Goal: Information Seeking & Learning: Check status

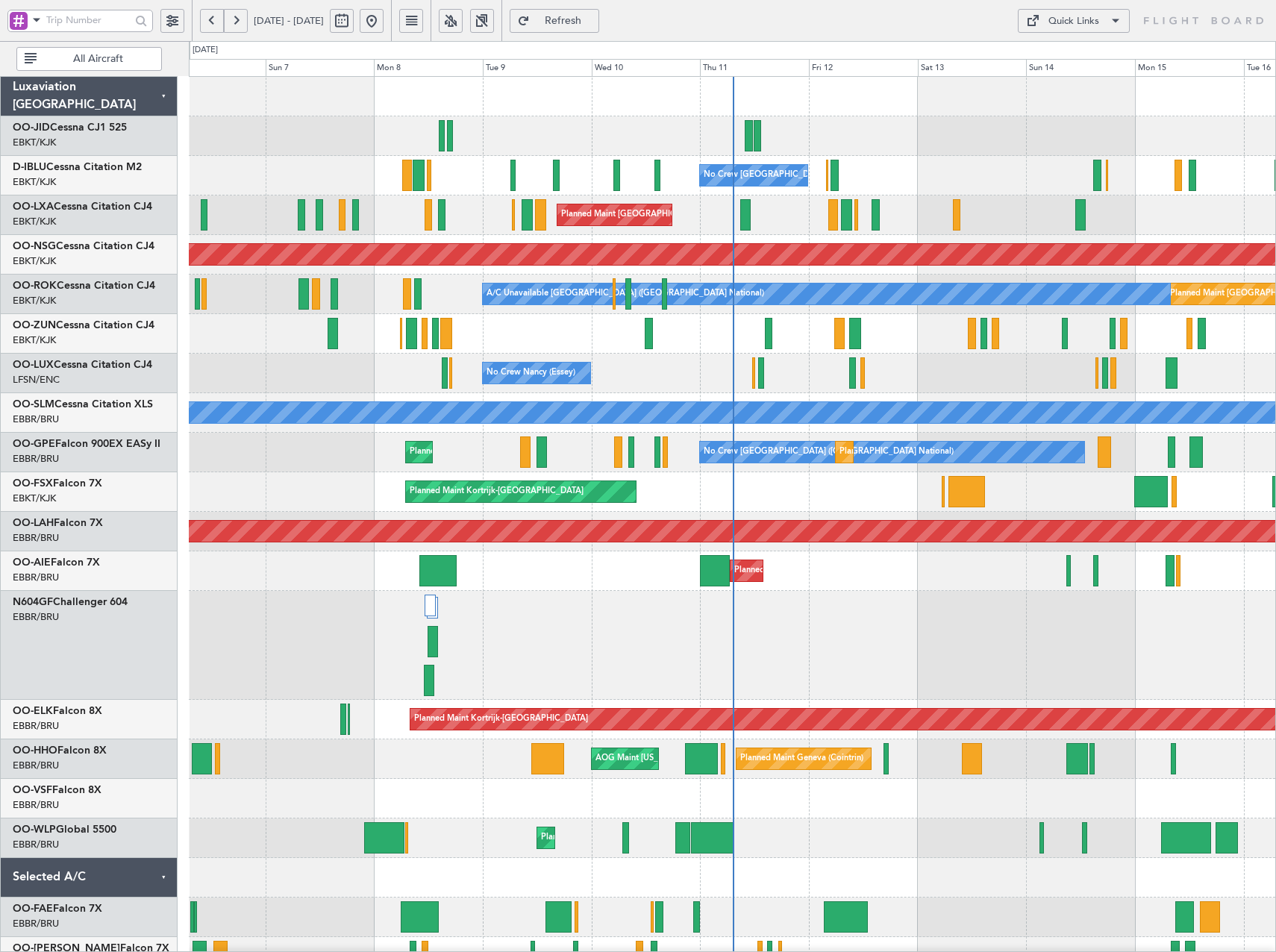
click at [463, 27] on button at bounding box center [450, 20] width 23 height 23
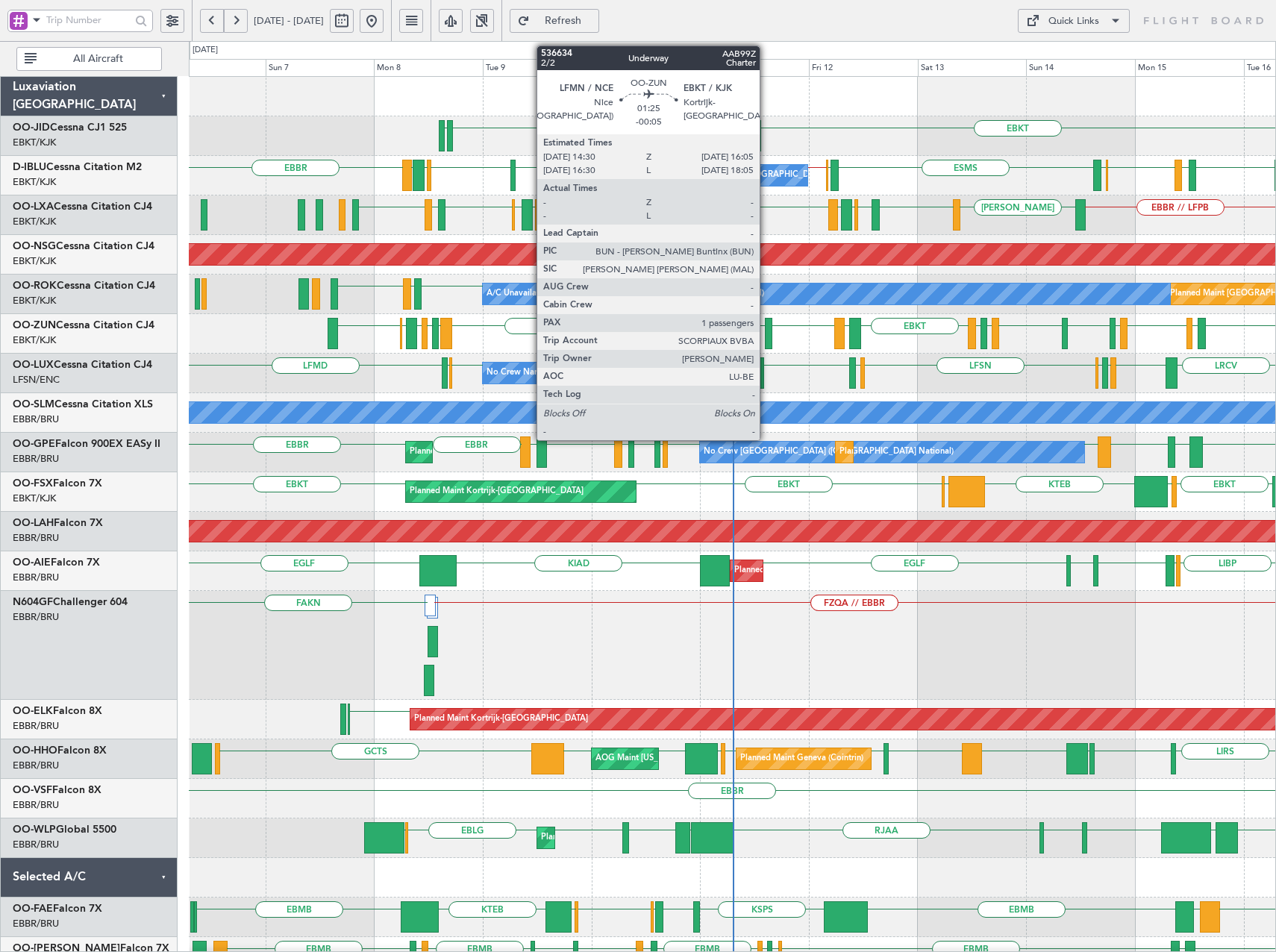
click at [766, 342] on div at bounding box center [769, 334] width 8 height 31
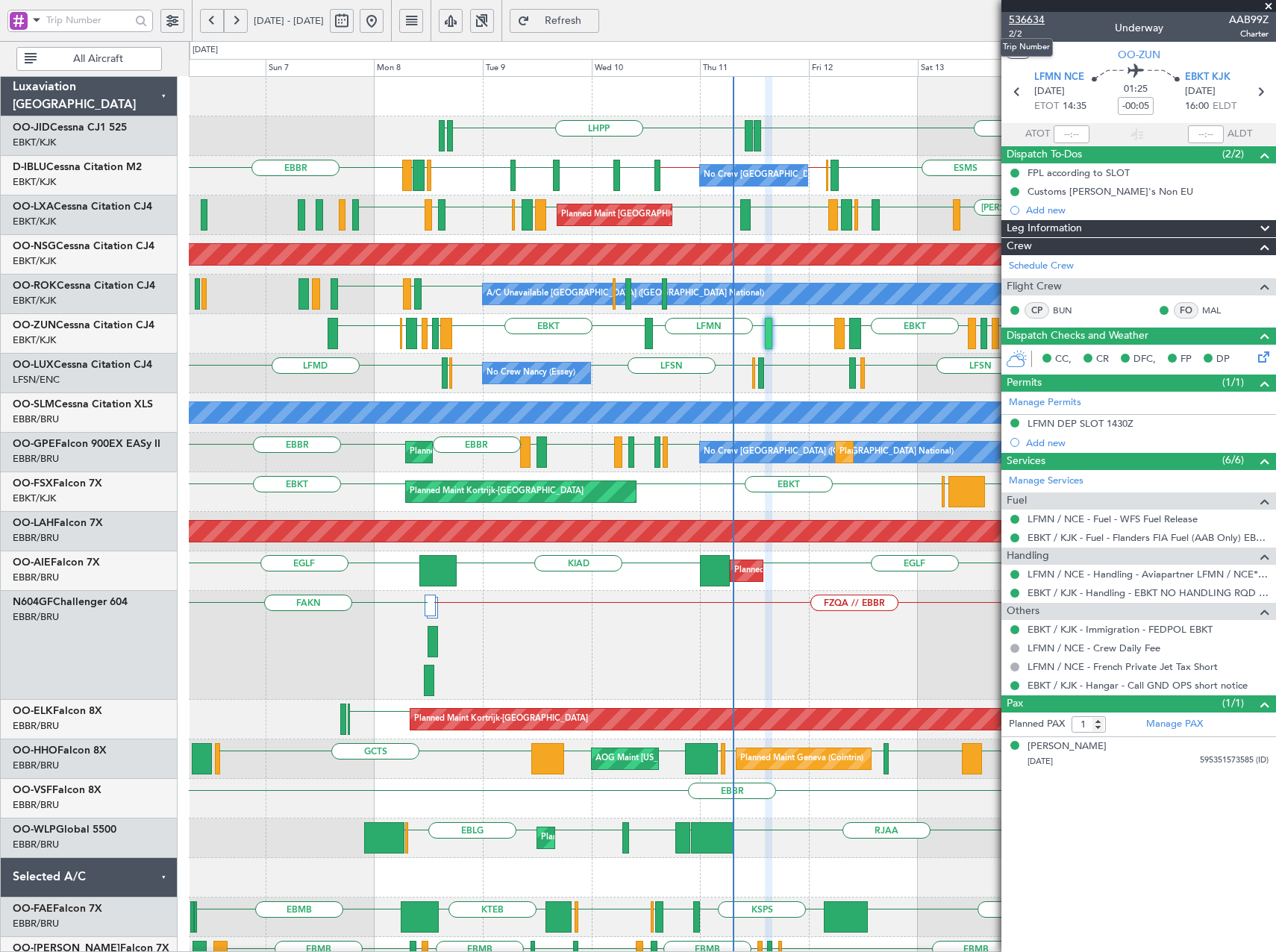
click at [1035, 16] on span "536634" at bounding box center [1027, 20] width 36 height 16
click at [599, 13] on button "Refresh" at bounding box center [554, 20] width 89 height 23
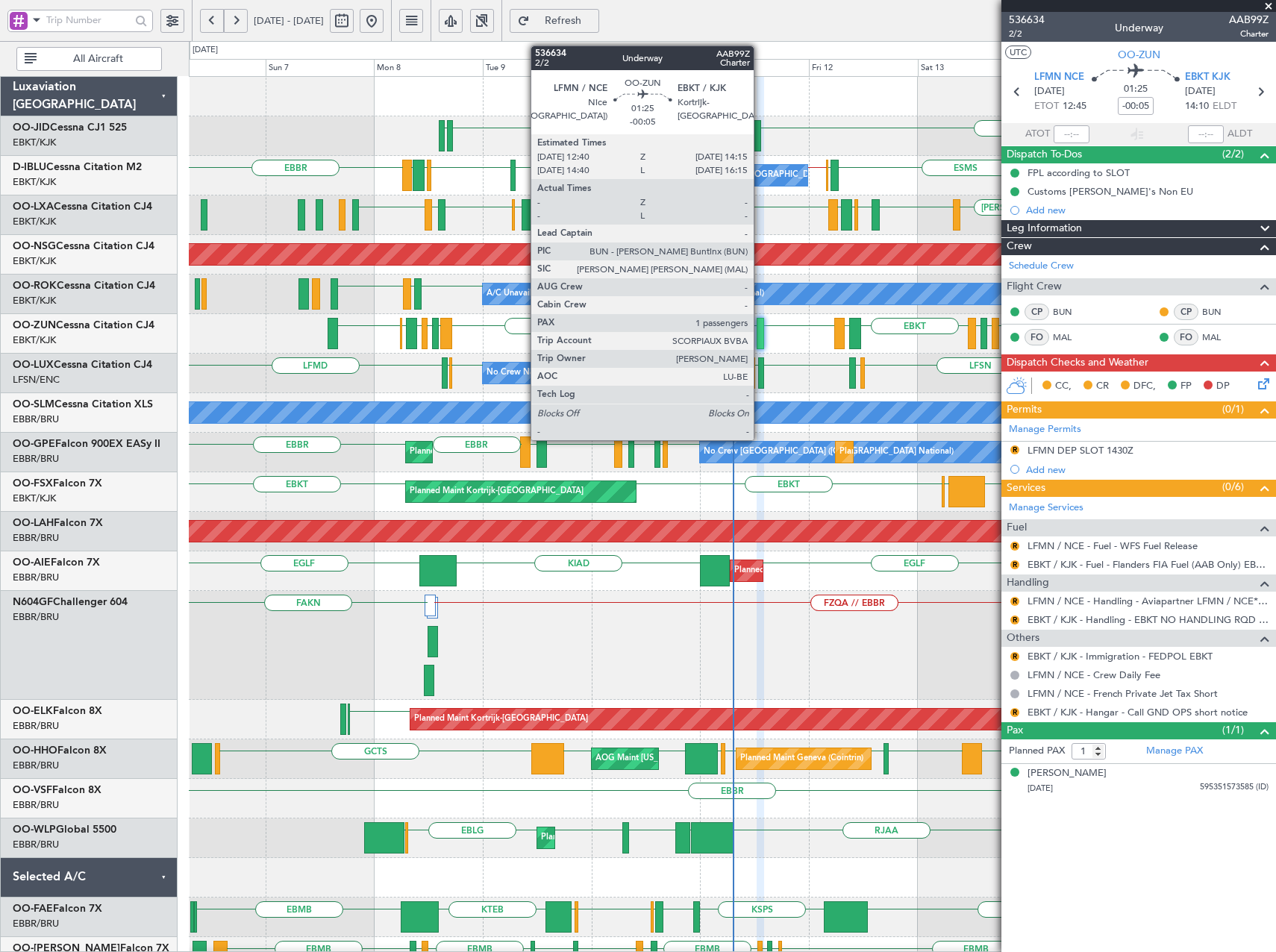
click at [761, 335] on div at bounding box center [760, 334] width 8 height 31
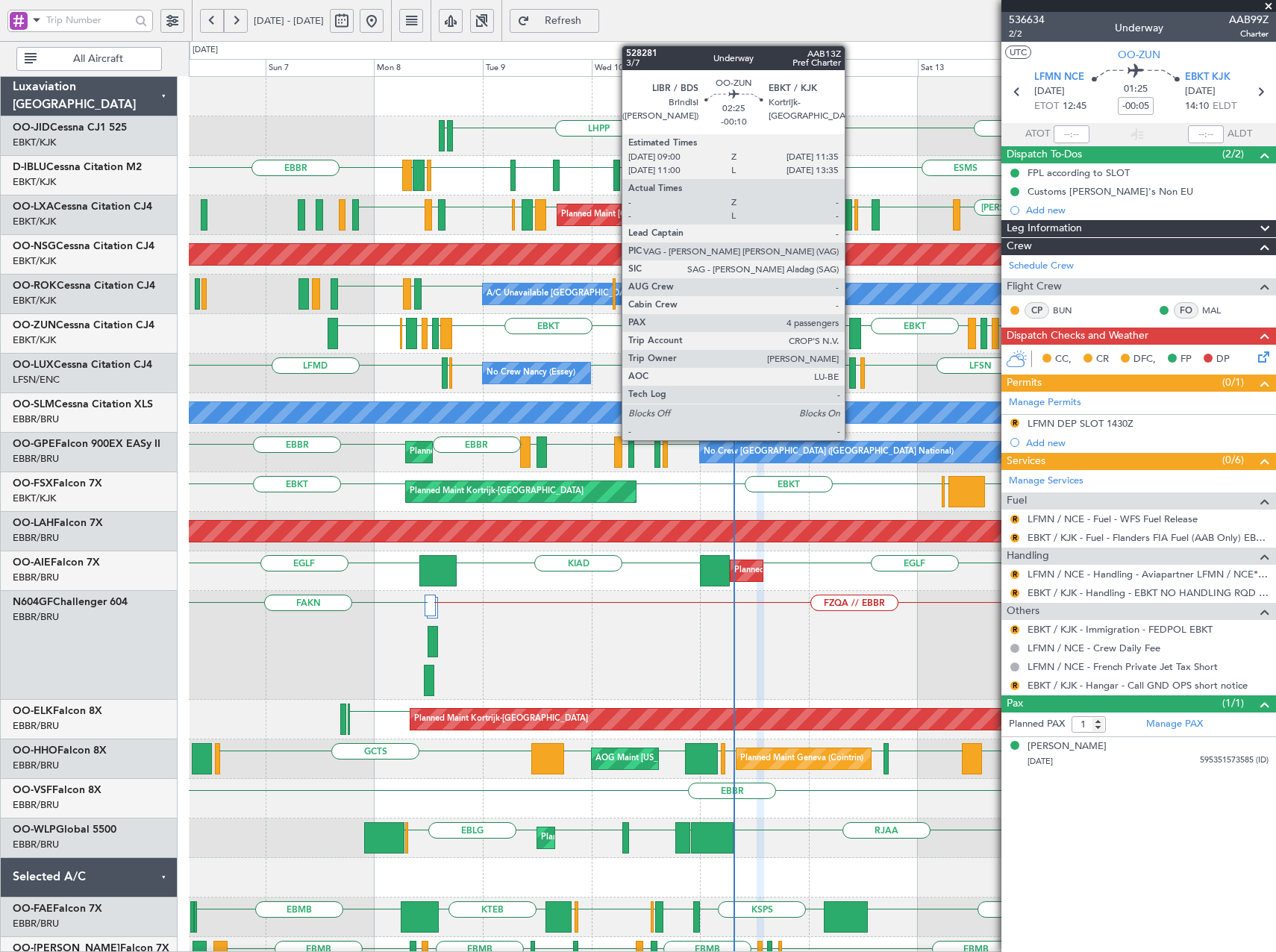
click at [851, 333] on div at bounding box center [856, 334] width 12 height 31
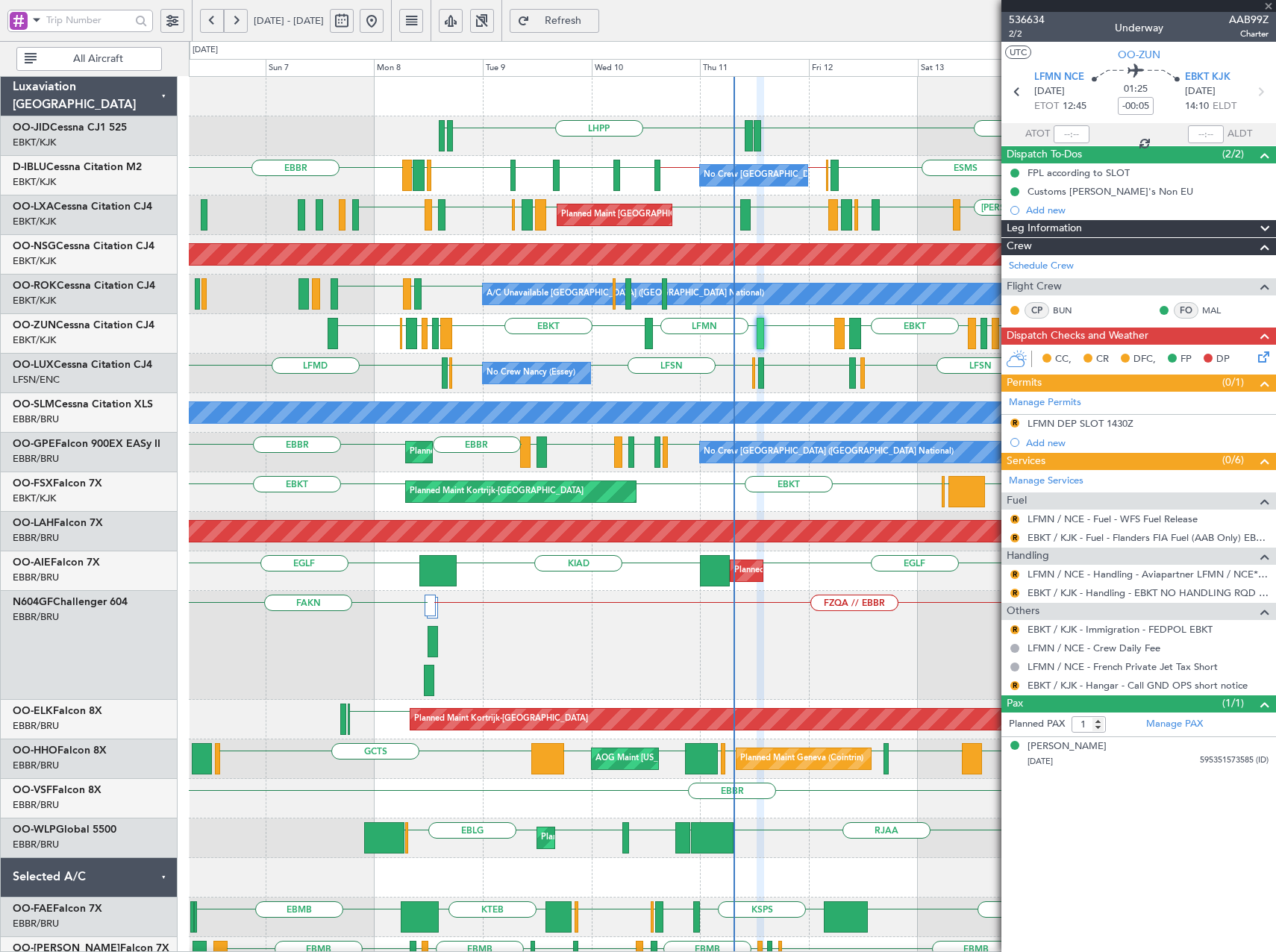
type input "-00:10"
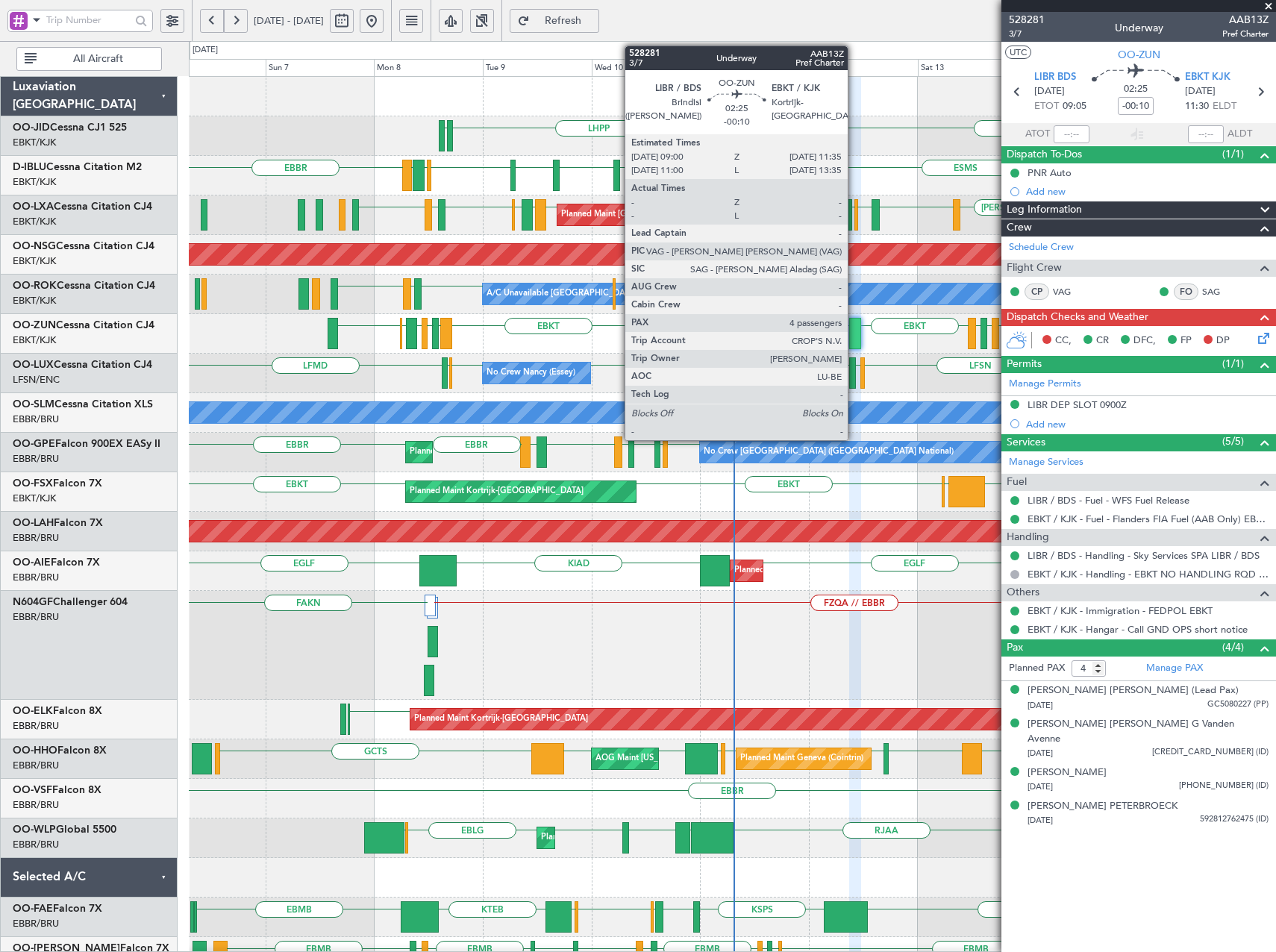
click at [855, 337] on div at bounding box center [856, 334] width 12 height 31
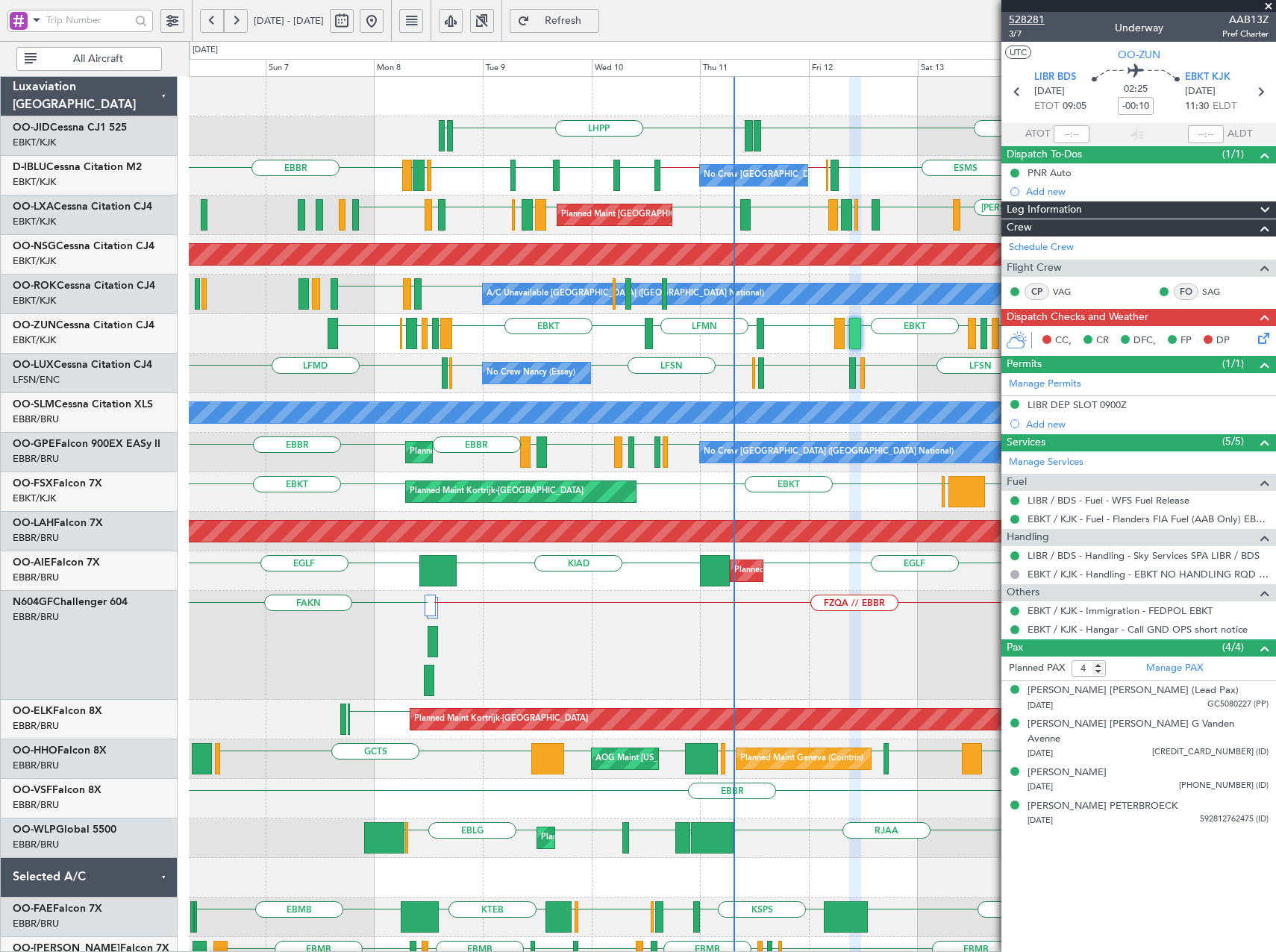
click at [1021, 16] on span "528281" at bounding box center [1027, 20] width 36 height 16
click at [1051, 457] on link "Manage Services" at bounding box center [1047, 462] width 75 height 15
drag, startPoint x: 1270, startPoint y: 3, endPoint x: 1257, endPoint y: 3, distance: 13.0
click at [1270, 3] on span at bounding box center [1268, 6] width 15 height 13
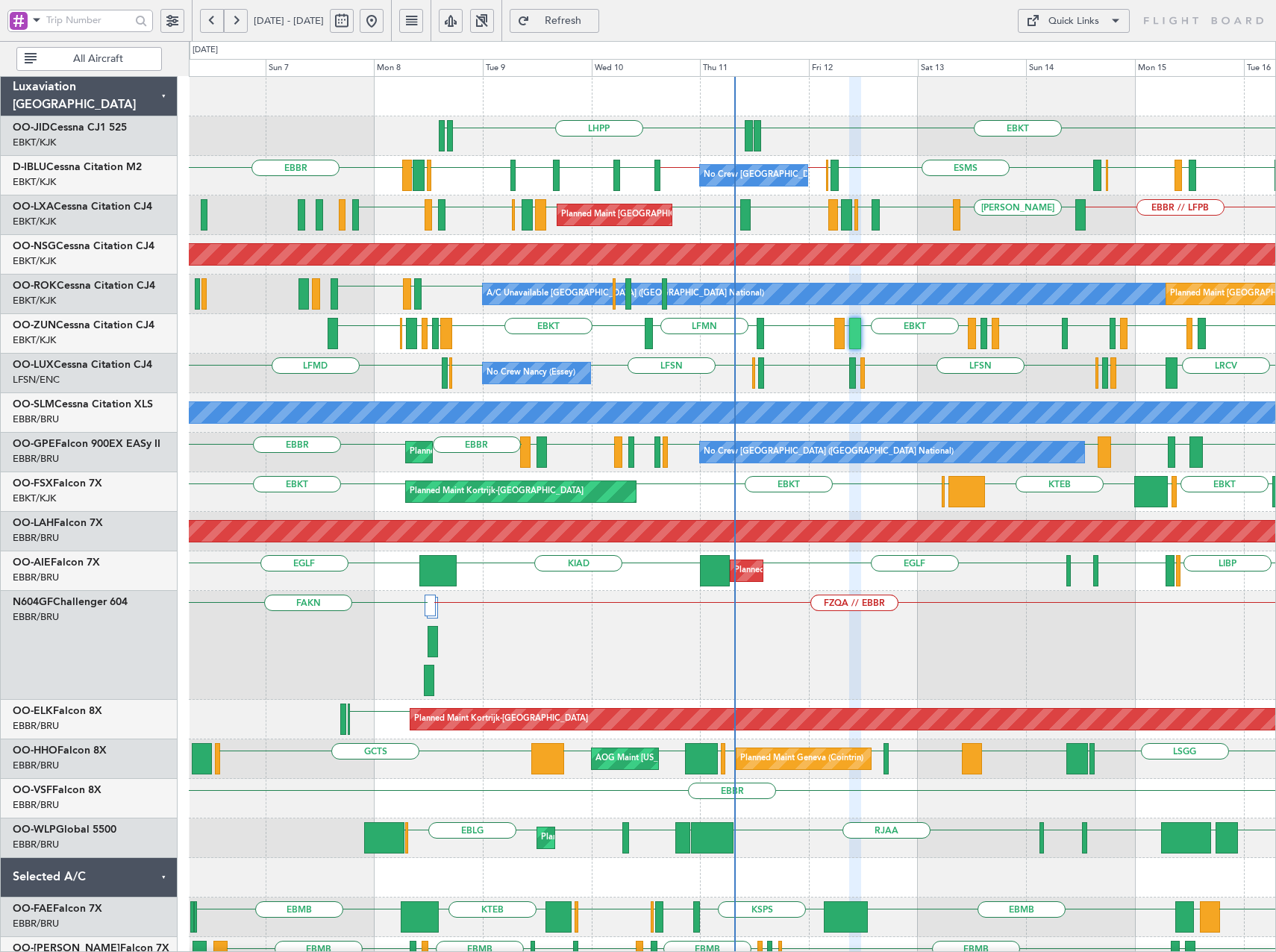
type input "0"
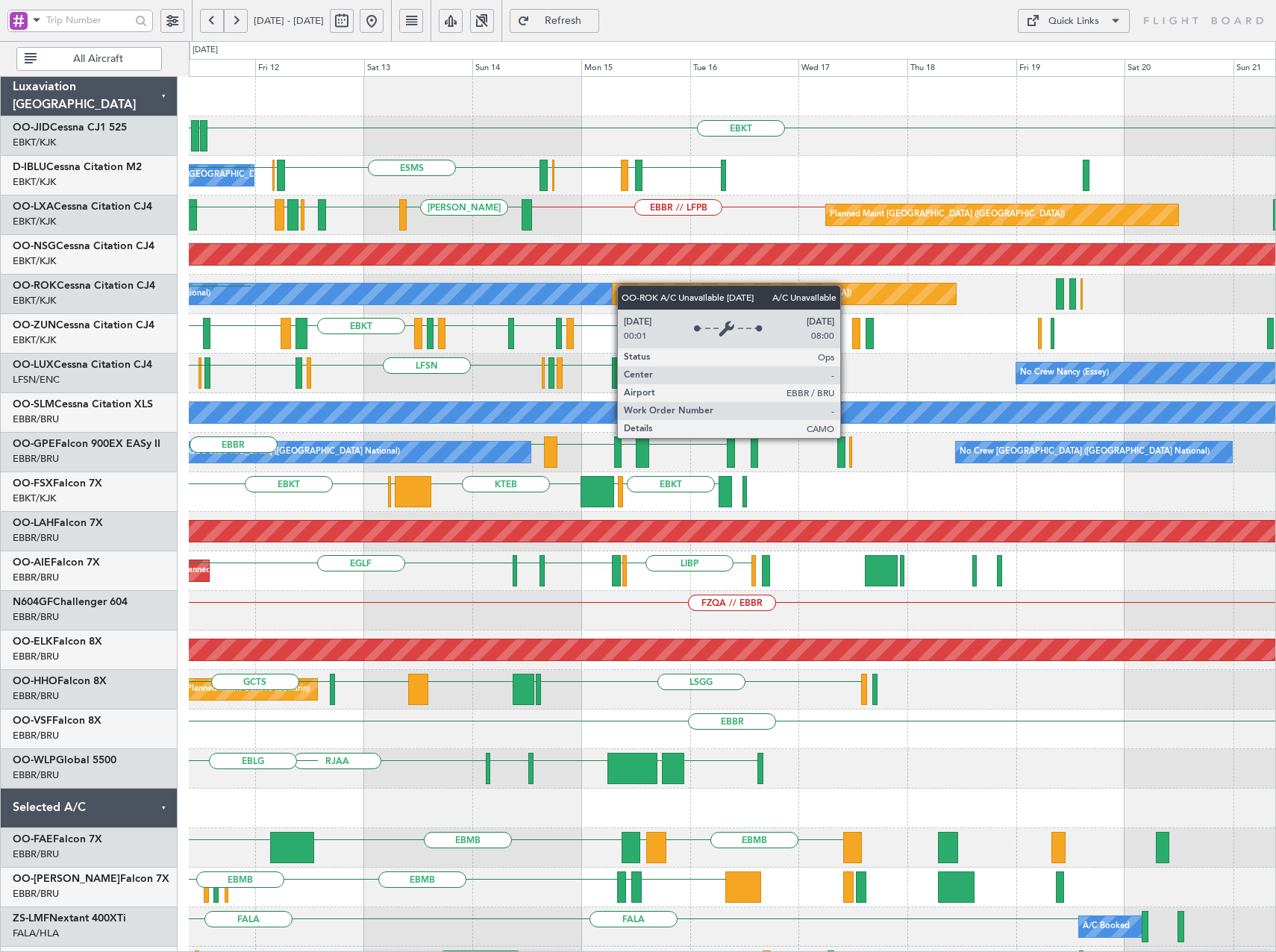
click at [532, 297] on div "EBKT EDDN LHPP ESMS EBOS EBBR // EBKT EBKT LFMD EBKT EBOS No Crew [GEOGRAPHIC_D…" at bounding box center [731, 611] width 1087 height 1068
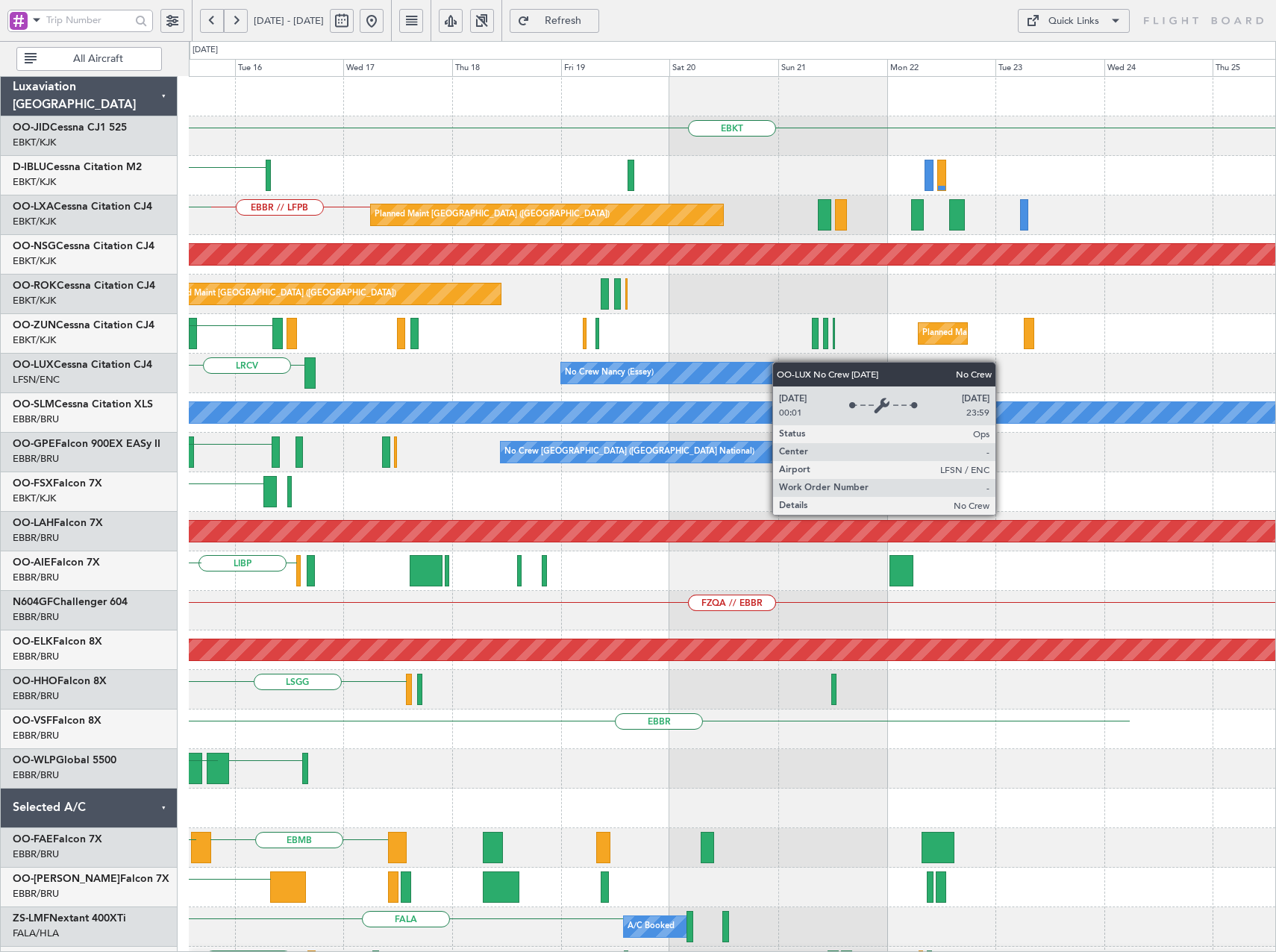
click at [707, 374] on div "EBKT EBKT EBOS EBKT LFMD ESMS EBBR // LFPB Planned Maint [GEOGRAPHIC_DATA] ([GE…" at bounding box center [731, 611] width 1087 height 1068
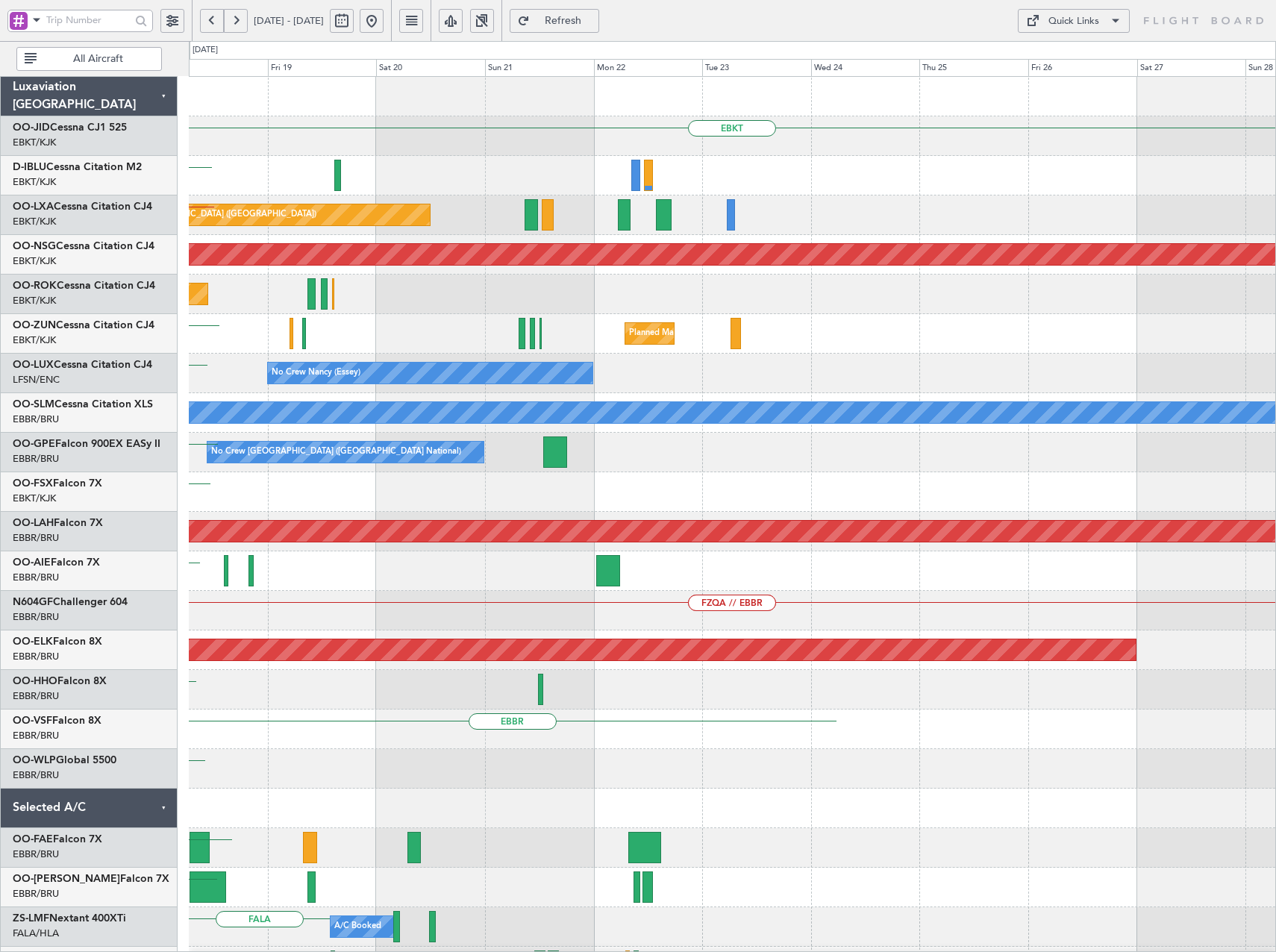
click at [832, 363] on div "EBKT EBKT Planned Maint [GEOGRAPHIC_DATA] ([GEOGRAPHIC_DATA]) EBBR // LFPB Plan…" at bounding box center [731, 611] width 1087 height 1068
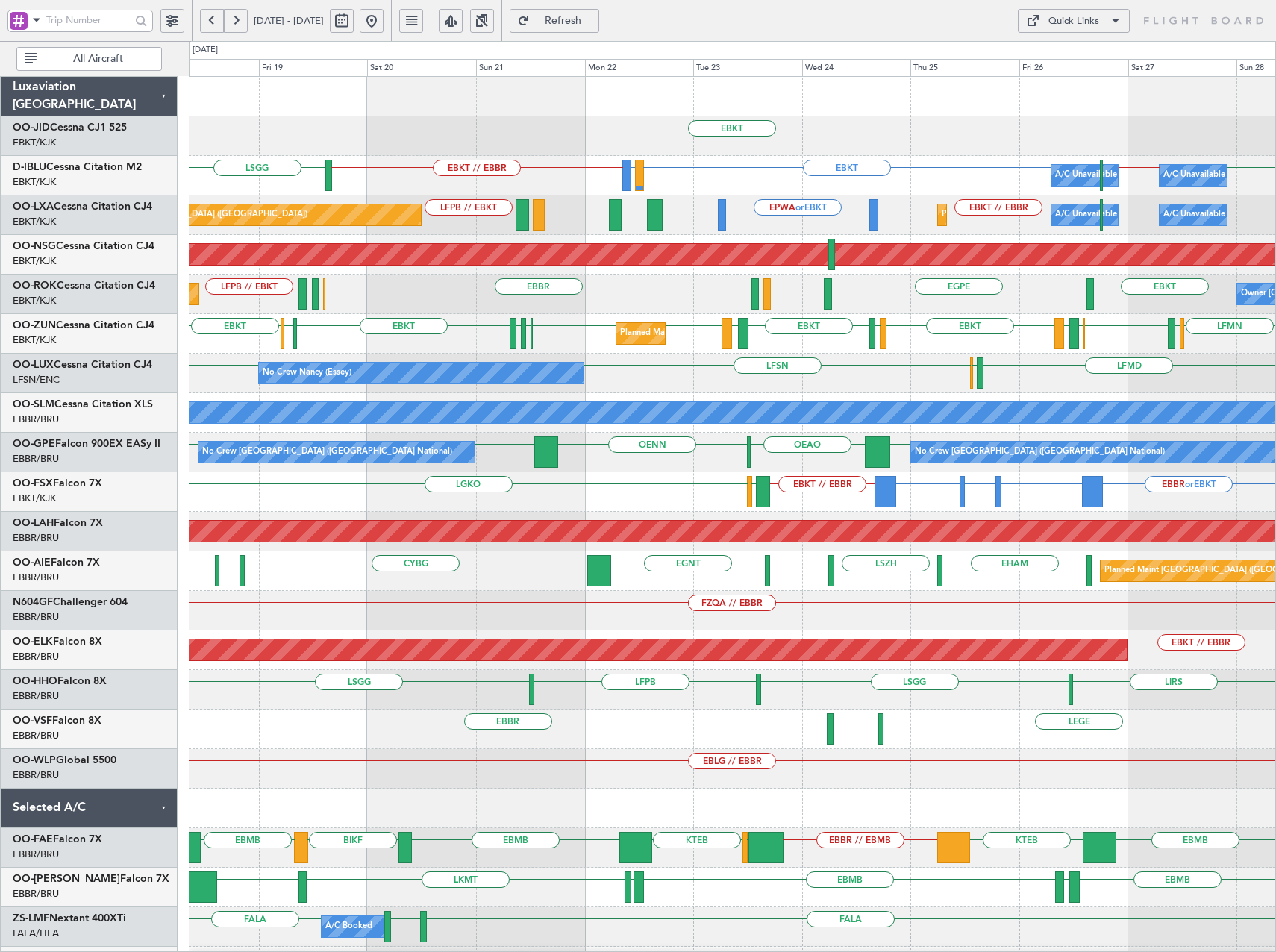
click at [1079, 21] on div "Quick Links" at bounding box center [1074, 21] width 50 height 15
click at [1065, 64] on button "Trip Builder" at bounding box center [1074, 56] width 112 height 36
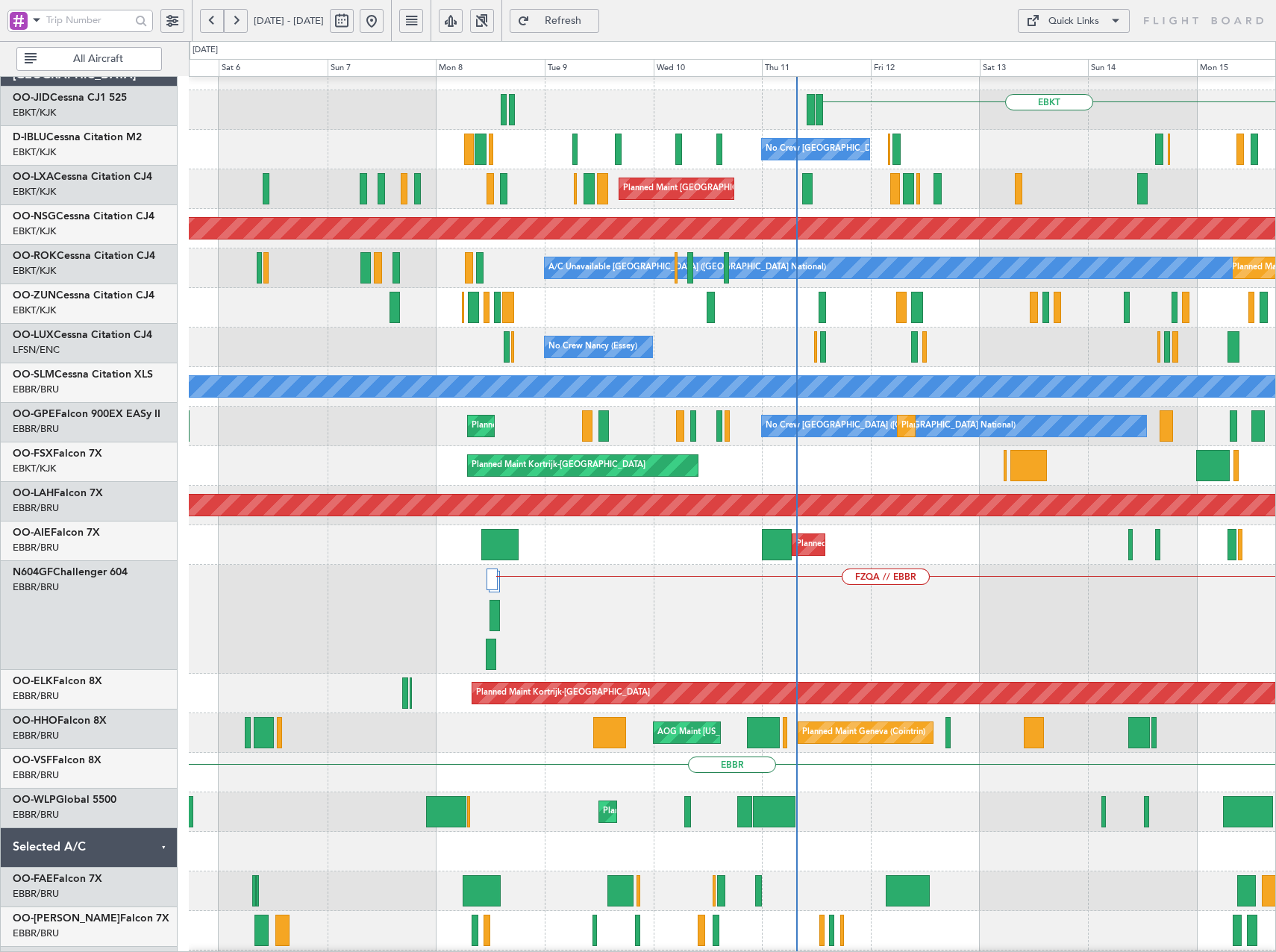
click at [1276, 202] on html "[DATE] - [DATE] Refresh Quick Links All Aircraft EBKT No Crew [GEOGRAPHIC_DATA]…" at bounding box center [638, 476] width 1276 height 952
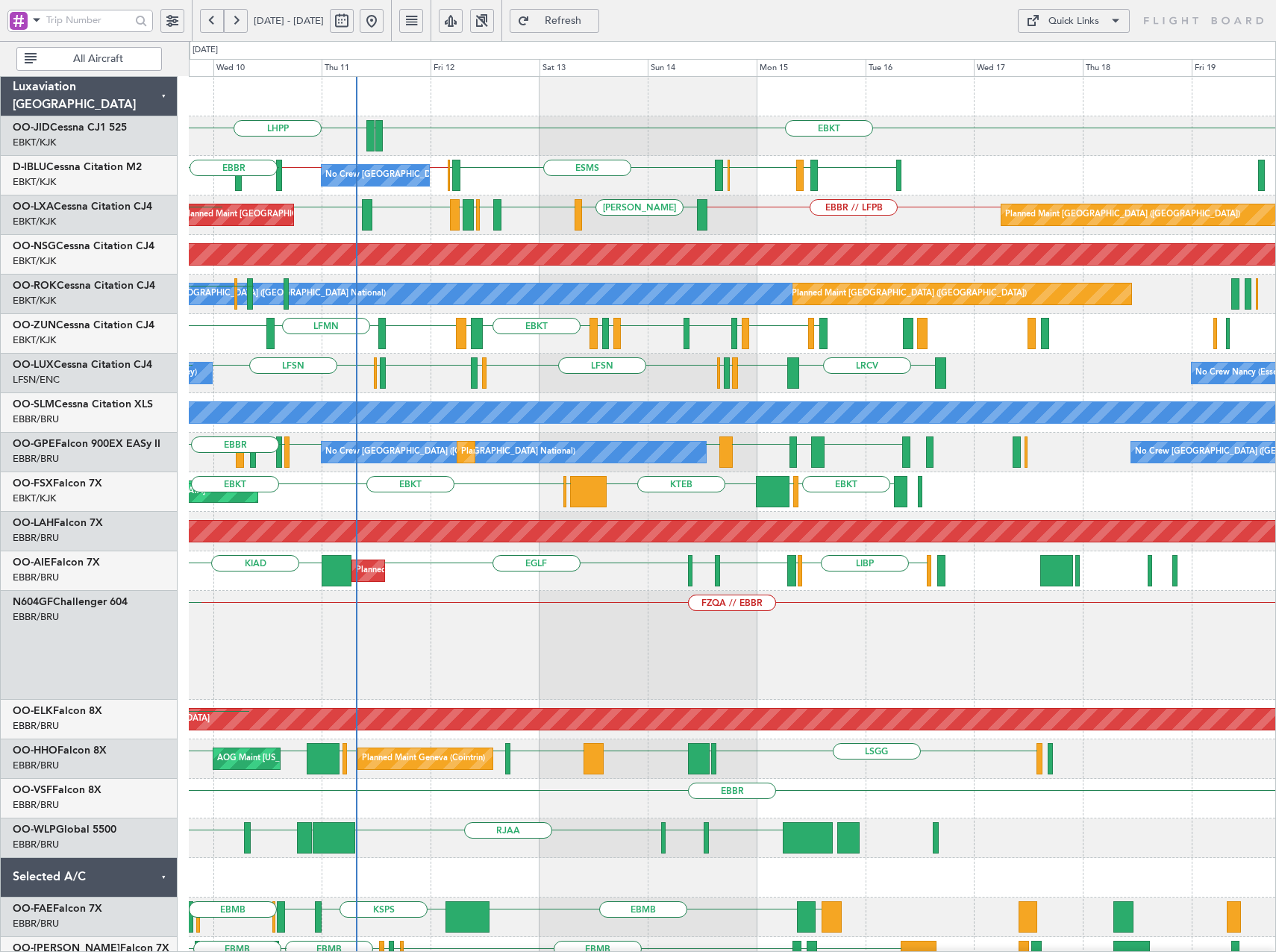
click at [479, 435] on div "EBKT EDDN LHPP EDDN EBKT LFMD EBKT EBOS ESMS EBOS EBBR // EBKT EBKT // EBBR [GE…" at bounding box center [731, 645] width 1087 height 1137
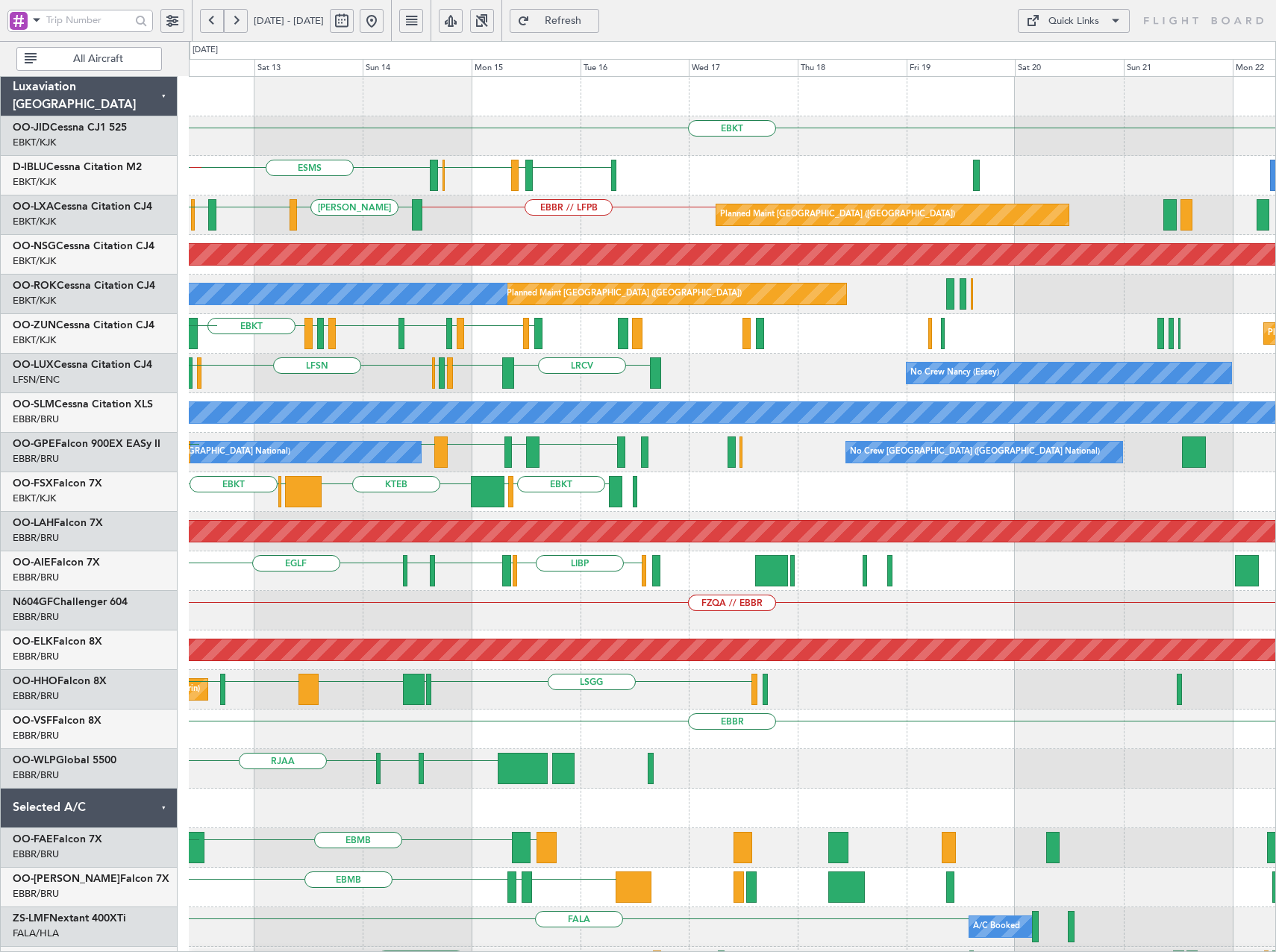
click at [823, 474] on div "EBKT EDDN LHPP EBKT LFMD EBKT EBOS ESMS [GEOGRAPHIC_DATA] EBKT // EBBR No Crew …" at bounding box center [731, 611] width 1087 height 1068
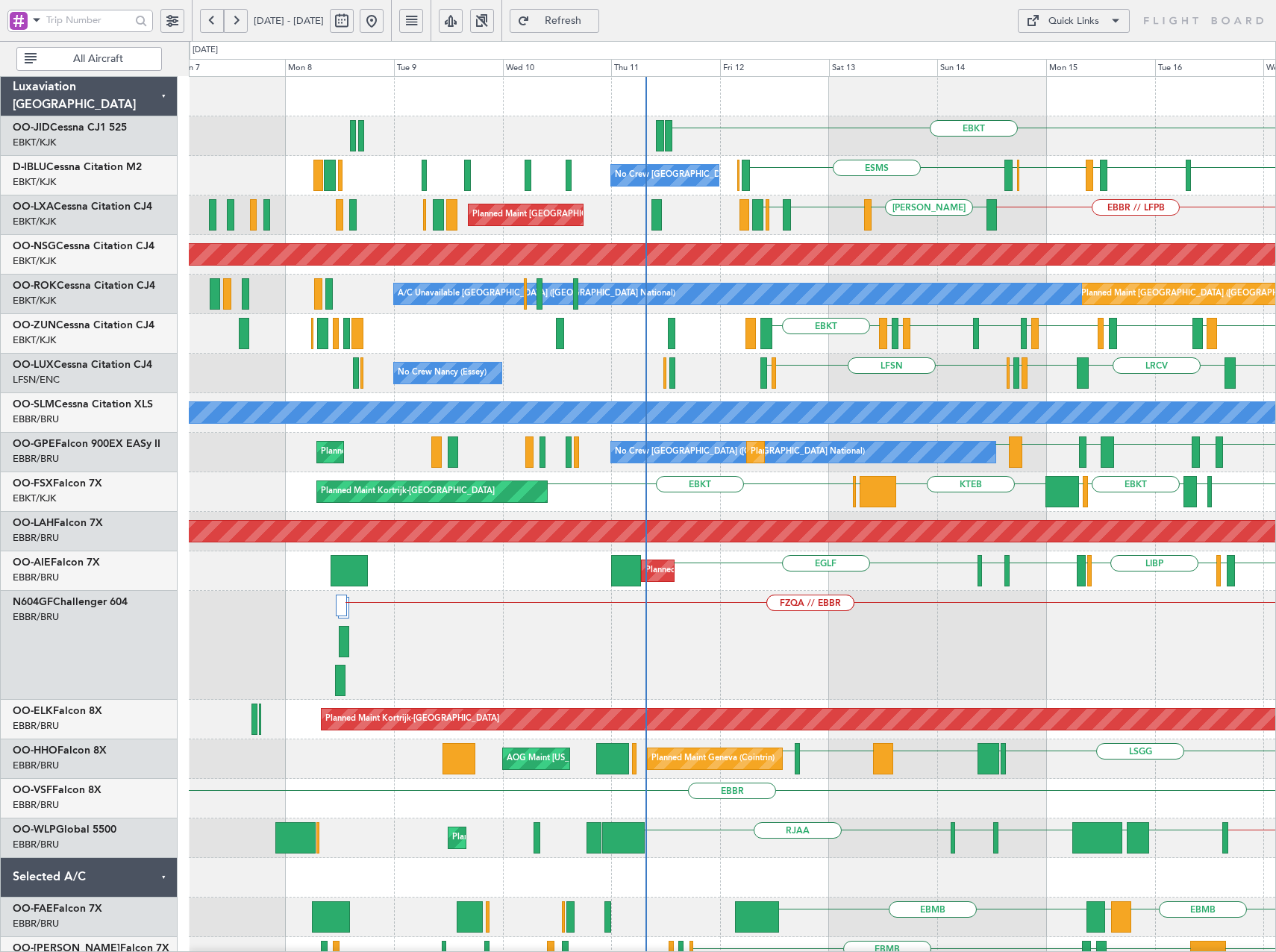
click at [851, 167] on div "EBKT [GEOGRAPHIC_DATA] EBKT LFMD EBKT EBOS ESMS No Crew [GEOGRAPHIC_DATA] (Brus…" at bounding box center [731, 625] width 1087 height 1098
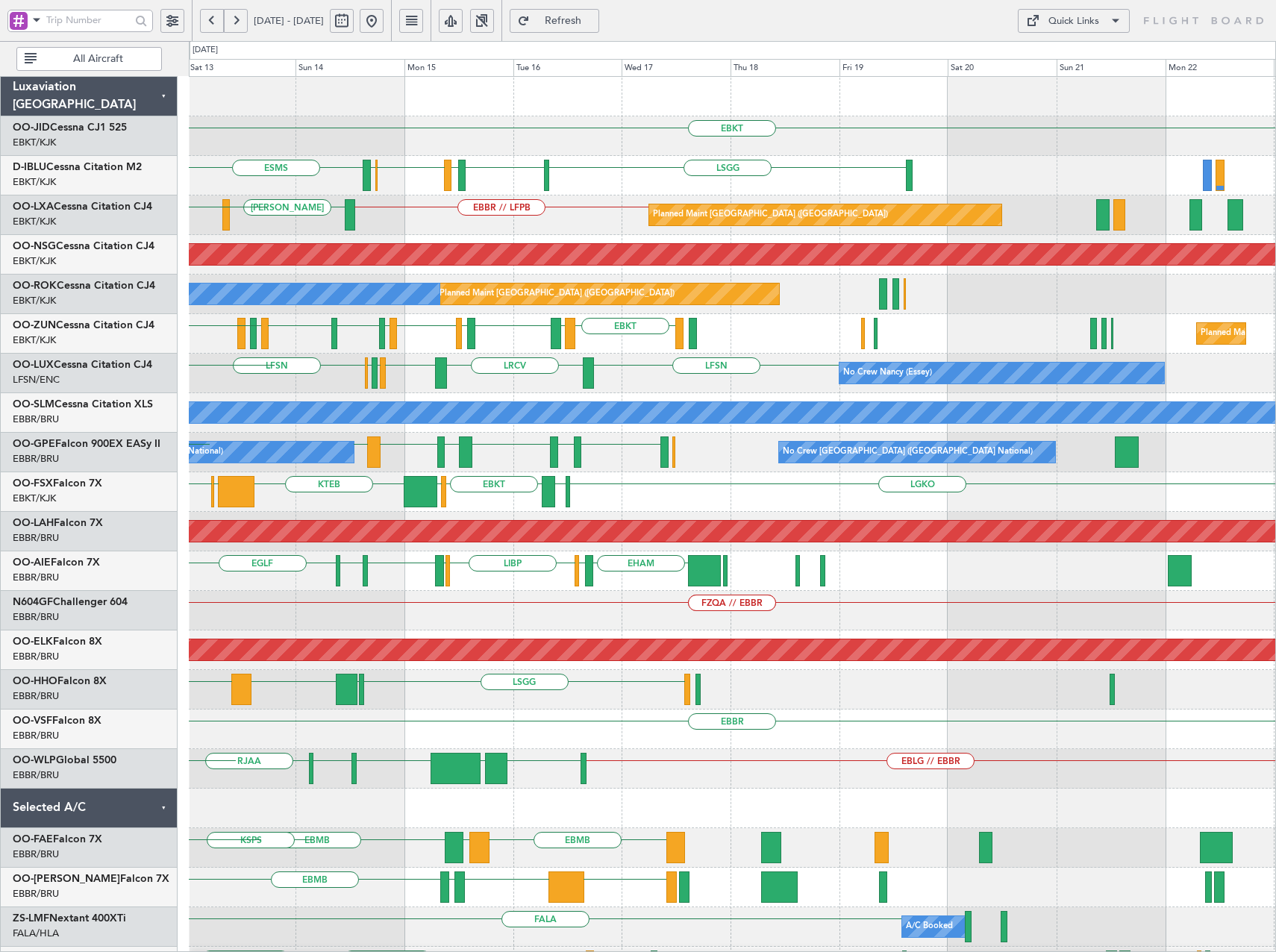
click at [220, 688] on div "EBKT EDDN LHPP [GEOGRAPHIC_DATA] EBKT LFMD EBKT EBOS ESMS EBKT // EBBR No Crew …" at bounding box center [731, 611] width 1087 height 1068
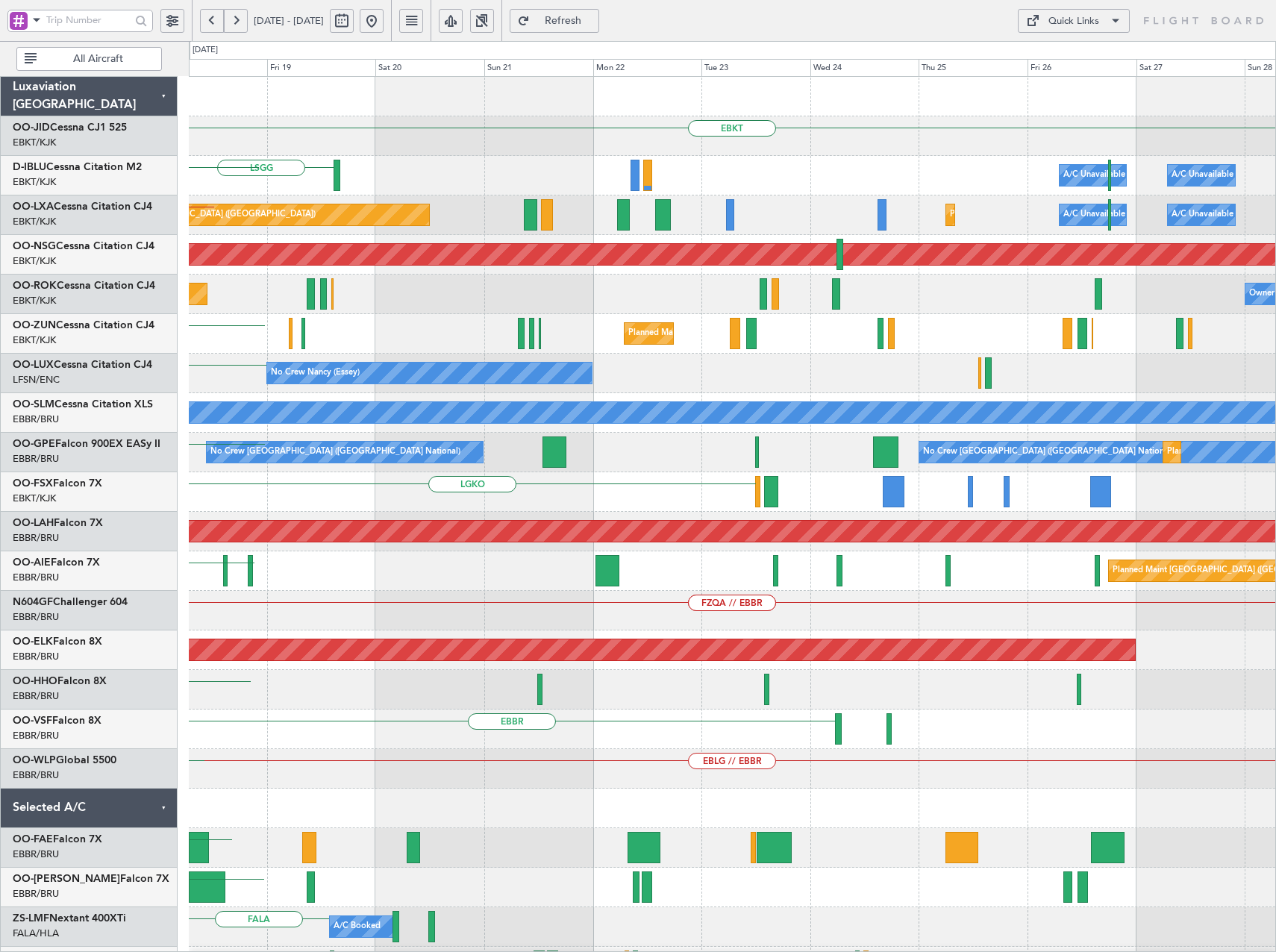
click at [461, 612] on div "EBKT [GEOGRAPHIC_DATA] A/C Unavailable [GEOGRAPHIC_DATA] ([GEOGRAPHIC_DATA] Nat…" at bounding box center [731, 611] width 1087 height 1068
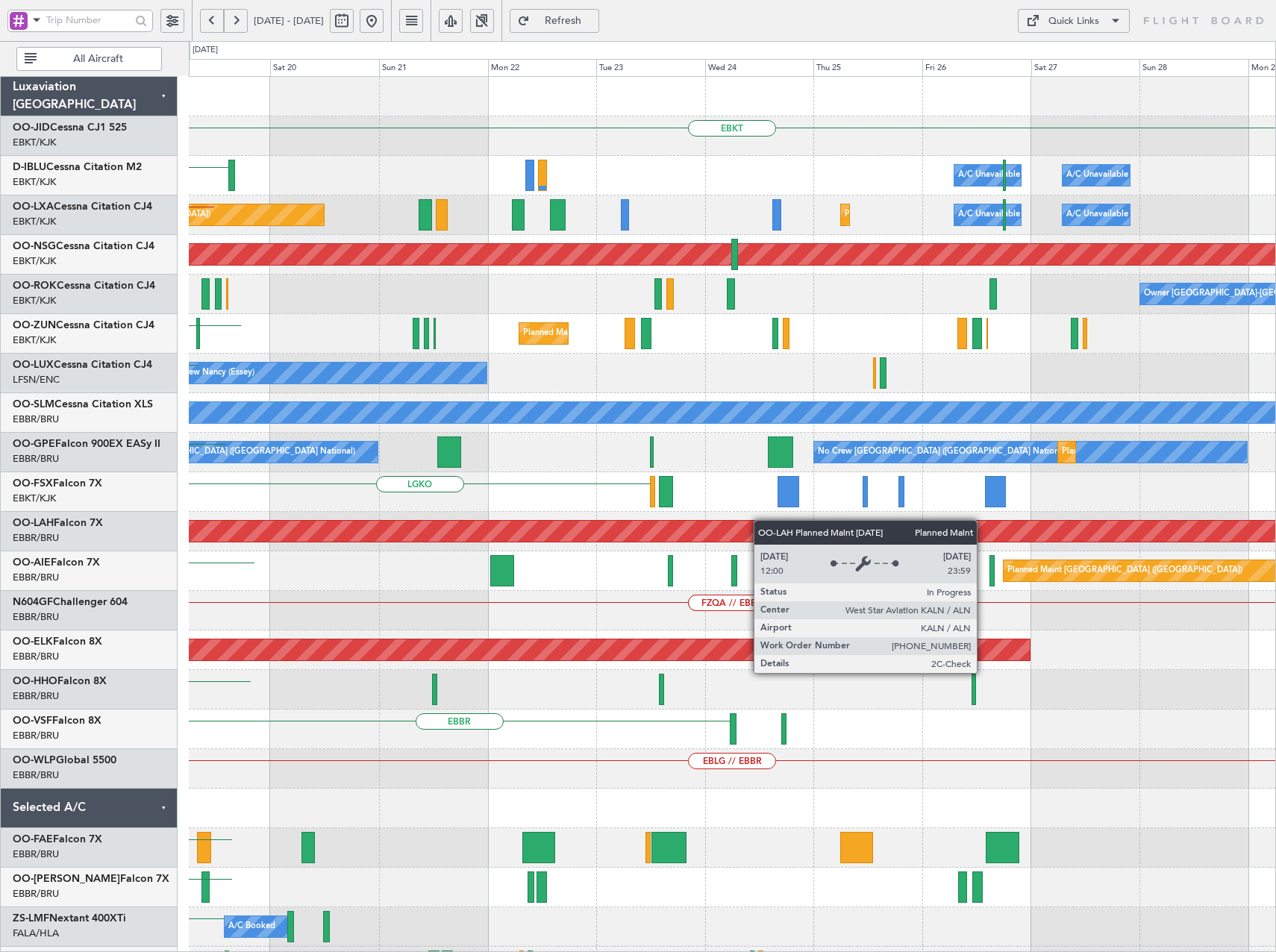
click at [405, 615] on div "EBKT [GEOGRAPHIC_DATA] A/C Unavailable [GEOGRAPHIC_DATA] ([GEOGRAPHIC_DATA] Nat…" at bounding box center [731, 611] width 1087 height 1068
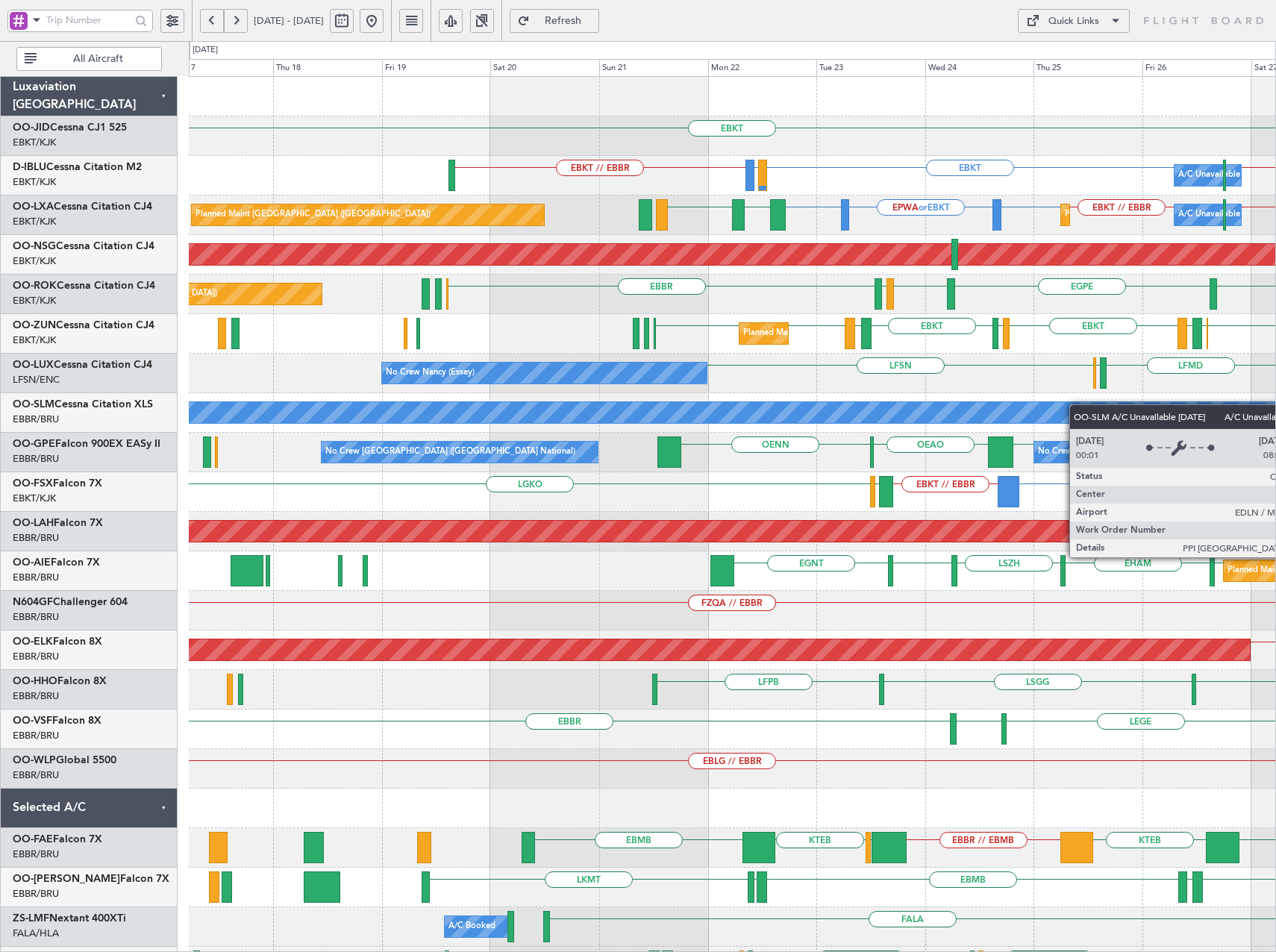
click at [1276, 411] on html "[DATE] - [DATE] Refresh Quick Links All Aircraft EBKT Planned Maint [GEOGRAPHIC…" at bounding box center [638, 476] width 1276 height 952
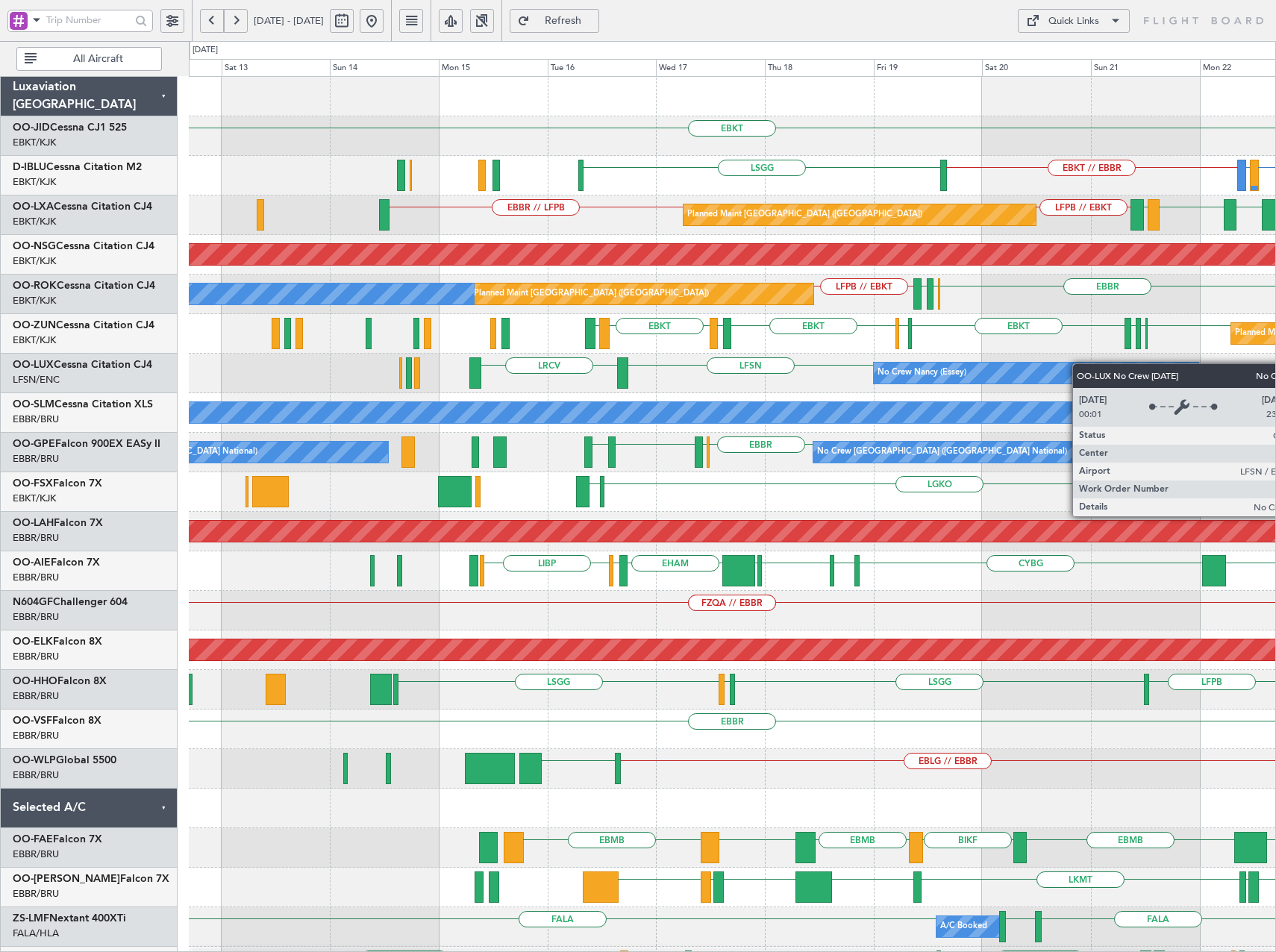
click at [1003, 368] on div "EBKT EBKT // EBBR [GEOGRAPHIC_DATA] LIRQ or EBKT EBKT No Crew [GEOGRAPHIC_DATA]…" at bounding box center [731, 591] width 1087 height 1028
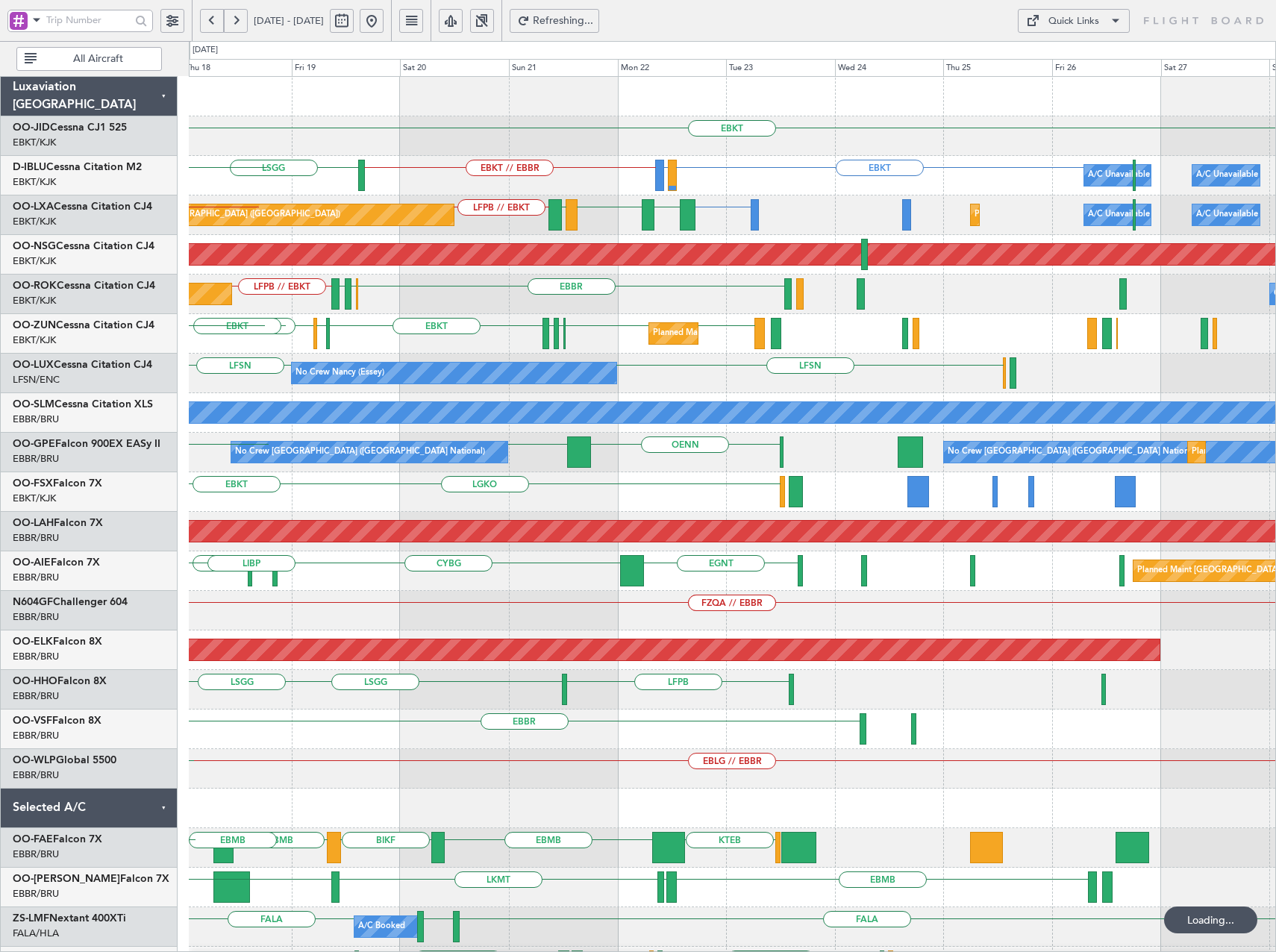
click at [462, 434] on div "EBKT Planned Maint [GEOGRAPHIC_DATA]-[GEOGRAPHIC_DATA] EBKT LIRQ or EBKT EBKT /…" at bounding box center [731, 591] width 1087 height 1028
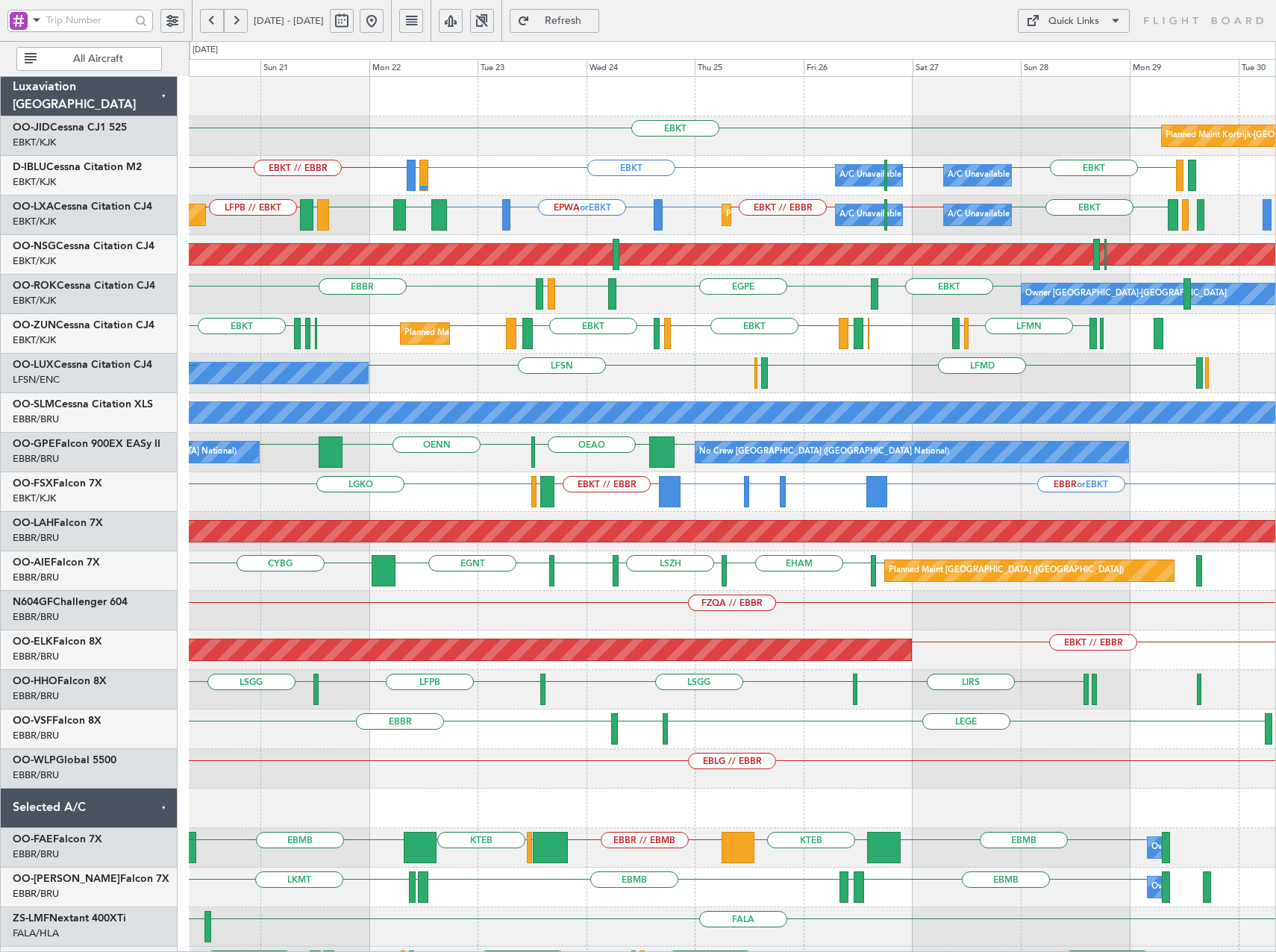
click at [660, 363] on div "EBKT Planned Maint [GEOGRAPHIC_DATA]-[GEOGRAPHIC_DATA] EBKT LIRQ or EBKT EBKT /…" at bounding box center [731, 591] width 1087 height 1028
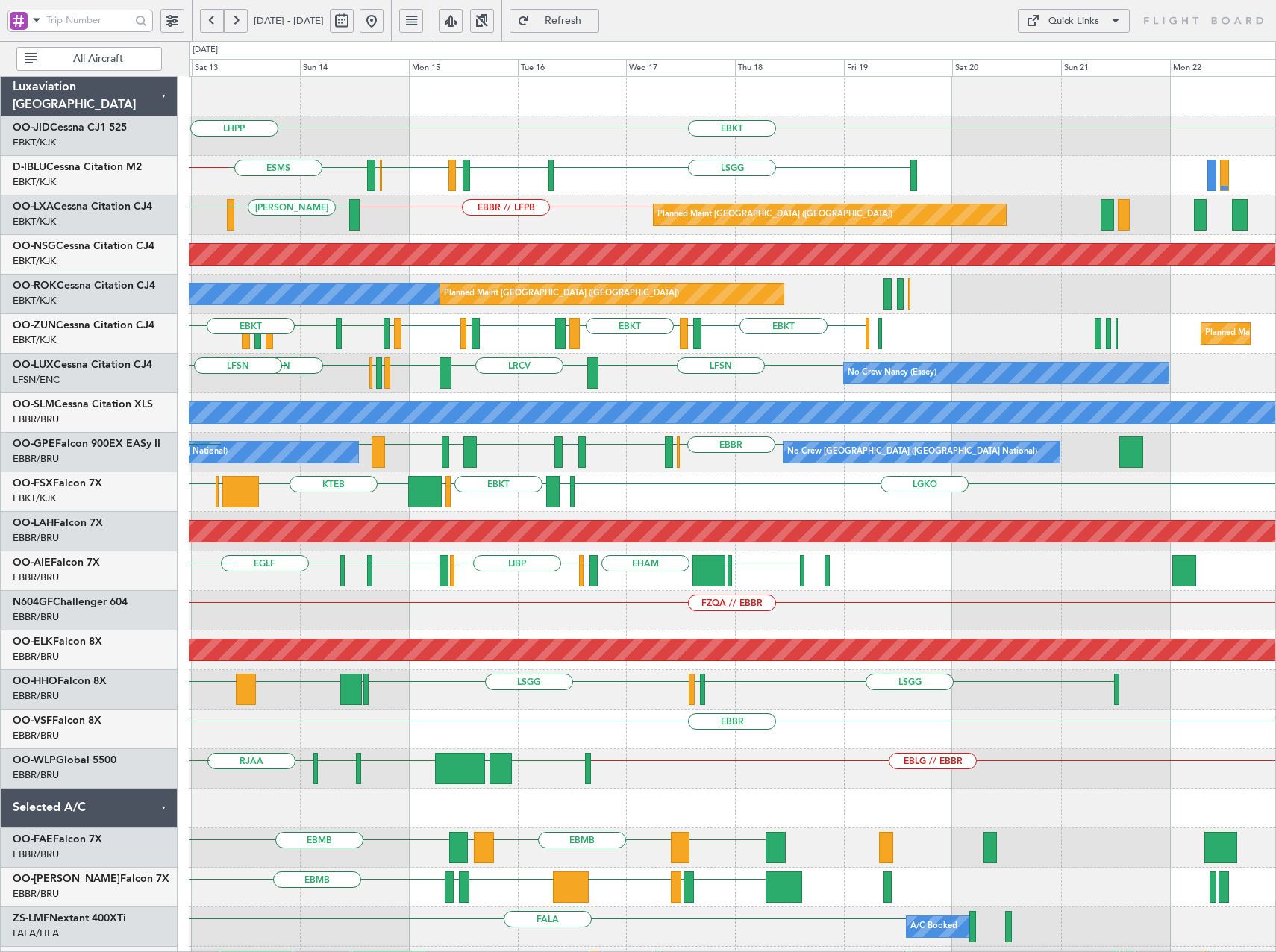
click at [454, 216] on div "LFMD EBBR // LFPB [PERSON_NAME] Planned Maint [GEOGRAPHIC_DATA] ([GEOGRAPHIC_DA…" at bounding box center [731, 215] width 1087 height 40
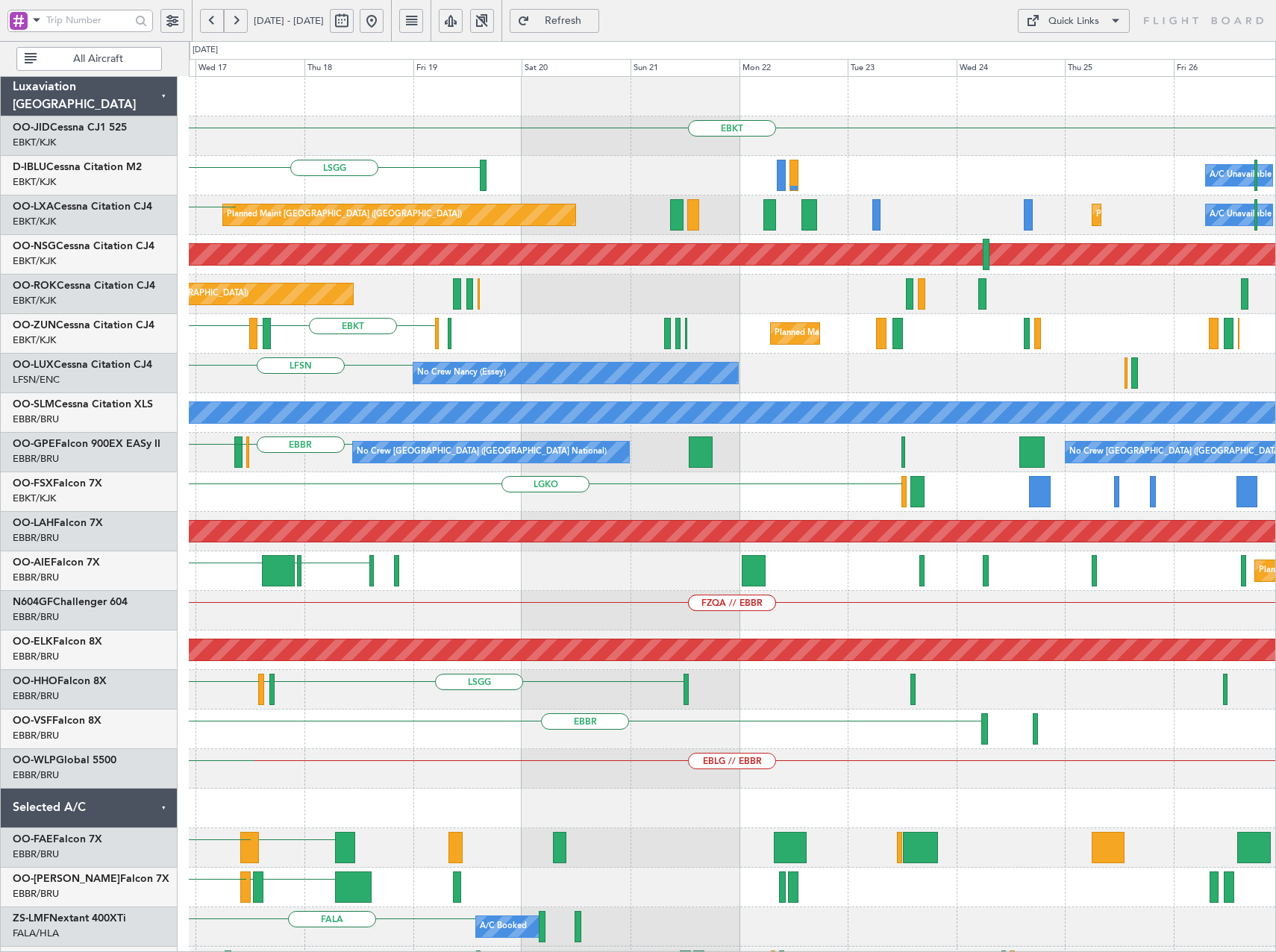
click at [486, 319] on div "EBKT Planned Maint [GEOGRAPHIC_DATA]-[GEOGRAPHIC_DATA] [GEOGRAPHIC_DATA] A/C Un…" at bounding box center [731, 630] width 1087 height 1107
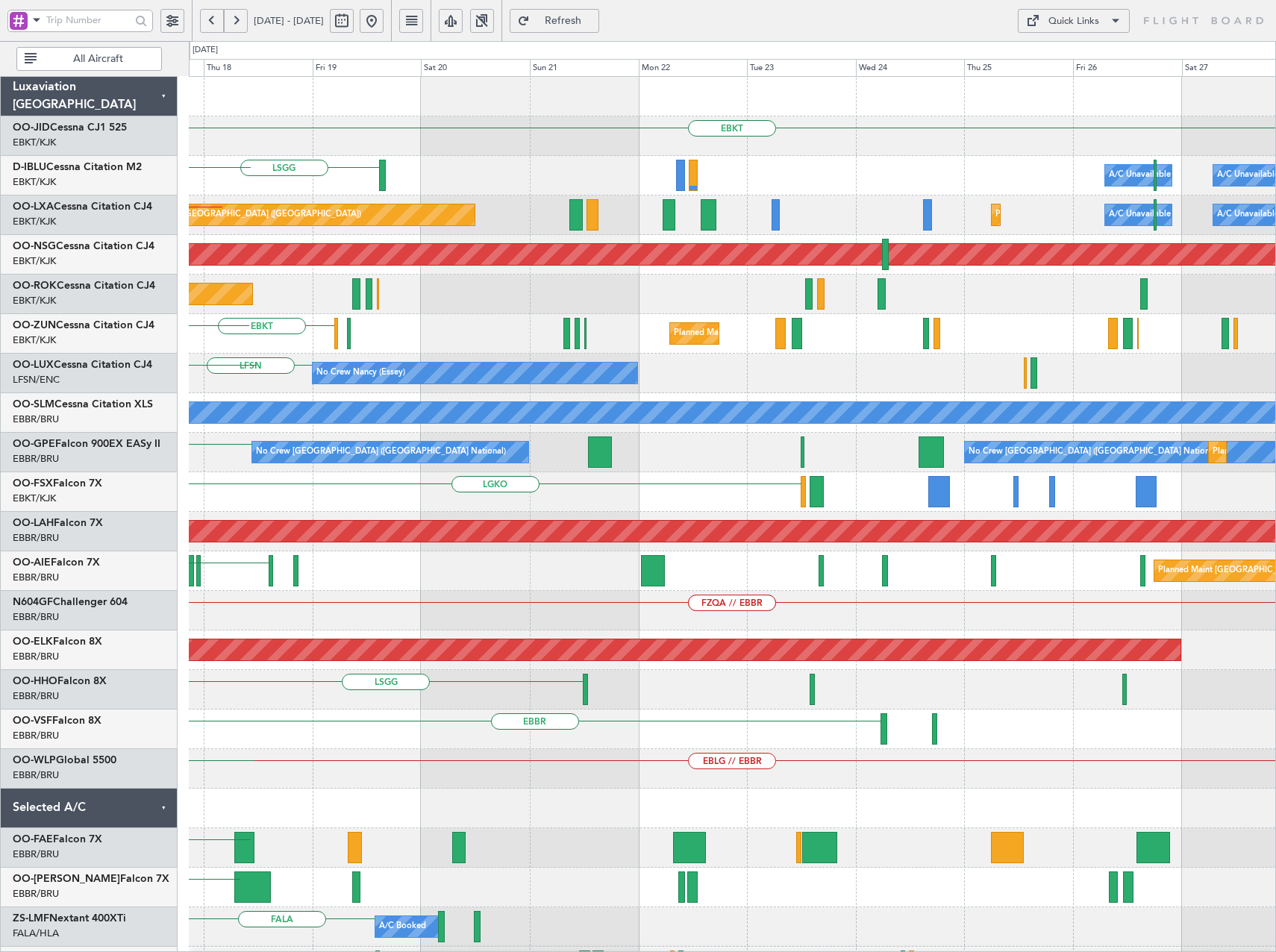
click at [466, 347] on div "EBKT Planned Maint [GEOGRAPHIC_DATA]-[GEOGRAPHIC_DATA] [GEOGRAPHIC_DATA] A/C Un…" at bounding box center [731, 630] width 1087 height 1107
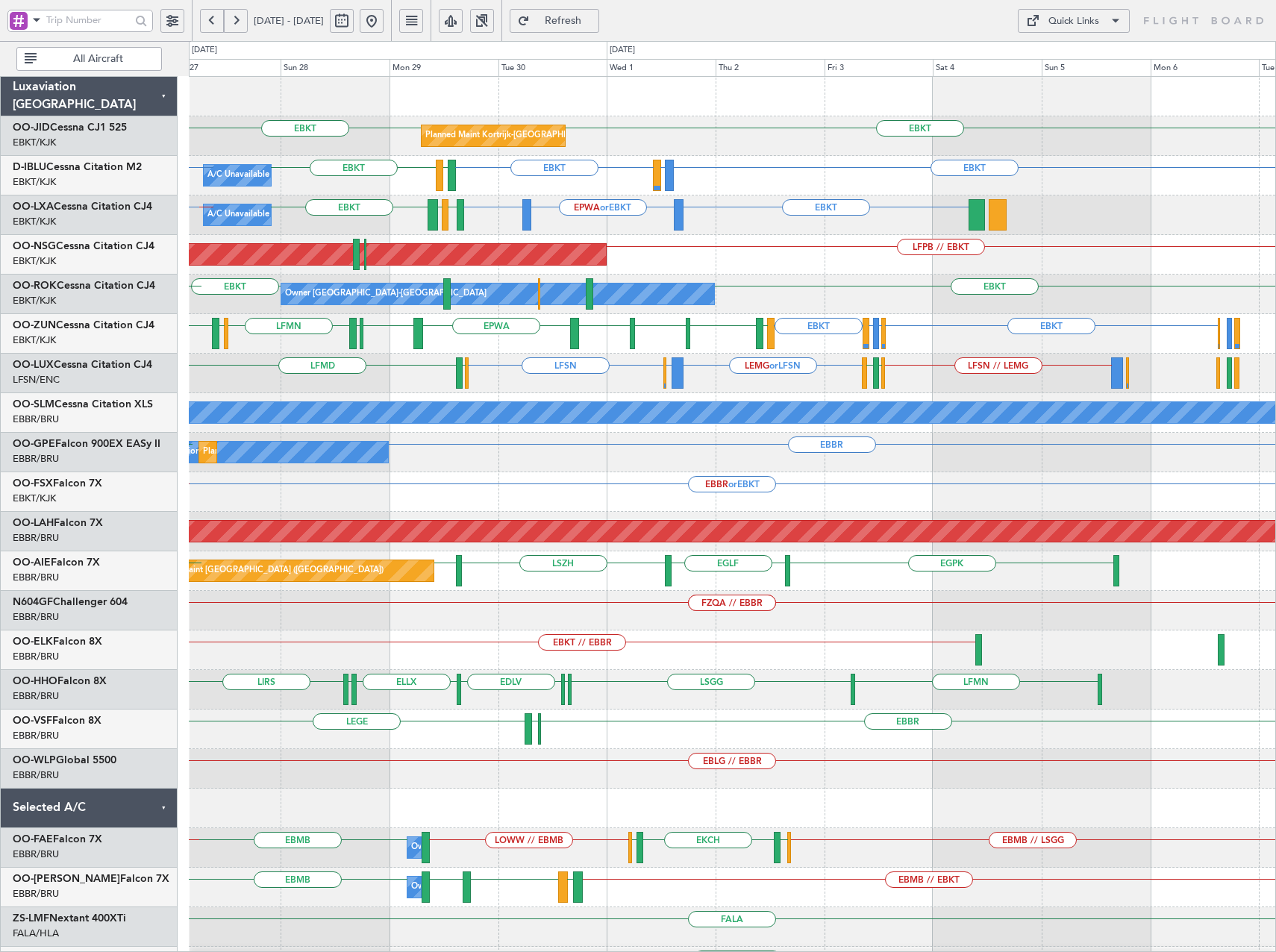
click at [738, 479] on div "EBKT EBKT Planned Maint [GEOGRAPHIC_DATA]-[GEOGRAPHIC_DATA] EBKT LFTH or EBKT E…" at bounding box center [731, 551] width 1087 height 949
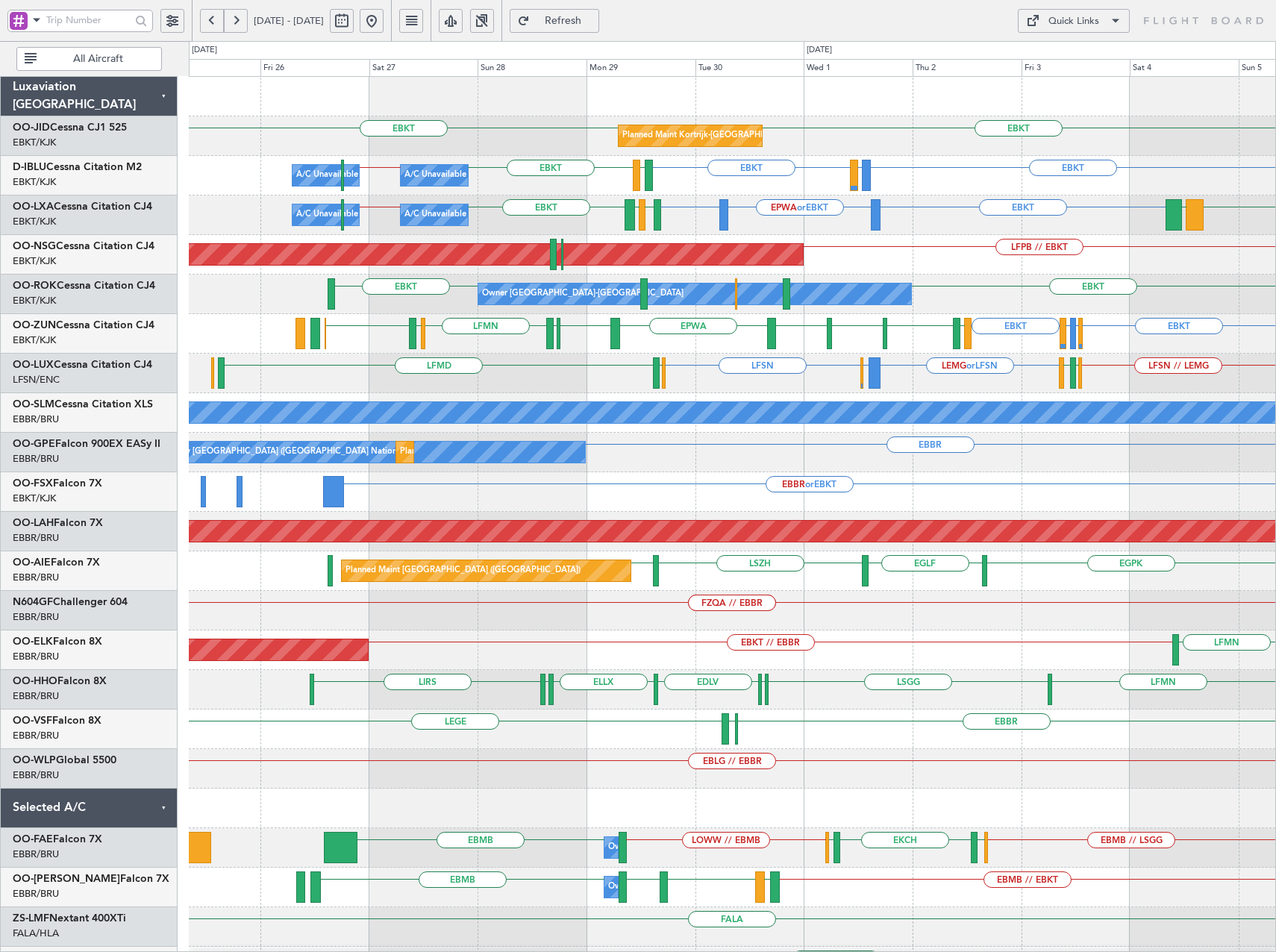
click at [685, 277] on div "EBKT EBKT Planned Maint [GEOGRAPHIC_DATA]-[GEOGRAPHIC_DATA] EBKT LFTH or EBKT E…" at bounding box center [731, 551] width 1087 height 949
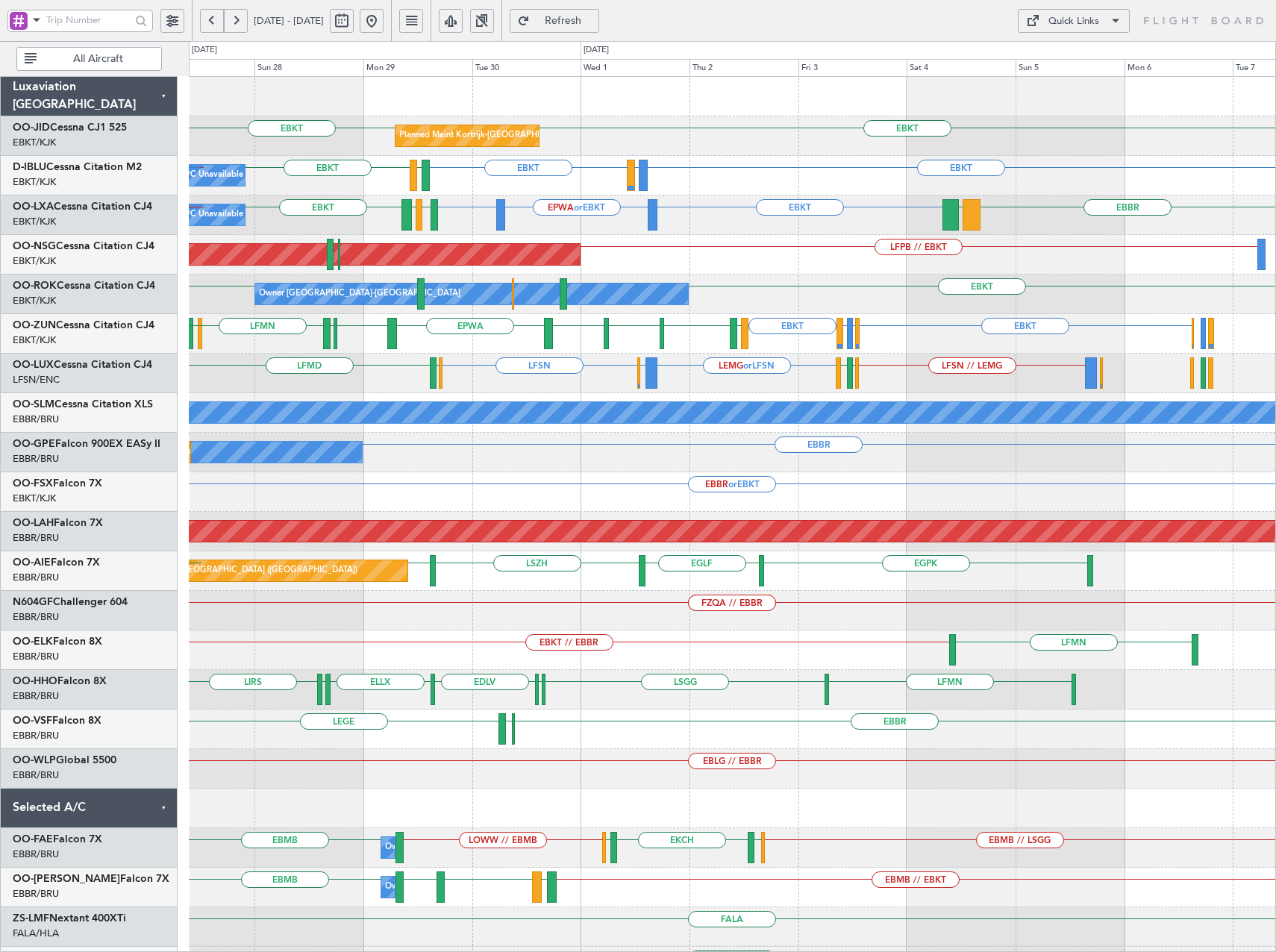
click at [521, 321] on div "Planned Maint Kortrijk-[GEOGRAPHIC_DATA] EBKT EBKT A/C Unavailable [GEOGRAPHIC_…" at bounding box center [731, 551] width 1087 height 949
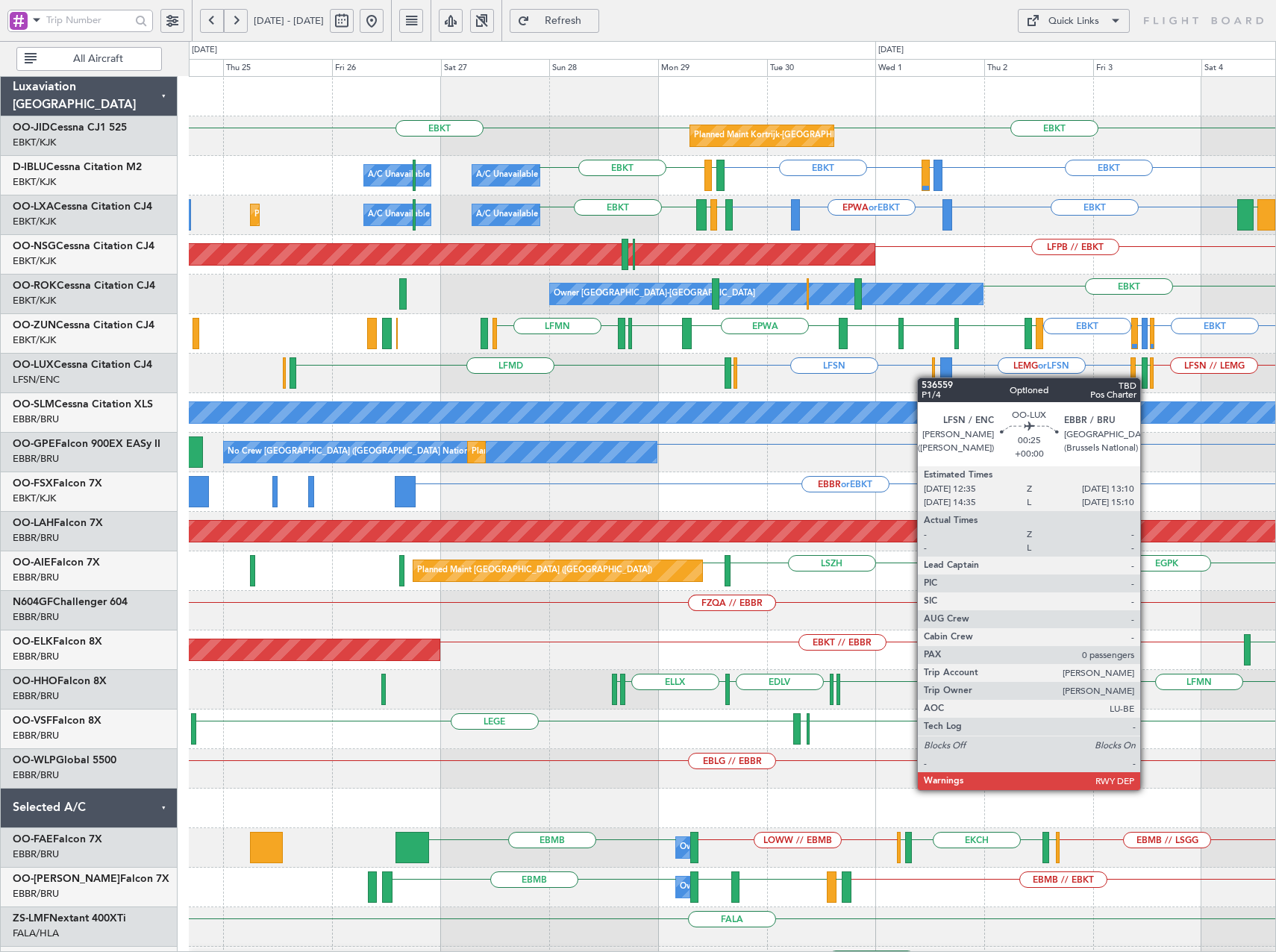
click at [931, 374] on div "EBKT EBKT Planned Maint [GEOGRAPHIC_DATA]-[GEOGRAPHIC_DATA] EBKT LFTH or EBKT E…" at bounding box center [731, 551] width 1087 height 949
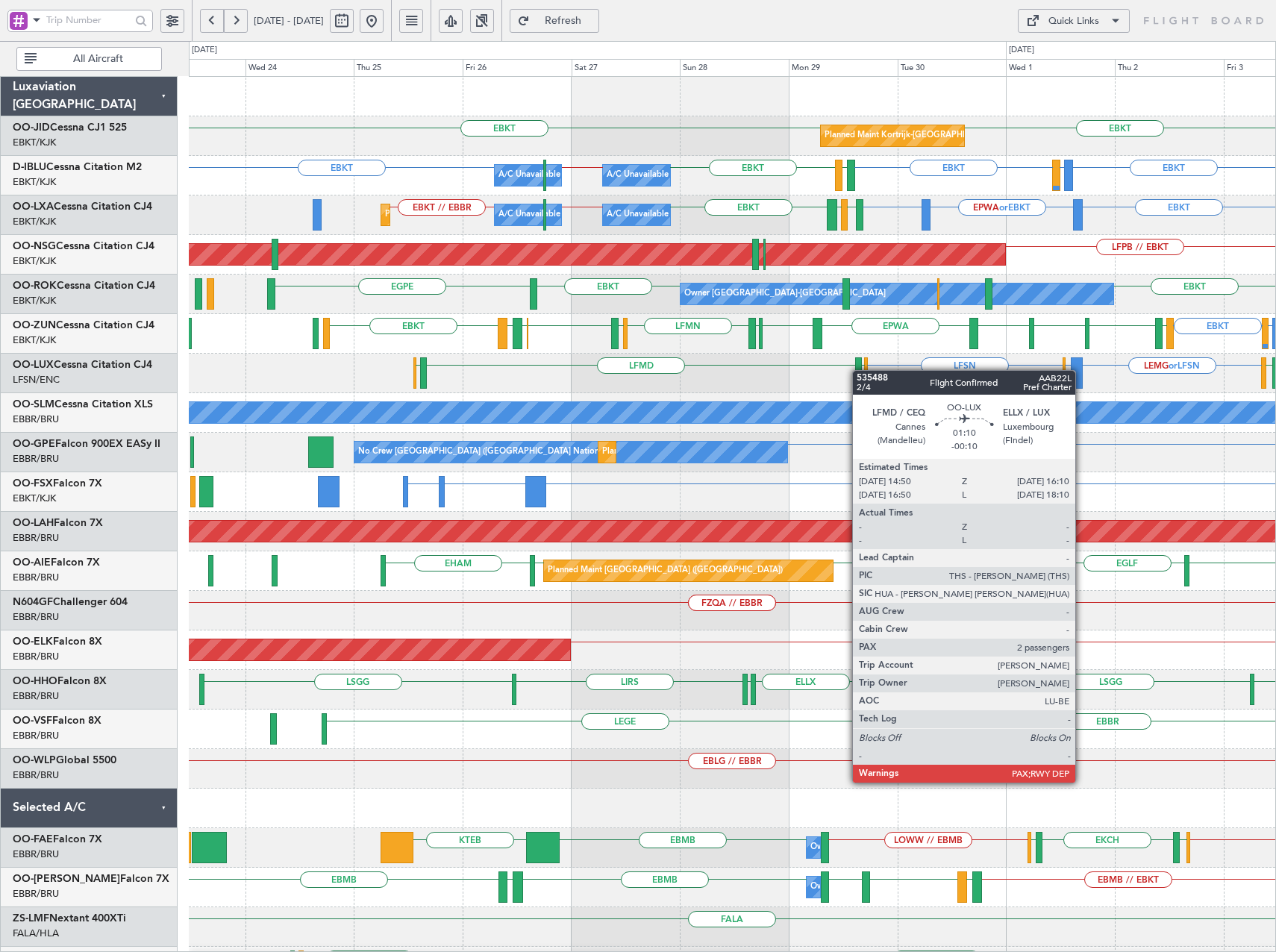
click at [860, 370] on div "Planned Maint Kortrijk-[GEOGRAPHIC_DATA] EBKT EBKT A/C Unavailable [GEOGRAPHIC_…" at bounding box center [731, 551] width 1087 height 949
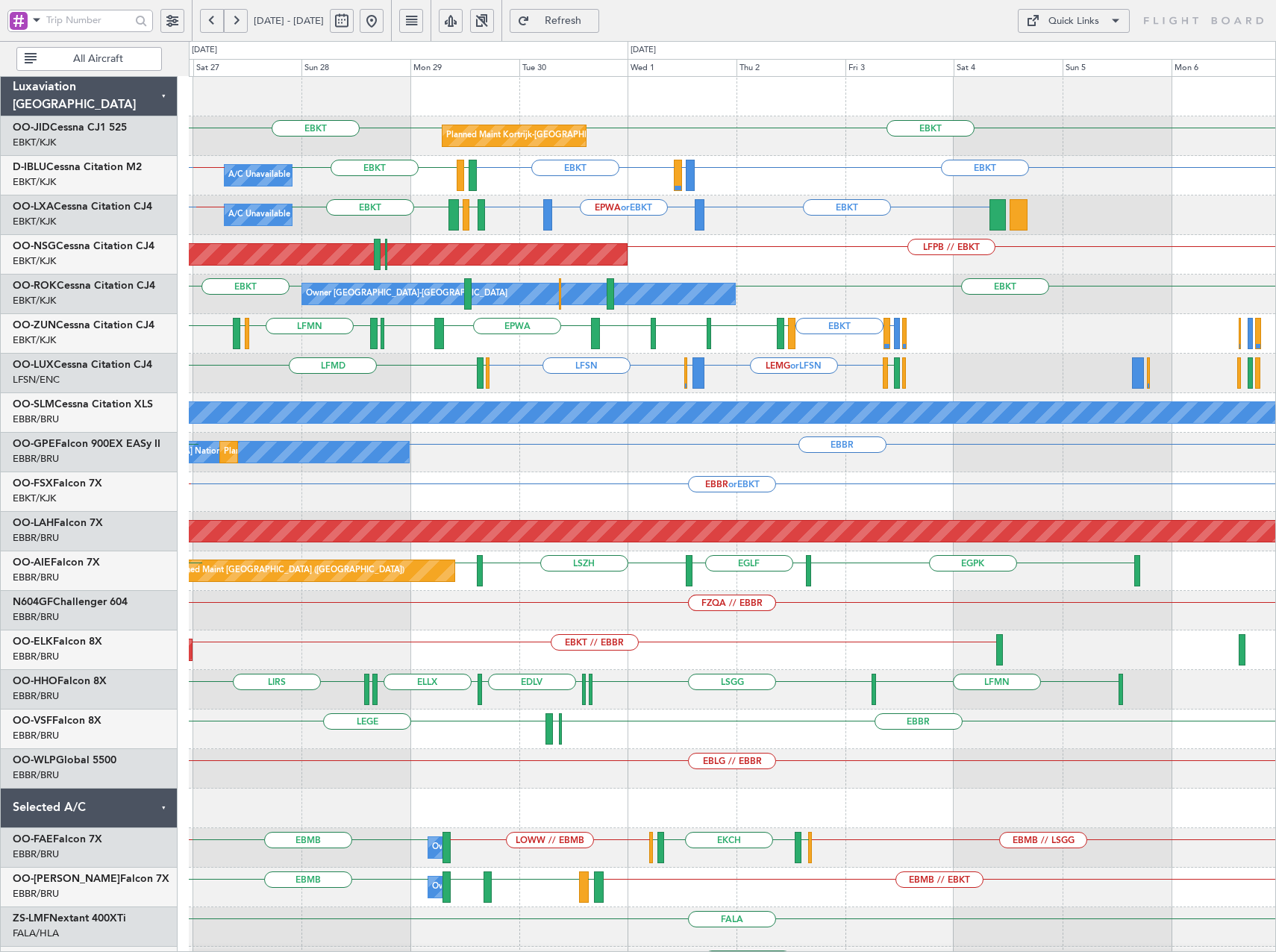
click at [803, 439] on div "Planned Maint Kortrijk-[GEOGRAPHIC_DATA] EBKT EBKT A/C Unavailable [GEOGRAPHIC_…" at bounding box center [731, 551] width 1087 height 949
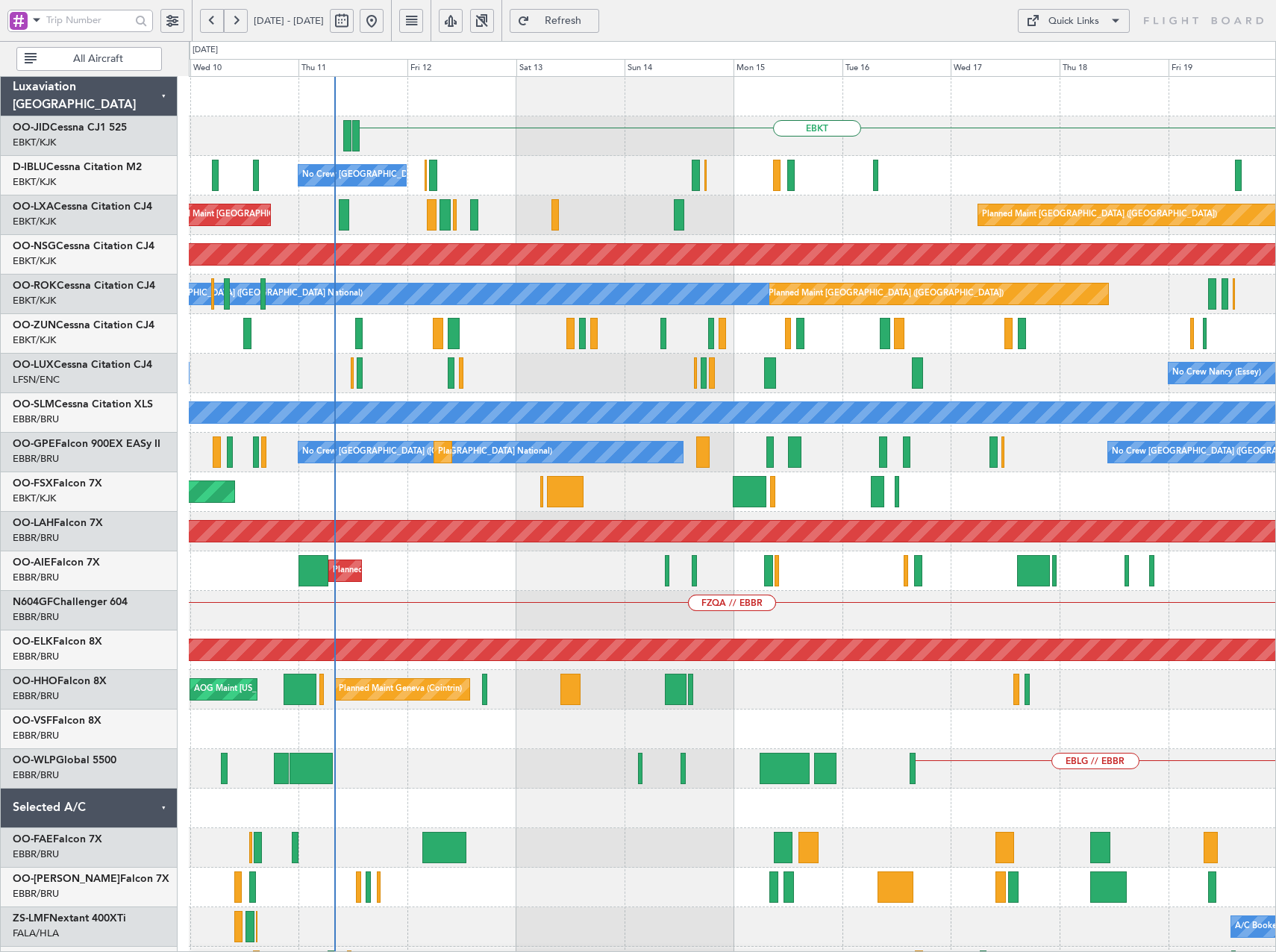
click at [1276, 486] on html "[DATE] - [DATE] Refresh Quick Links All Aircraft EBKT No Crew [GEOGRAPHIC_DATA]…" at bounding box center [638, 476] width 1276 height 952
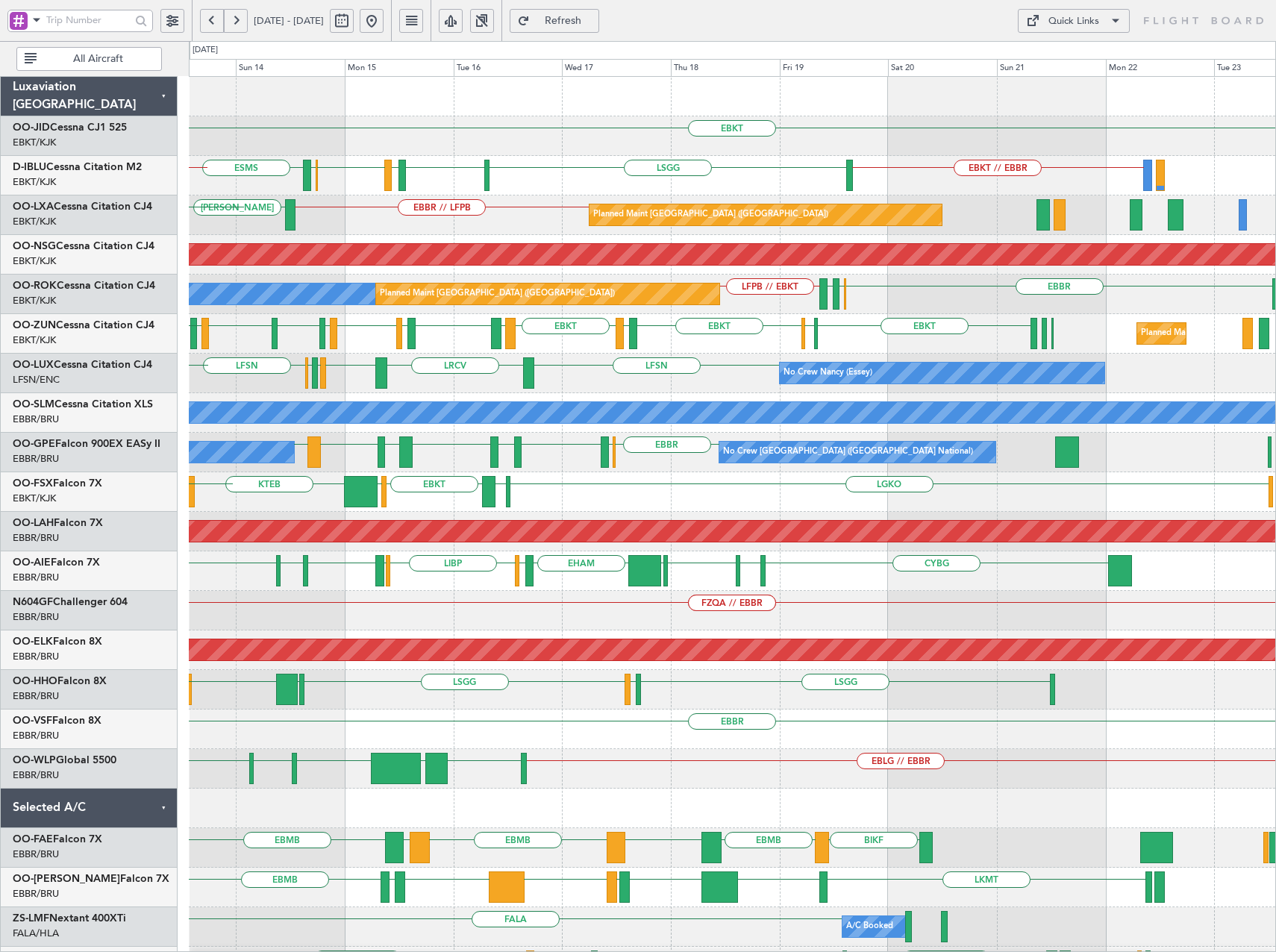
click at [757, 507] on div "LGKO LGAV EBKT LSGG KTEB EBBR EBKT" at bounding box center [731, 493] width 1087 height 40
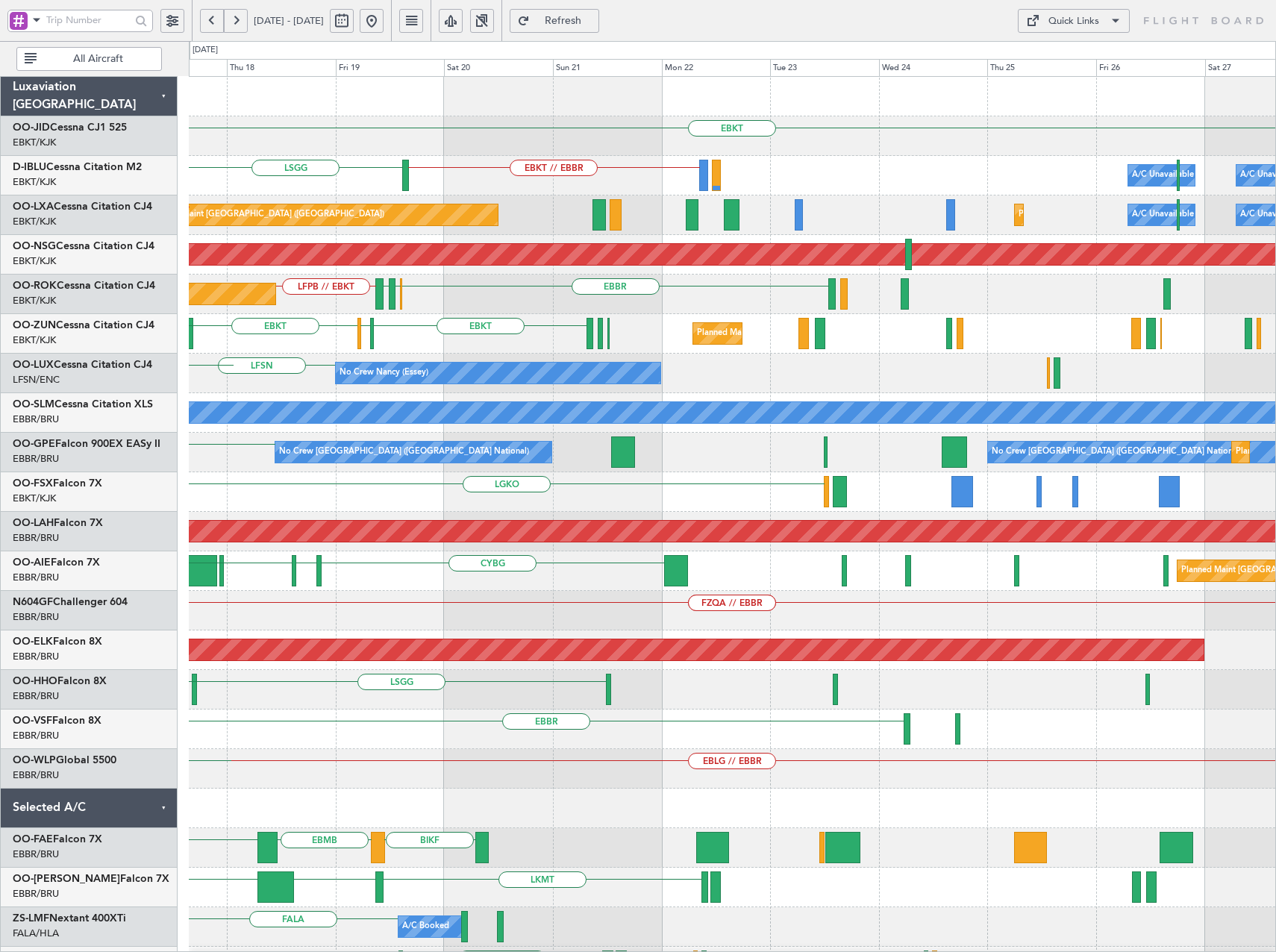
click at [736, 498] on div "LGKO EBKT LSGG LGAV" at bounding box center [731, 493] width 1087 height 40
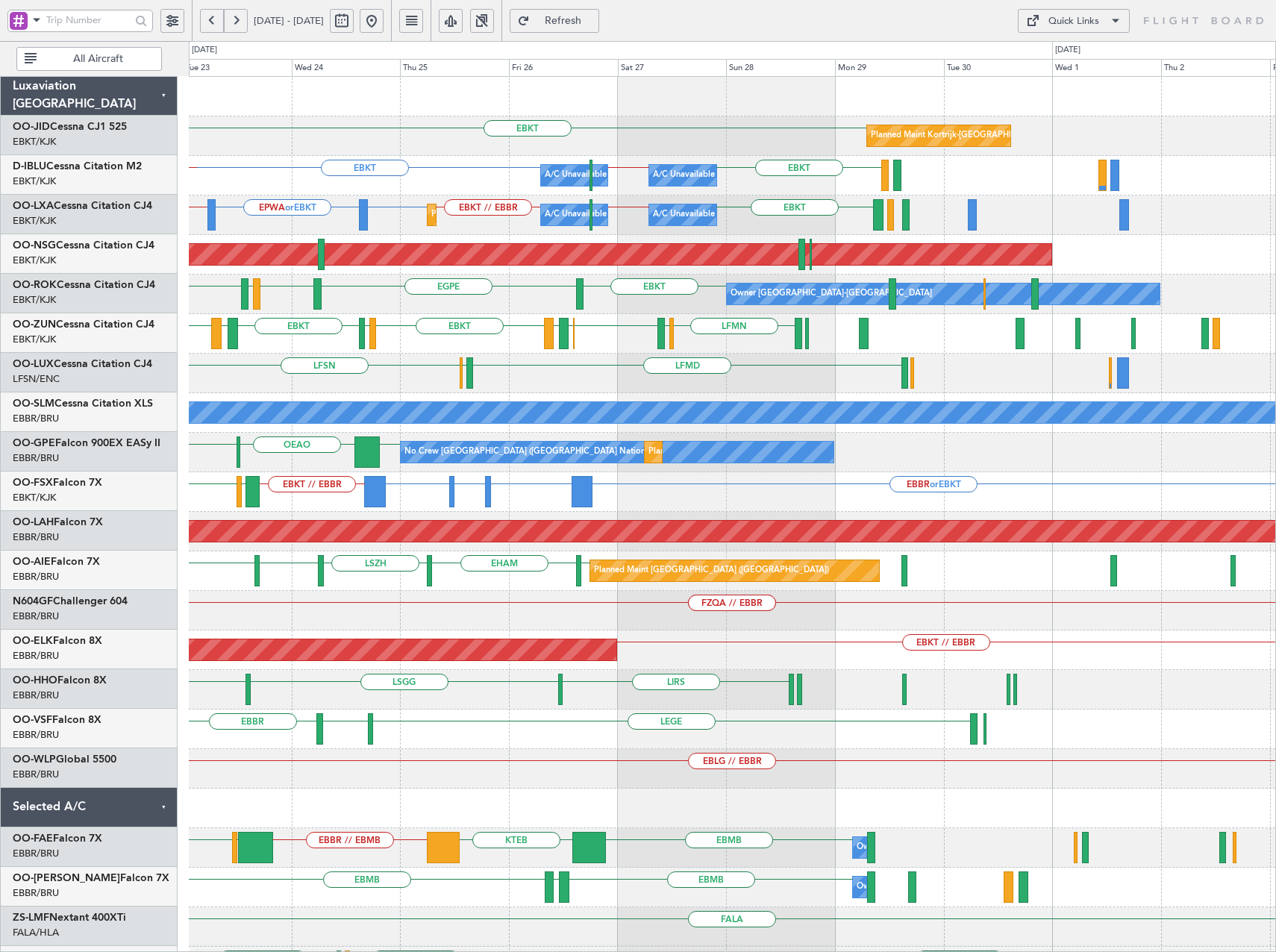
scroll to position [10, 0]
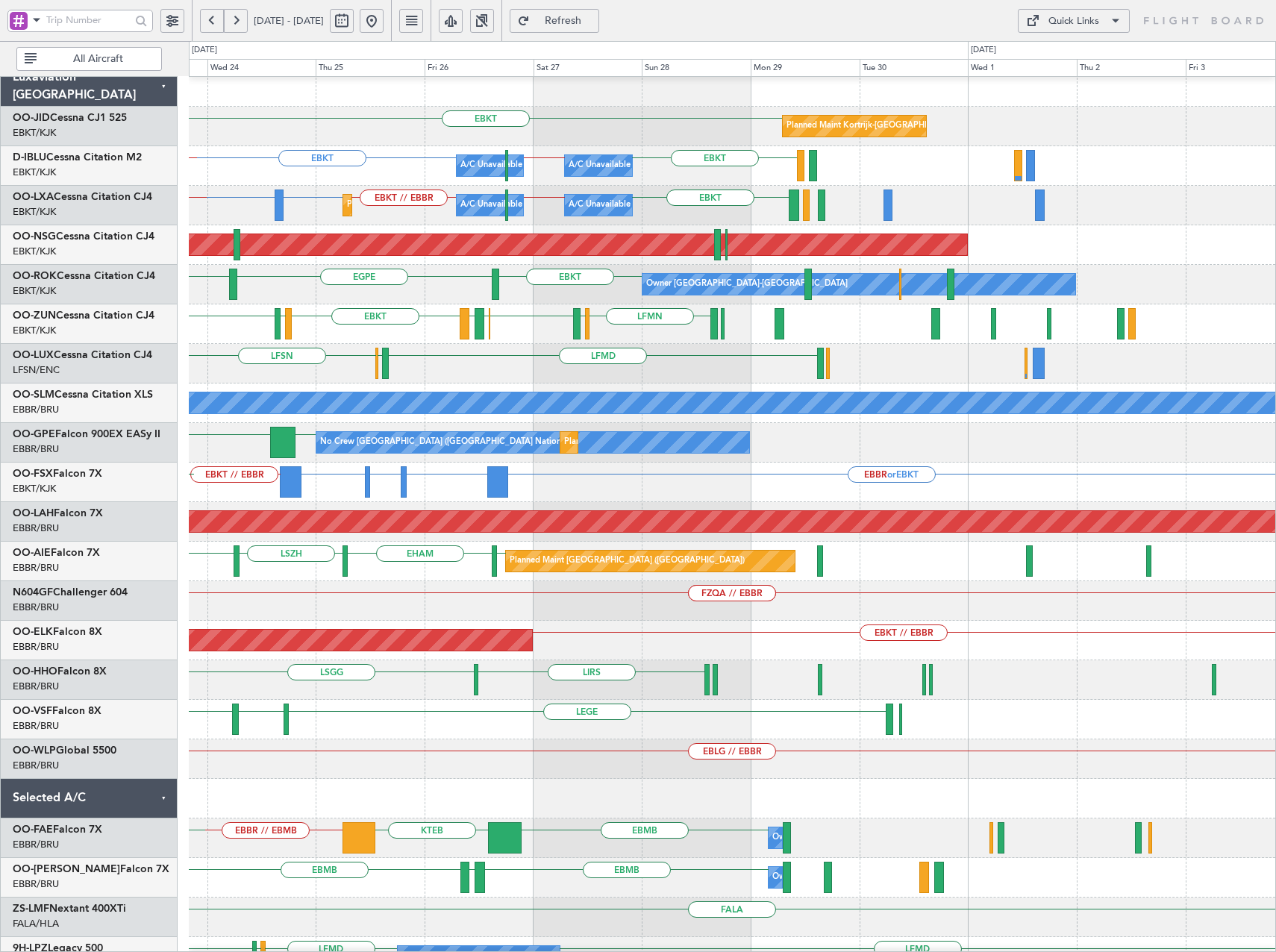
click at [683, 495] on div "EBBR or EBKT BGGH or EBKT BGBW or EBKT BGGH or EBKT EBKT // EBBR LGAV LGKO" at bounding box center [731, 483] width 1087 height 40
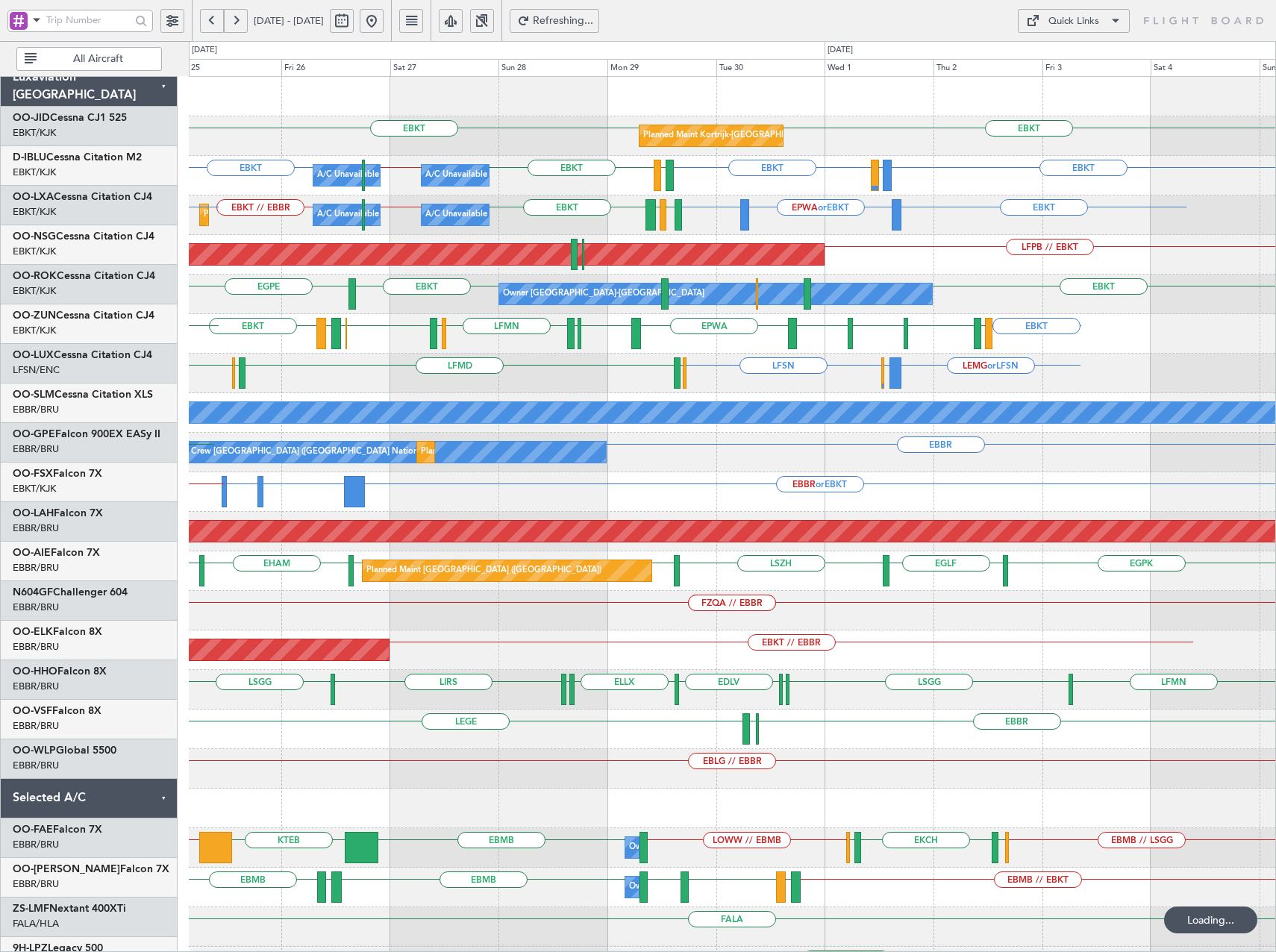
scroll to position [0, 0]
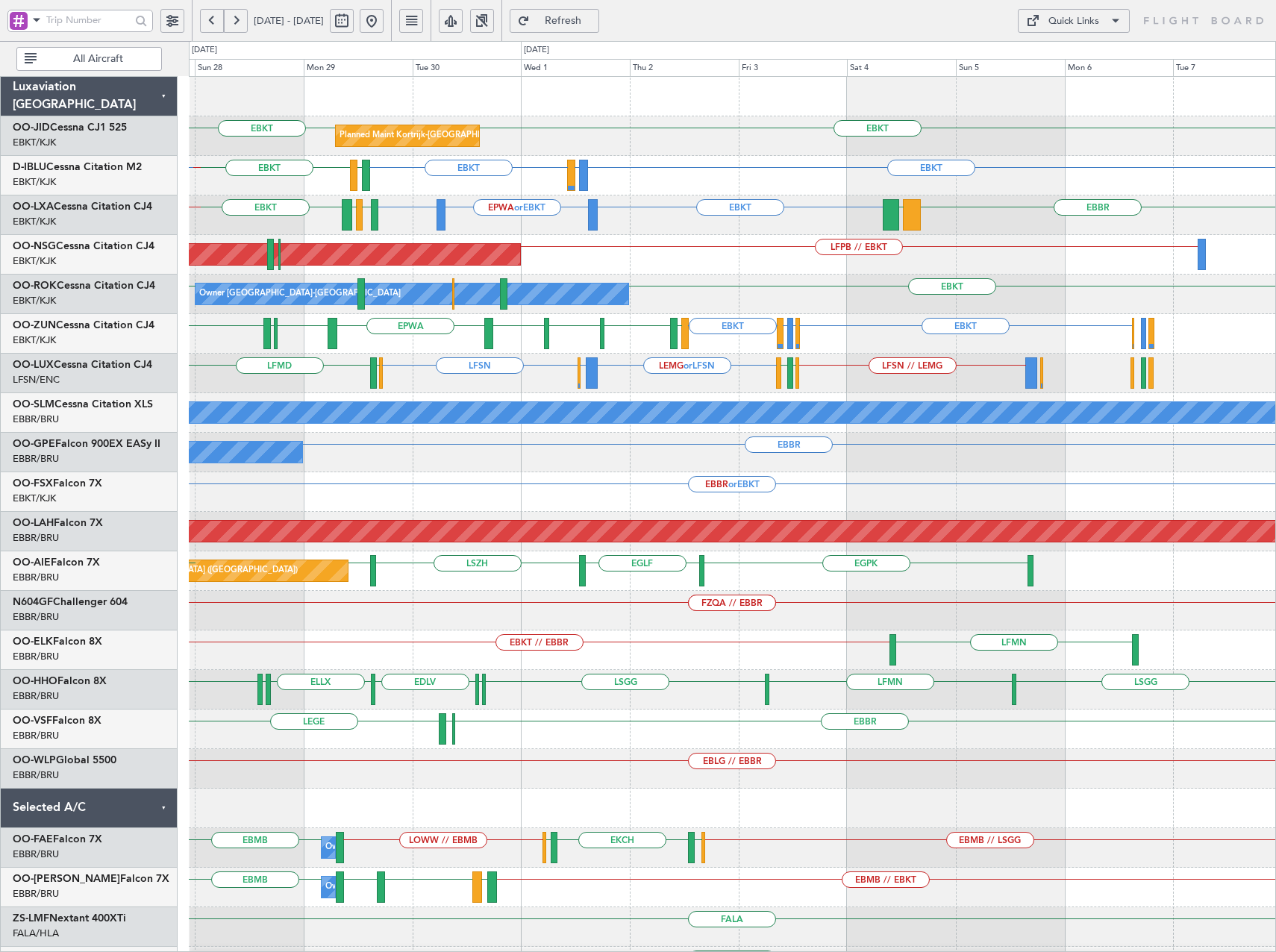
click at [680, 496] on div "EBBR or EBKT BGBW or EBKT BGGH or EBKT" at bounding box center [731, 493] width 1087 height 40
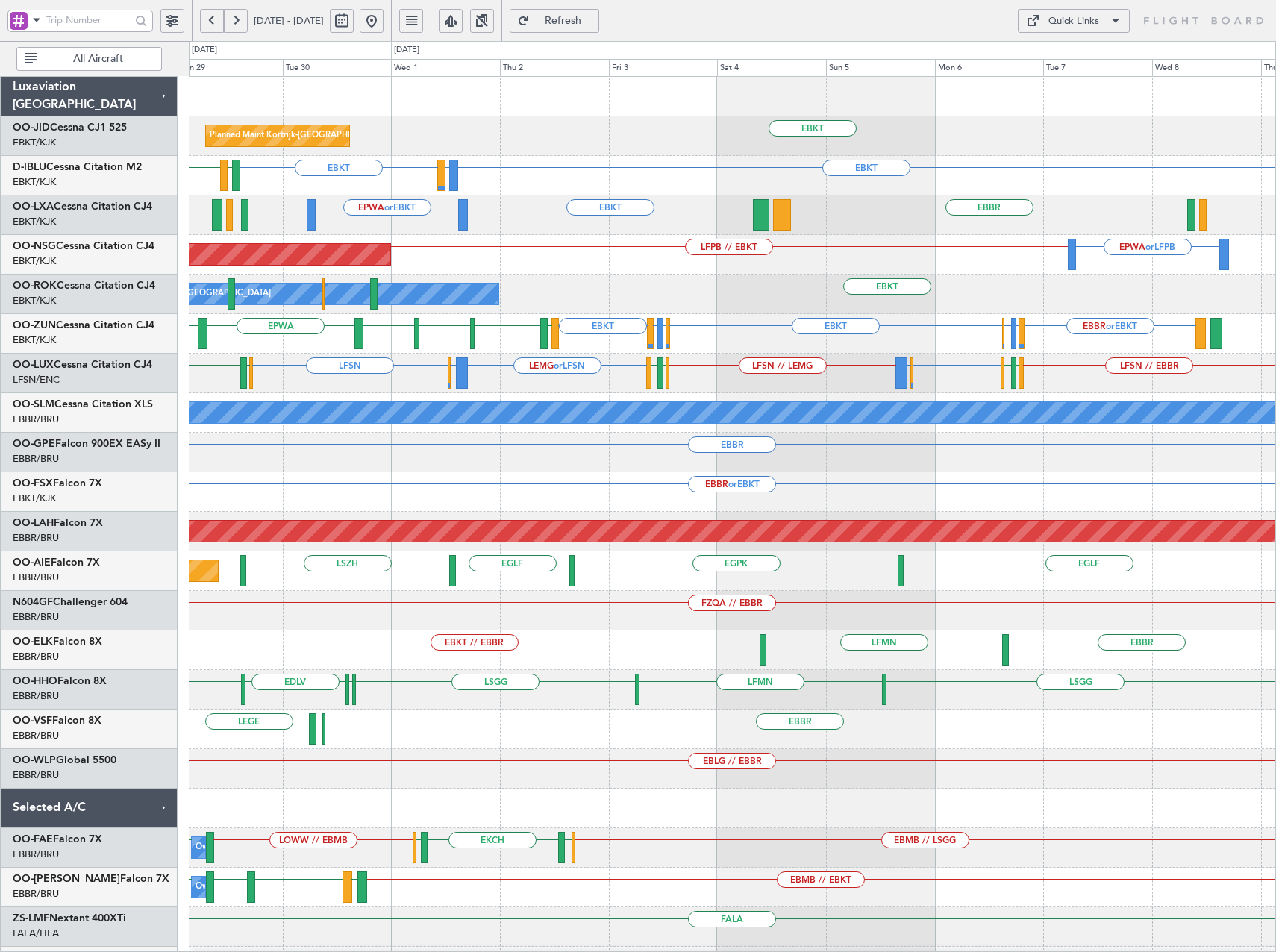
click at [783, 395] on div "Planned Maint Kortrijk-Wevelgem EBKT EBKT EBKT LFTH or EBKT EBKT EBKT LFTH A/C …" at bounding box center [731, 551] width 1087 height 949
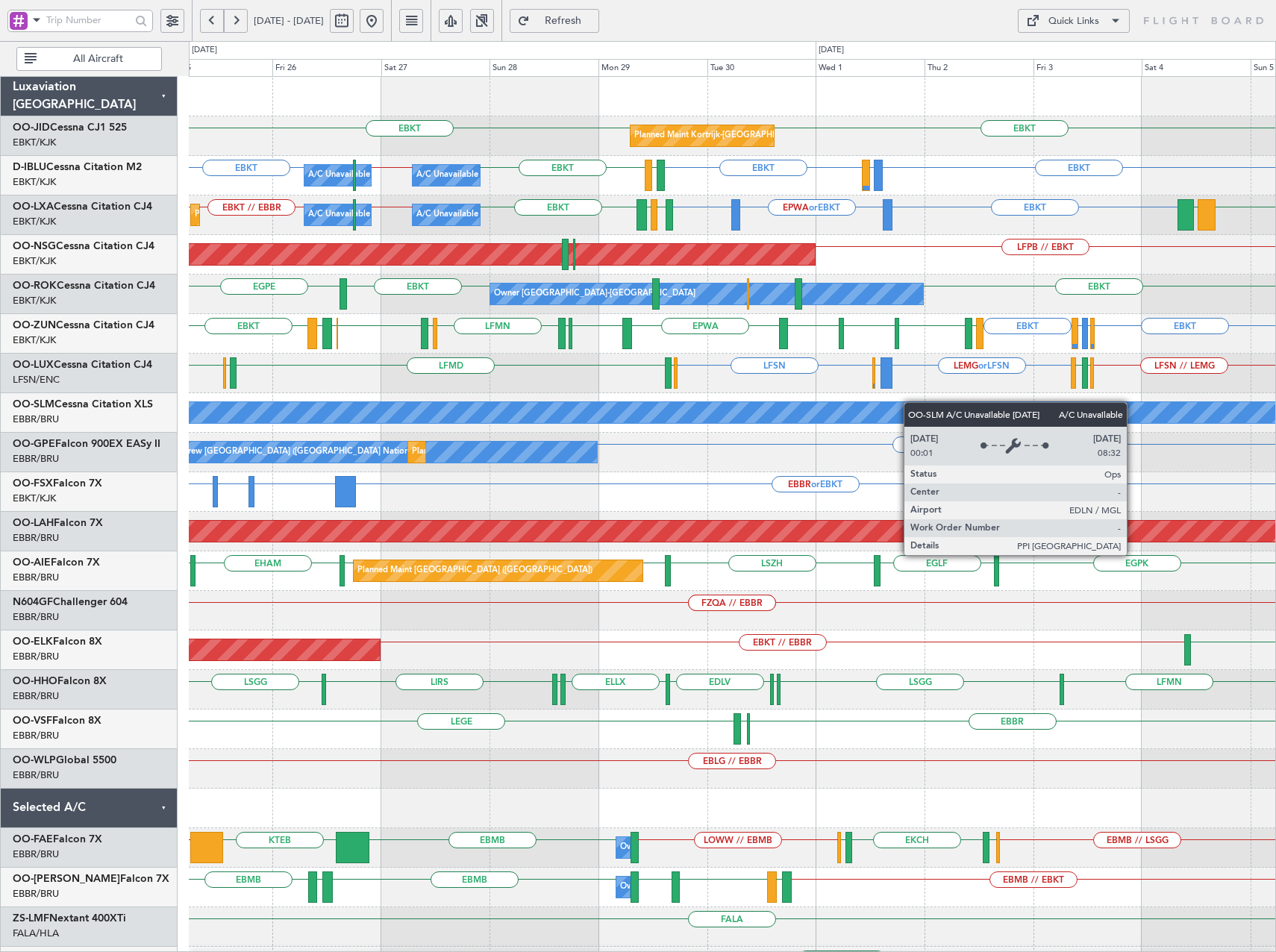
click at [931, 406] on div "Planned Maint Kortrijk-Wevelgem EBKT EBKT A/C Unavailable Kortrijk-Wevelgem A/C…" at bounding box center [731, 551] width 1087 height 949
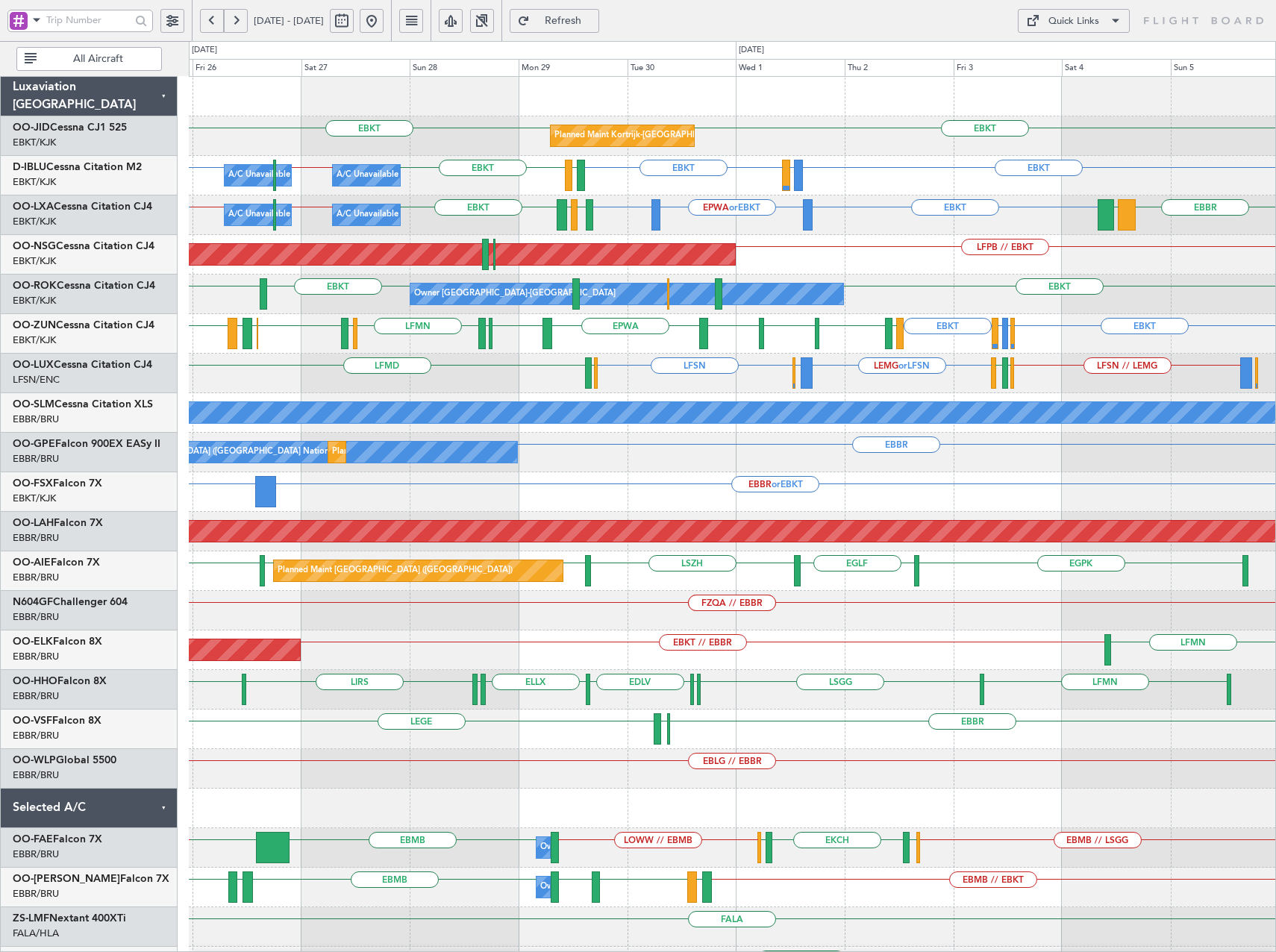
click at [880, 382] on div "LEMG or LFSN EBBR or LFSN LFSN LFSN // LEMG LFMD ELLX LFPB LFMN ELLX LFSN" at bounding box center [731, 374] width 1087 height 40
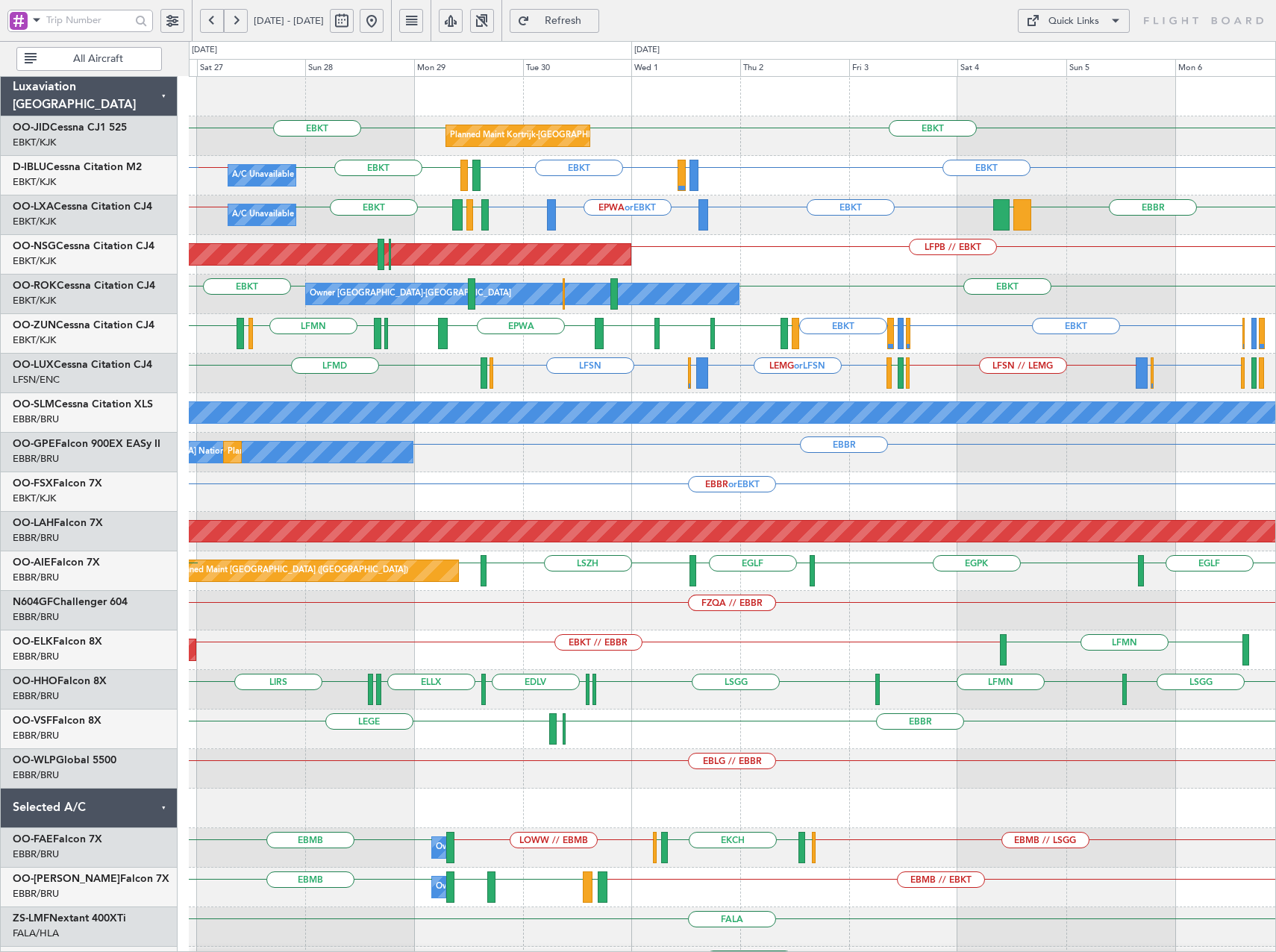
click at [814, 374] on div "LEMG or LFSN EBBR or LFSN LFSN LFSN EBBR or LFSN LFSN // LEMG LFMD ELLX LFPB LF…" at bounding box center [731, 374] width 1087 height 40
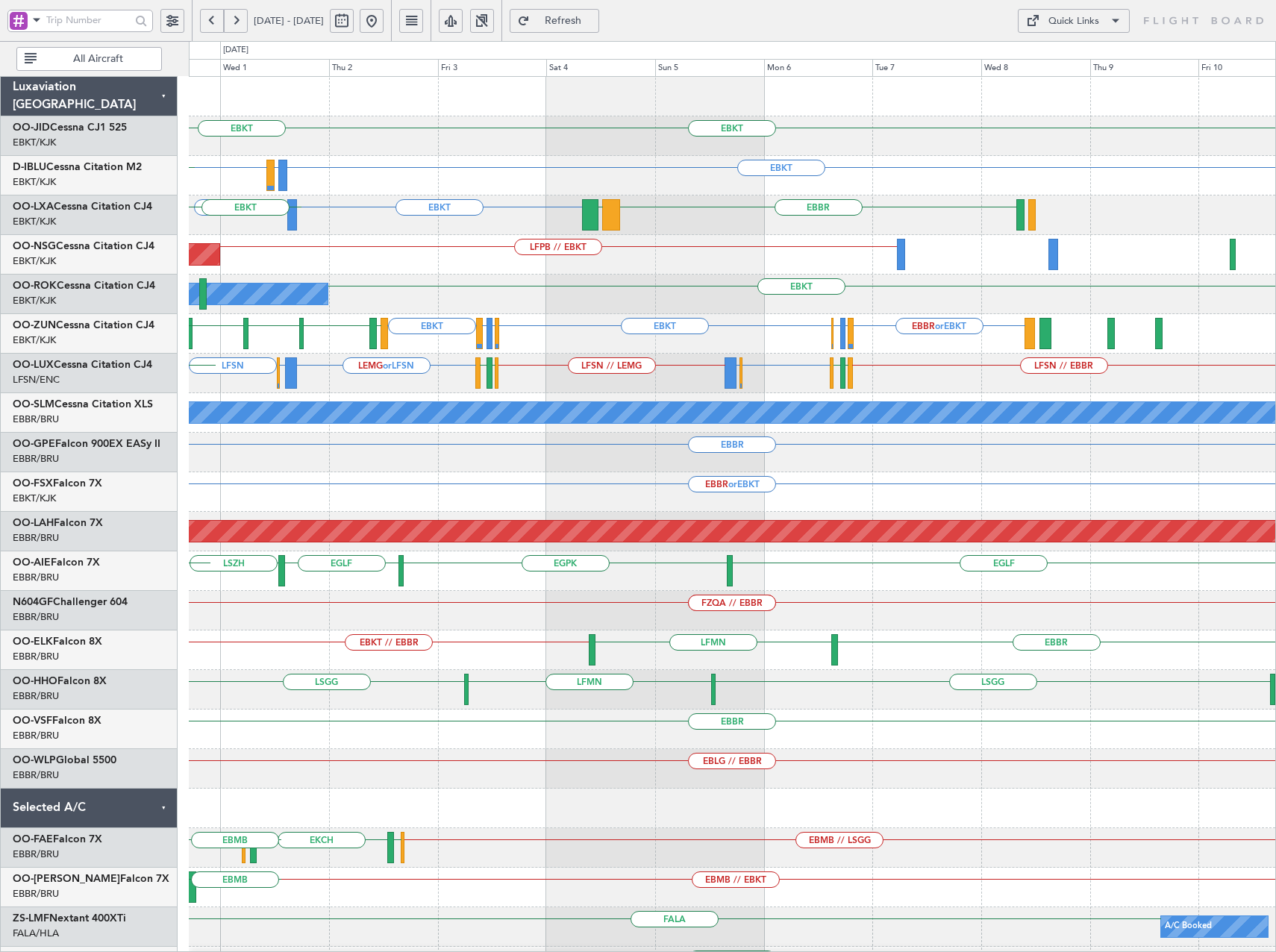
click at [477, 400] on div "EBKT Planned Maint Kortrijk-Wevelgem EBKT EBKT LFTH or EBKT EBKT LFTH EBKT EBKT…" at bounding box center [731, 551] width 1087 height 949
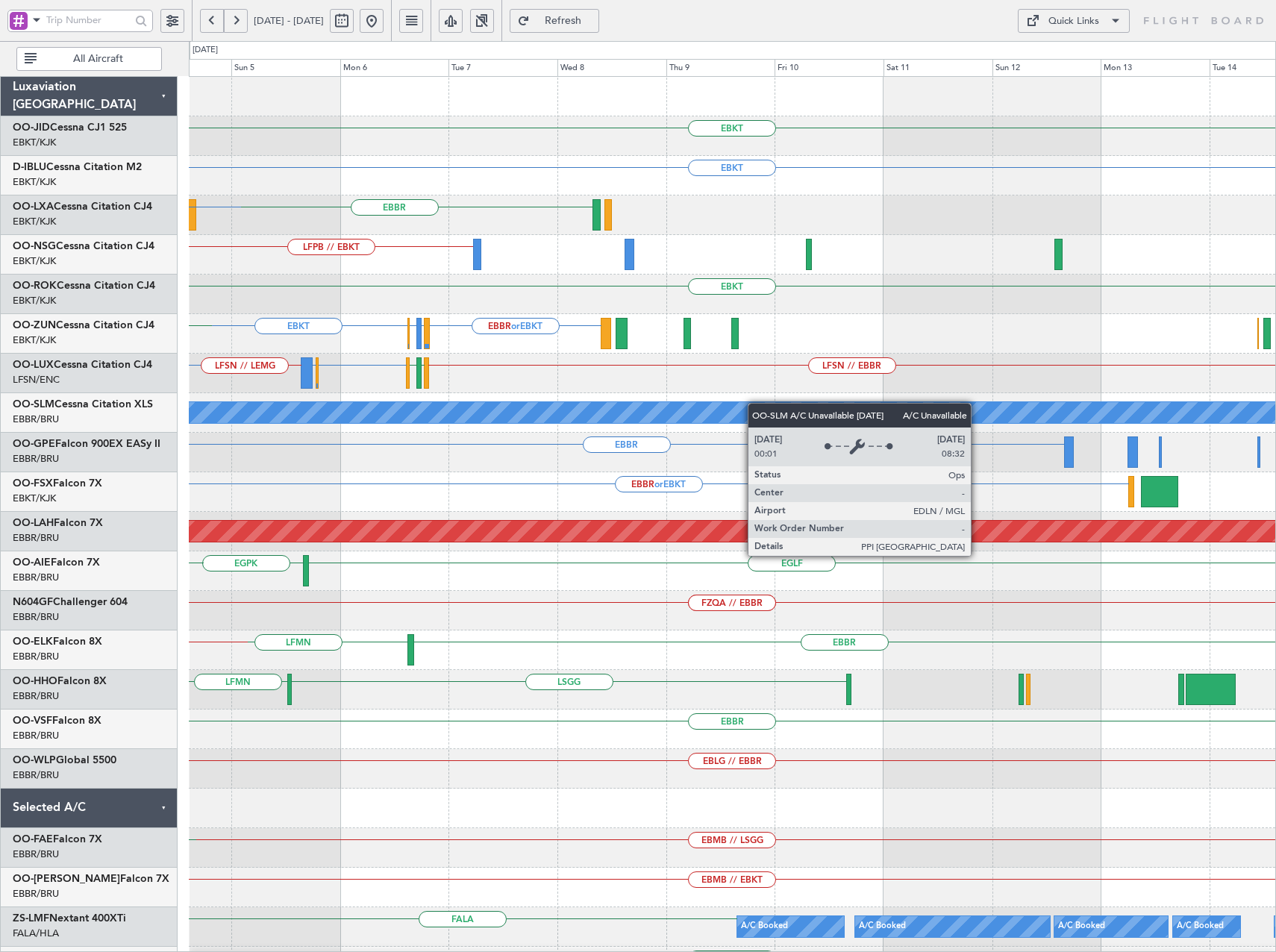
click at [308, 446] on div "EBKT EBKT EBBR LGSM EBKT LFPB // EBKT EBKT EBBR or EBKT LFMN or EBKT LFPB or EB…" at bounding box center [731, 551] width 1087 height 949
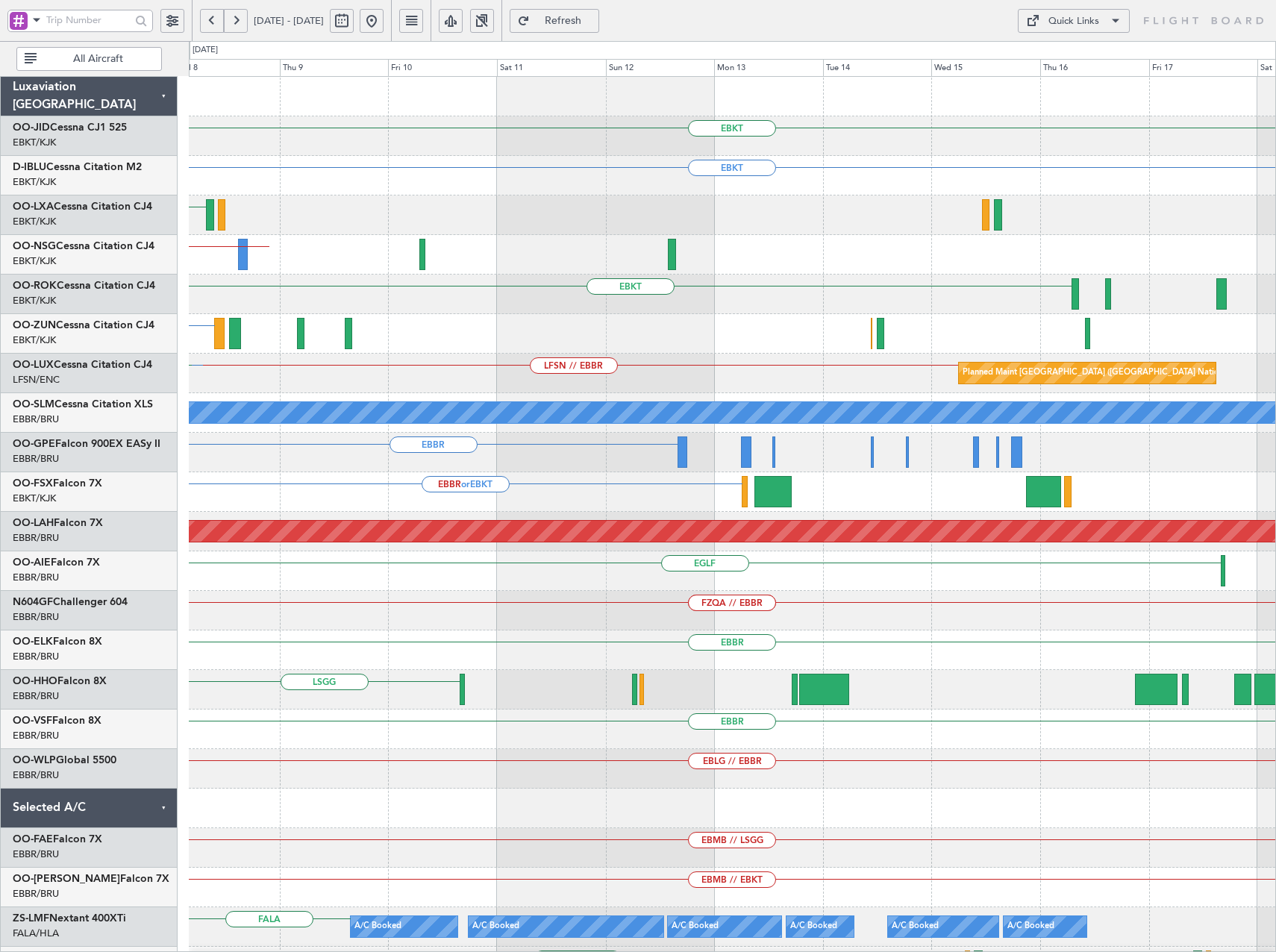
click at [602, 447] on div "EBKT EBKT EBBR LFPB // EBKT EBKT EBBR or EBKT LFMN or EBKT LFPB or EBKT EBKT LF…" at bounding box center [731, 551] width 1087 height 949
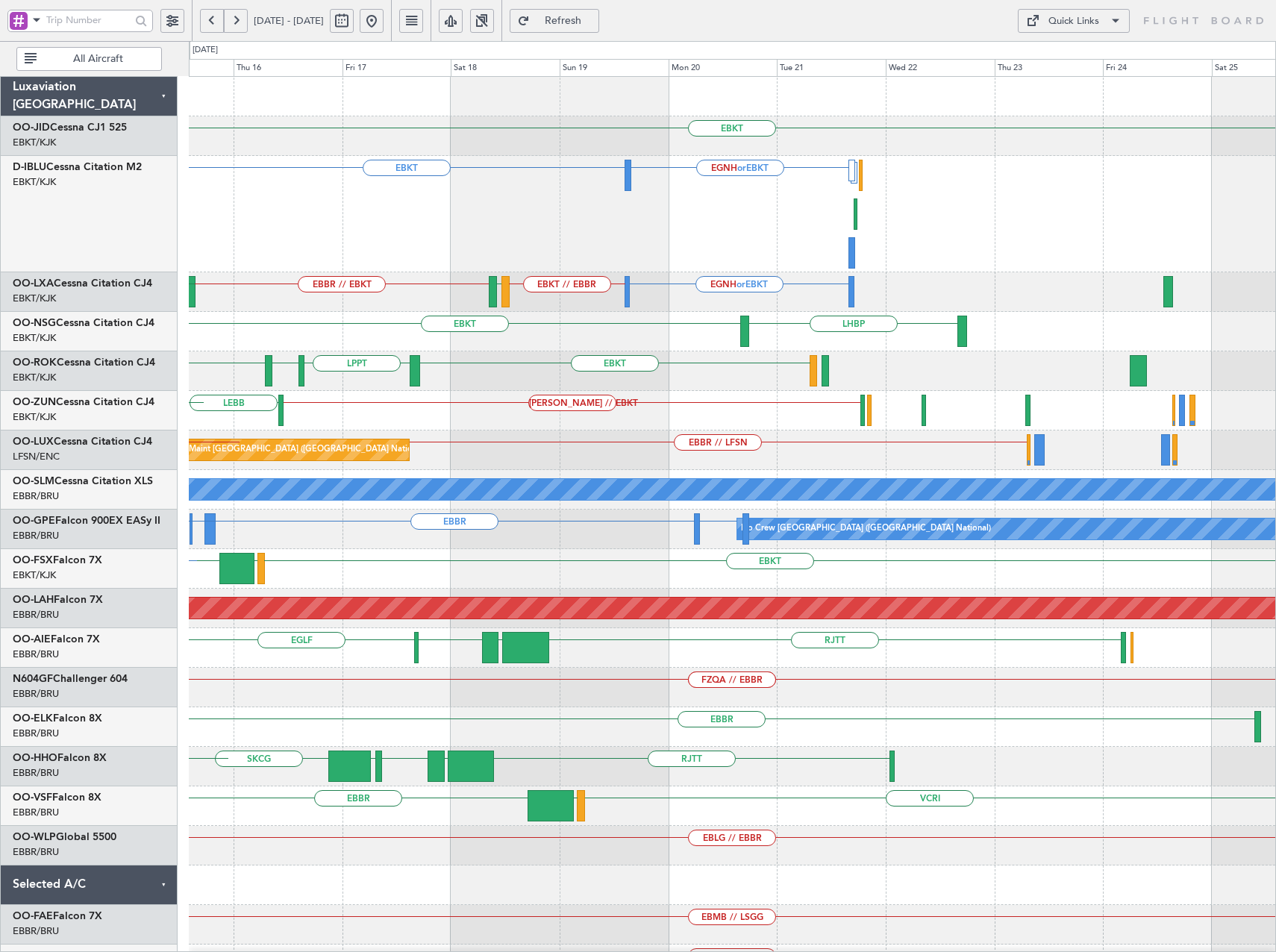
click at [466, 378] on div "EBKT EBKT EGNH or EBKT EGNH or EBKT EBKT // EBBR EBBR // EBKT LFMD LFTH EBKT EB…" at bounding box center [731, 629] width 1087 height 1105
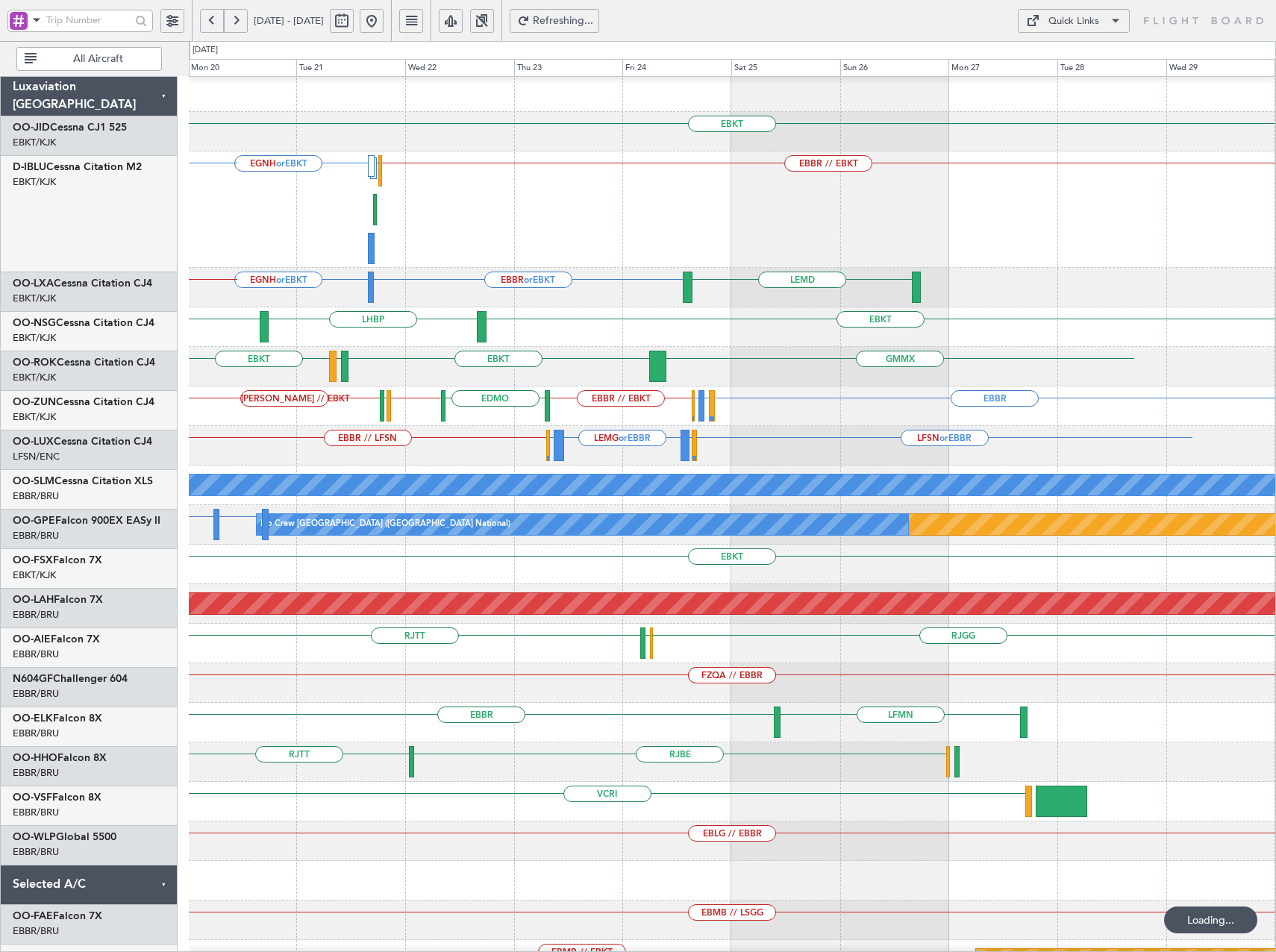
scroll to position [4, 0]
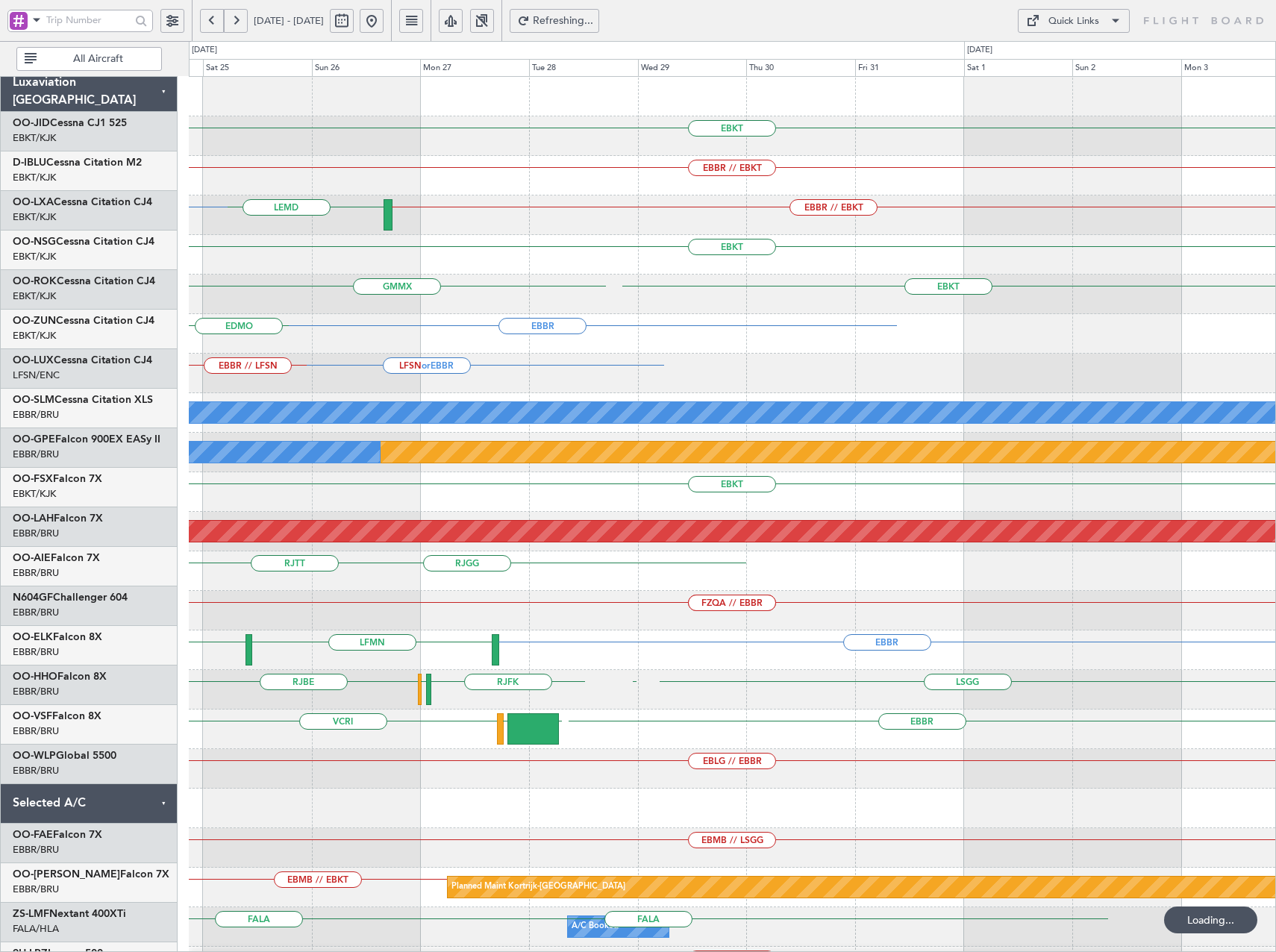
click at [359, 434] on div "EBKT EBBR // EBKT EBBR // EBKT LEMD EBBR or EBKT EBKT LHBP GMMX EBKT EBKT EBBR …" at bounding box center [731, 551] width 1087 height 949
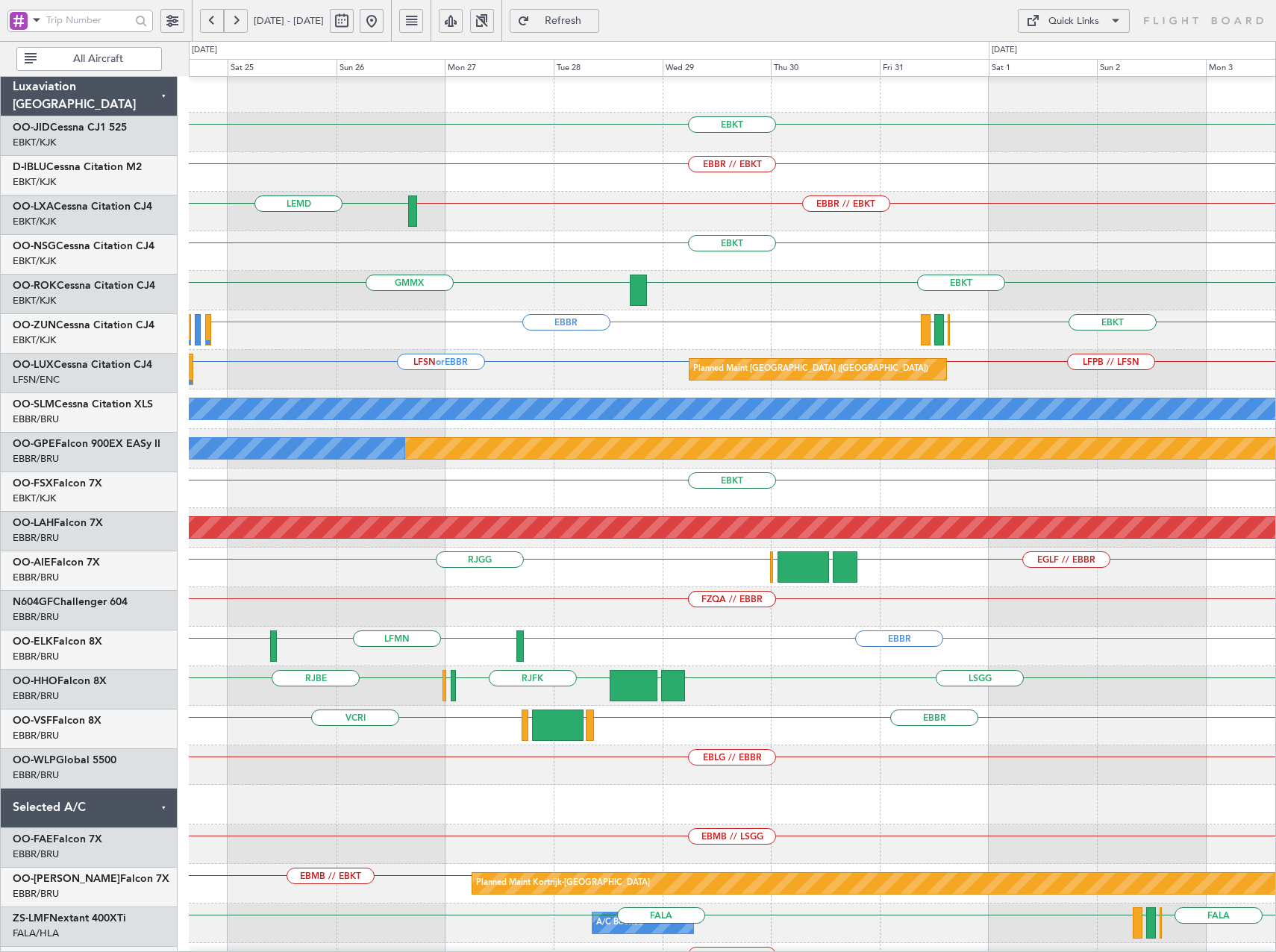
scroll to position [0, 0]
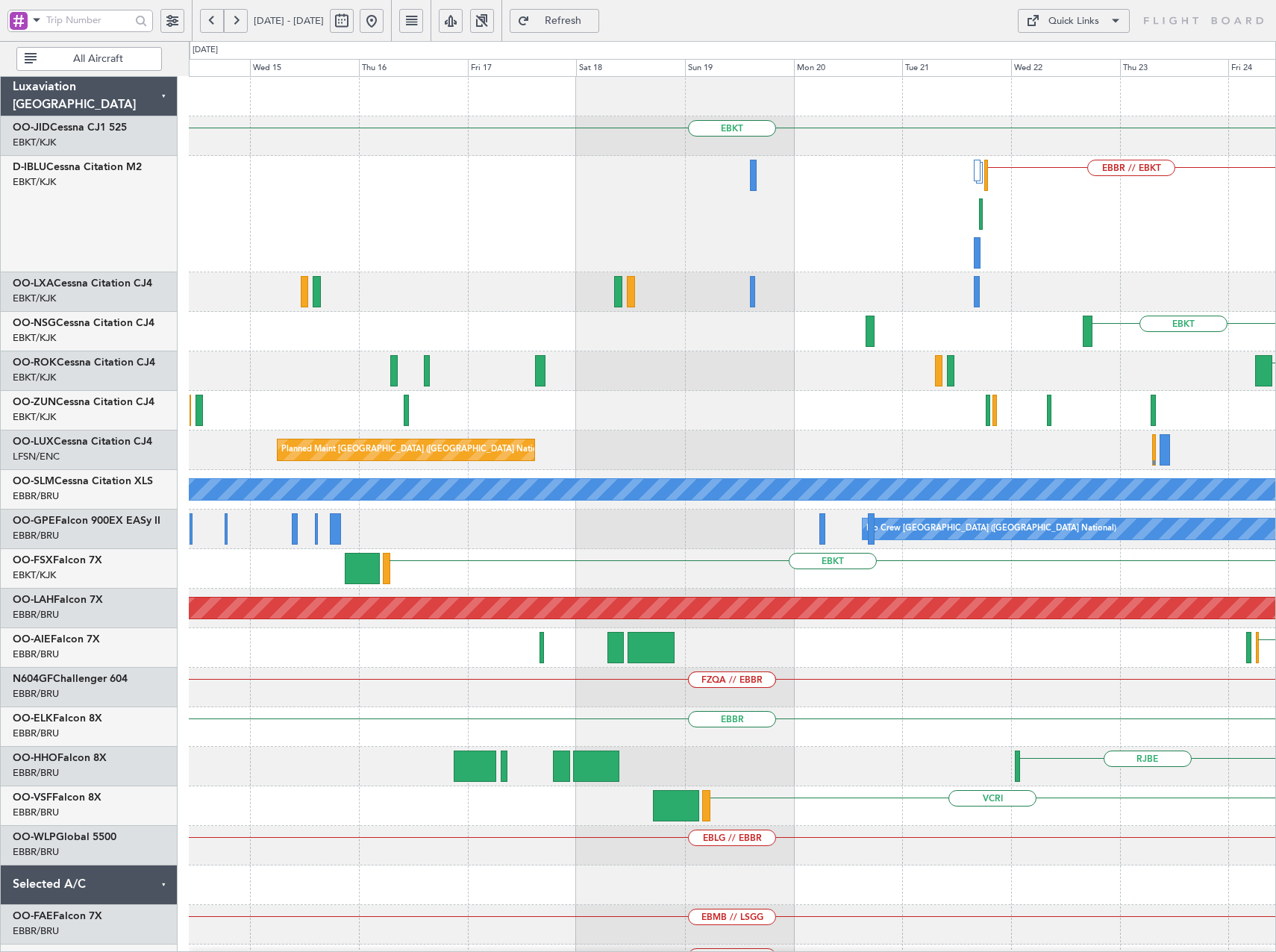
click at [1275, 373] on html "24 Oct 2025 - 03 Nov 2025 Refresh Quick Links All Aircraft EBKT EBBR // EBKT LE…" at bounding box center [638, 476] width 1276 height 952
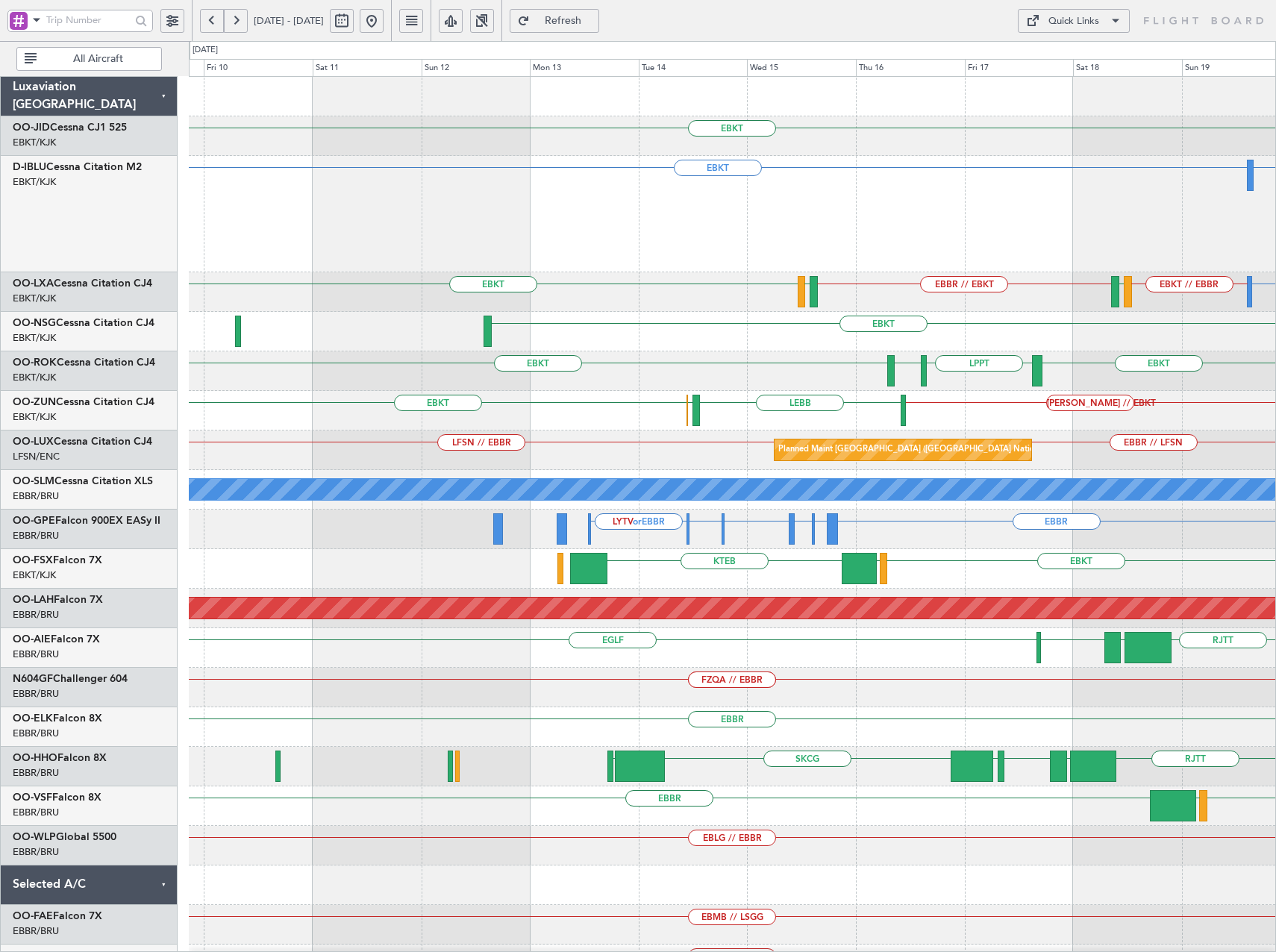
click at [739, 388] on div "EBKT LPPT LERJ EBKT LEGE EBKT" at bounding box center [731, 372] width 1087 height 40
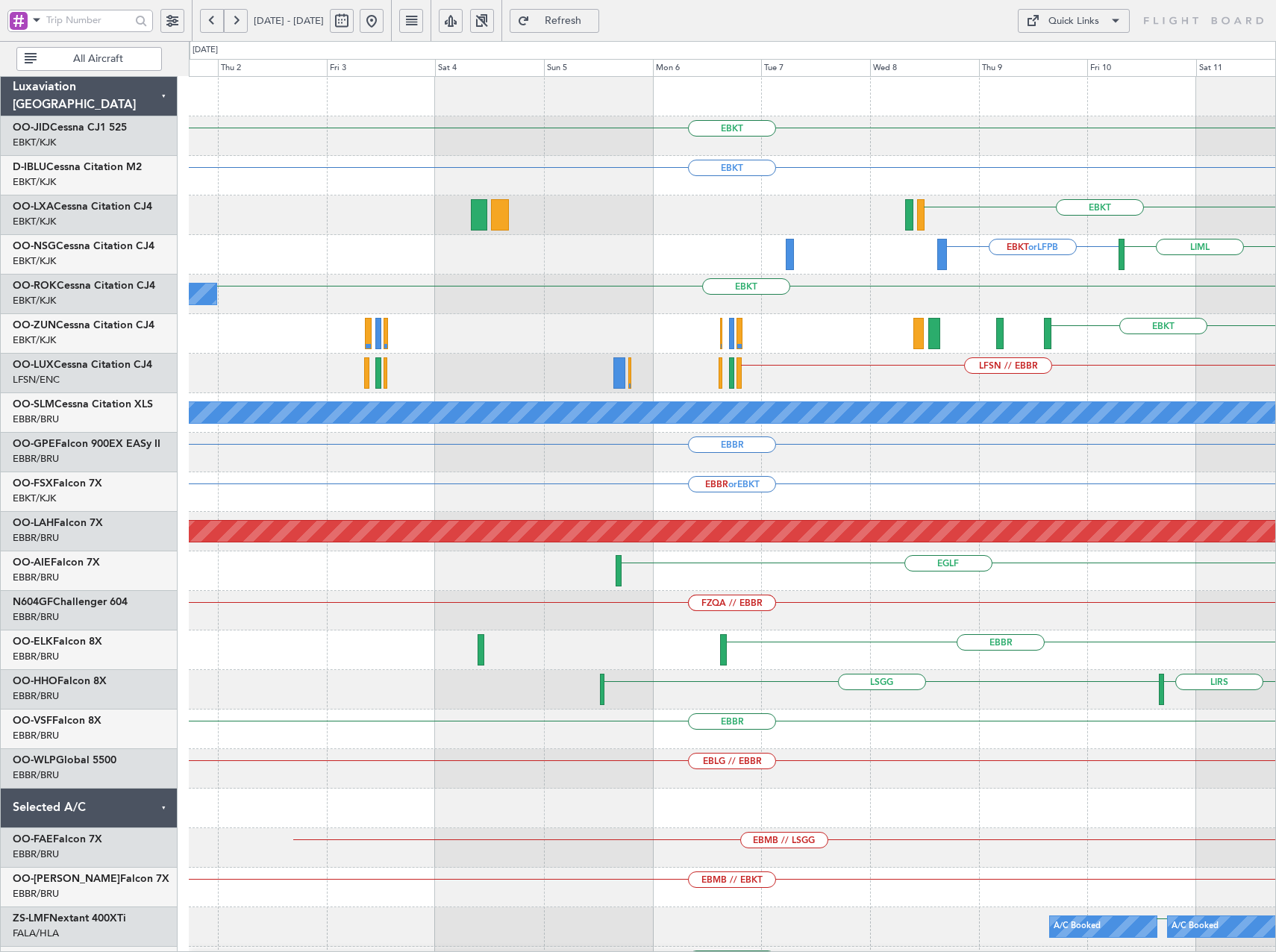
click at [1275, 373] on html "09 Oct 2025 - 19 Oct 2025 Refresh Quick Links All Aircraft EBKT EBKT EBKT EBKT …" at bounding box center [638, 476] width 1276 height 952
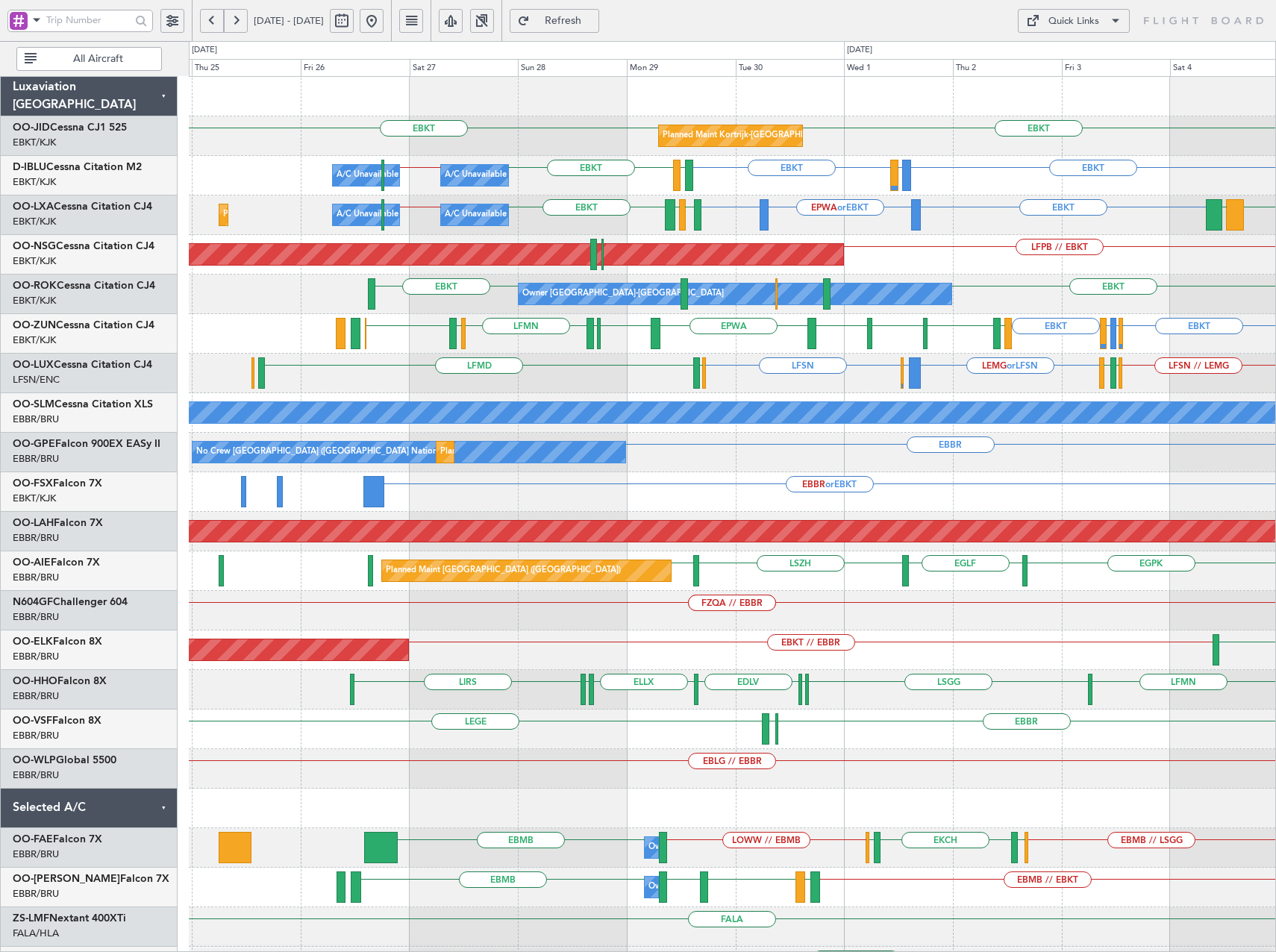
click at [781, 559] on div "Planned Maint Kortrijk-Wevelgem EBKT EBKT A/C Unavailable Kortrijk-Wevelgem EBK…" at bounding box center [731, 551] width 1087 height 949
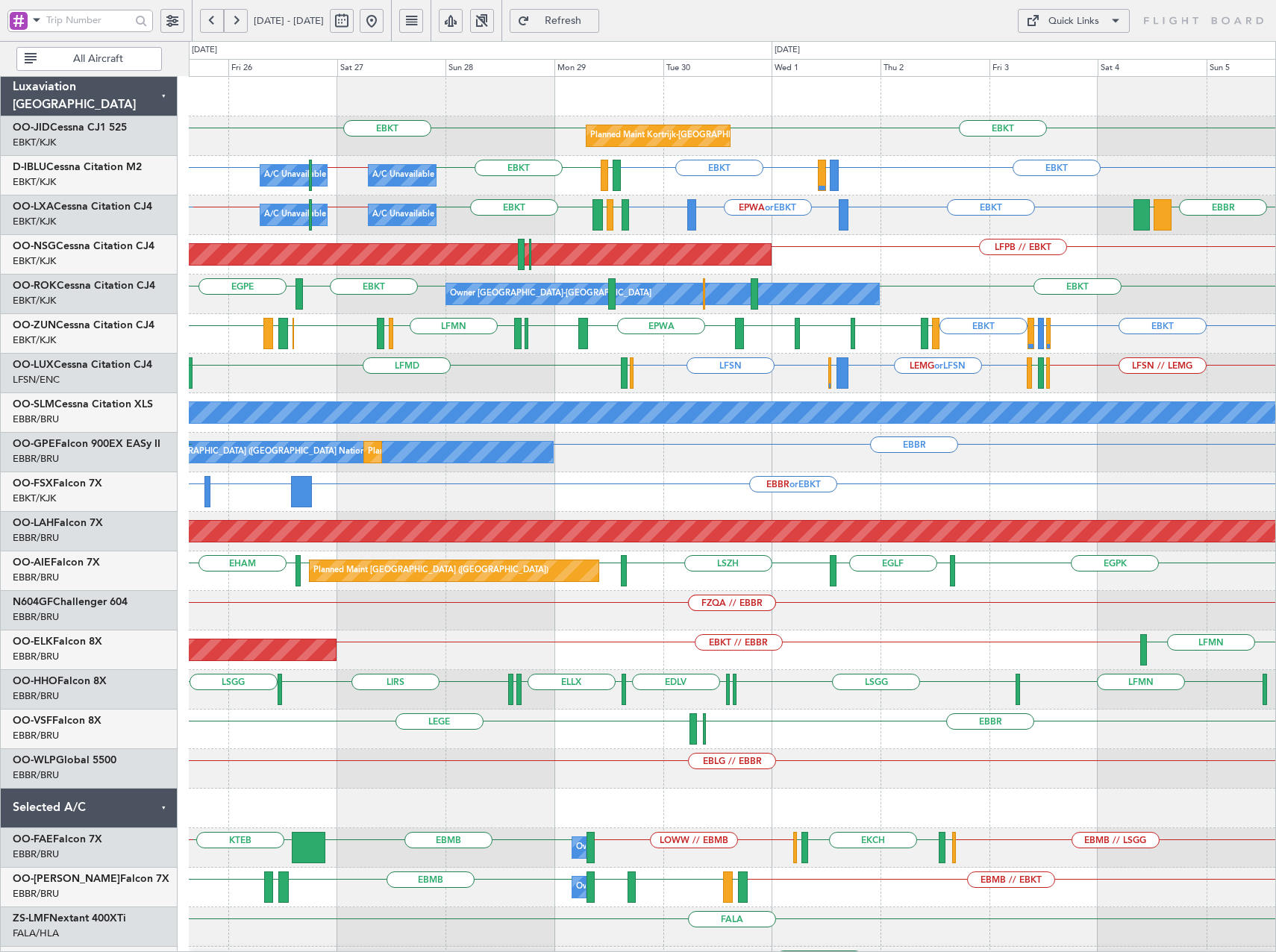
click at [931, 506] on div "Planned Maint Kortrijk-Wevelgem EBKT EBKT A/C Unavailable Kortrijk-Wevelgem A/C…" at bounding box center [731, 551] width 1087 height 949
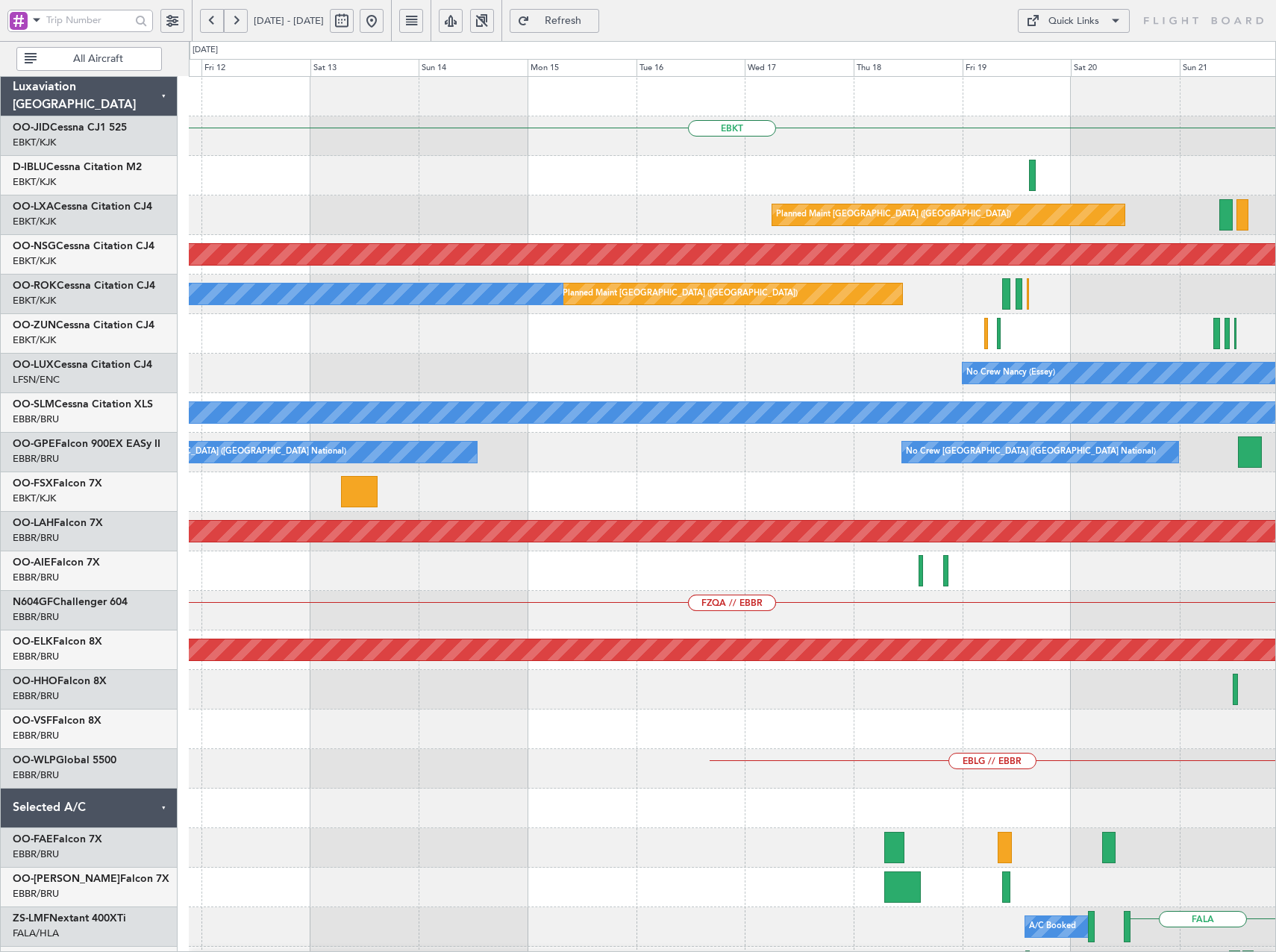
click at [1275, 747] on html "25 Sep 2025 - 05 Oct 2025 Refresh Quick Links All Aircraft EBKT EBKT Planned Ma…" at bounding box center [638, 476] width 1276 height 952
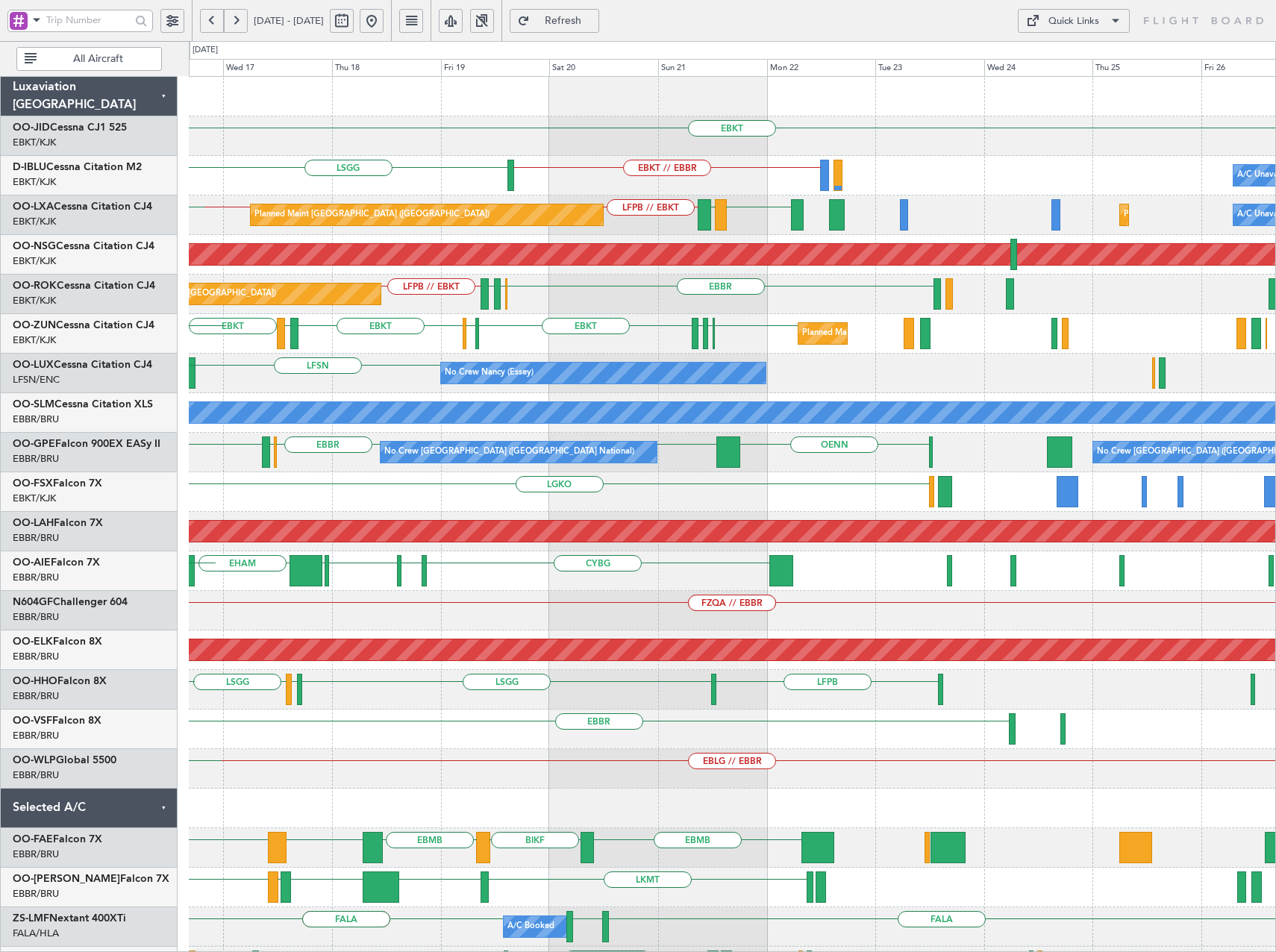
click at [331, 459] on div "EBKT EBKT // EBBR LSGG A/C Unavailable Brussels (Brussels National) EBOS EBKT L…" at bounding box center [731, 591] width 1087 height 1028
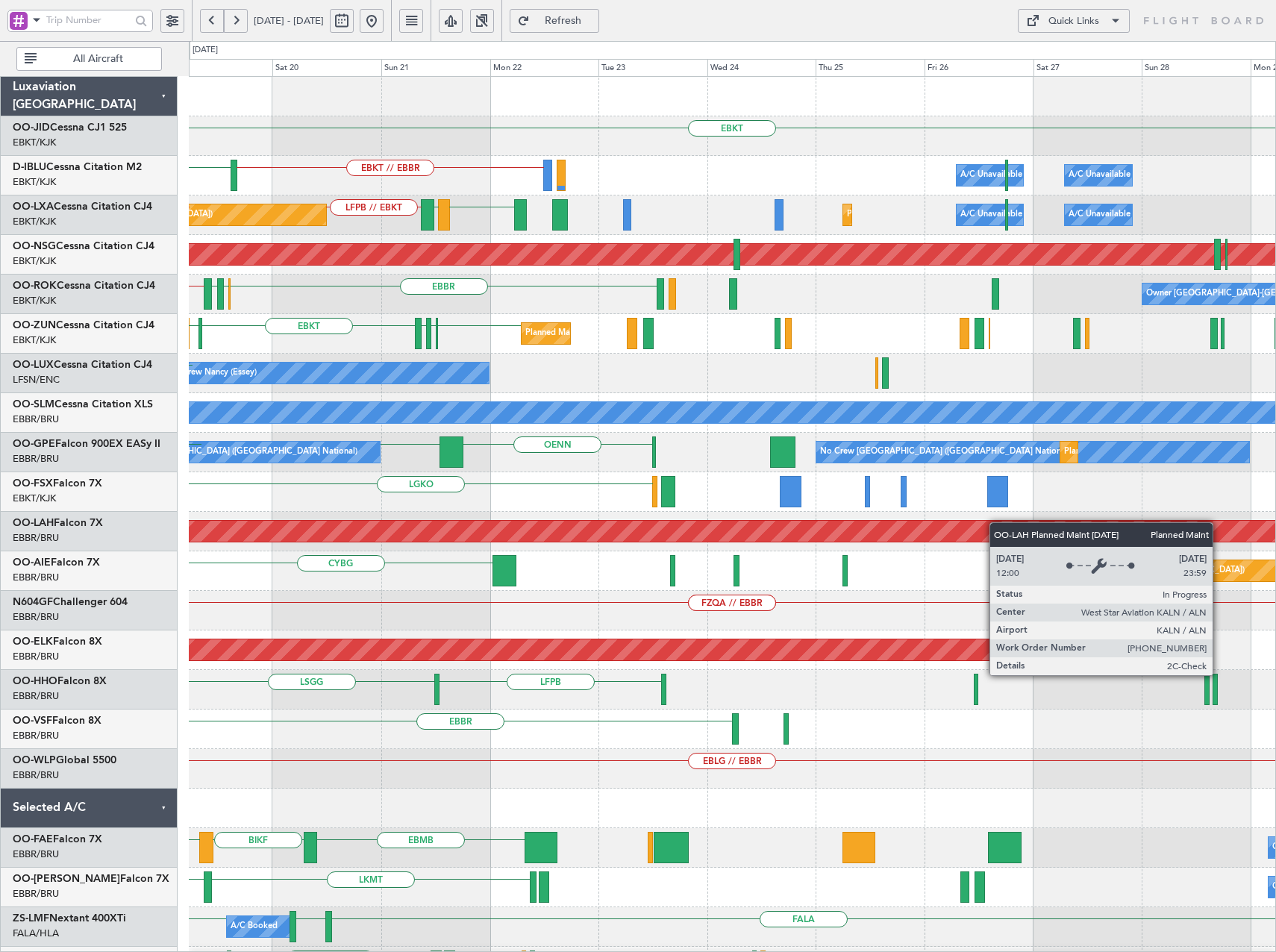
click at [797, 544] on div "Planned Maint [PERSON_NAME]-[GEOGRAPHIC_DATA][PERSON_NAME] ([GEOGRAPHIC_DATA][P…" at bounding box center [731, 532] width 1087 height 40
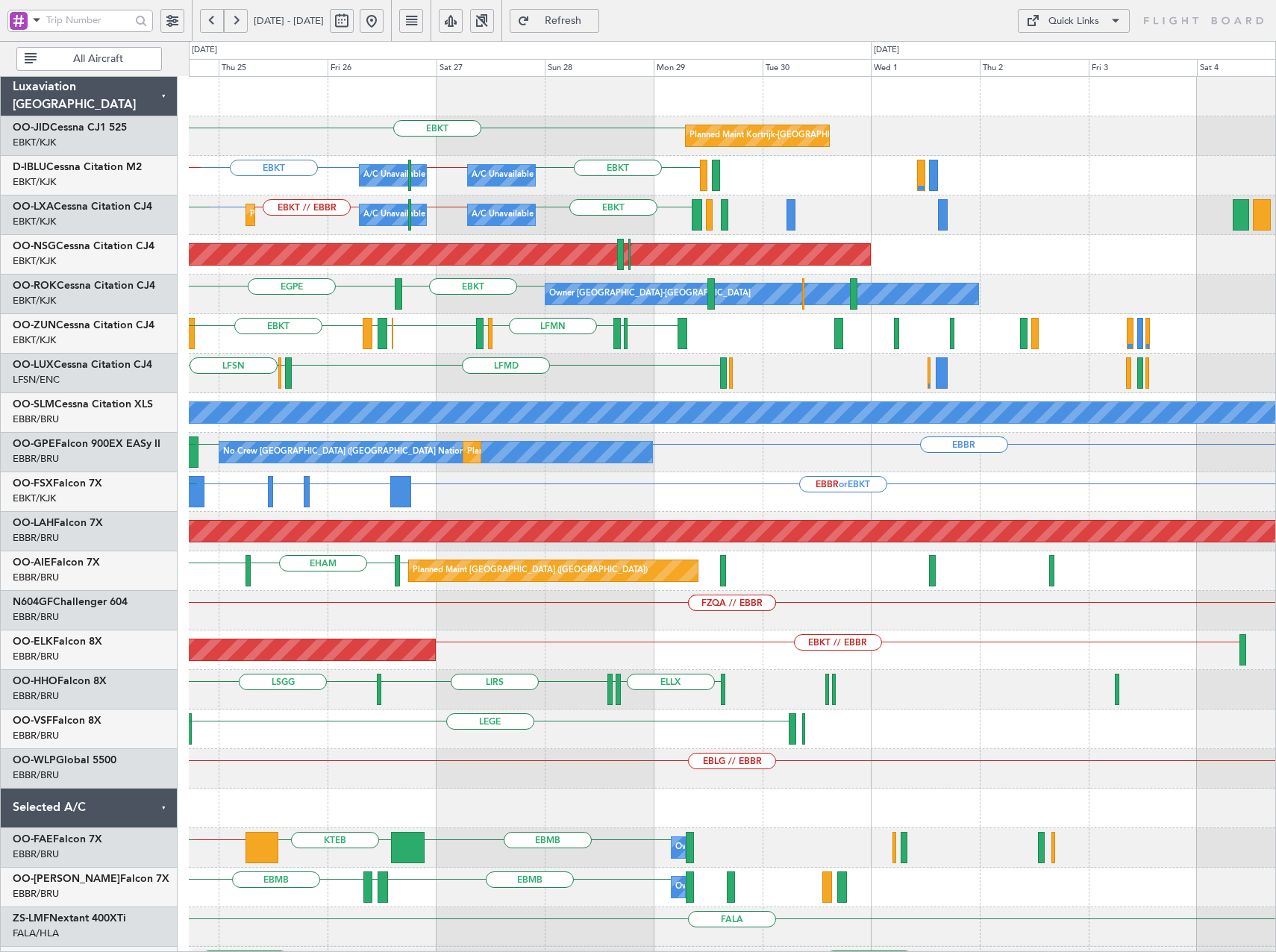
click at [501, 626] on div "FZQA // EBBR FZQA // EBBR" at bounding box center [731, 611] width 1087 height 40
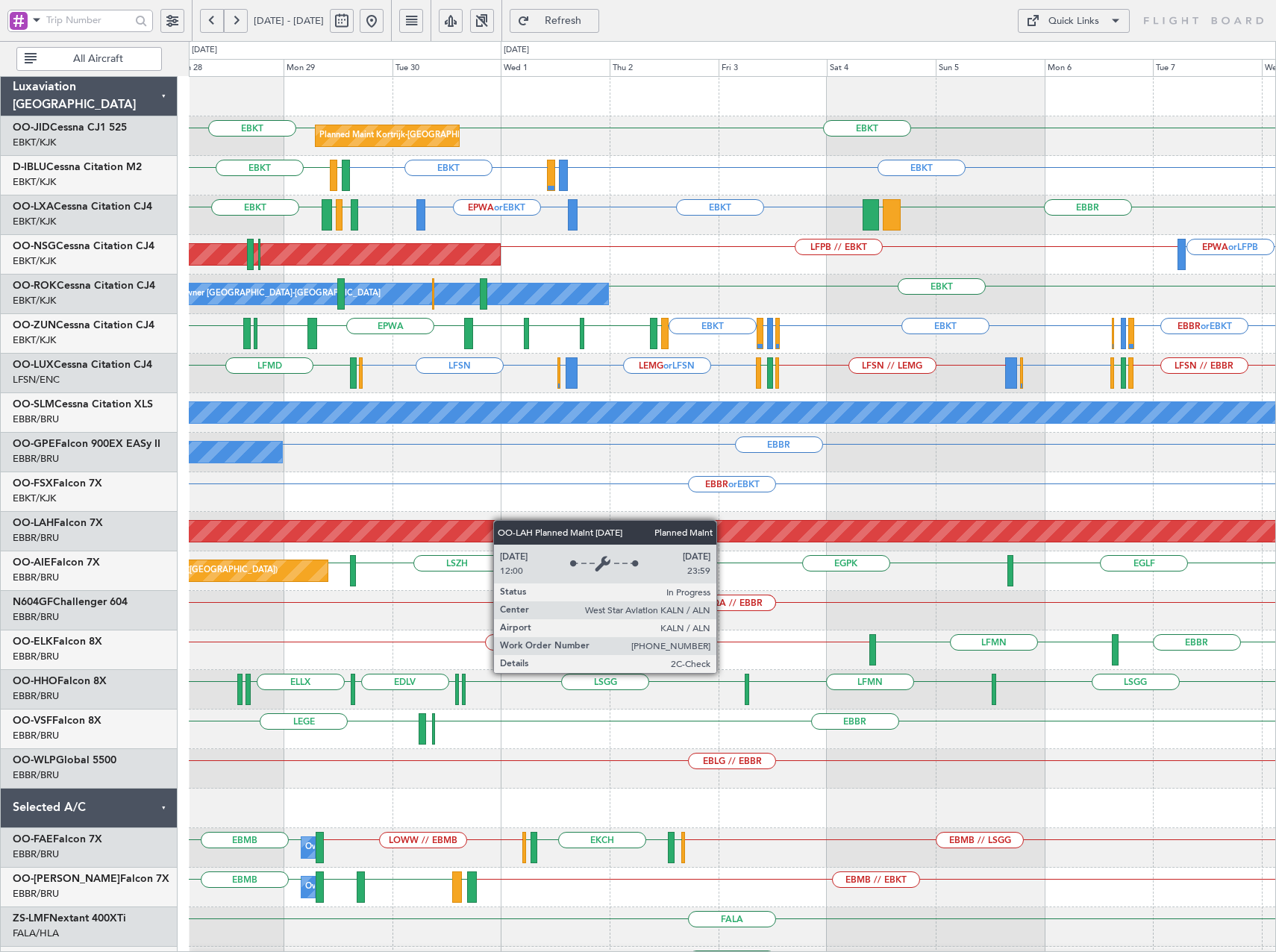
click at [479, 522] on div "EBKT EBKT Planned Maint Kortrijk-Wevelgem EBKT LFTH or EBKT EBKT LFTH EBKT A/C …" at bounding box center [731, 551] width 1087 height 949
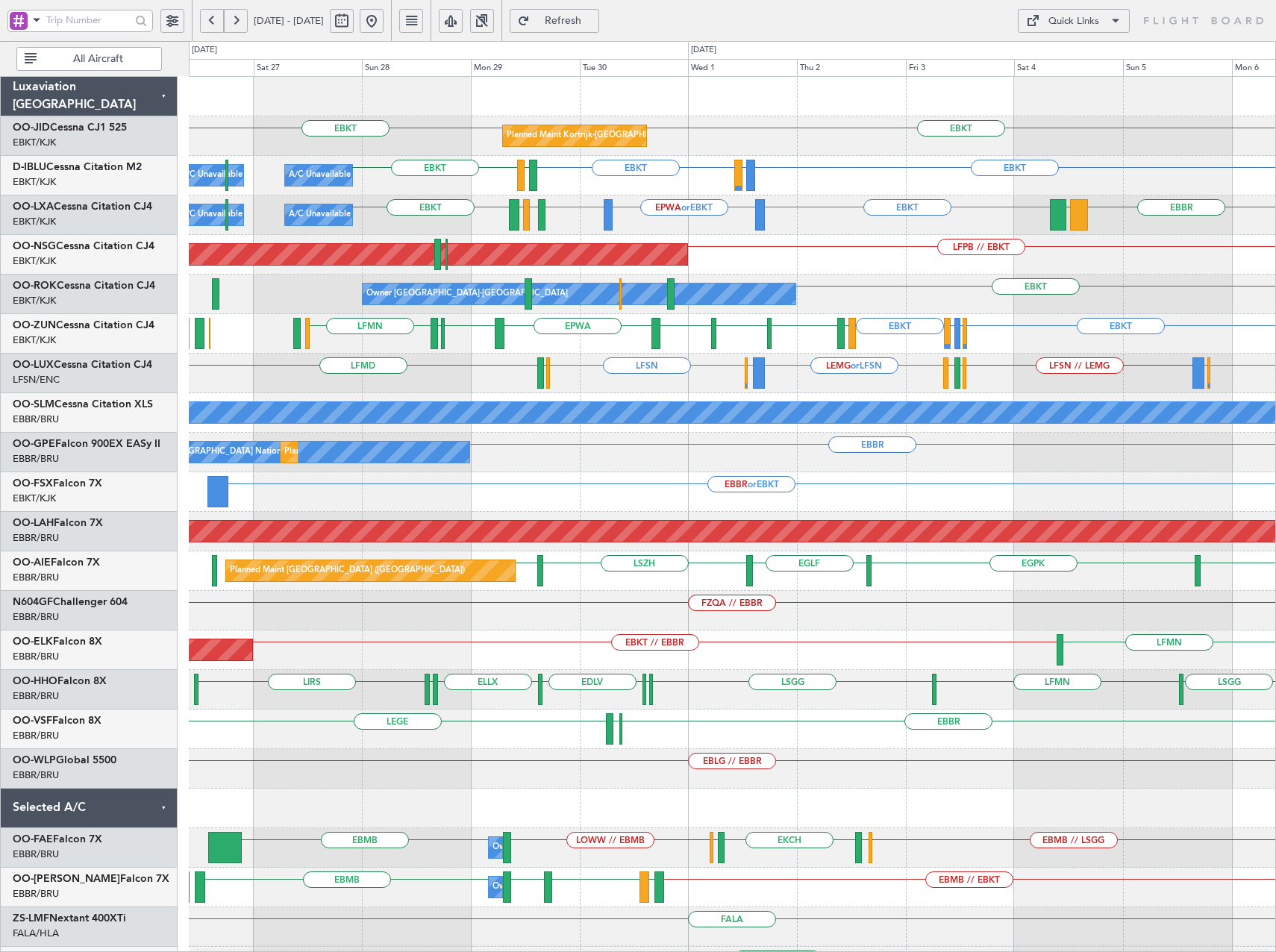
click at [608, 440] on div "Planned Maint Kortrijk-Wevelgem EBKT EBKT EBKT LFTH or EBKT EBKT LFTH EBKT A/C …" at bounding box center [731, 551] width 1087 height 949
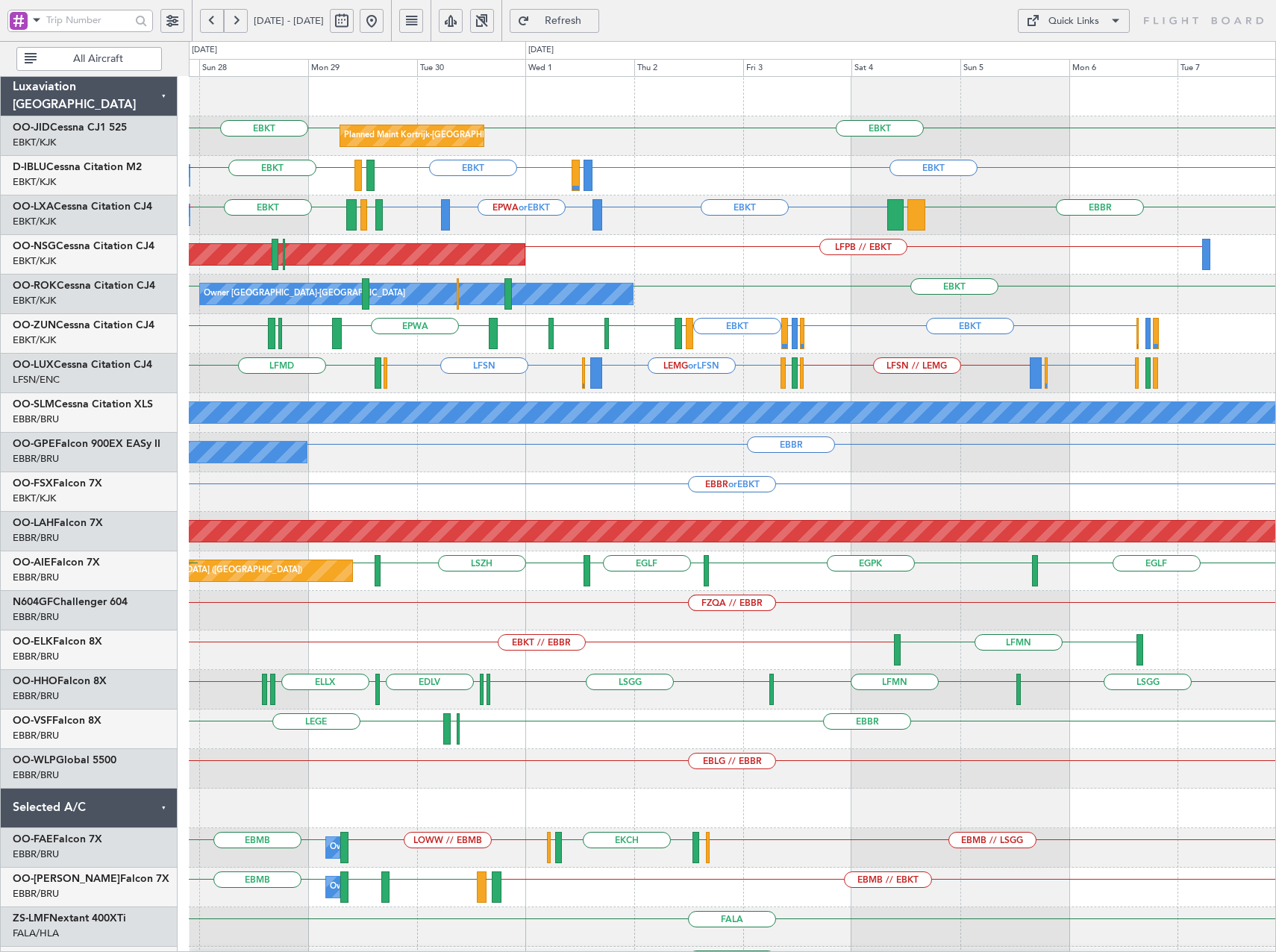
click at [742, 397] on div "Planned Maint Kortrijk-Wevelgem EBKT EBKT A/C Unavailable Kortrijk-Wevelgem EBK…" at bounding box center [731, 551] width 1087 height 949
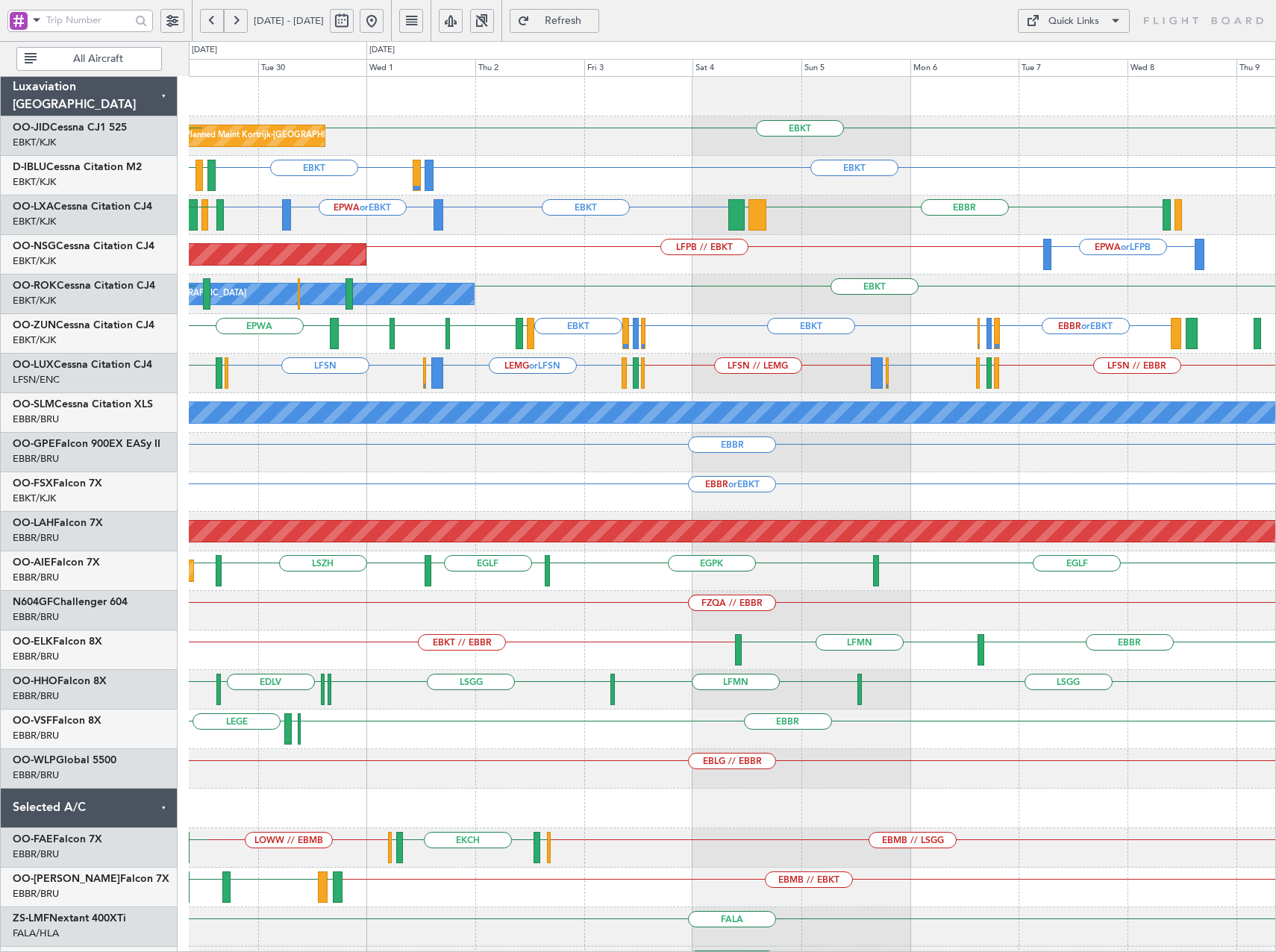
click at [684, 380] on div "LEMG or LFSN EBBR or LFSN LFSN LFSN EBBR or LFSN LFSN // LEMG LFSN // EBBR ELLX…" at bounding box center [731, 374] width 1087 height 40
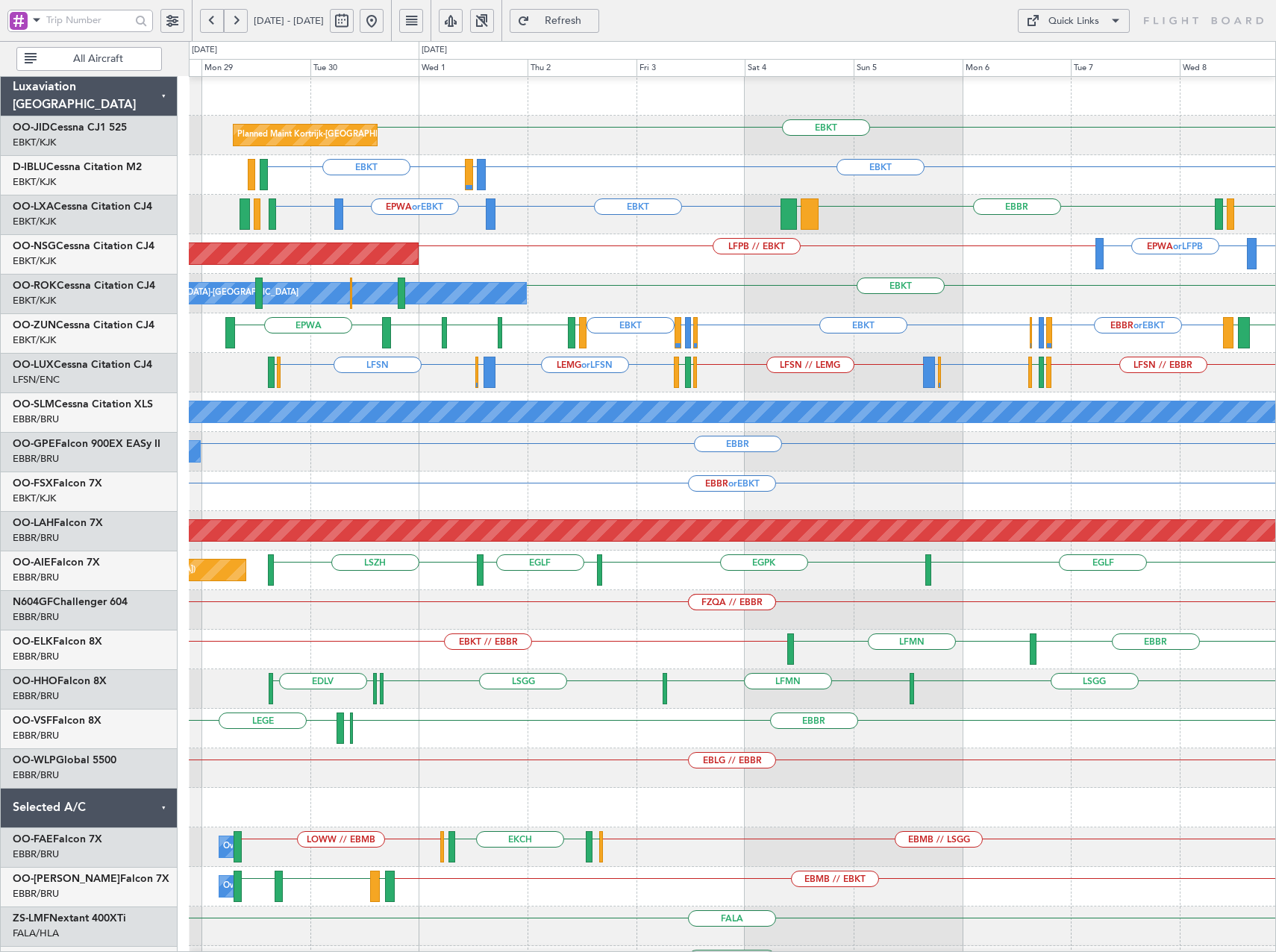
scroll to position [1, 0]
click at [790, 324] on div "EBBR or EBKT EBKT LFMN or EBKT LFPB or EBKT EBKT LFPB or EBKT LFMN or EBKT LEGE…" at bounding box center [731, 334] width 1087 height 40
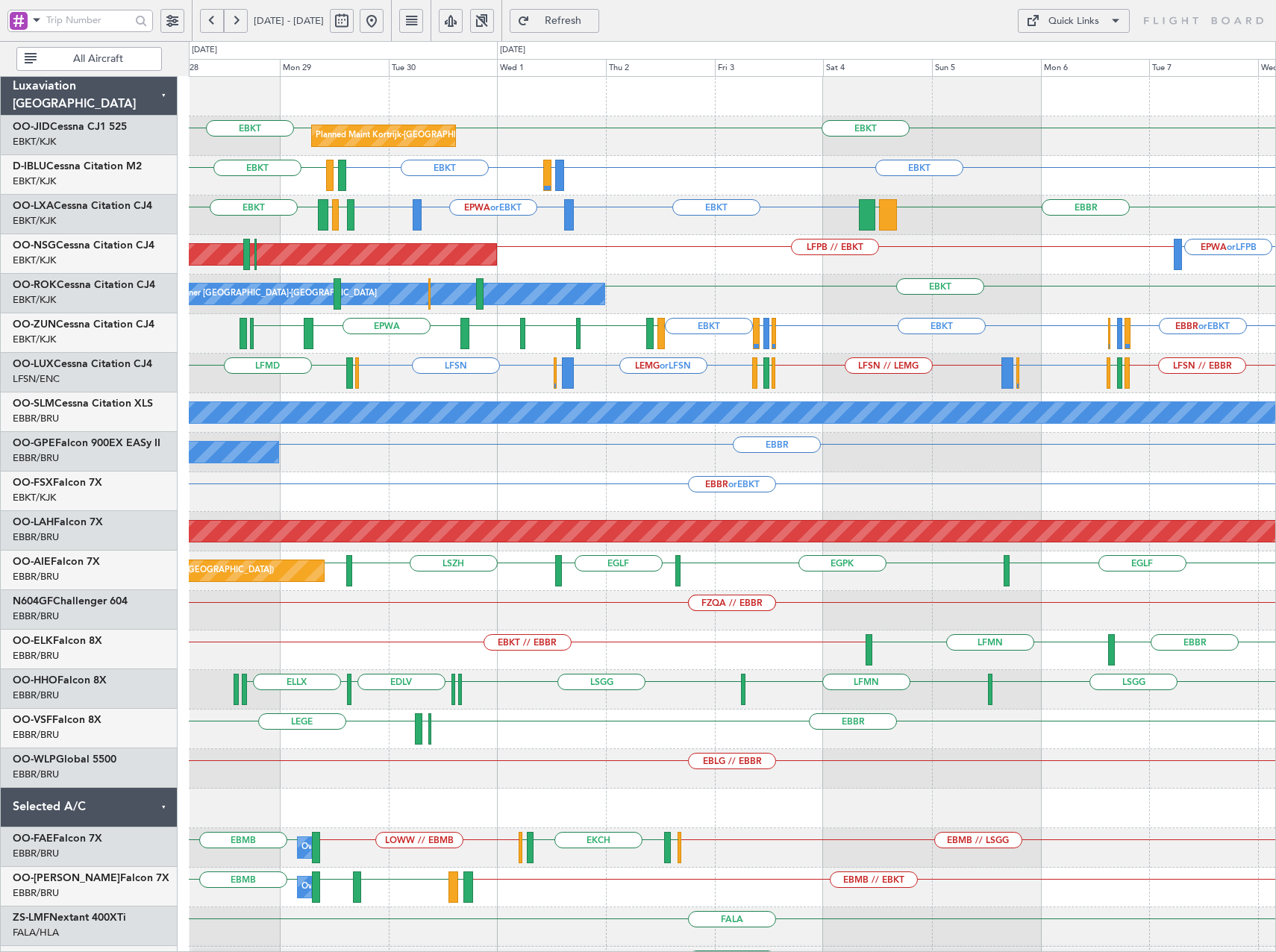
scroll to position [0, 0]
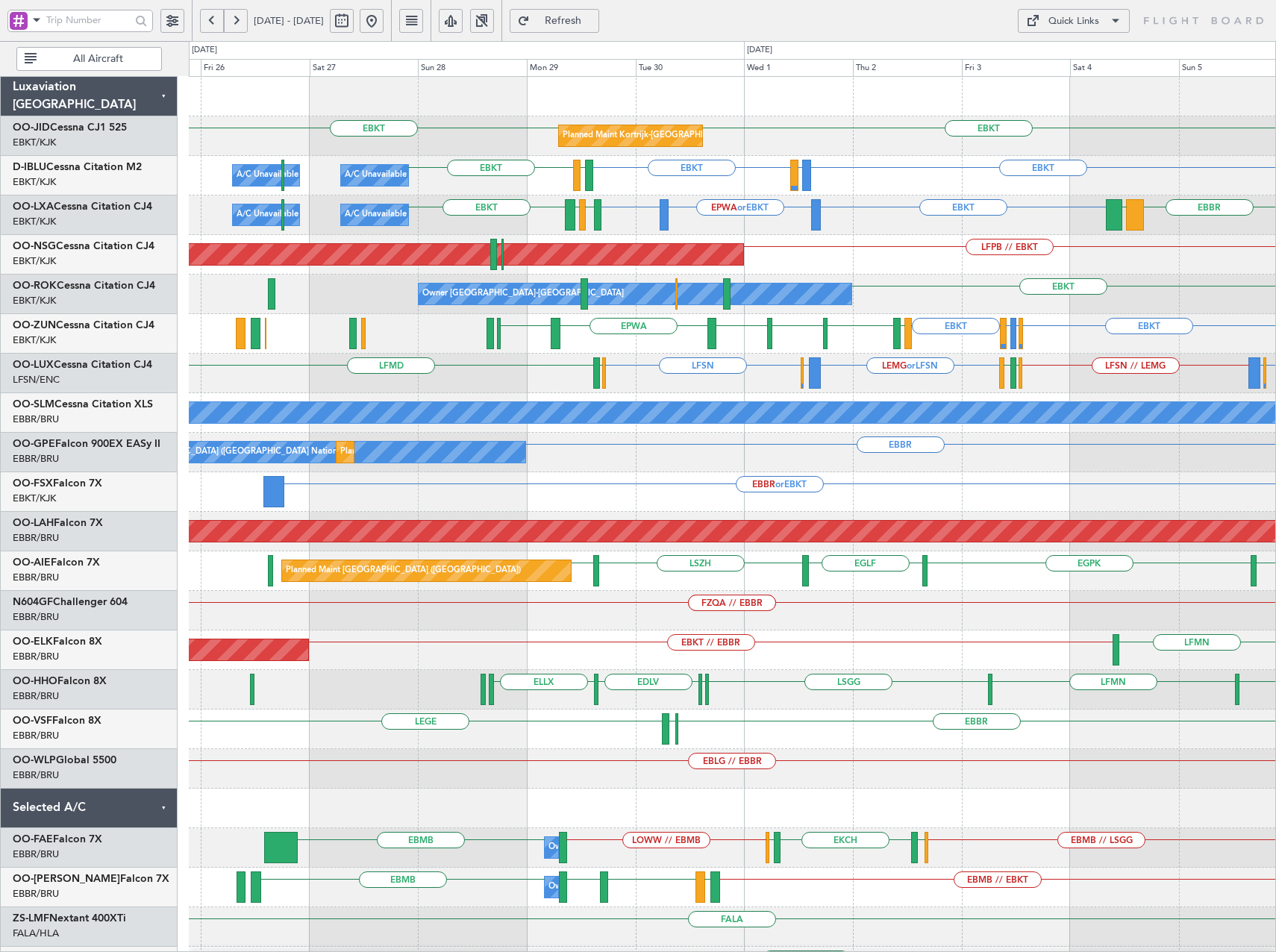
click at [870, 341] on div "Planned Maint Kortrijk-Wevelgem EBKT EBKT EBKT LFTH or EBKT EBKT LFTH EBKT A/C …" at bounding box center [731, 551] width 1087 height 949
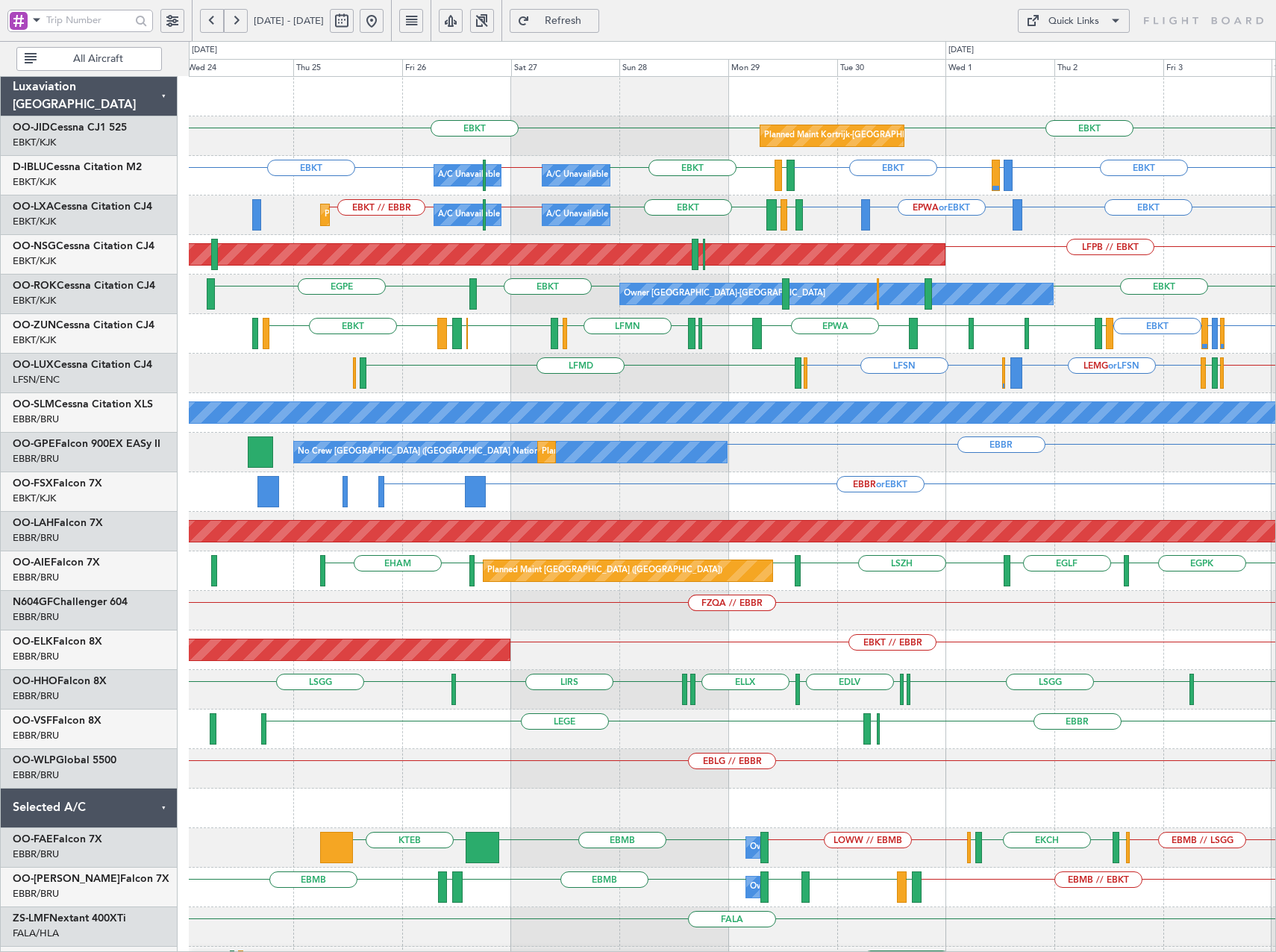
click at [1085, 242] on div "Planned Maint Kortrijk-Wevelgem EBKT EBKT A/C Unavailable Kortrijk-Wevelgem A/C…" at bounding box center [731, 551] width 1087 height 949
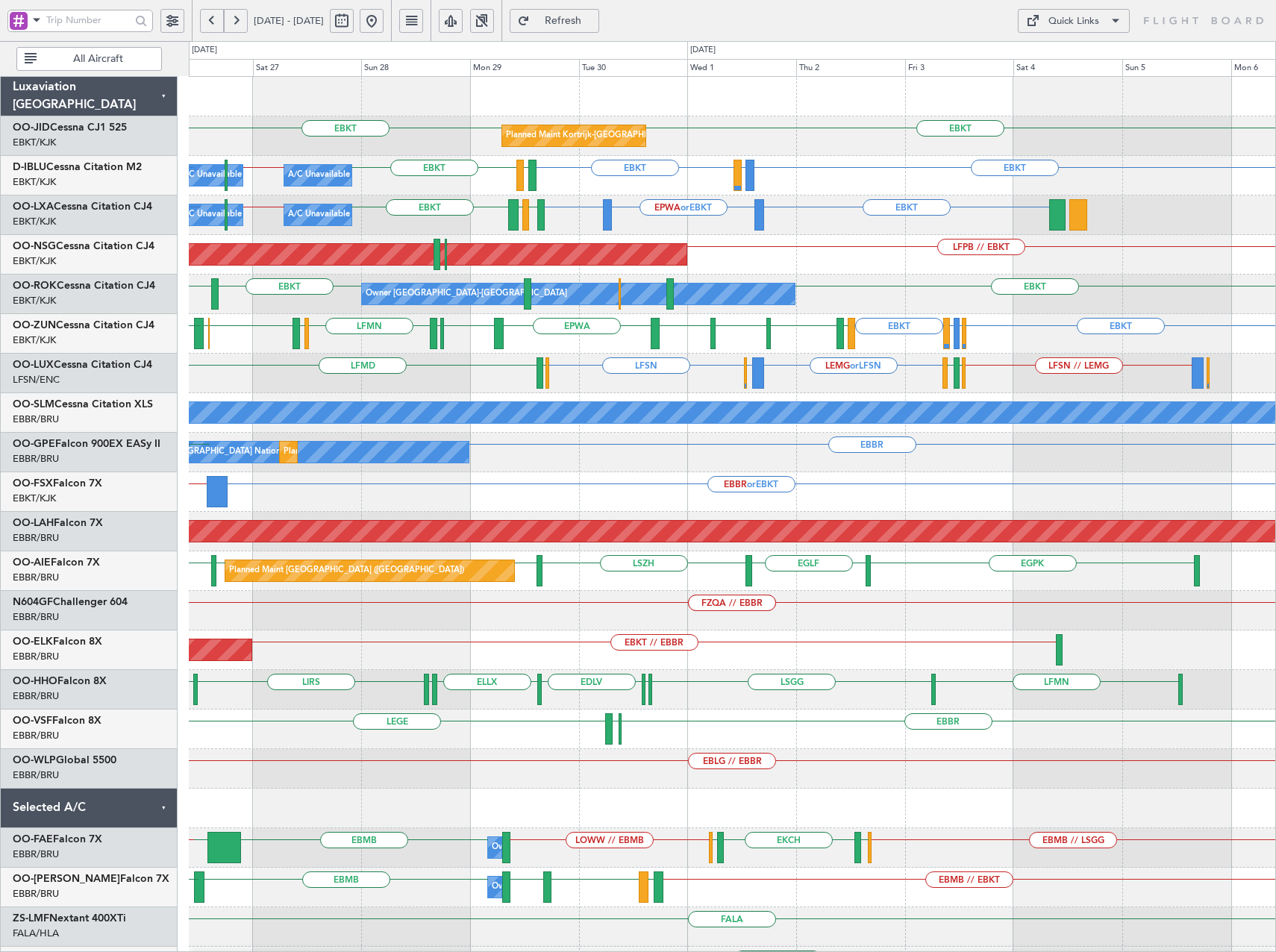
click at [830, 499] on div "Planned Maint Kortrijk-Wevelgem EBKT EBKT A/C Unavailable Kortrijk-Wevelgem A/C…" at bounding box center [731, 551] width 1087 height 949
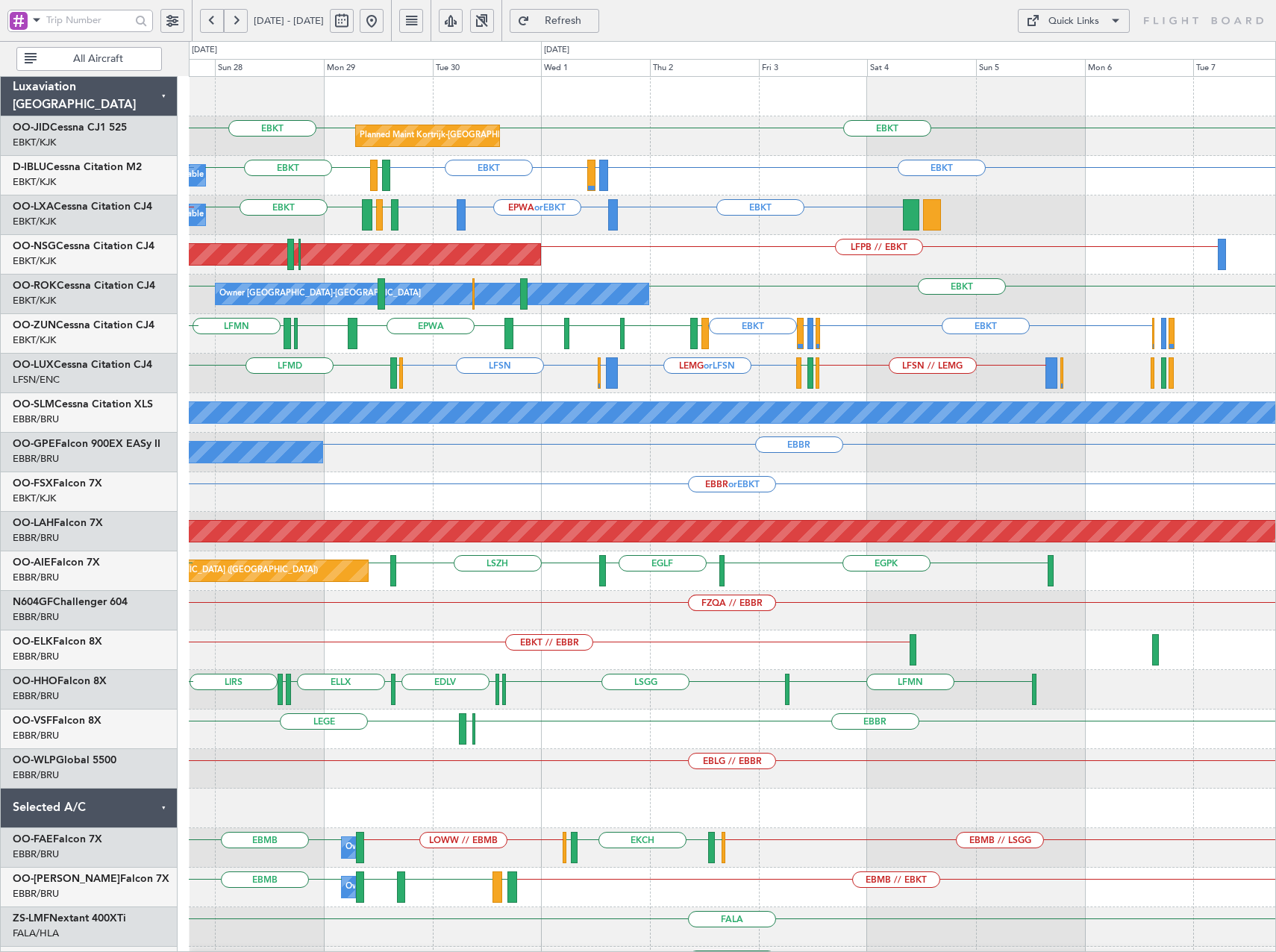
click at [854, 491] on div "Planned Maint Kortrijk-Wevelgem EBKT EBKT A/C Unavailable Kortrijk-Wevelgem EBK…" at bounding box center [731, 551] width 1087 height 949
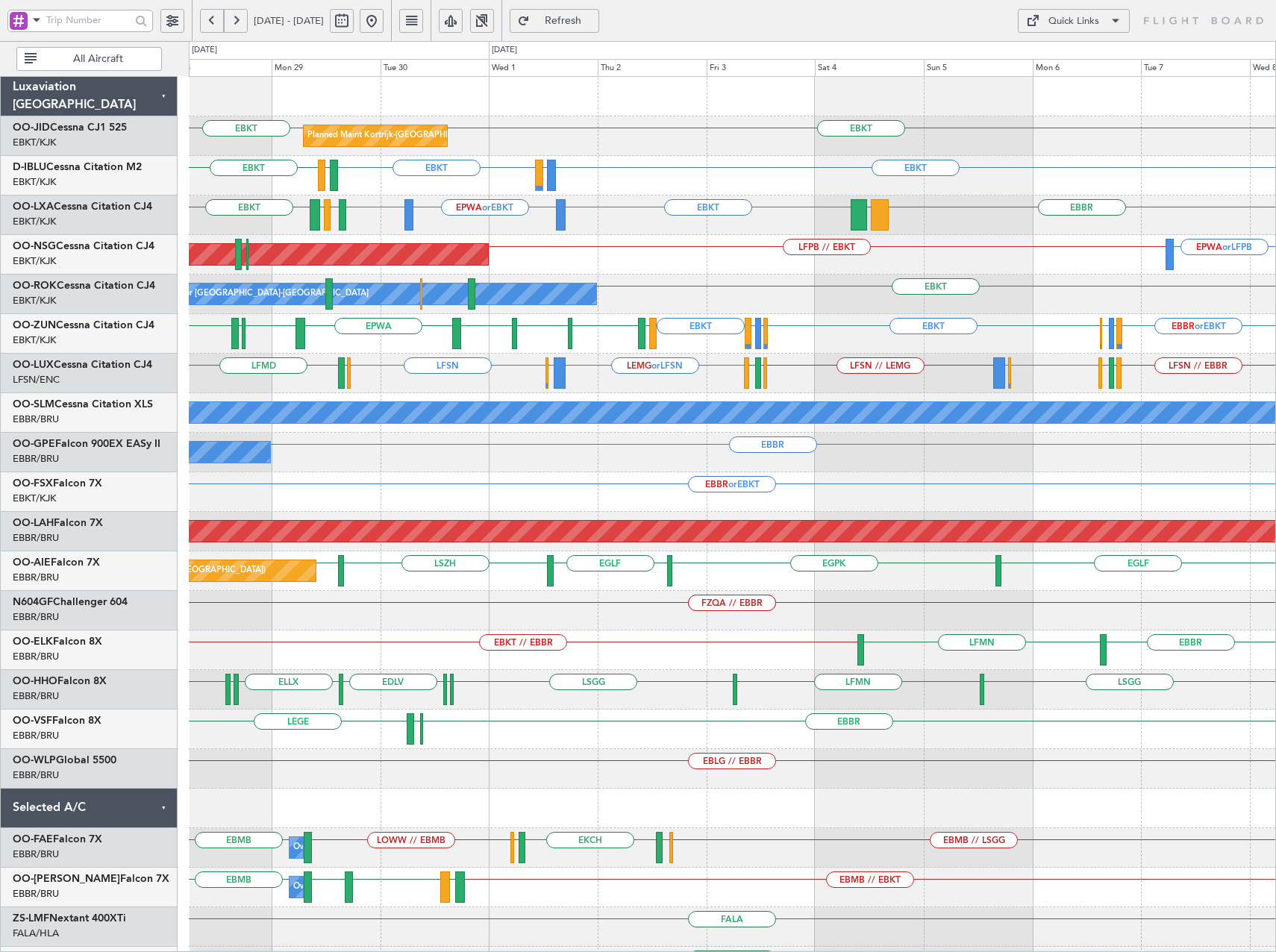
click at [498, 398] on div "Planned Maint Kortrijk-Wevelgem EBKT EBKT EBKT LFTH or EBKT EBKT LFTH EBKT A/C …" at bounding box center [731, 551] width 1087 height 949
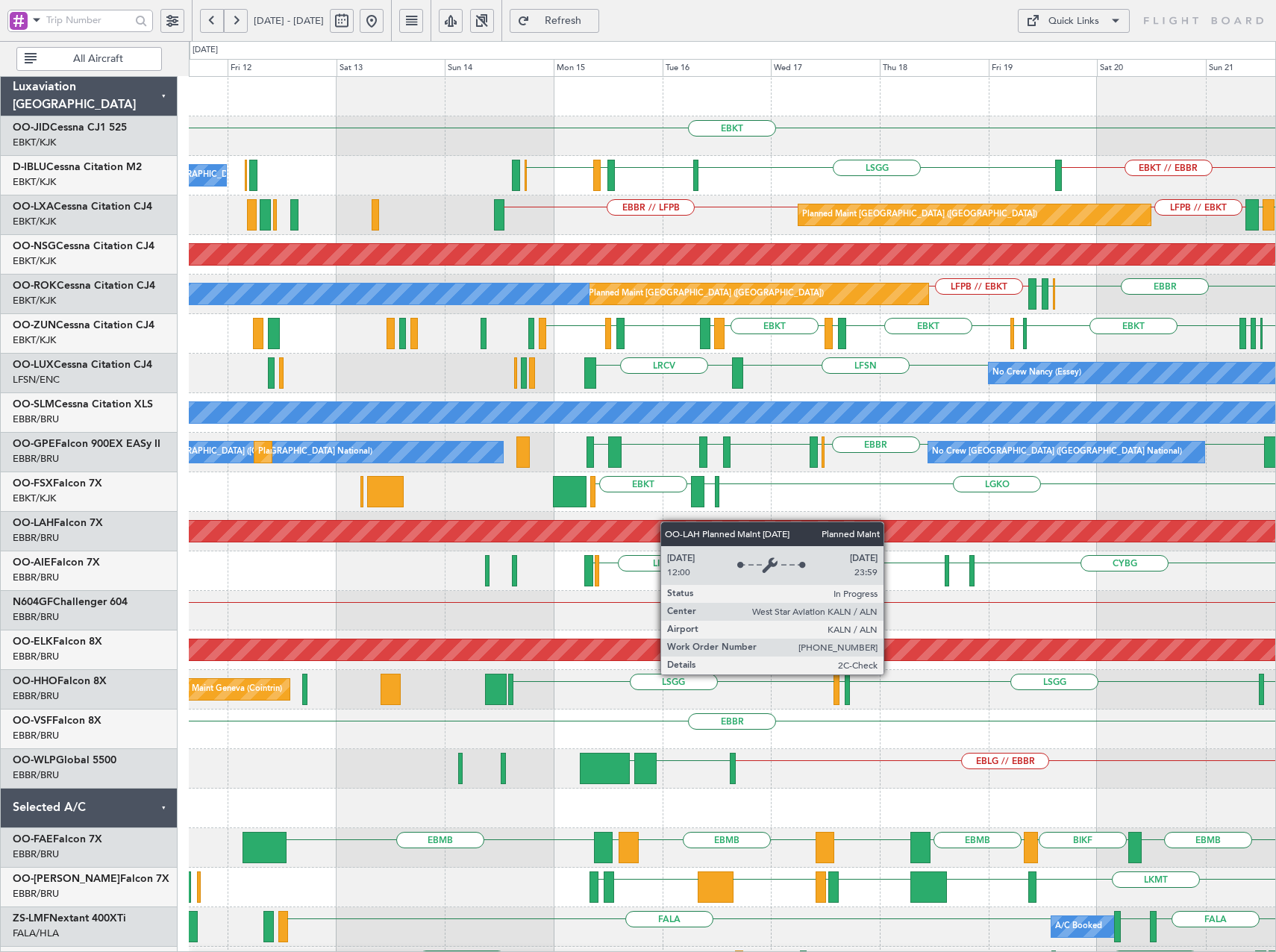
click at [680, 524] on div "EBKT EBKT // EBBR LSGG EBKT LFMD EBKT No Crew Brussels (Brussels National) LIRQ…" at bounding box center [731, 591] width 1087 height 1028
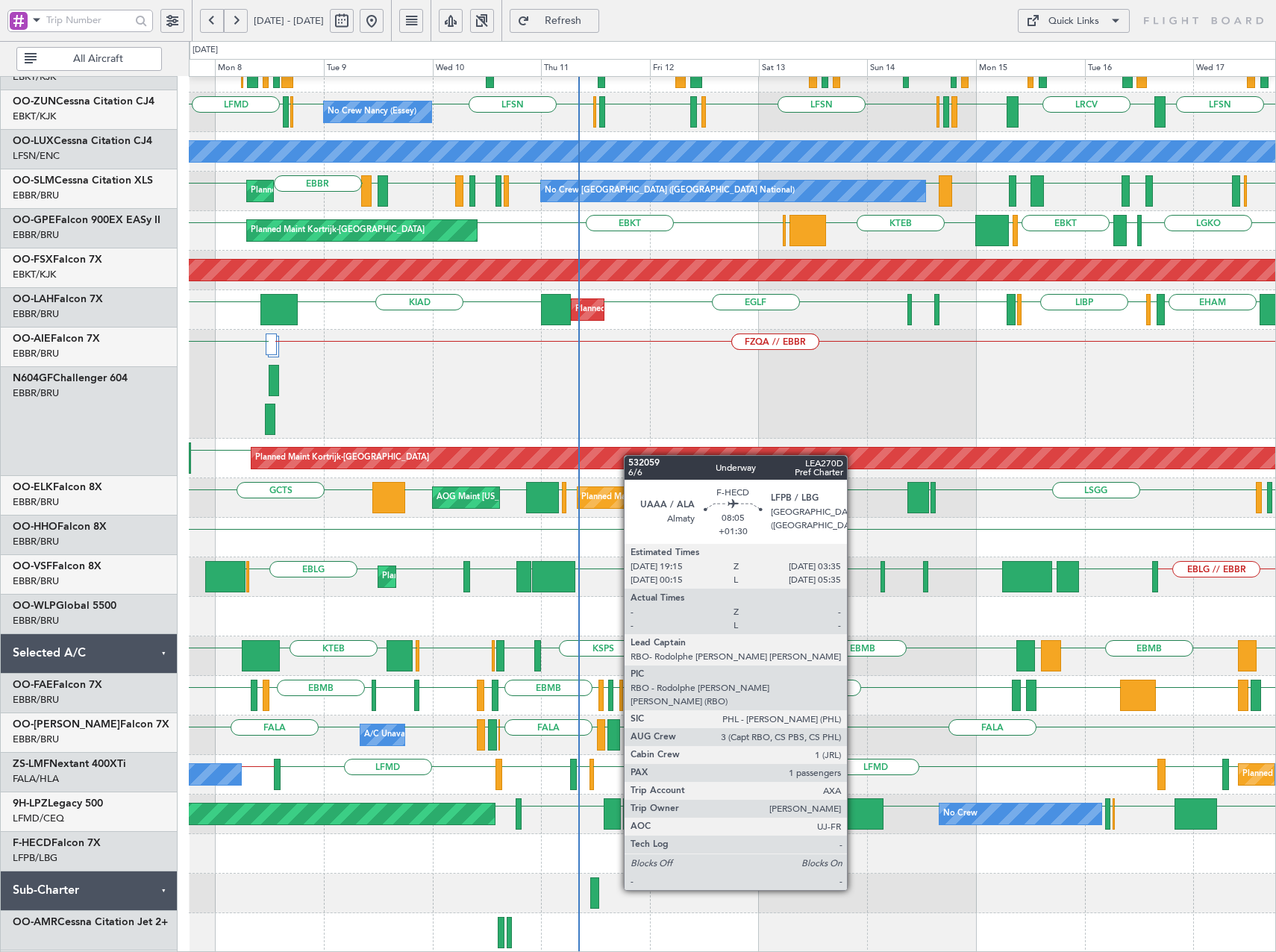
scroll to position [261, 0]
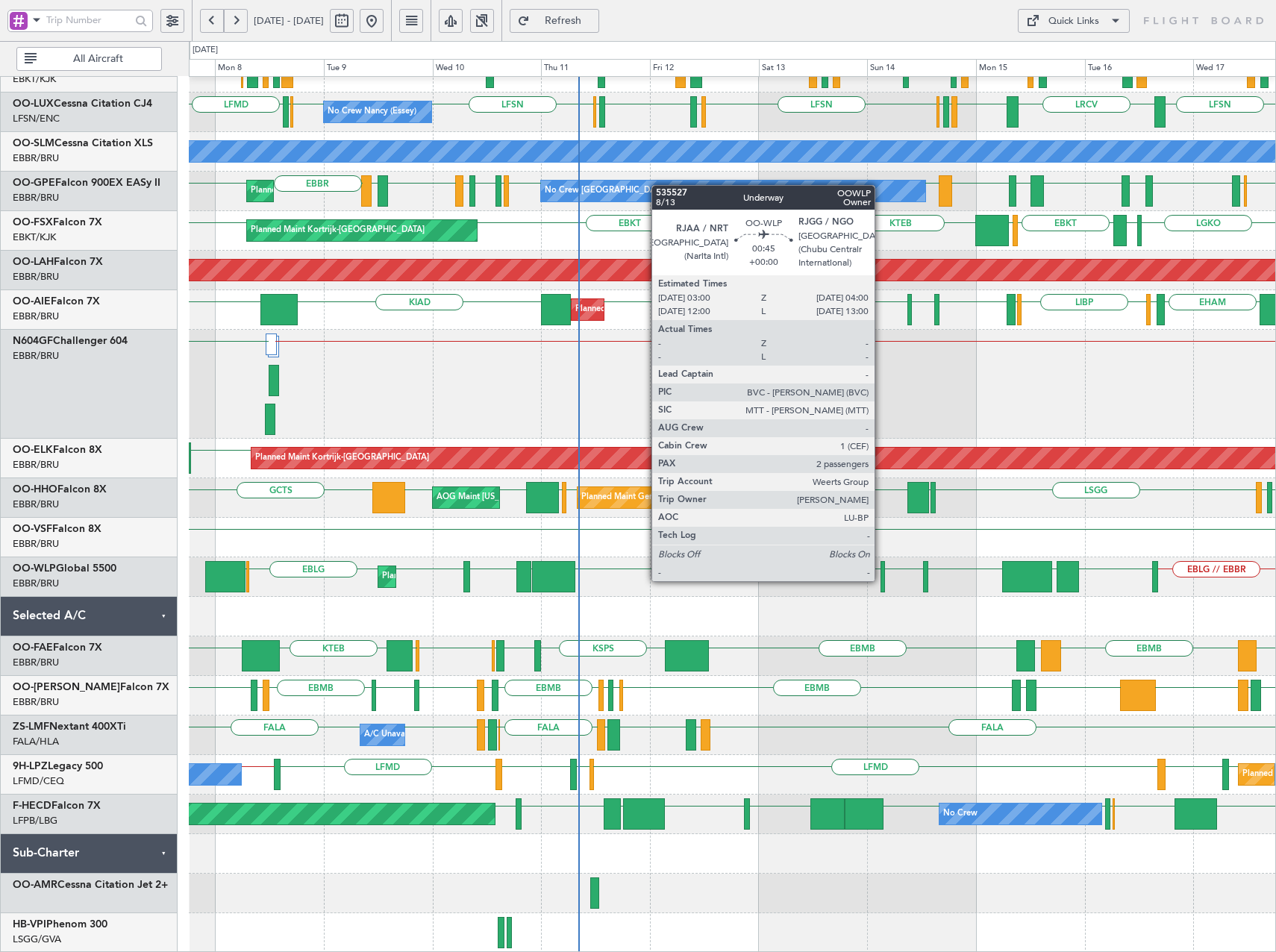
click at [882, 580] on div at bounding box center [883, 577] width 5 height 31
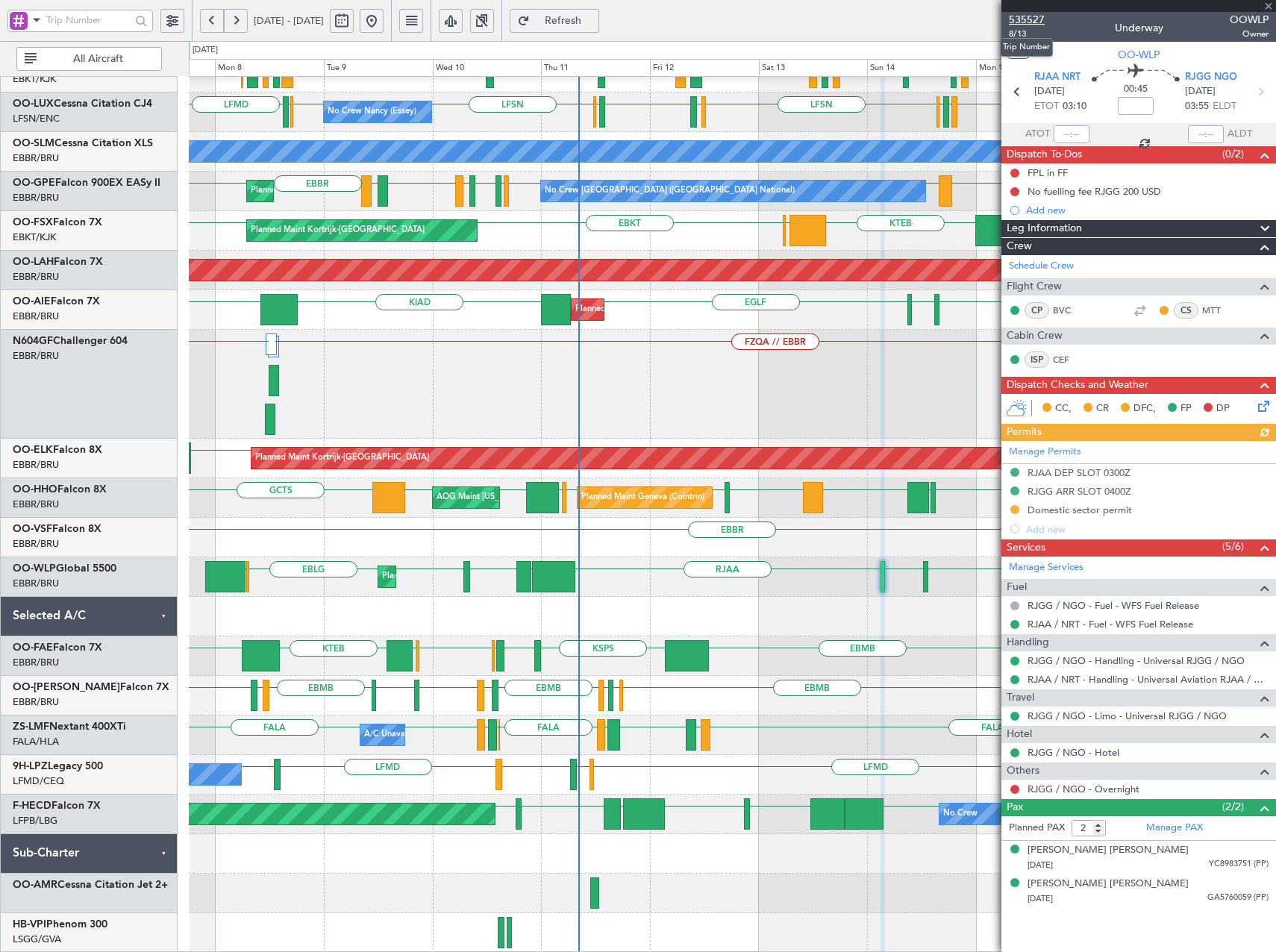
click at [1036, 22] on span "535527" at bounding box center [1027, 20] width 36 height 16
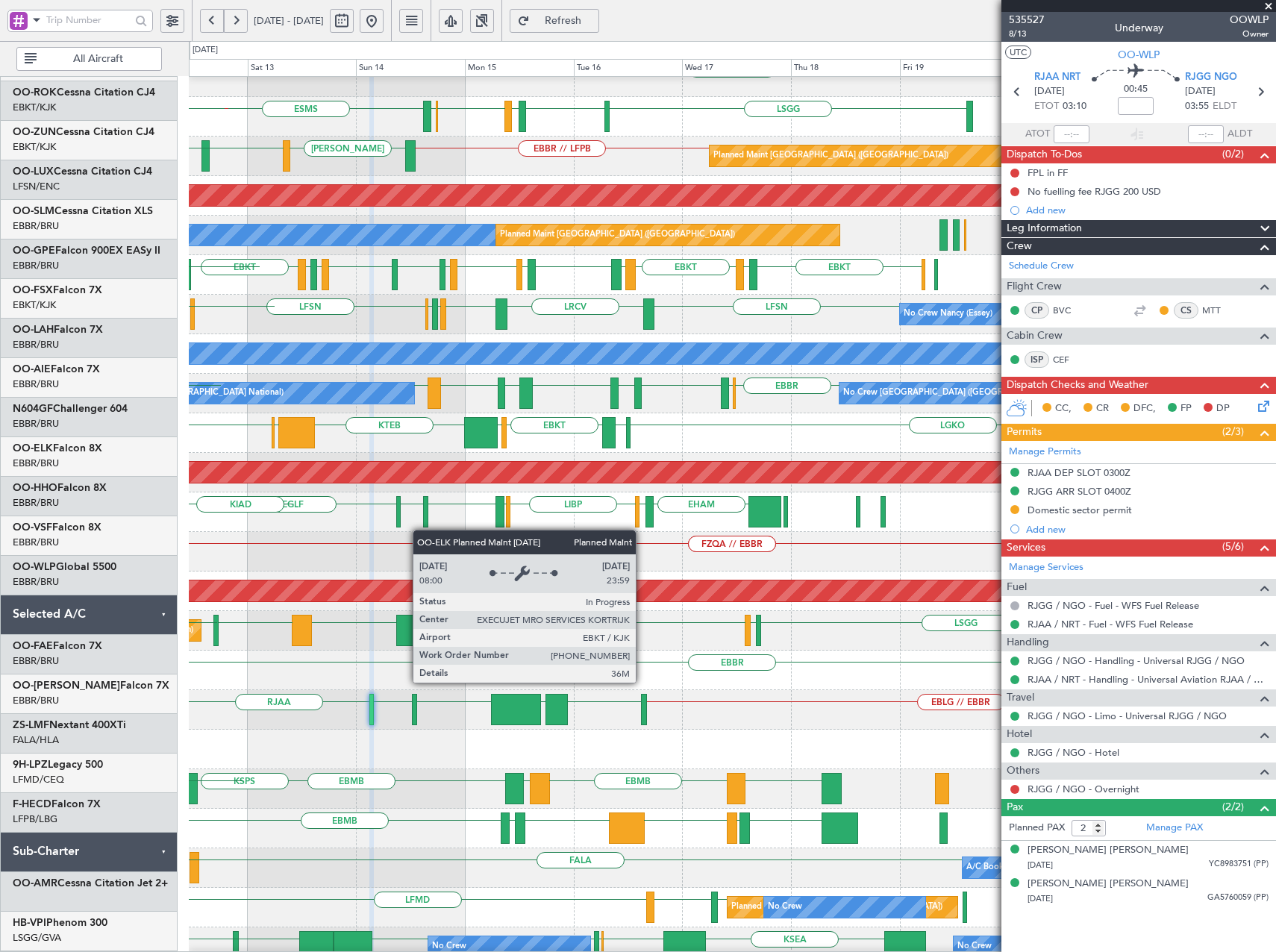
scroll to position [0, 0]
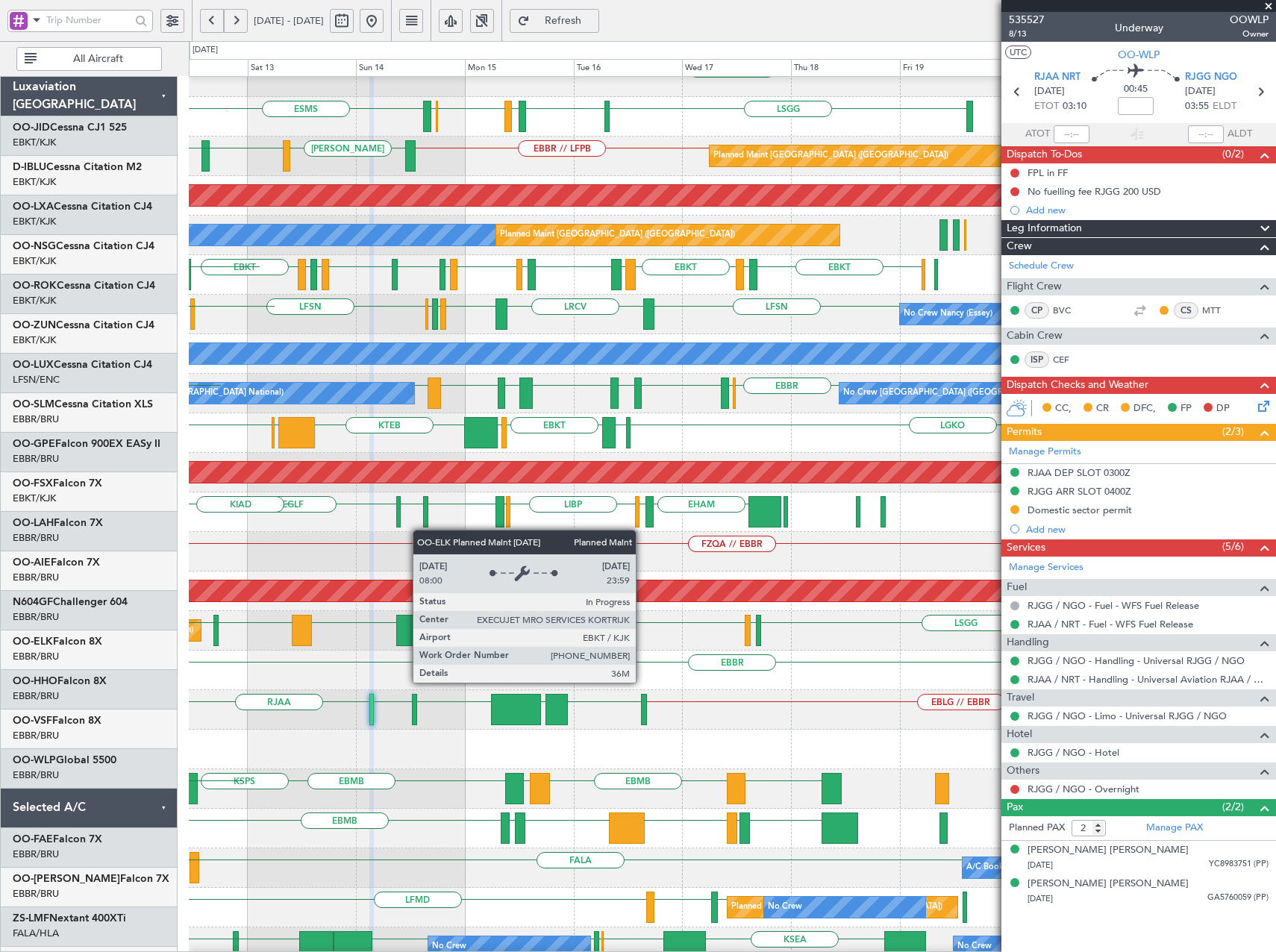
click at [54, 686] on div "EBKT EDDN LHPP ESMS LSGG EBKT LFMD EBKT EBOS EBBR // EBKT No Crew Brussels (Bru…" at bounding box center [638, 496] width 1276 height 911
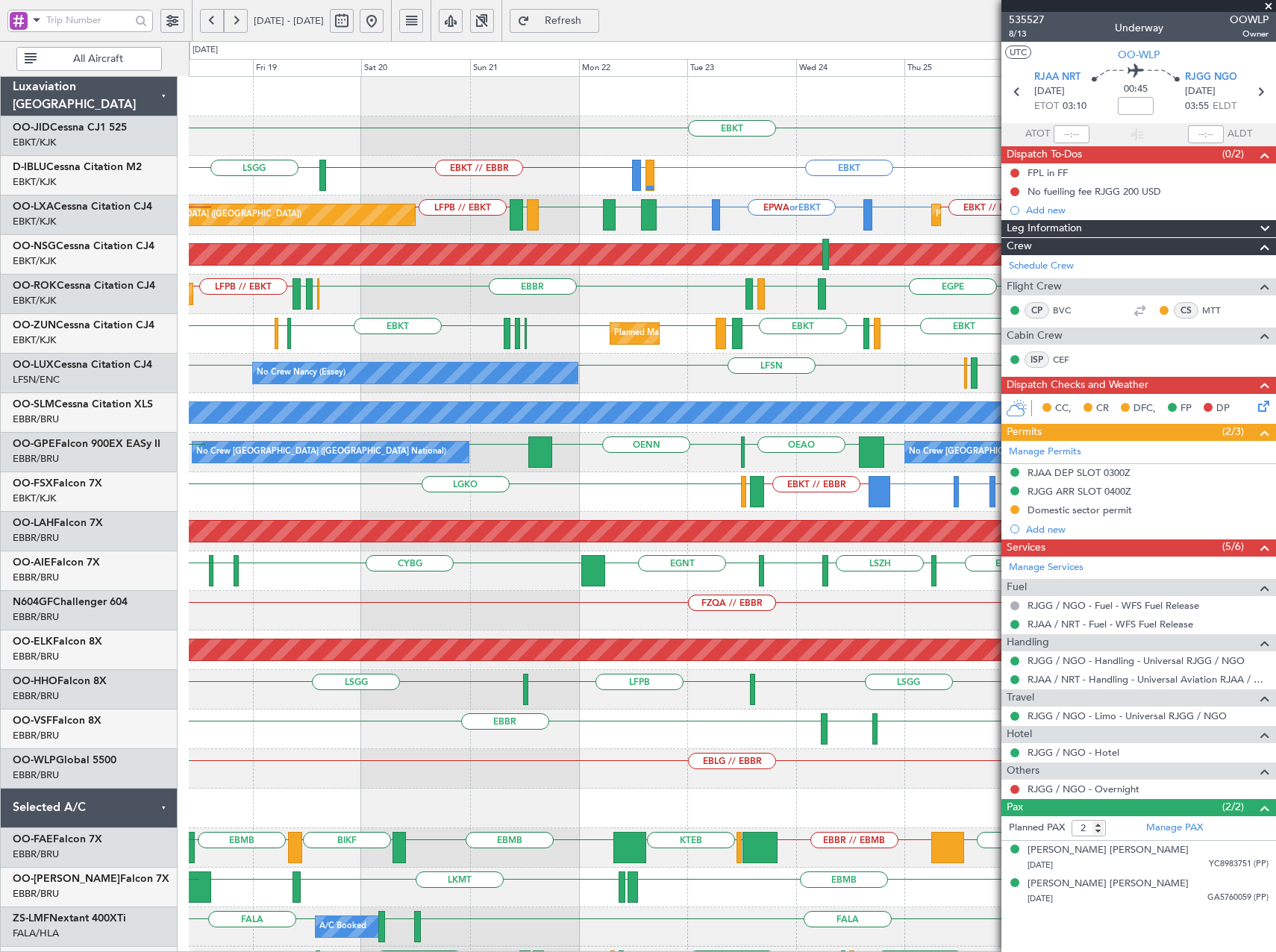
click at [536, 588] on div "EBKT Planned Maint Kortrijk-Wevelgem EBKT LIRQ or EBKT EBKT // EBBR LSGG A/C Un…" at bounding box center [731, 591] width 1087 height 1028
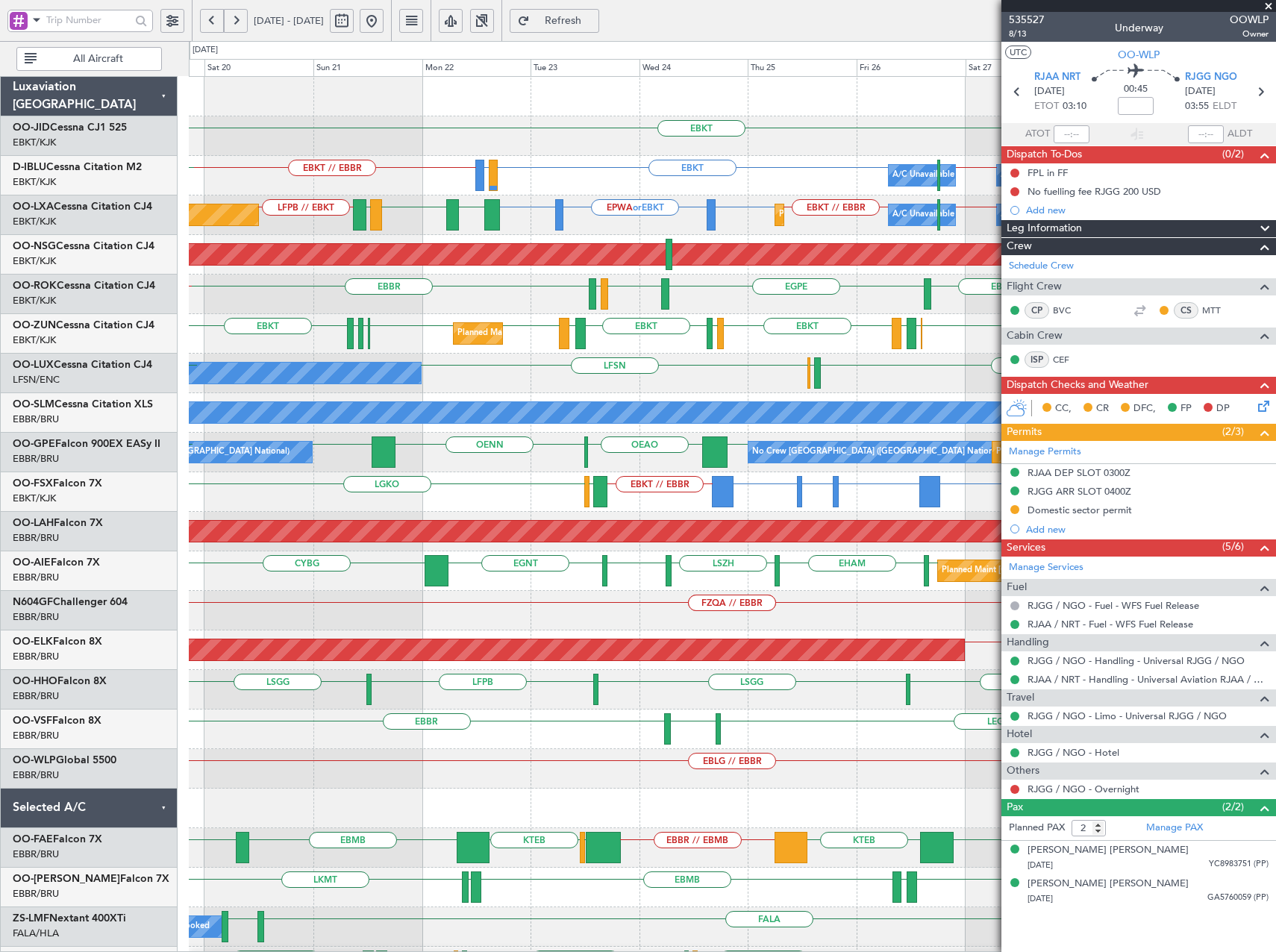
click at [697, 360] on div "EBKT Planned Maint Kortrijk-Wevelgem A/C Unavailable Brussels (Brussels Nationa…" at bounding box center [731, 591] width 1087 height 1028
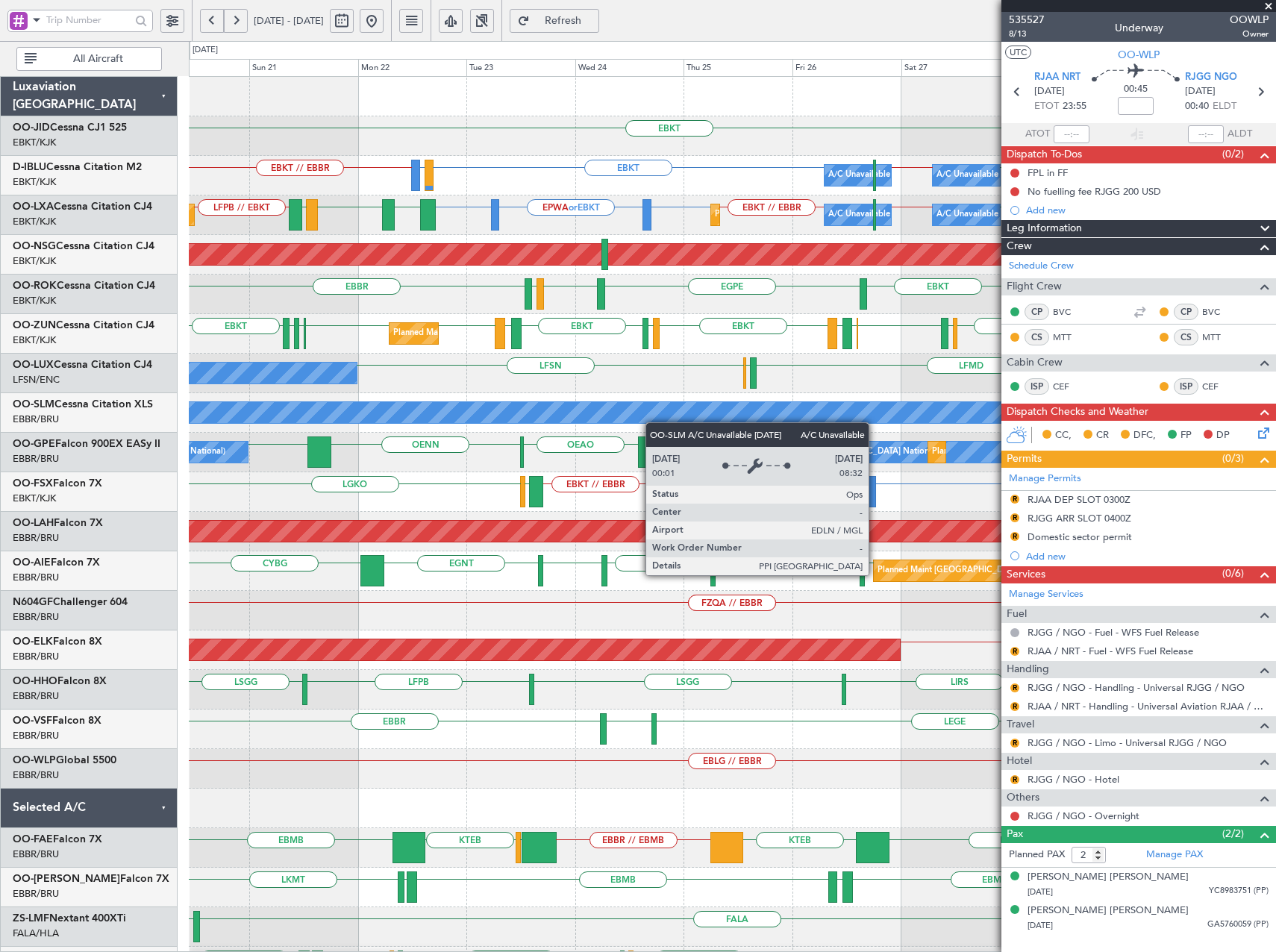
click at [508, 411] on div "A/C Unavailable [GEOGRAPHIC_DATA]" at bounding box center [731, 413] width 1087 height 40
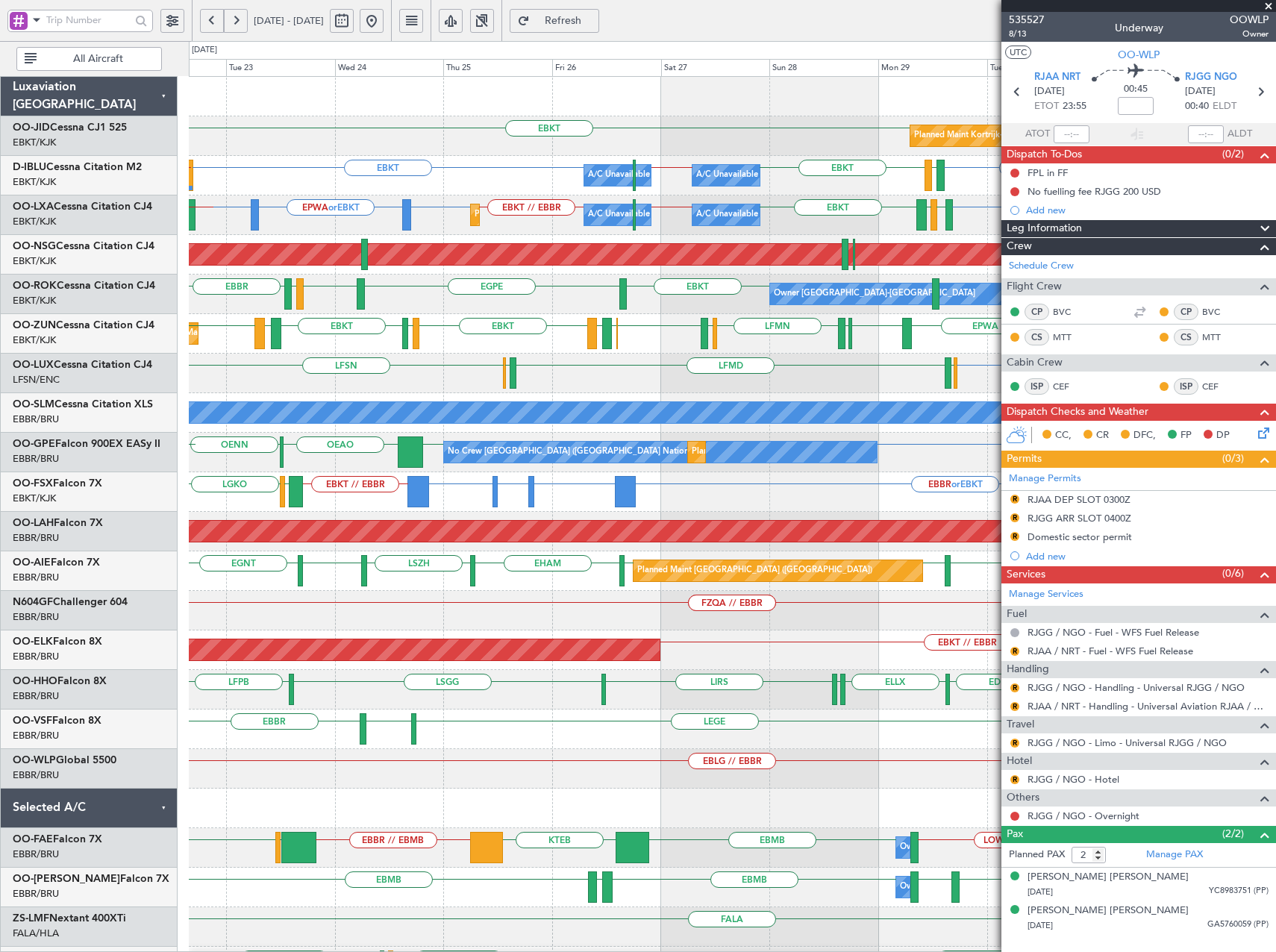
click at [502, 395] on div "Planned Maint Kortrijk-Wevelgem EBKT A/C Unavailable Brussels (Brussels Nationa…" at bounding box center [731, 551] width 1087 height 949
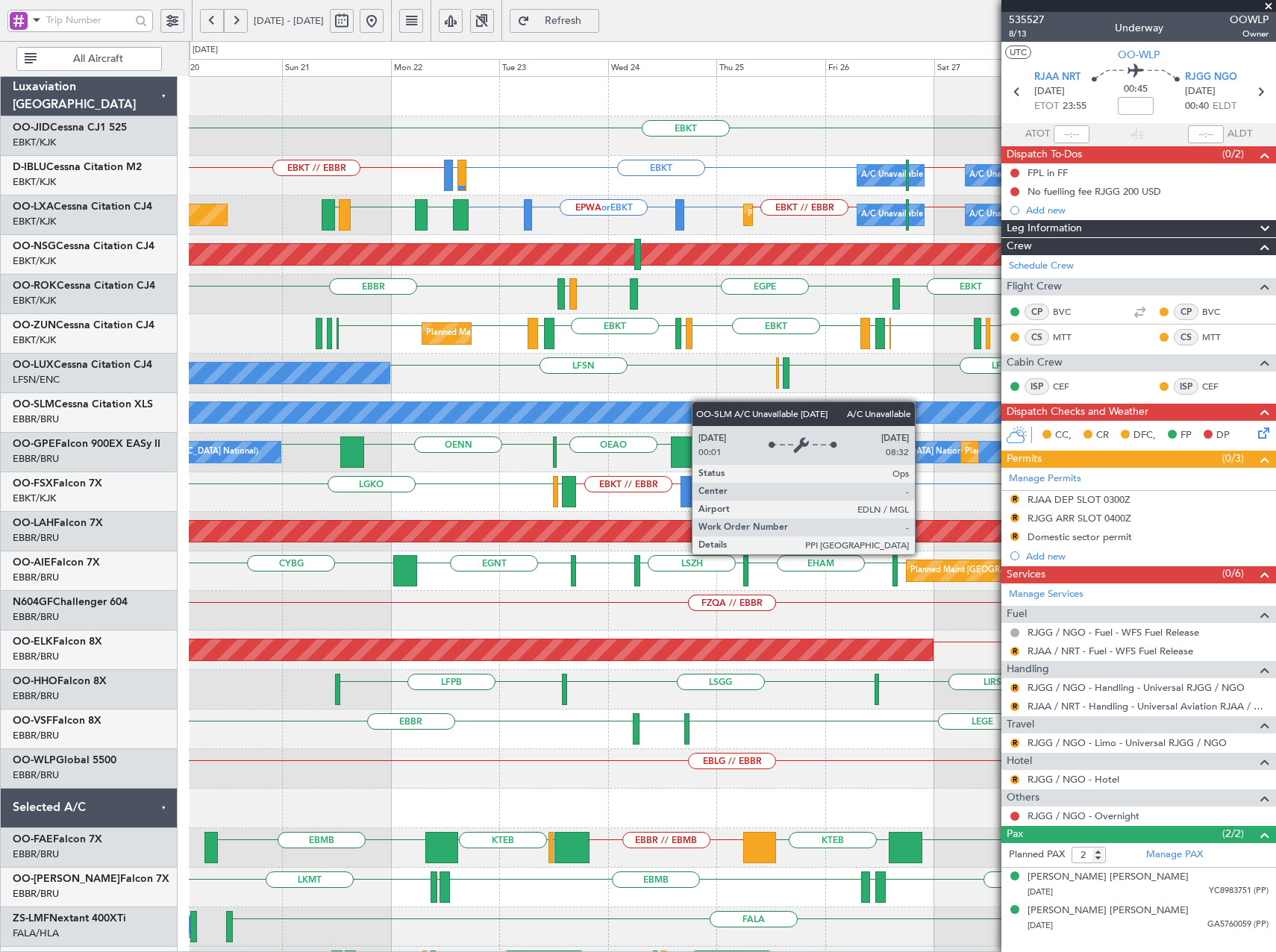
click at [863, 423] on div "Planned Maint Kortrijk-Wevelgem EBKT EBKT A/C Unavailable Brussels (Brussels Na…" at bounding box center [731, 551] width 1087 height 949
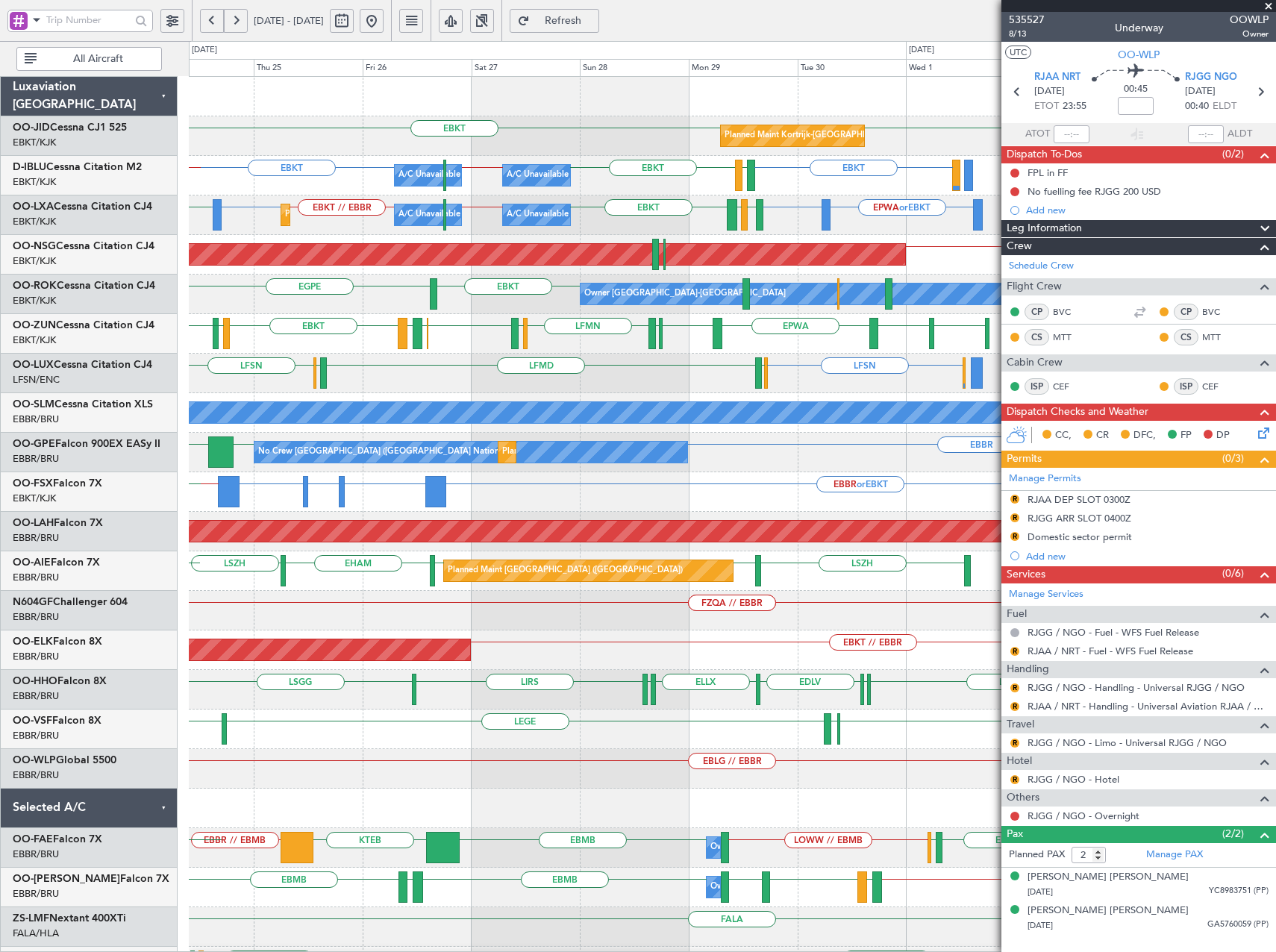
click at [384, 428] on div "Planned Maint Kortrijk-Wevelgem EBKT EBKT A/C Unavailable Brussels (Brussels Na…" at bounding box center [731, 551] width 1087 height 949
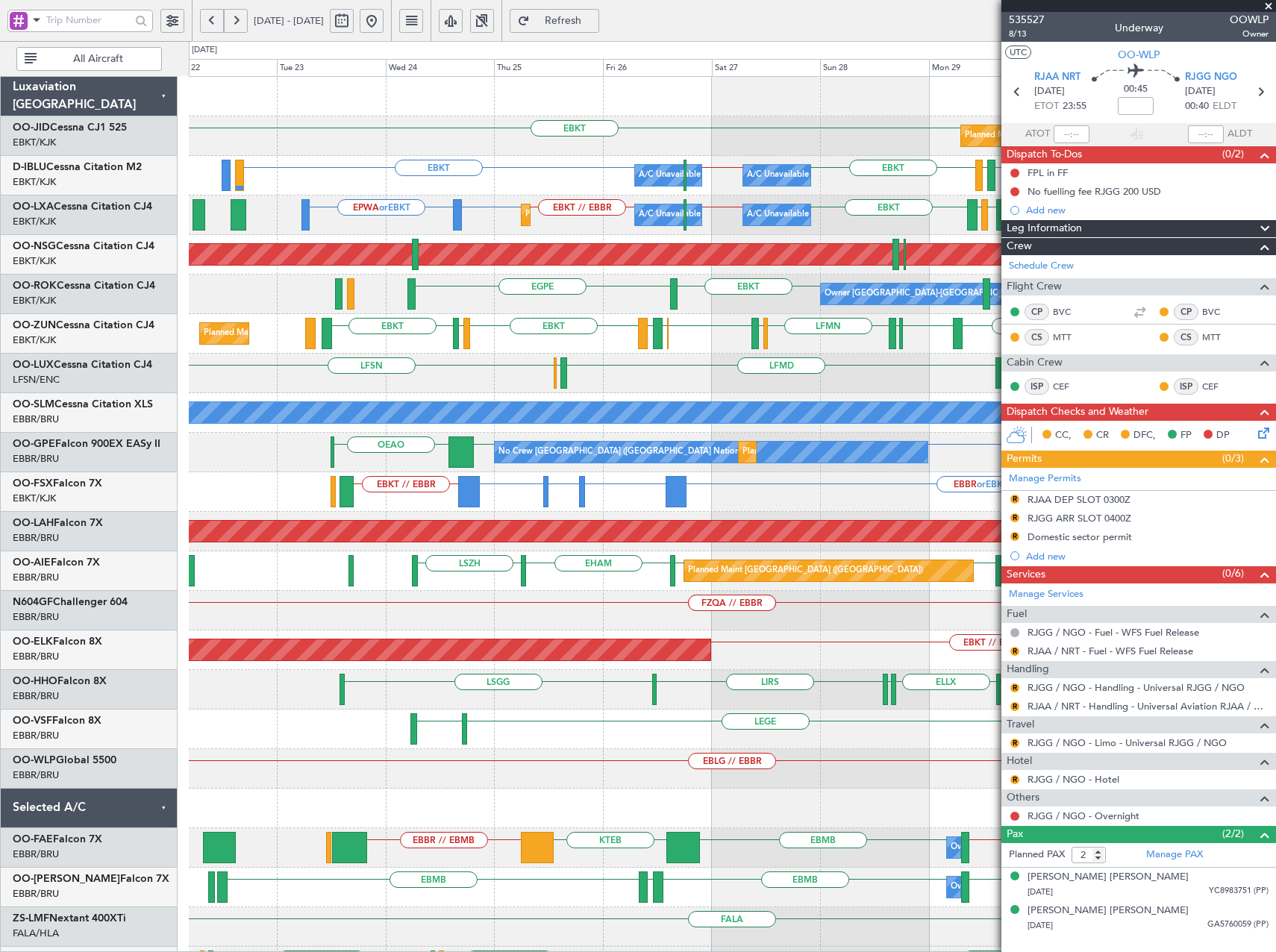
click at [819, 383] on div "LEMG or LFSN EBBR or LFSN LFSN LFSN ELLX LFMD ELLX LFMN LFPB LFSN // LEMG No Cr…" at bounding box center [731, 374] width 1087 height 40
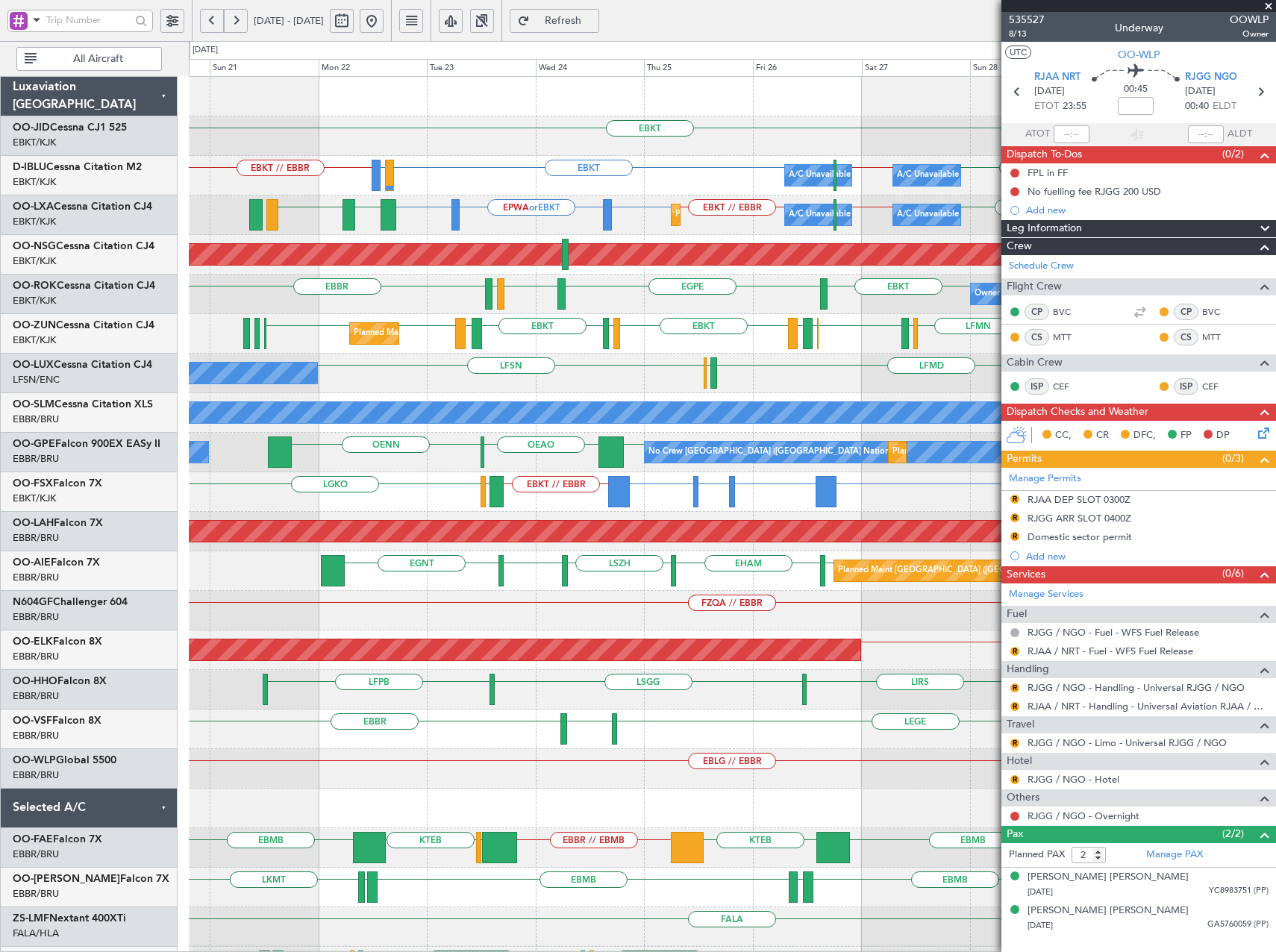
click at [585, 424] on div "Planned Maint Kortrijk-Wevelgem EBKT EBKT A/C Unavailable Brussels (Brussels Na…" at bounding box center [731, 551] width 1087 height 949
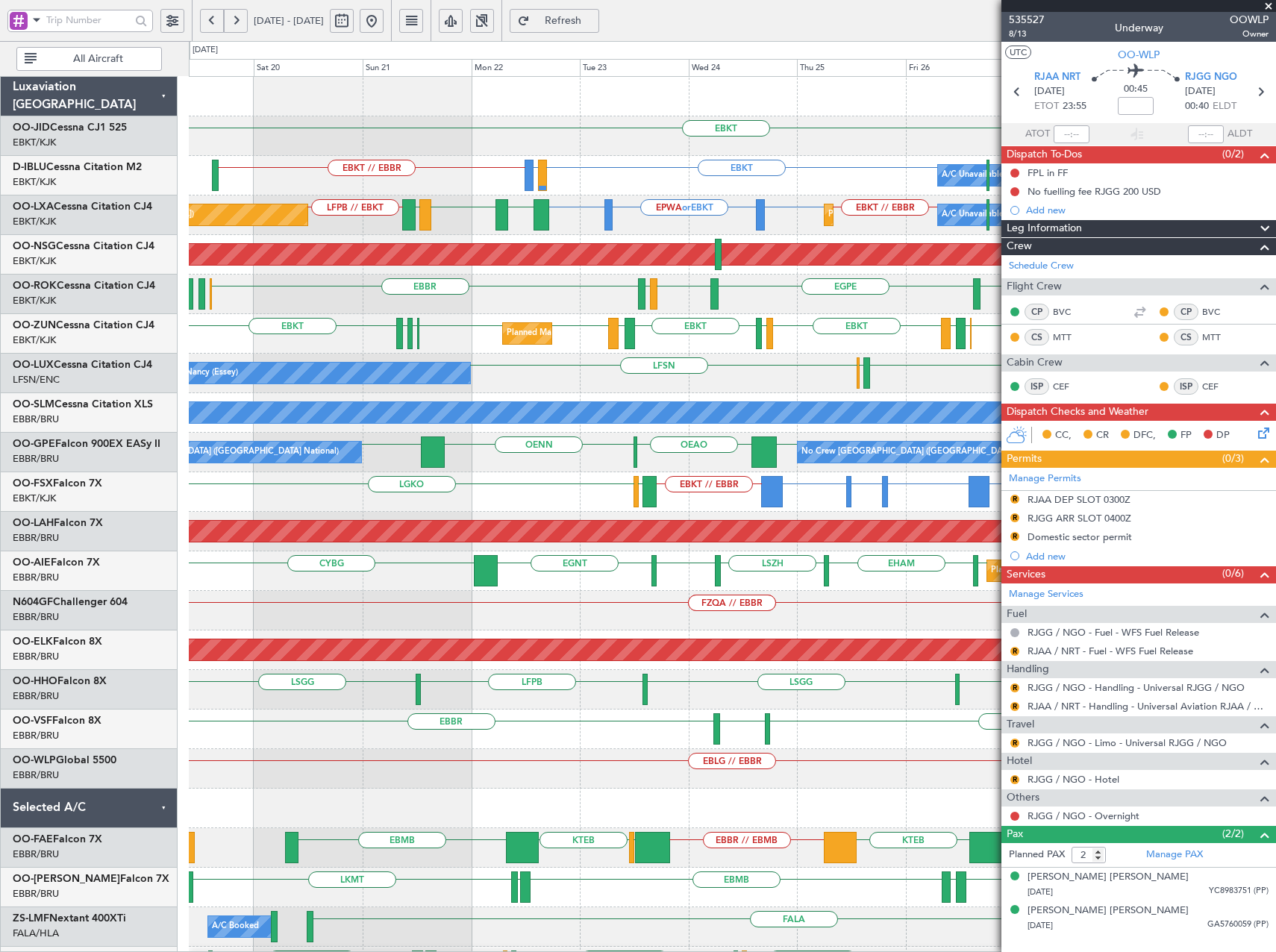
click at [671, 442] on div "EBKT Planned Maint [GEOGRAPHIC_DATA]-[GEOGRAPHIC_DATA] EBKT EBKT EBKT EBBR // E…" at bounding box center [731, 551] width 1087 height 949
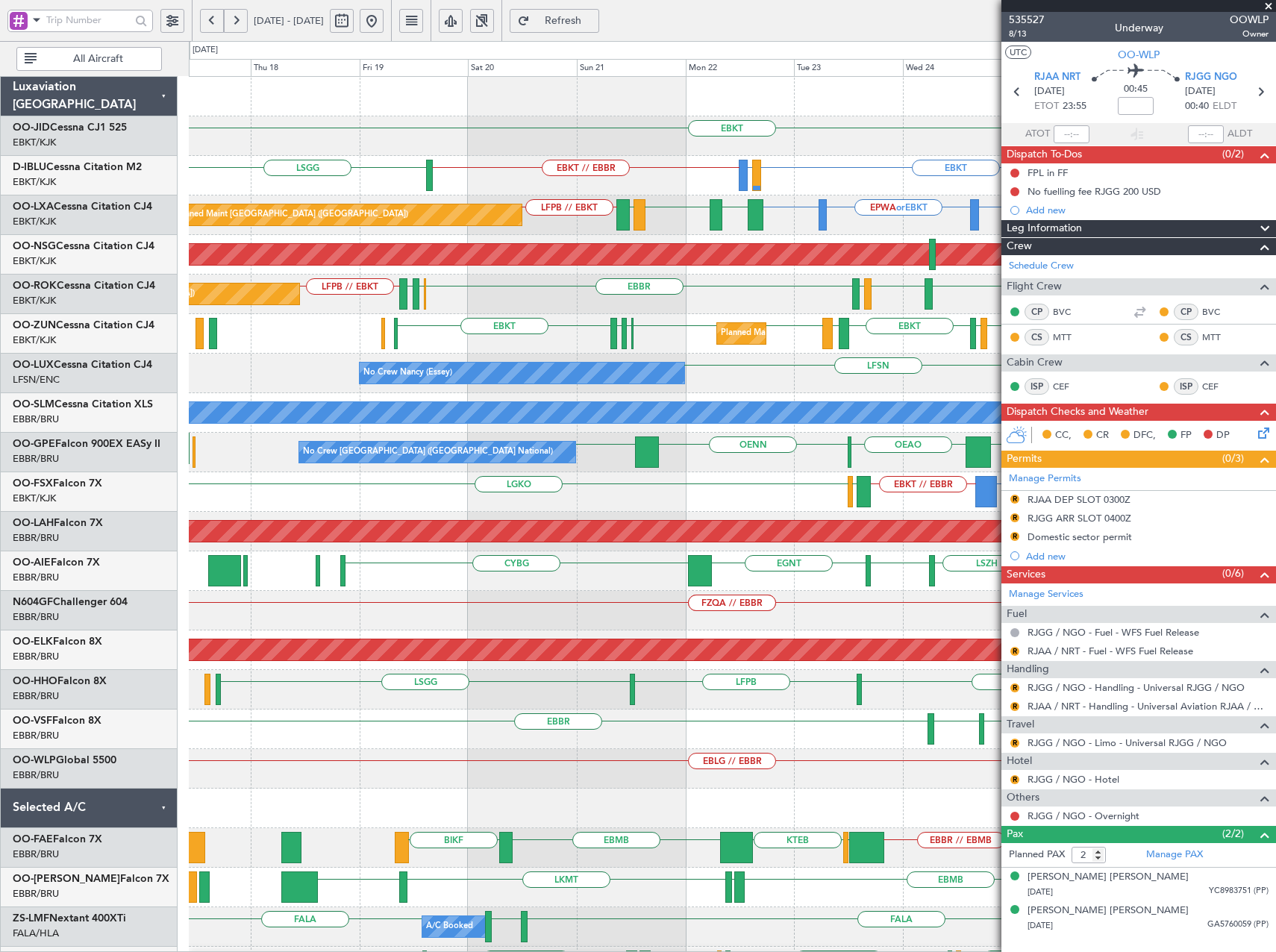
click at [712, 375] on div "EBKT Planned Maint [GEOGRAPHIC_DATA]-[GEOGRAPHIC_DATA] A/C Unavailable [GEOGRAP…" at bounding box center [731, 551] width 1087 height 949
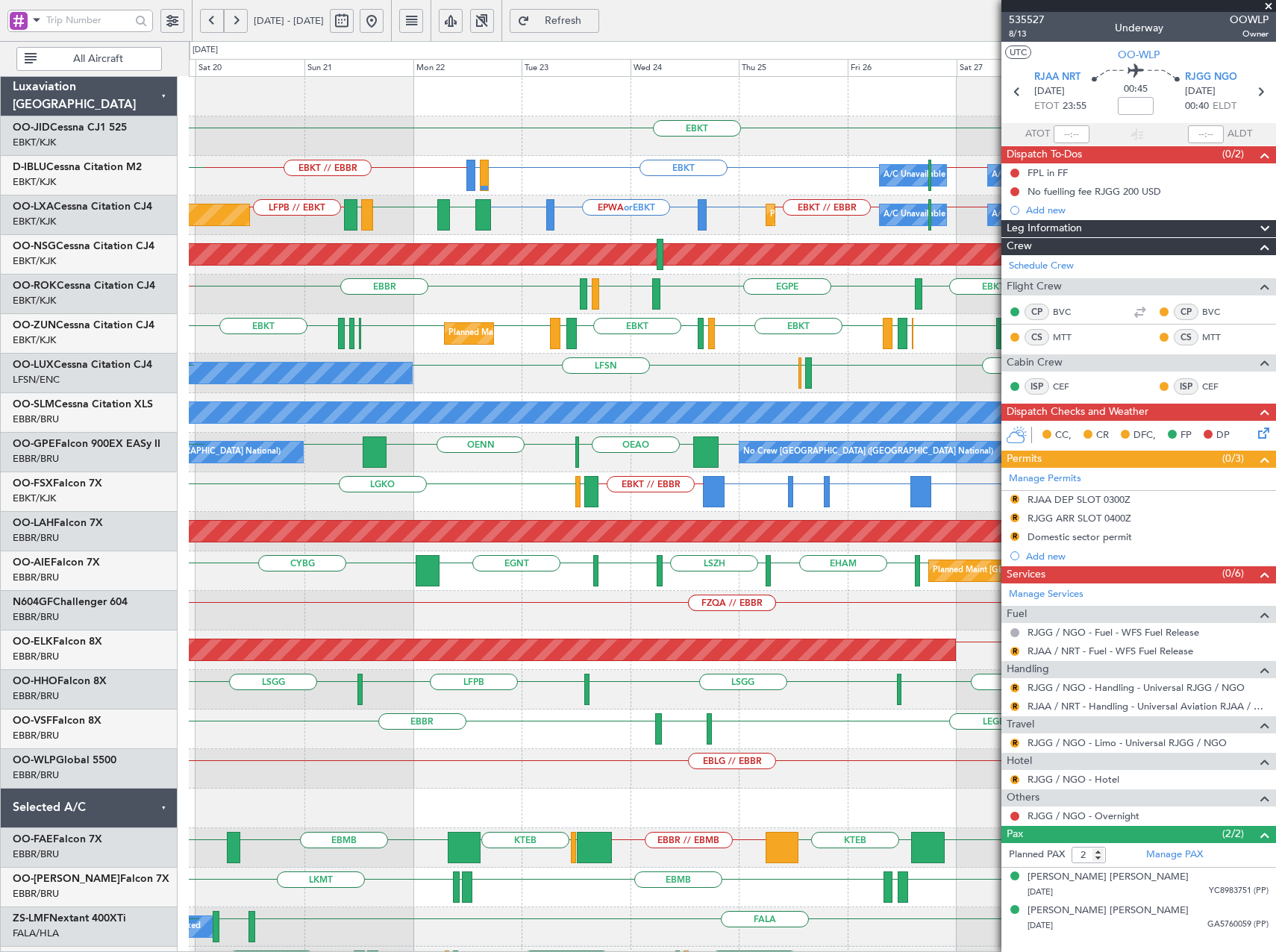
click at [671, 377] on div "No Crew [PERSON_NAME] ([PERSON_NAME]) LFMD ELLX LFSN LFSN" at bounding box center [731, 374] width 1087 height 40
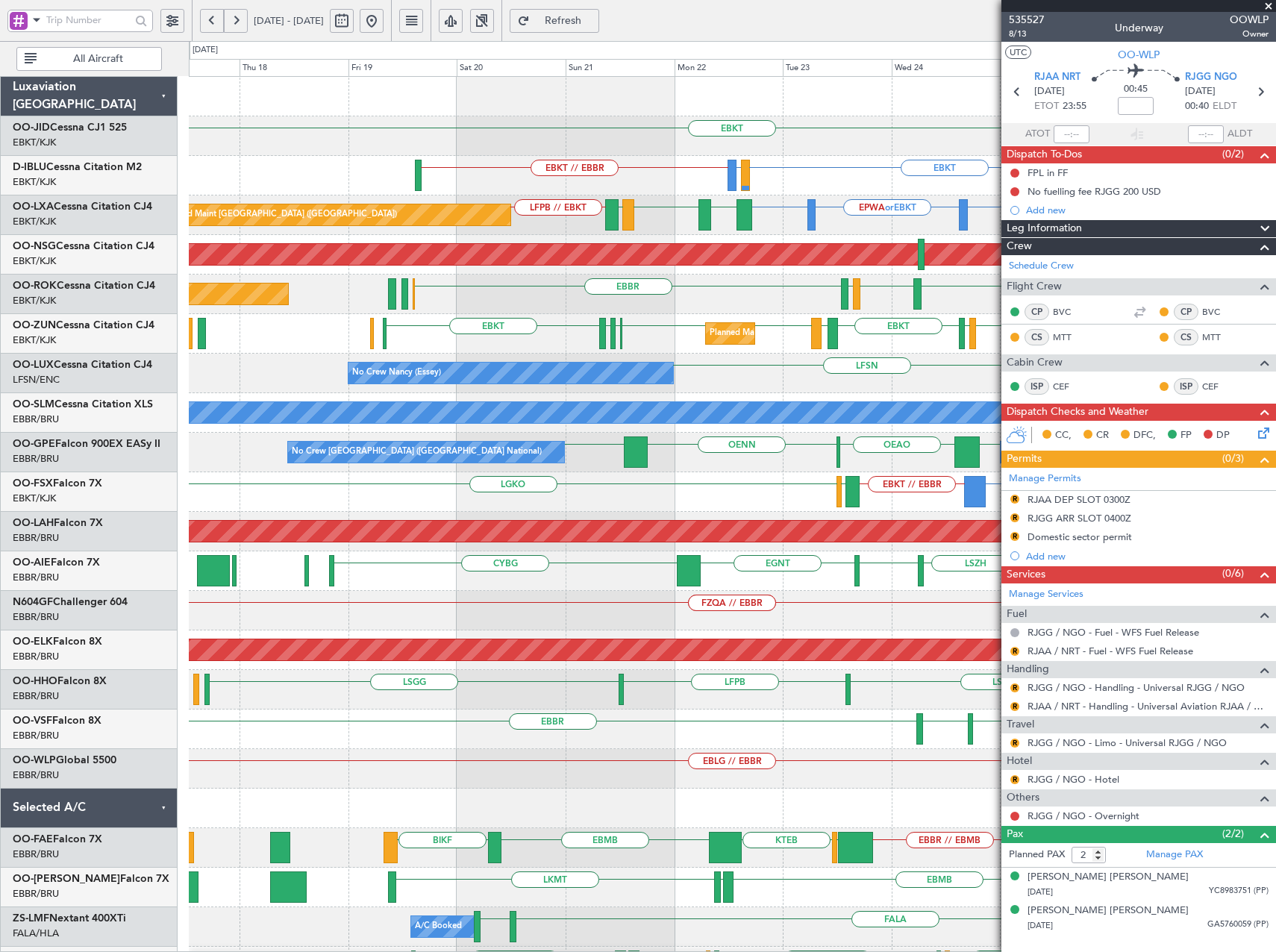
click at [686, 290] on div "EBKT [GEOGRAPHIC_DATA] EBKT LFTH [GEOGRAPHIC_DATA] Planned Maint [GEOGRAPHIC_DA…" at bounding box center [731, 294] width 1087 height 40
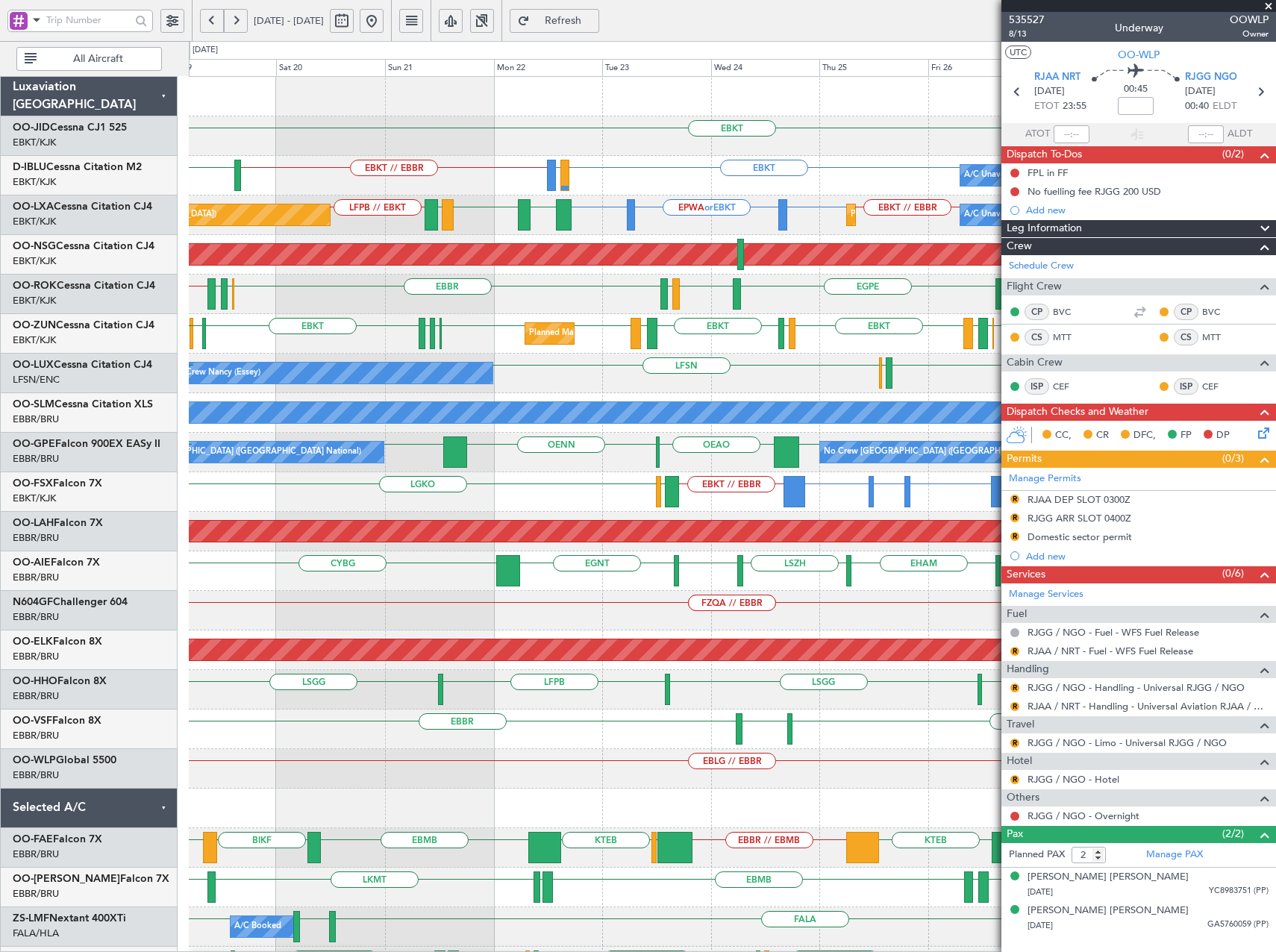
click at [628, 440] on div "EBKT Planned Maint Kortrijk-Wevelgem EBKT // EBBR LSGG LIRQ or EBKT EBKT A/C Un…" at bounding box center [731, 591] width 1087 height 1028
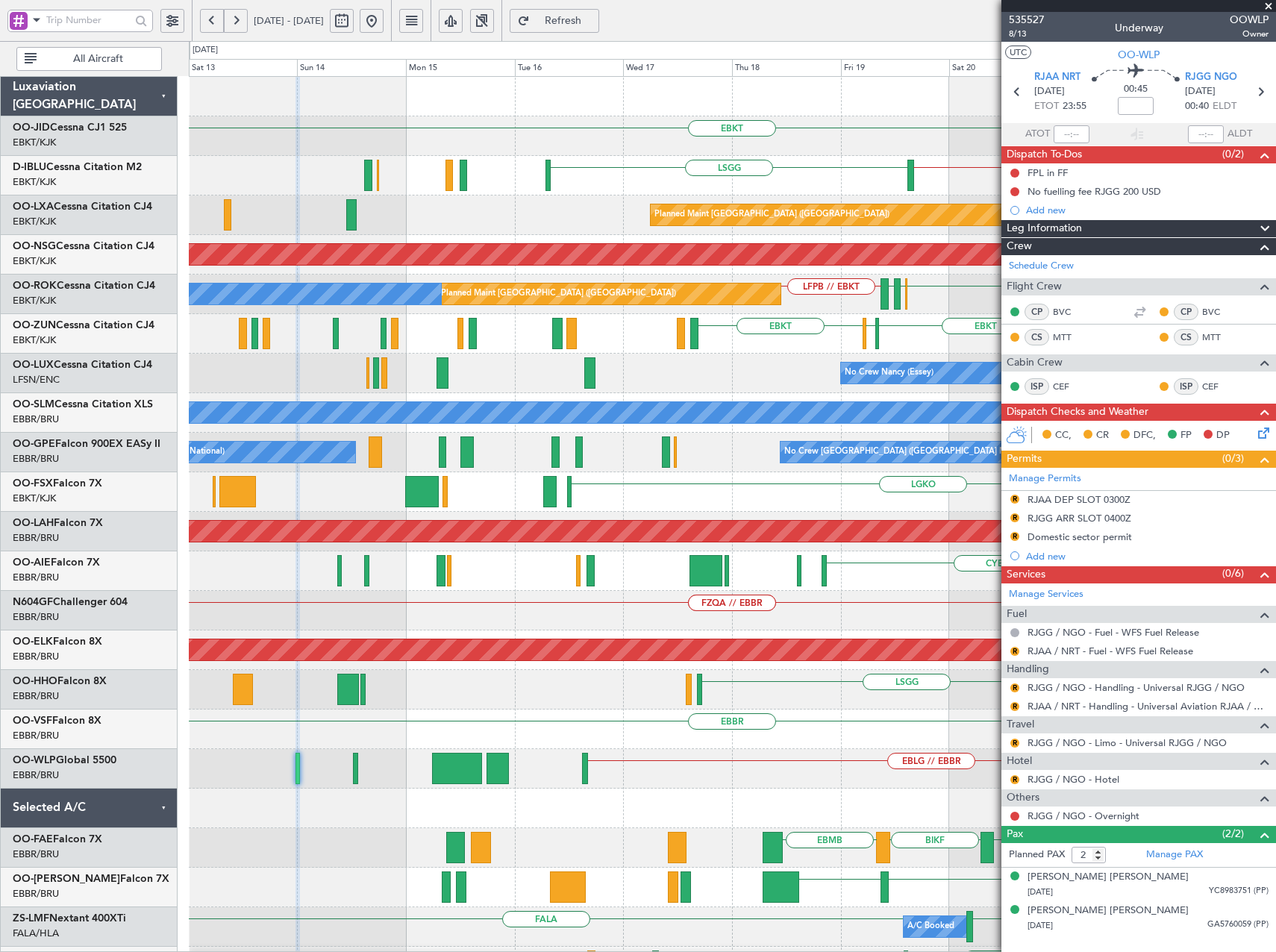
click at [1275, 578] on html "19 Sep 2025 - 29 Sep 2025 Refresh Quick Links All Aircraft EBKT LSGG EBKT // EB…" at bounding box center [638, 476] width 1276 height 952
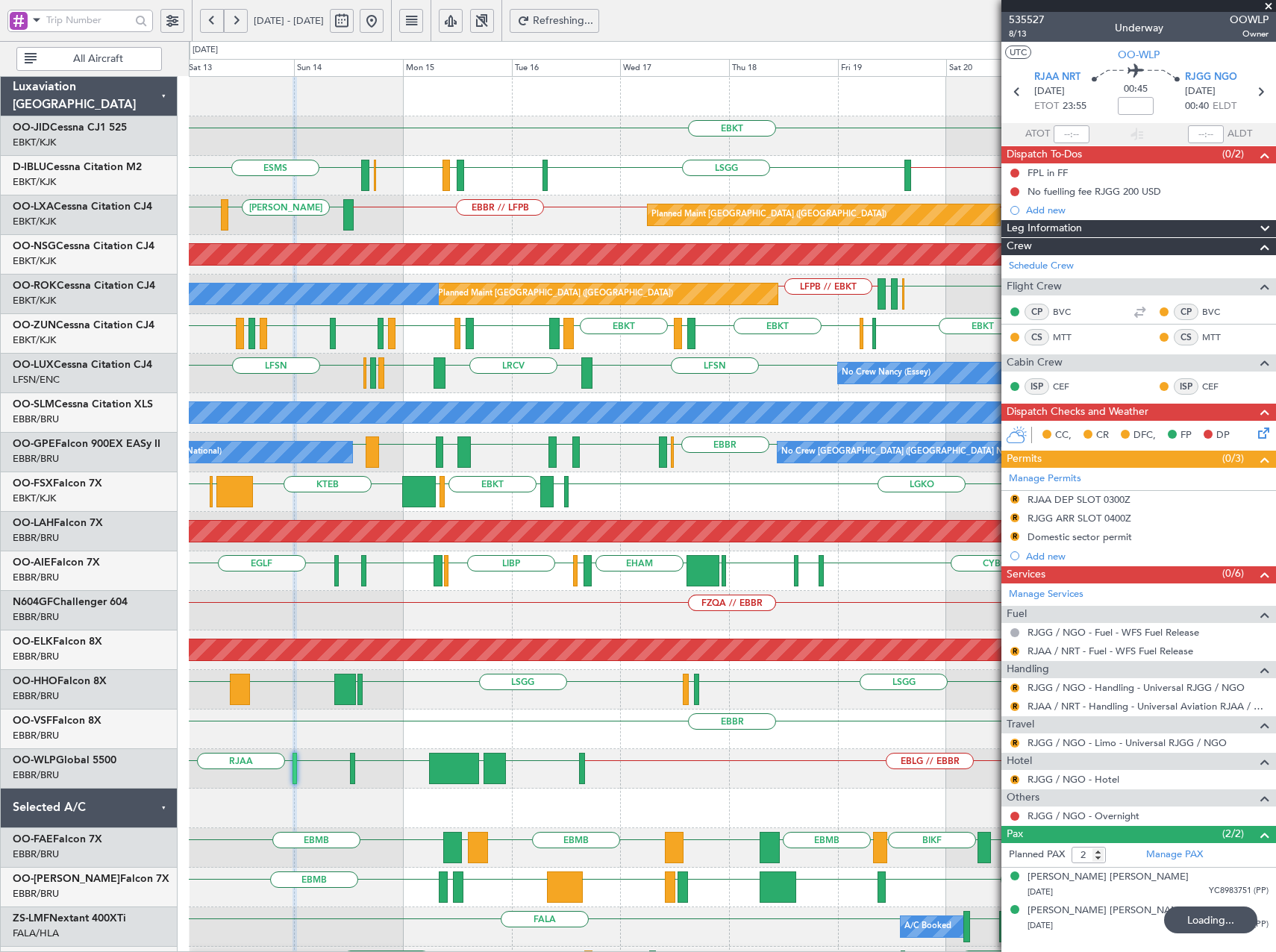
click at [463, 23] on button at bounding box center [450, 20] width 23 height 23
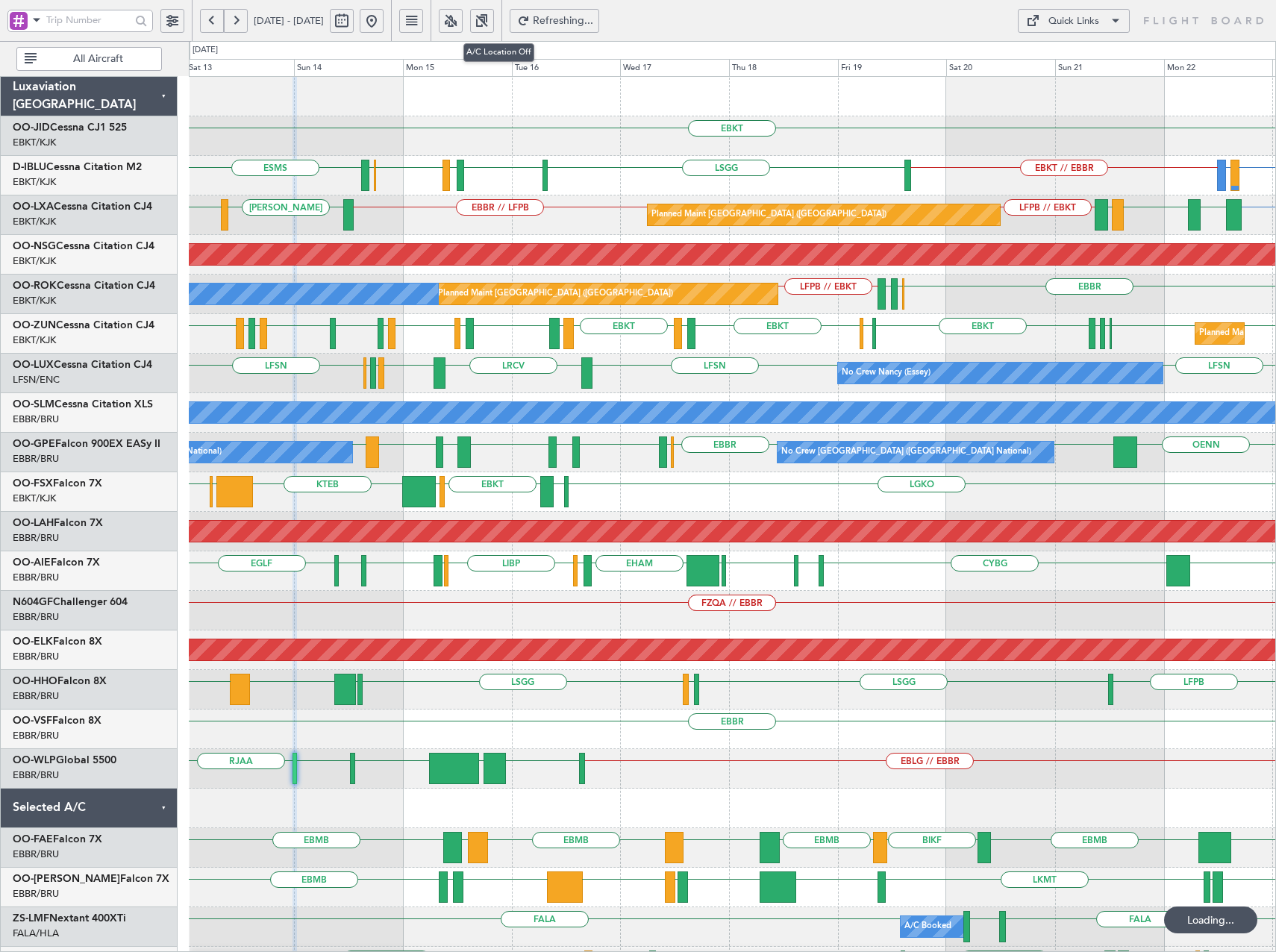
type input "0"
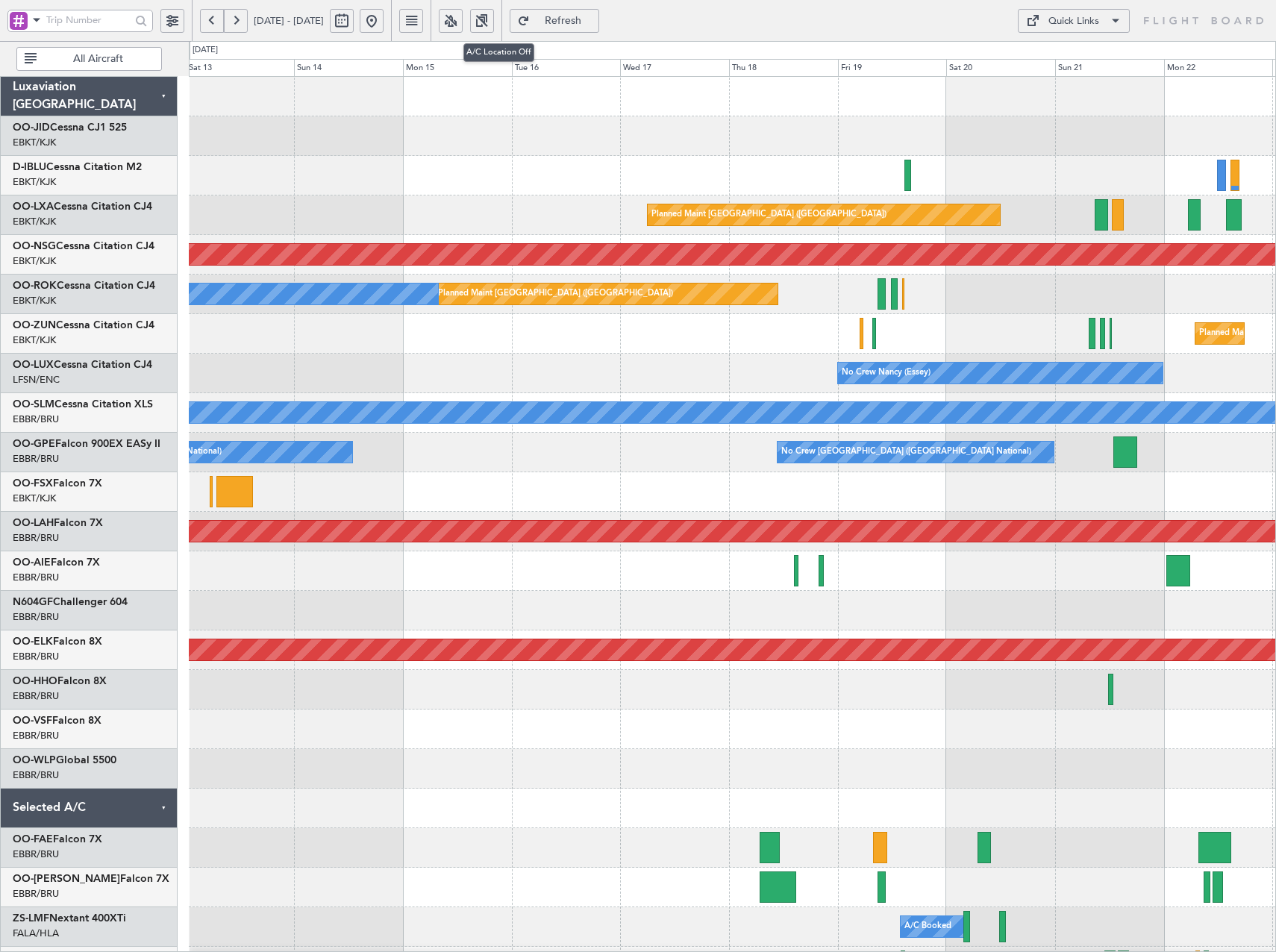
click at [463, 24] on button at bounding box center [450, 20] width 23 height 23
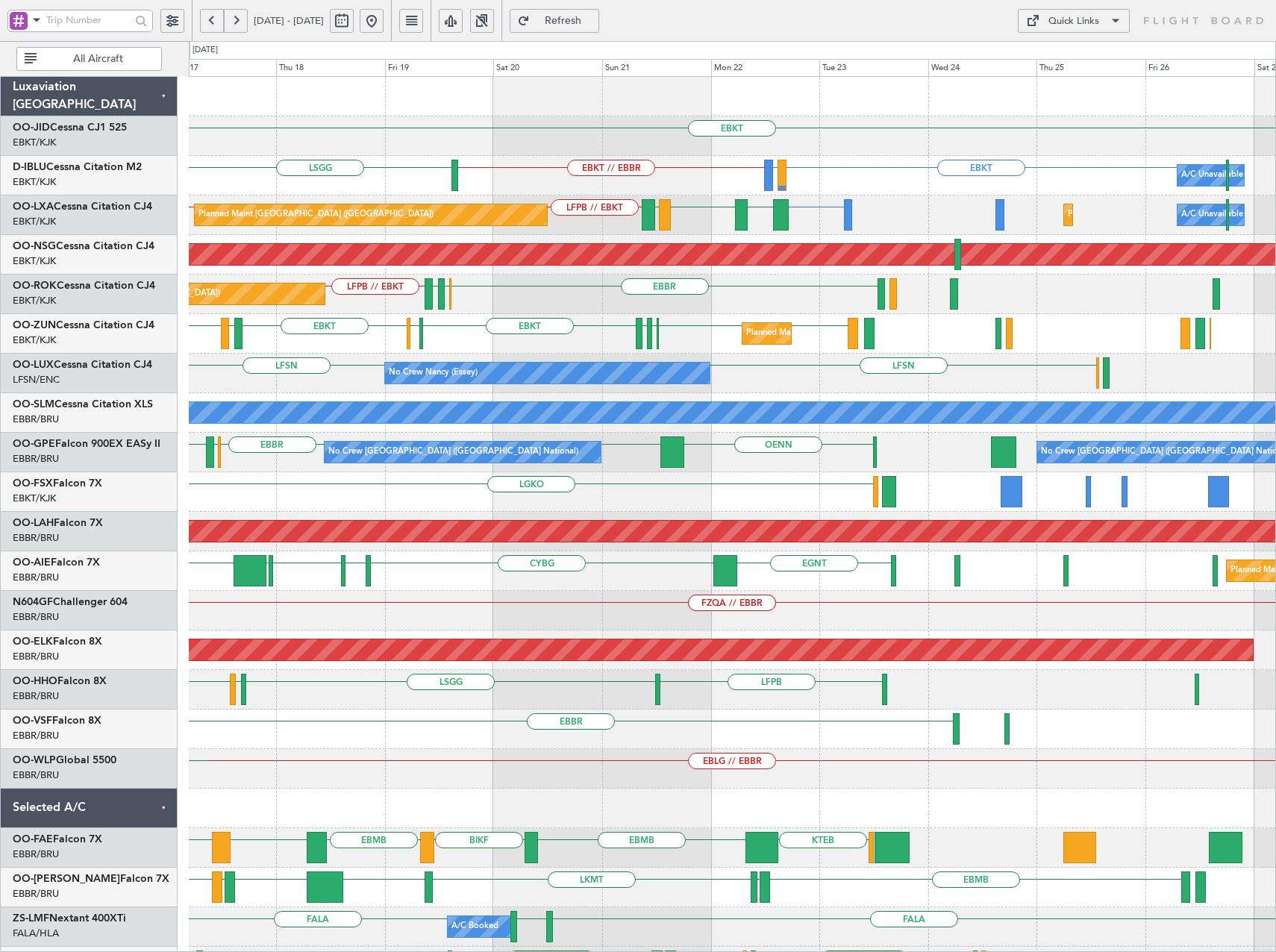
click at [601, 476] on div "EBKT EBKT LIRQ or EBKT EBKT // EBBR LSGG A/C Unavailable Brussels (Brussels Nat…" at bounding box center [731, 591] width 1087 height 1028
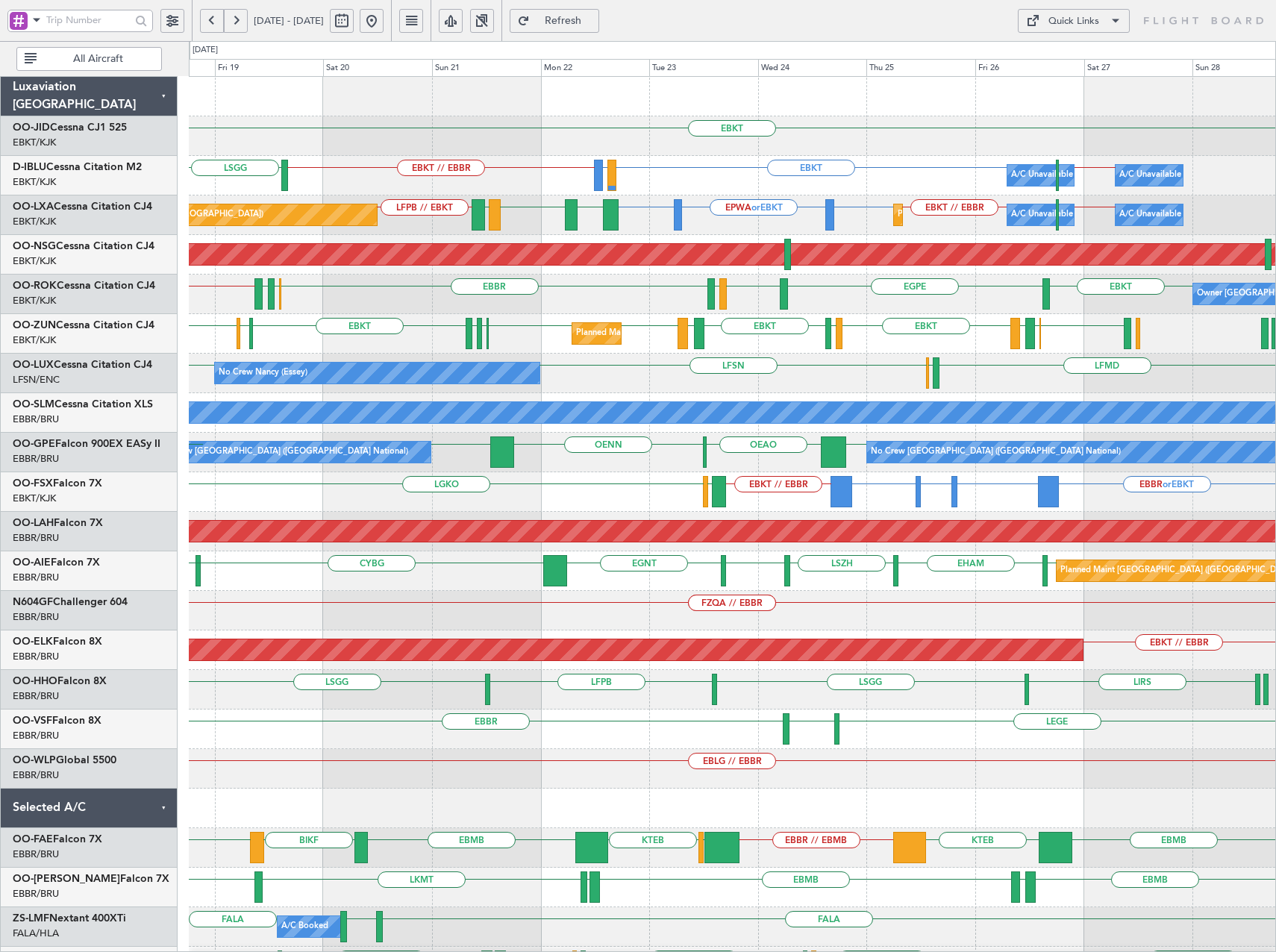
click at [698, 389] on div "LFMD ELLX LFSN LFSN No Crew Nancy (Essey)" at bounding box center [731, 374] width 1087 height 40
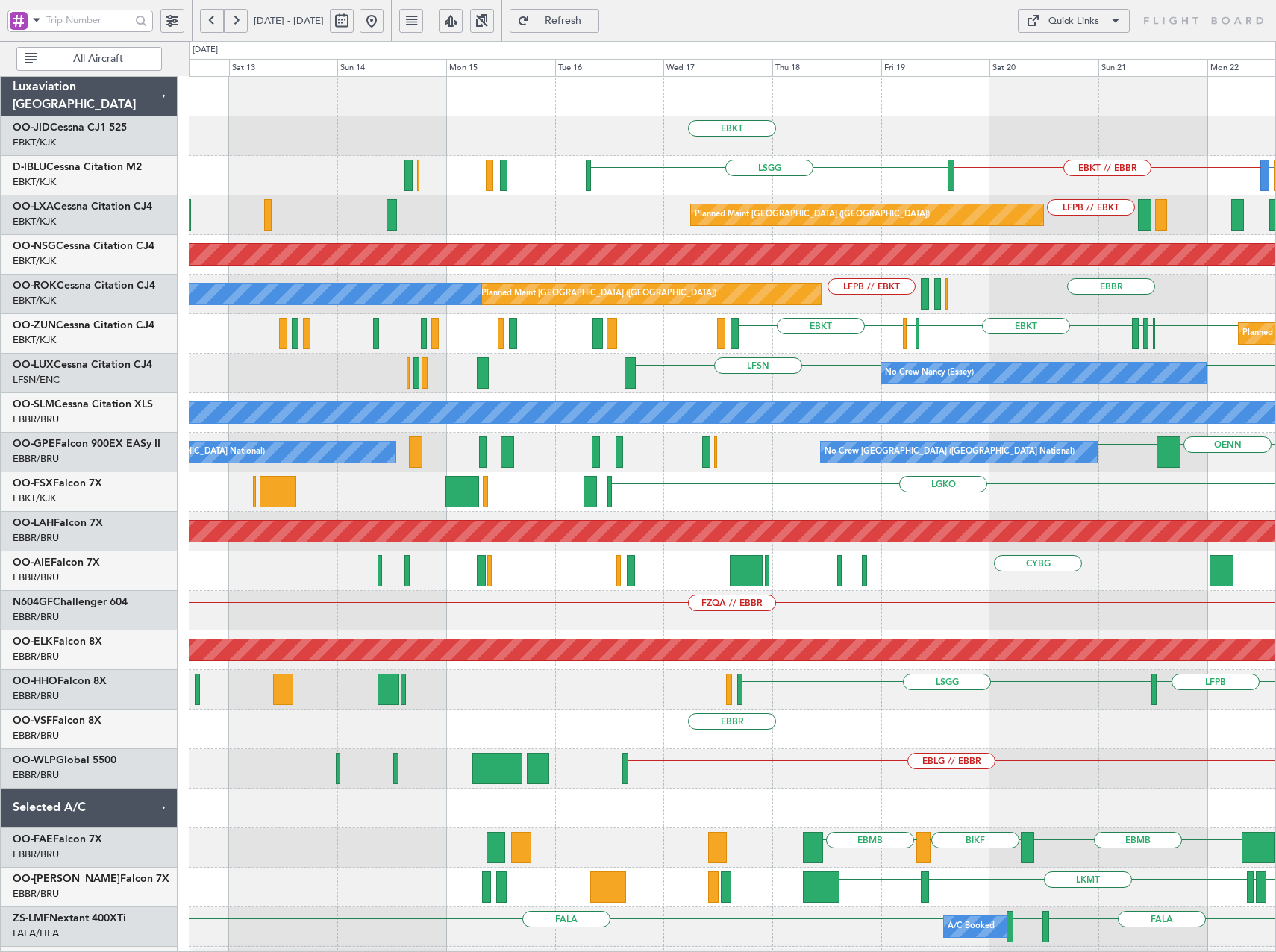
click at [1275, 485] on html "18 Sep 2025 - 28 Sep 2025 Refresh Quick Links All Aircraft EBKT LIRQ or EBKT EB…" at bounding box center [638, 476] width 1276 height 952
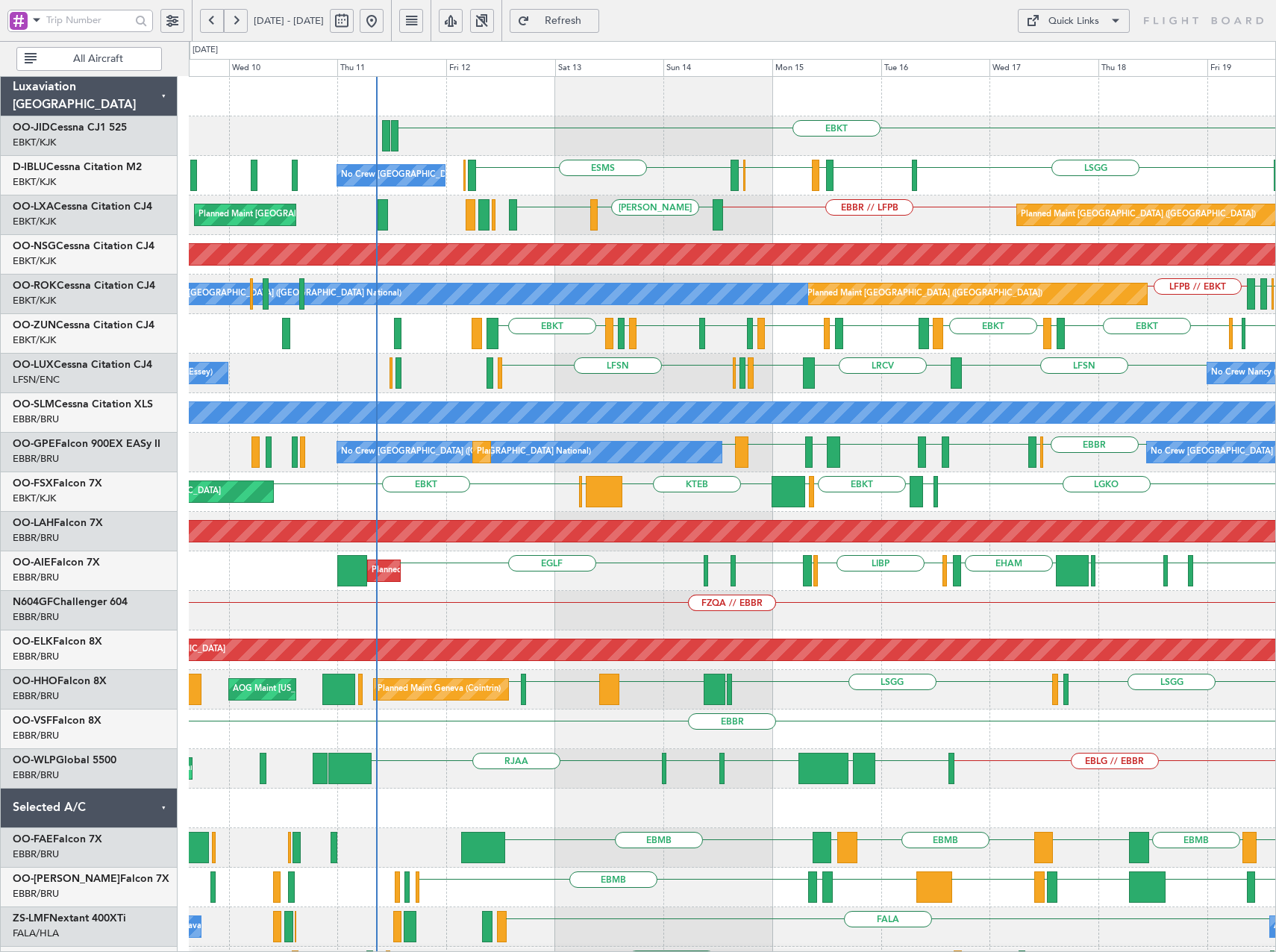
click at [1275, 428] on html "12 Sep 2025 - 22 Sep 2025 Refresh Quick Links All Aircraft EBKT LSGG ESMS EBKT …" at bounding box center [638, 476] width 1276 height 952
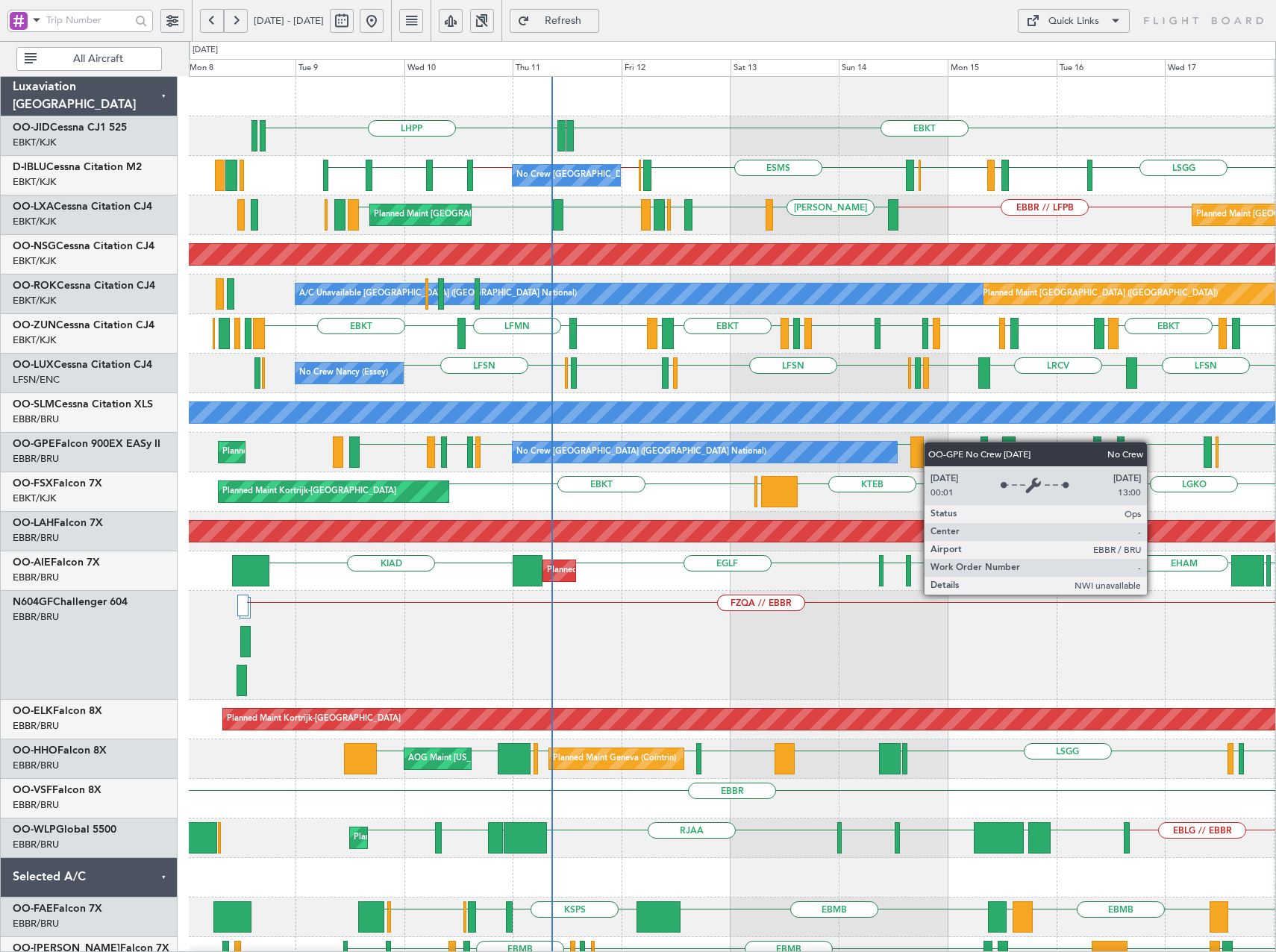
click at [798, 435] on div "EBKT EDDN LHPP LSGG ESMS EBOS EBBR // EBKT EBKT // EBBR LSZH EBKT EGNJ EBKT LFM…" at bounding box center [731, 664] width 1087 height 1177
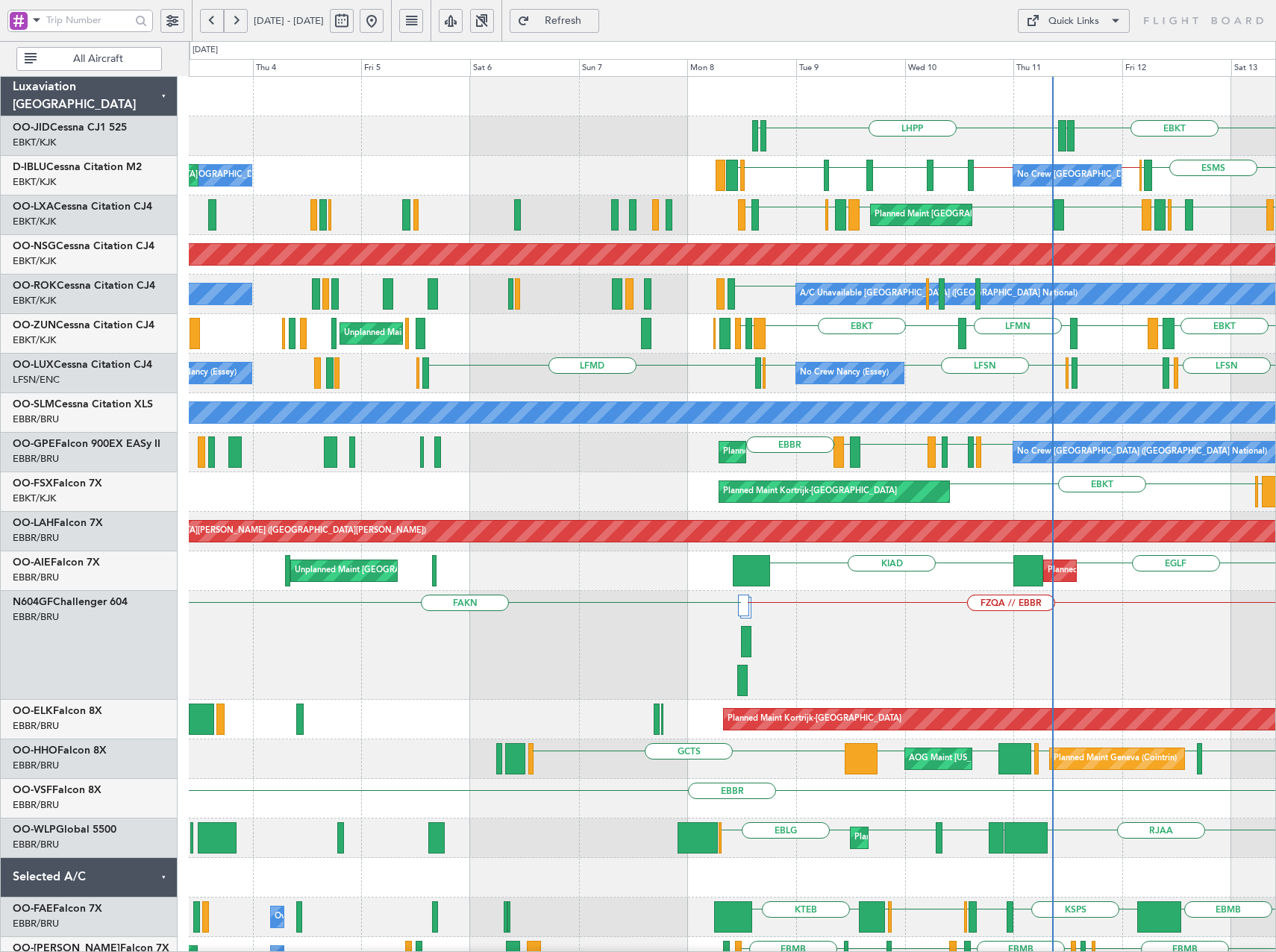
click at [1169, 431] on div "EBKT EDDN LHPP EDDN No Crew Brussels (Brussels National) ESMS EBOS EBBR // EBKT…" at bounding box center [731, 664] width 1087 height 1177
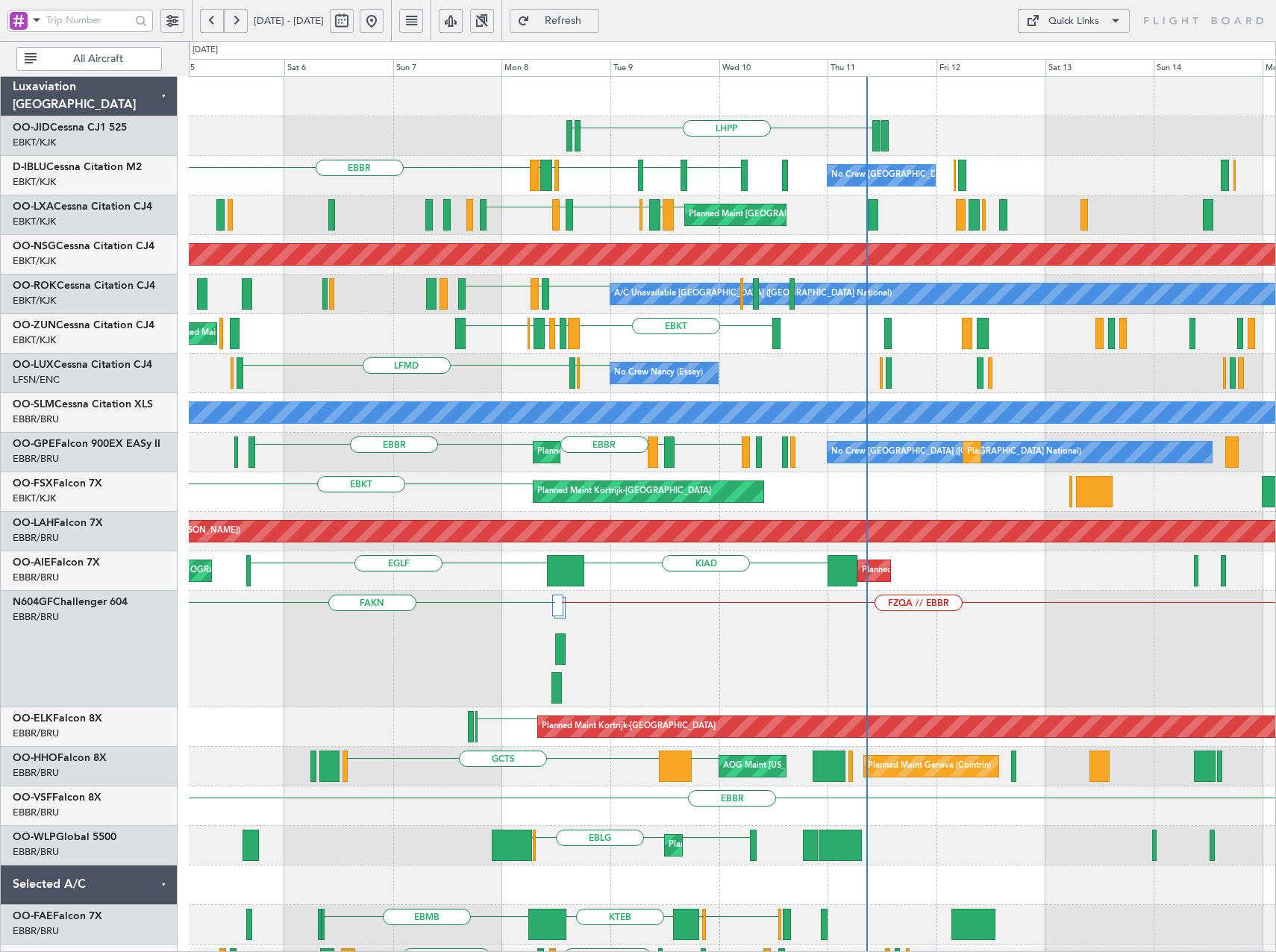
click at [408, 479] on div "EBKT Planned Maint Kortrijk-Wevelgem" at bounding box center [731, 493] width 1087 height 40
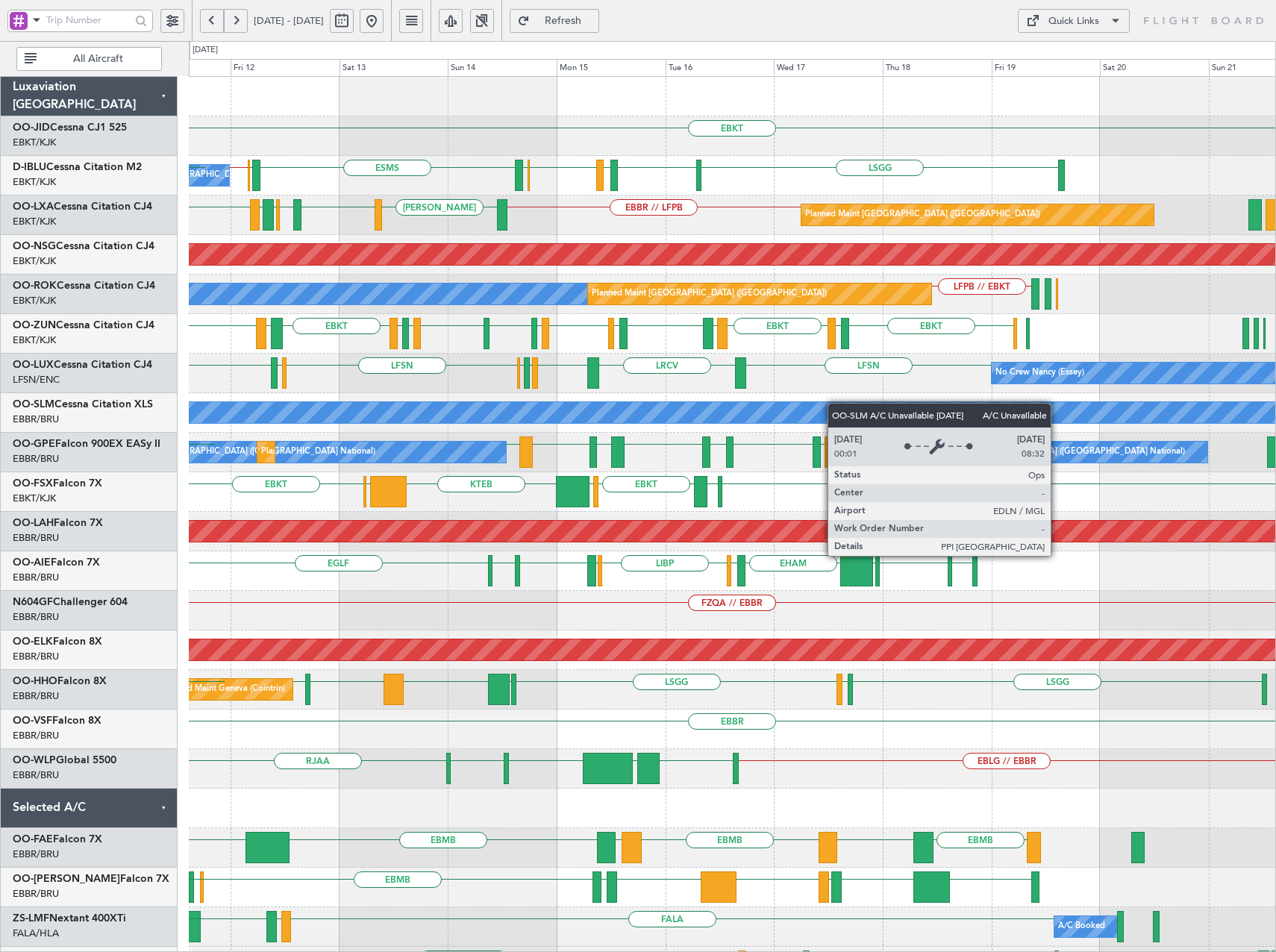
click at [561, 415] on div "EBKT EDDN LHPP No Crew Brussels (Brussels National) LSGG ESMS EBOS EBBR // EBKT…" at bounding box center [731, 630] width 1087 height 1107
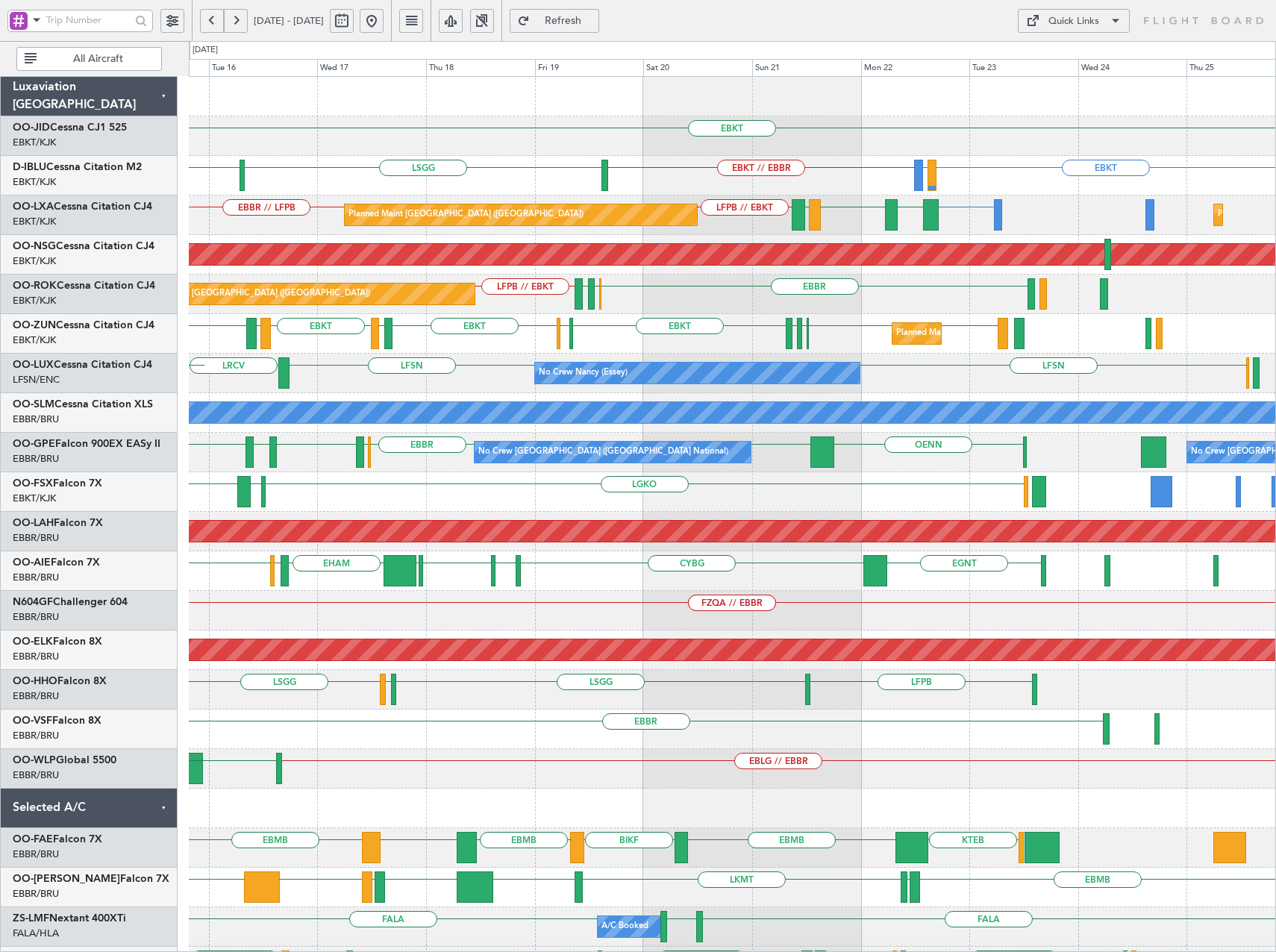
click at [470, 384] on div "No Crew Nancy (Essey) LFSN LFSN LRCV LFPB LFMN LFSN LFSN" at bounding box center [731, 374] width 1087 height 40
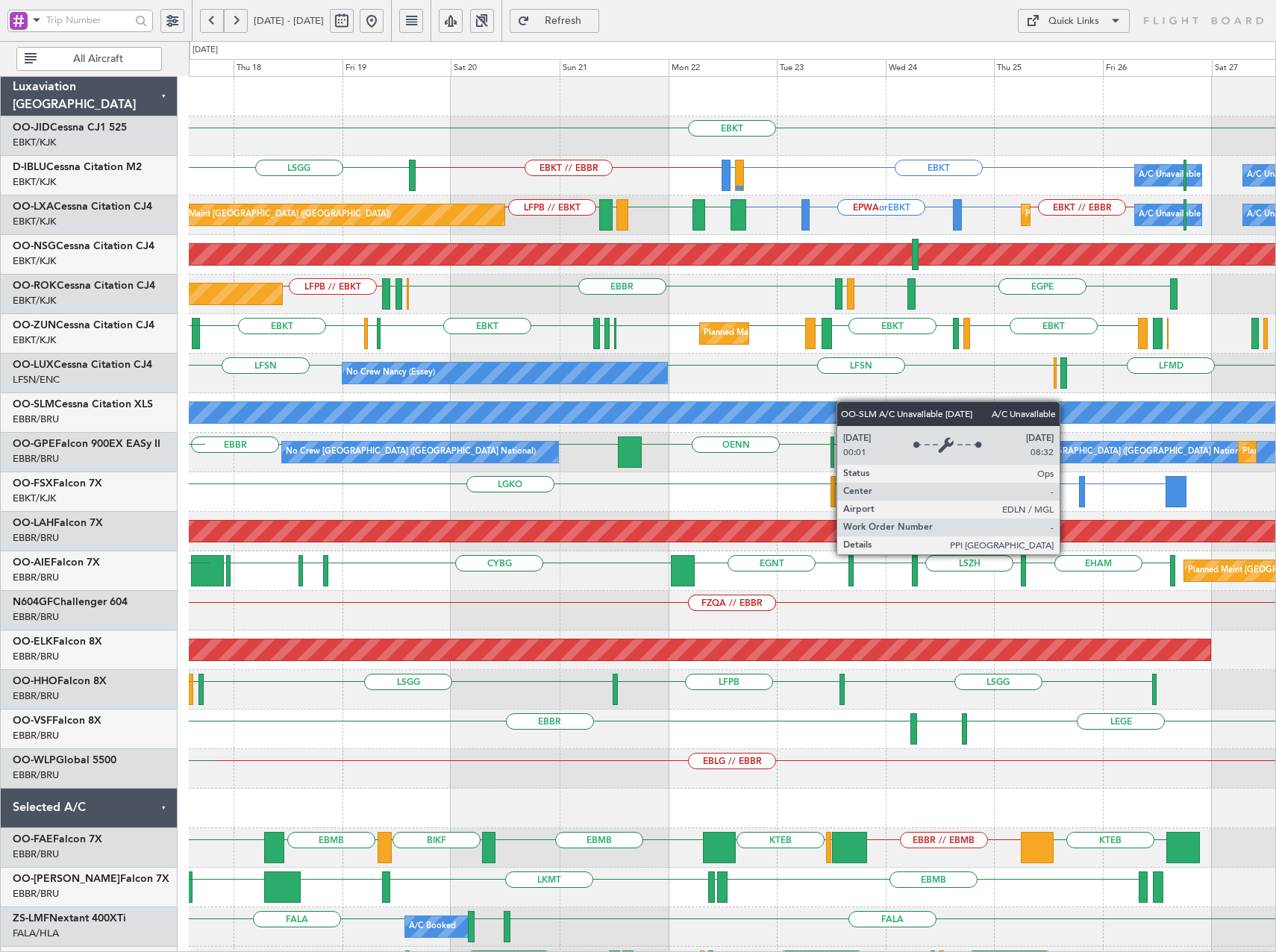
click at [795, 405] on div "EBKT Planned Maint Kortrijk-Wevelgem EBKT LIRQ or EBKT EBKT // EBBR LSGG A/C Un…" at bounding box center [731, 591] width 1087 height 1028
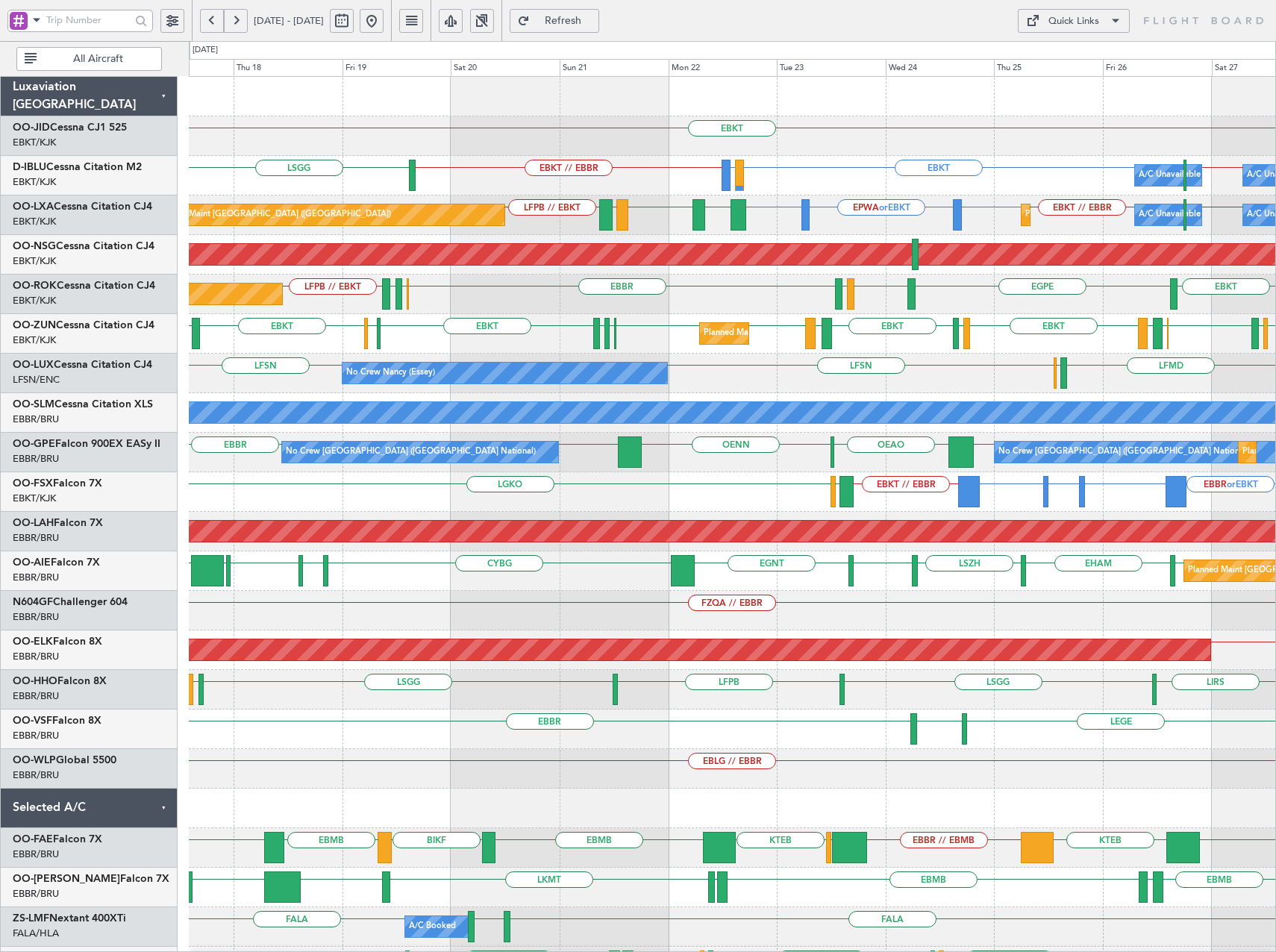
click at [1068, 25] on div "Quick Links" at bounding box center [1074, 21] width 50 height 15
click at [1058, 102] on button "Crew Board" at bounding box center [1074, 92] width 112 height 36
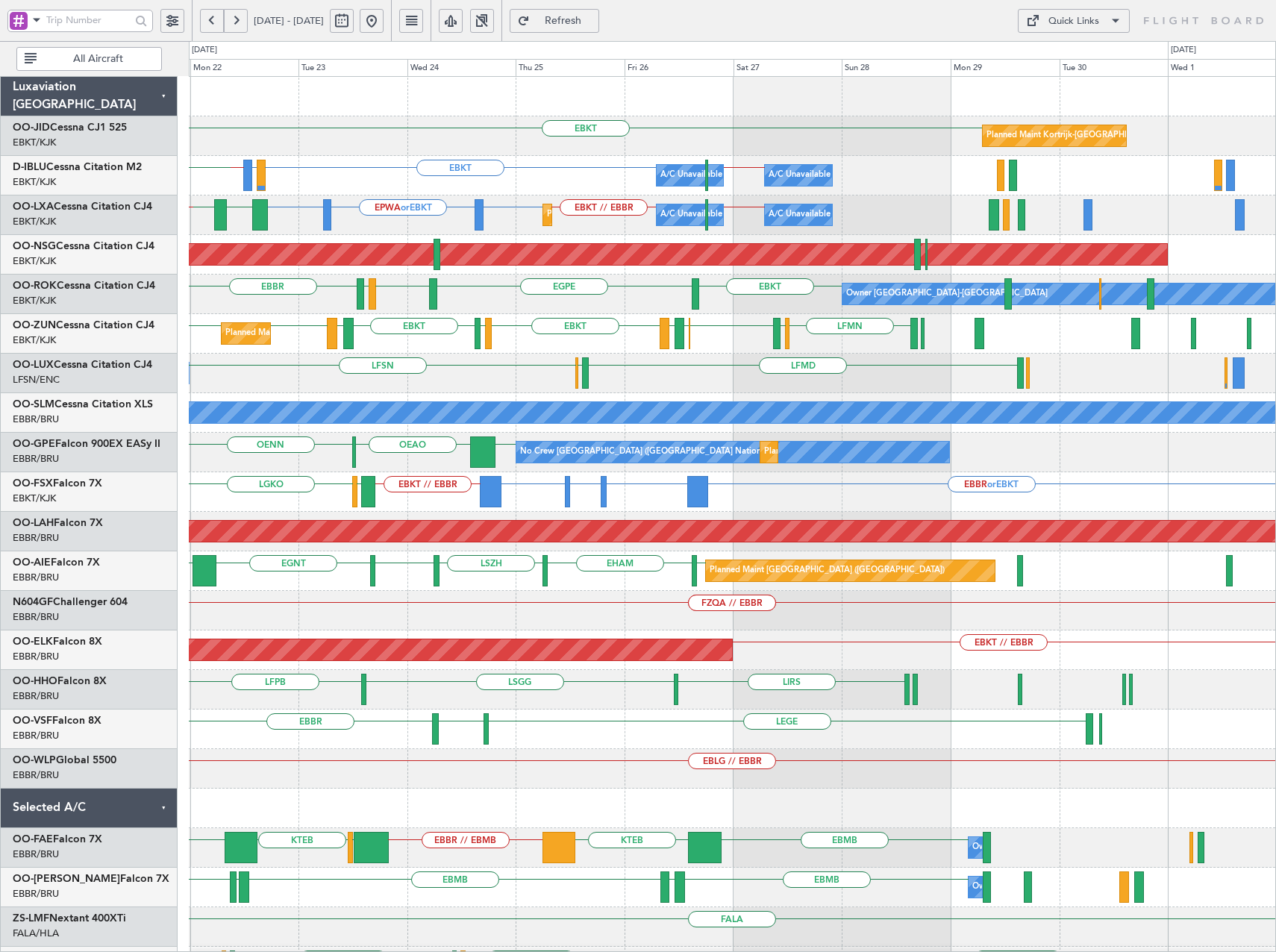
click at [314, 383] on div "EBKT Planned Maint Kortrijk-Wevelgem EBKT LIRQ or EBKT EBKT // EBBR EBBR // EBK…" at bounding box center [731, 591] width 1087 height 1028
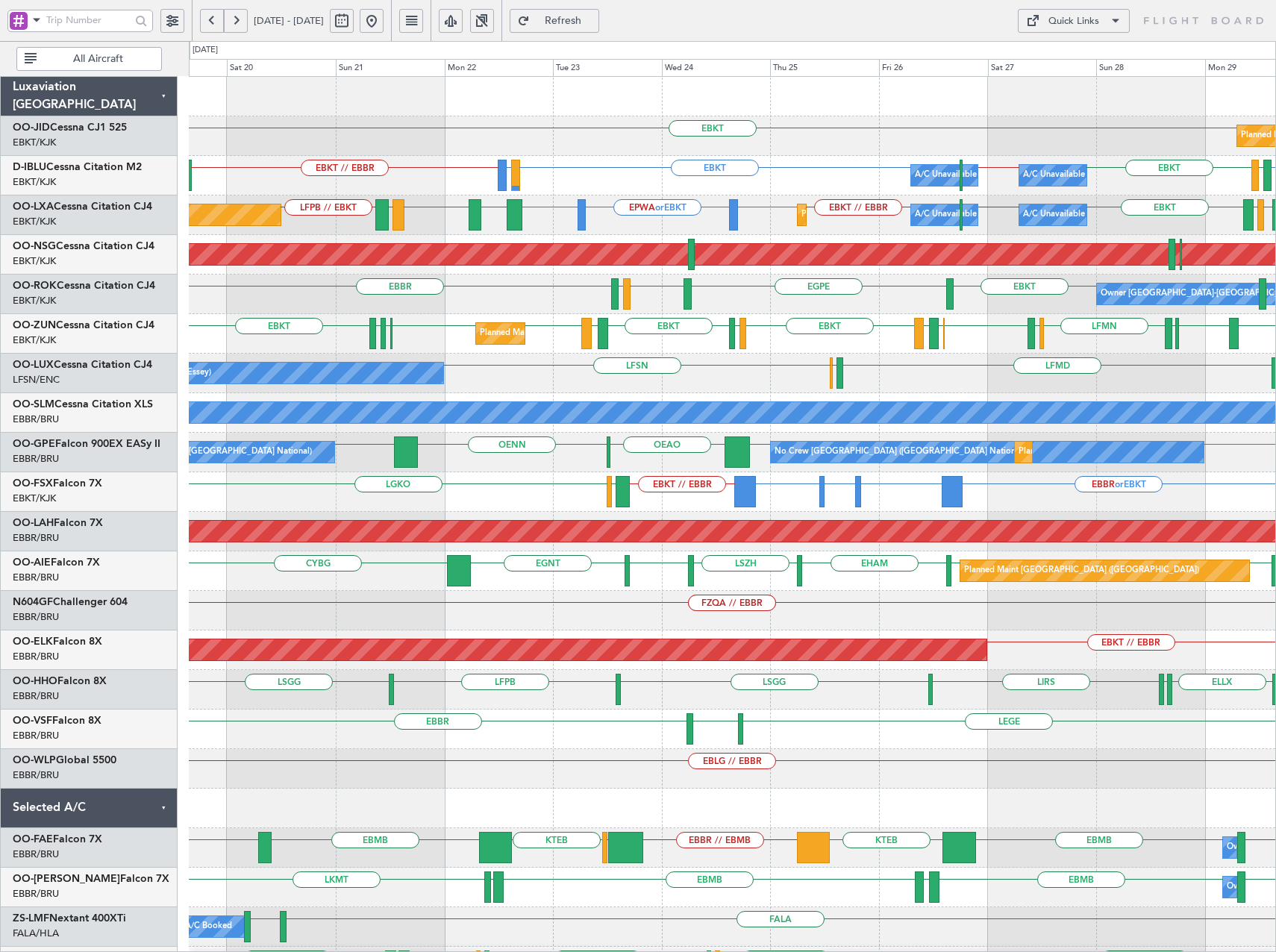
click at [1097, 19] on div "Quick Links" at bounding box center [1074, 21] width 50 height 15
click at [1065, 96] on button "Crew Board" at bounding box center [1074, 92] width 112 height 36
click at [384, 24] on button at bounding box center [371, 20] width 23 height 23
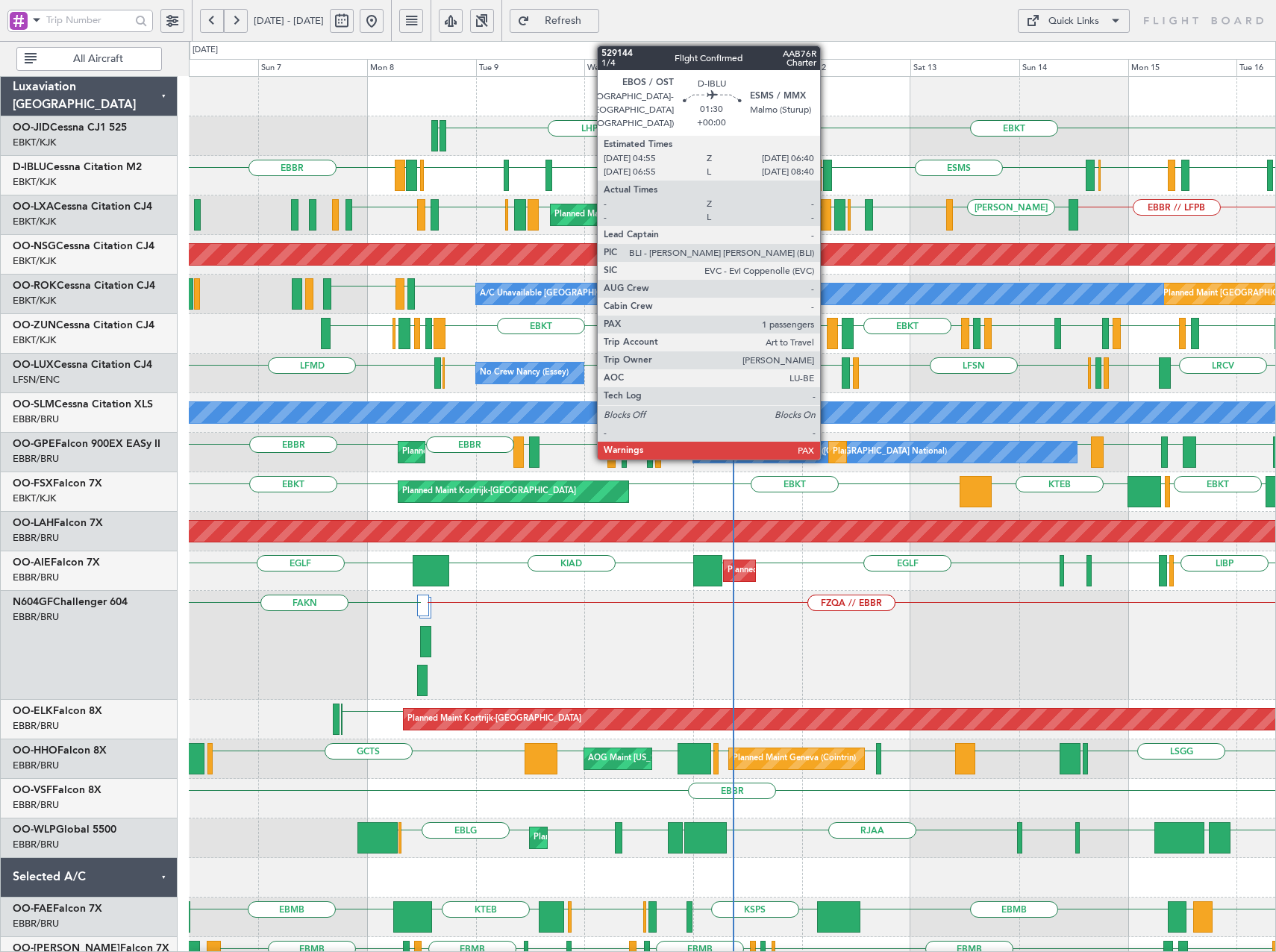
click at [827, 177] on div at bounding box center [827, 175] width 8 height 31
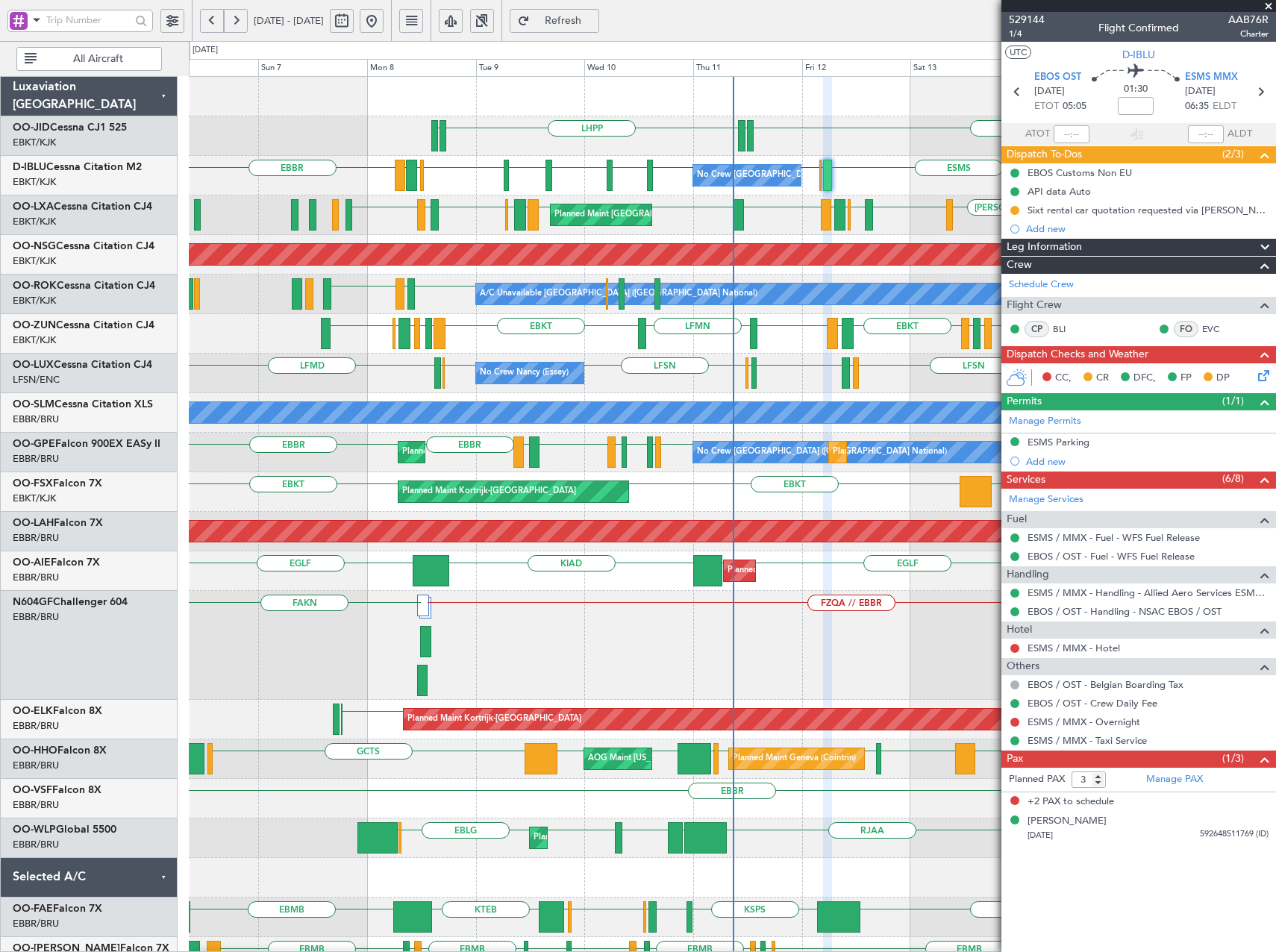
drag, startPoint x: 1271, startPoint y: 3, endPoint x: 1200, endPoint y: 133, distance: 148.1
click at [1271, 3] on span at bounding box center [1268, 6] width 15 height 13
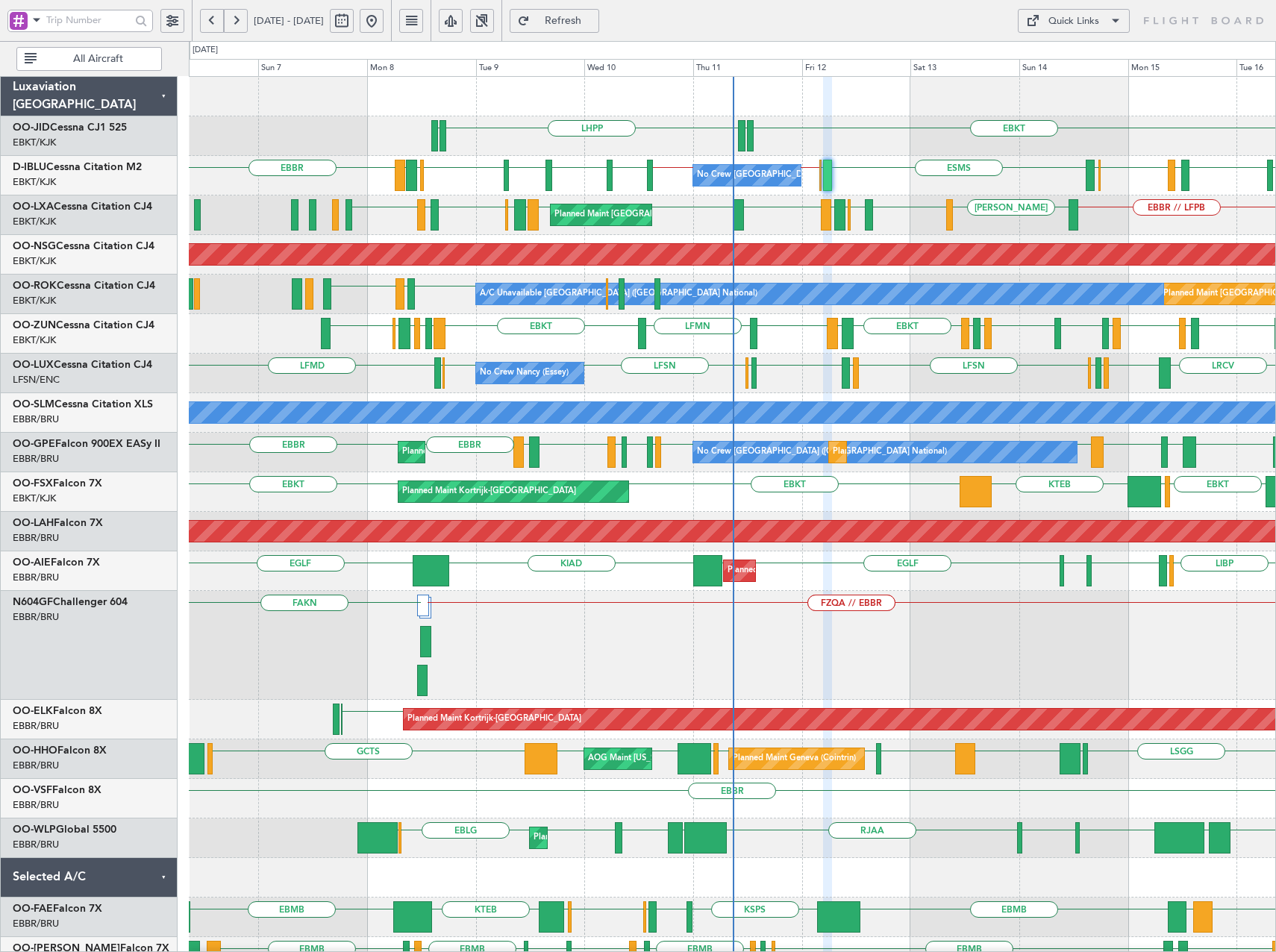
type input "0"
click at [541, 379] on div "EBKT EDDN LHPP EDDN LSGG EBKT LFMD EBKT EBOS ESMS EBOS EBBR // EBKT EBKT // EBB…" at bounding box center [731, 645] width 1087 height 1137
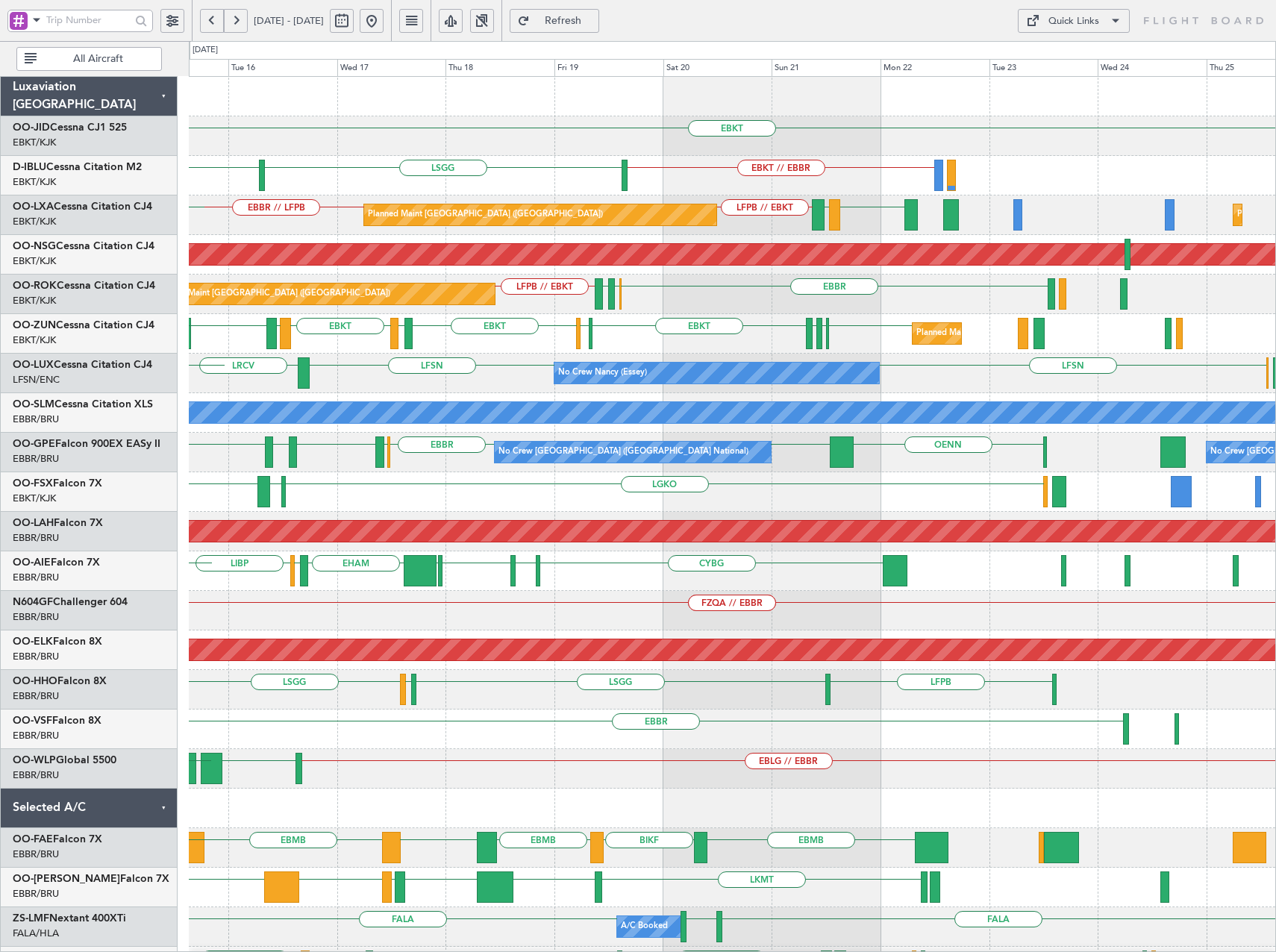
click at [703, 351] on div "EBKT LFPG LFMN EBKT EDDF EBKT LFMD EBKT LEPA EBKT Planned Maint Kortrijk-Wevelg…" at bounding box center [731, 334] width 1087 height 40
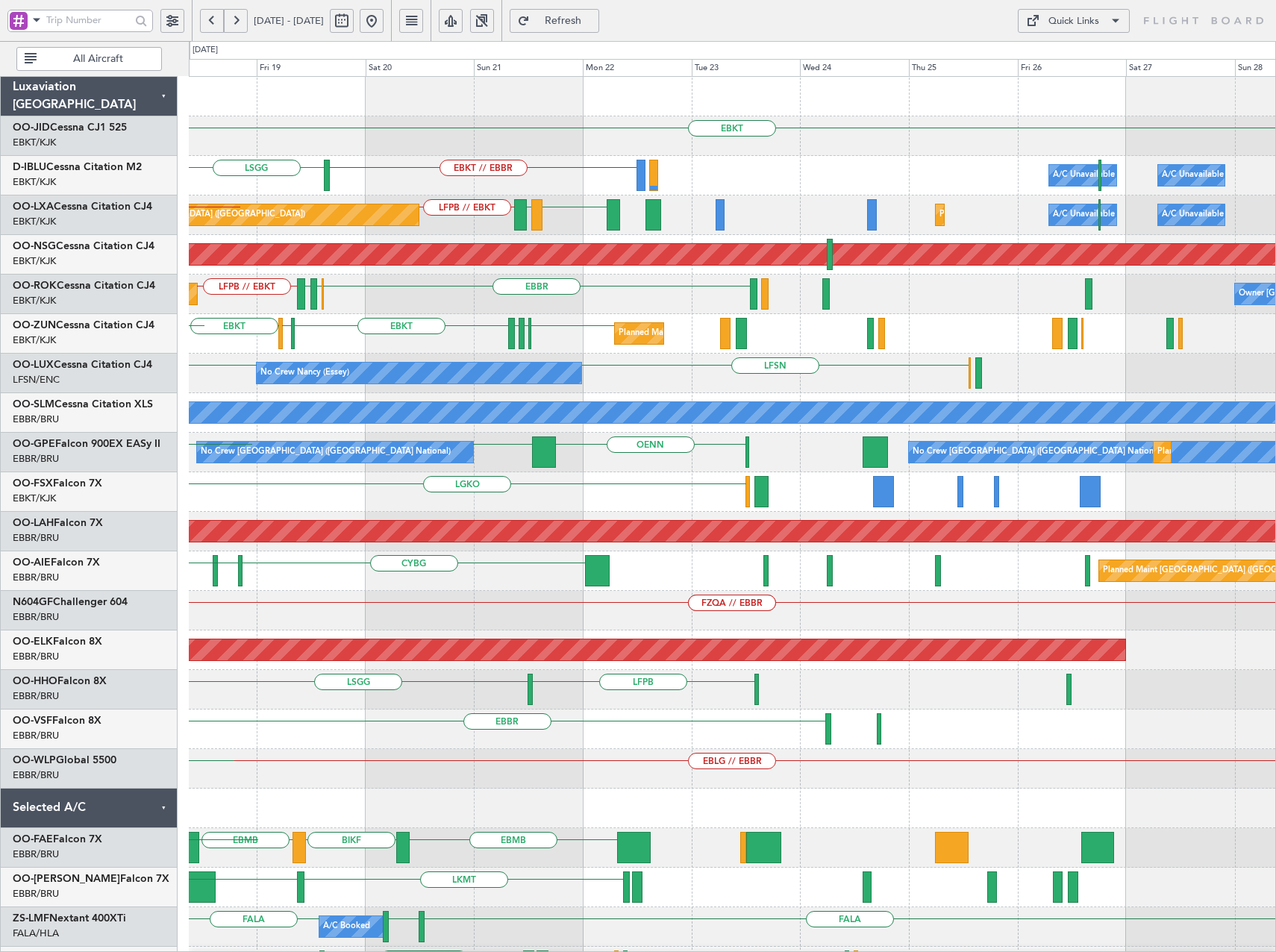
click at [739, 354] on div "EBKT Planned Maint Kortrijk-Wevelgem EBKT // EBBR LSGG A/C Unavailable Brussels…" at bounding box center [731, 591] width 1087 height 1028
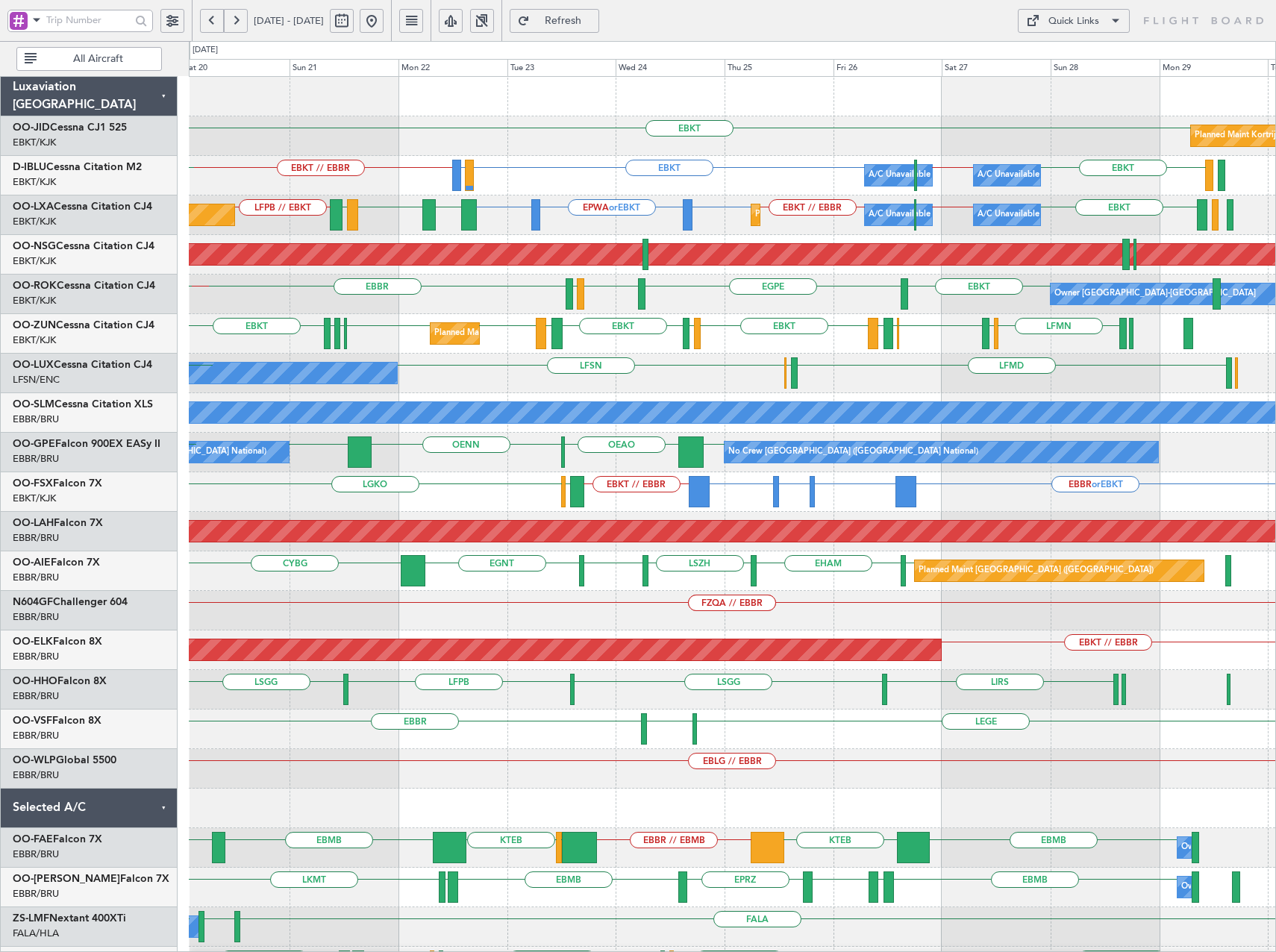
click at [620, 379] on div "LFSN LFMD ELLX No Crew Nancy (Essey) LFSN" at bounding box center [731, 374] width 1087 height 40
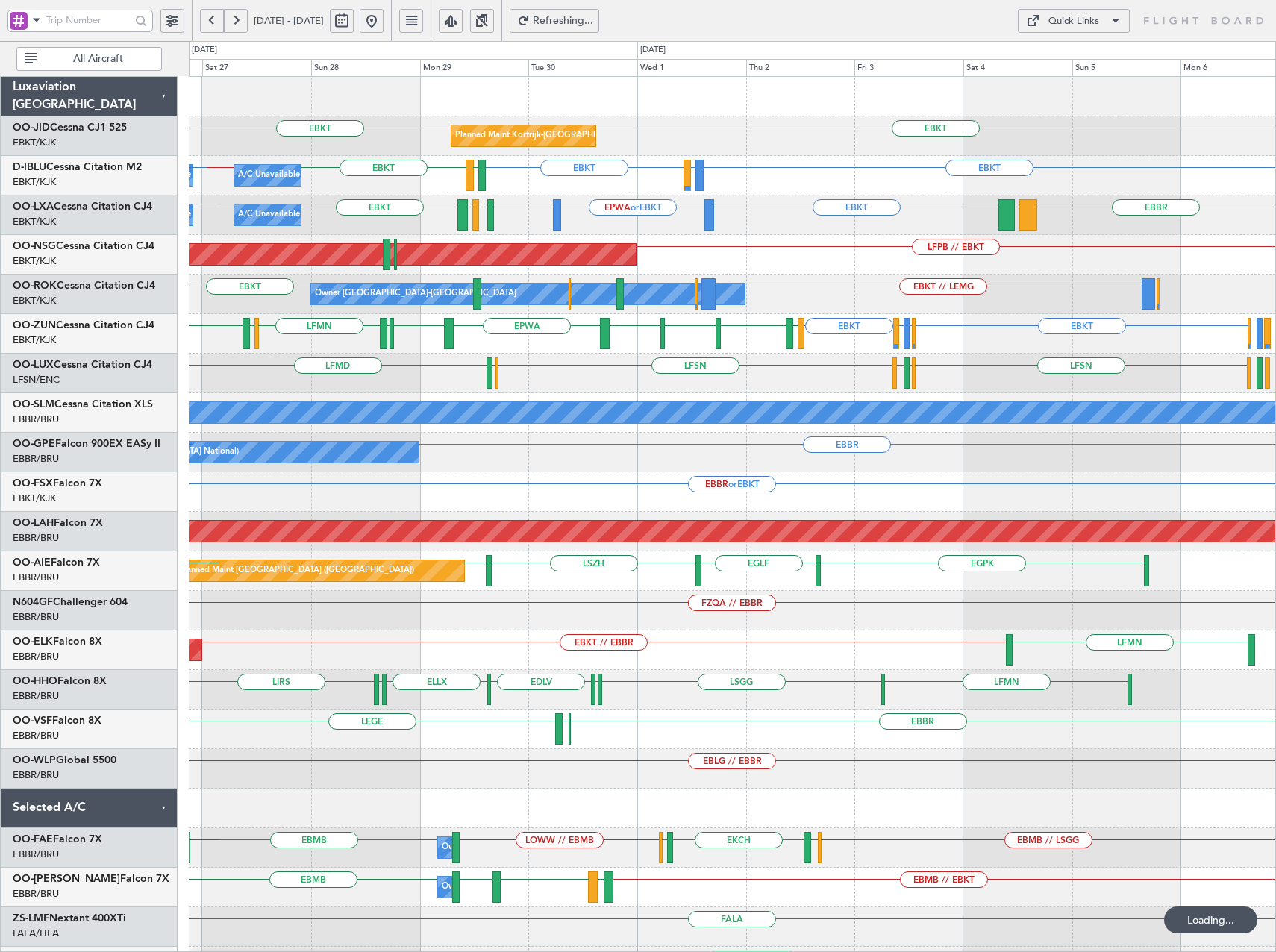
click at [601, 385] on div "LFMD LFSN ELLX LFSN LFPB LFMN ELLX LFSN" at bounding box center [731, 374] width 1087 height 40
click at [384, 13] on button at bounding box center [371, 20] width 23 height 23
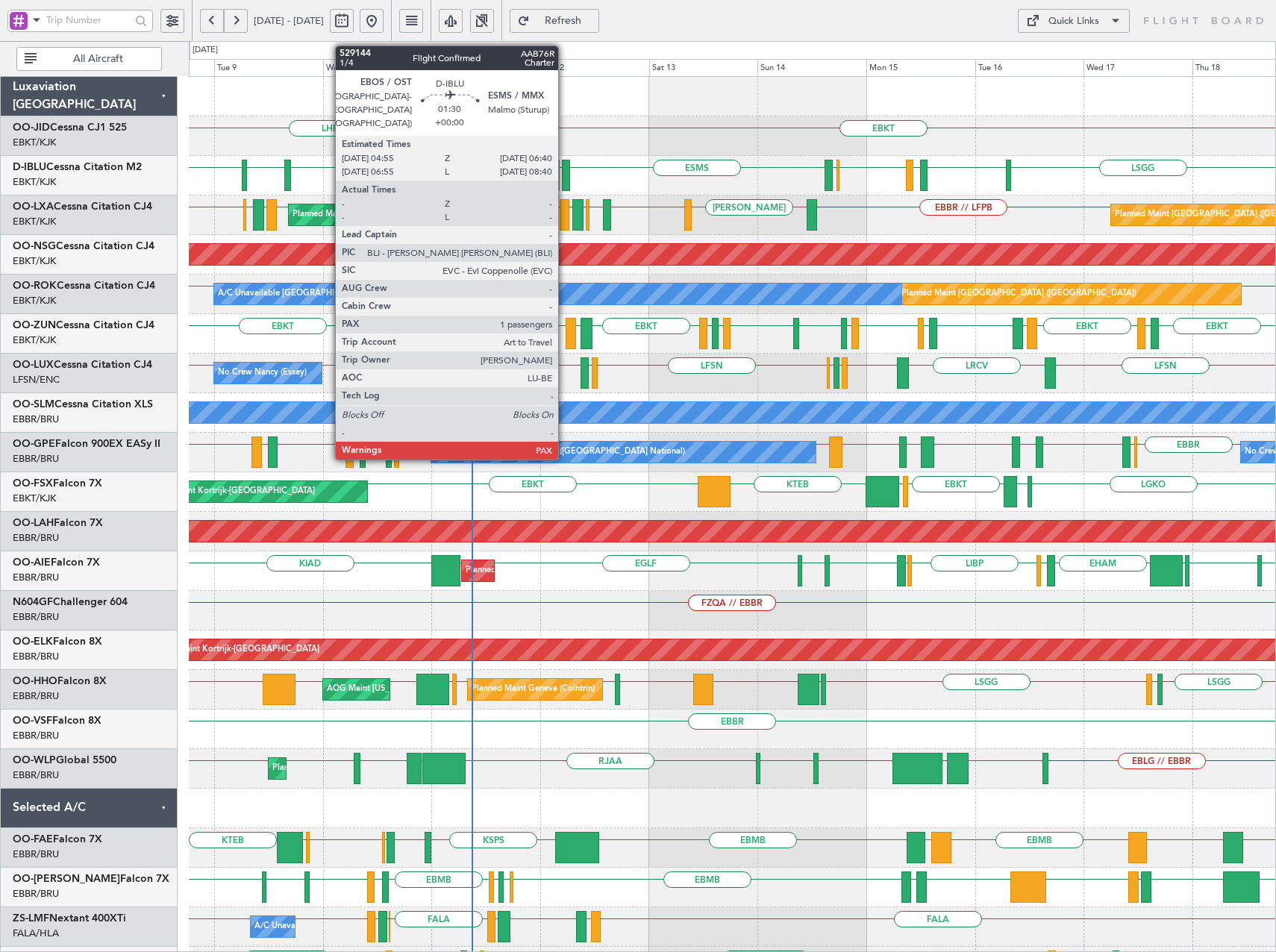
click at [565, 177] on div at bounding box center [565, 175] width 8 height 31
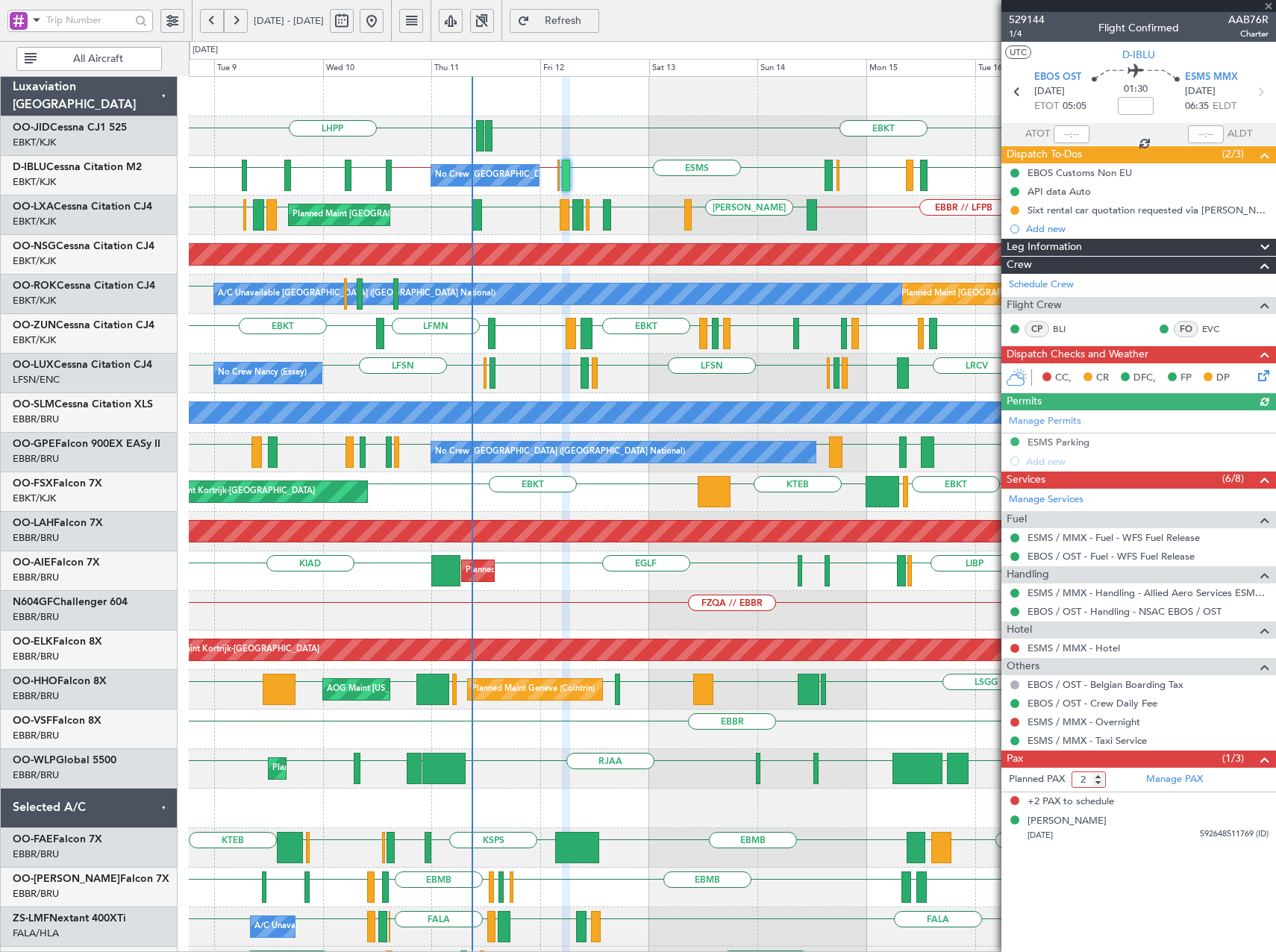
click at [1097, 783] on input "2" at bounding box center [1089, 779] width 35 height 17
type input "1"
click at [1097, 783] on input "1" at bounding box center [1089, 779] width 35 height 17
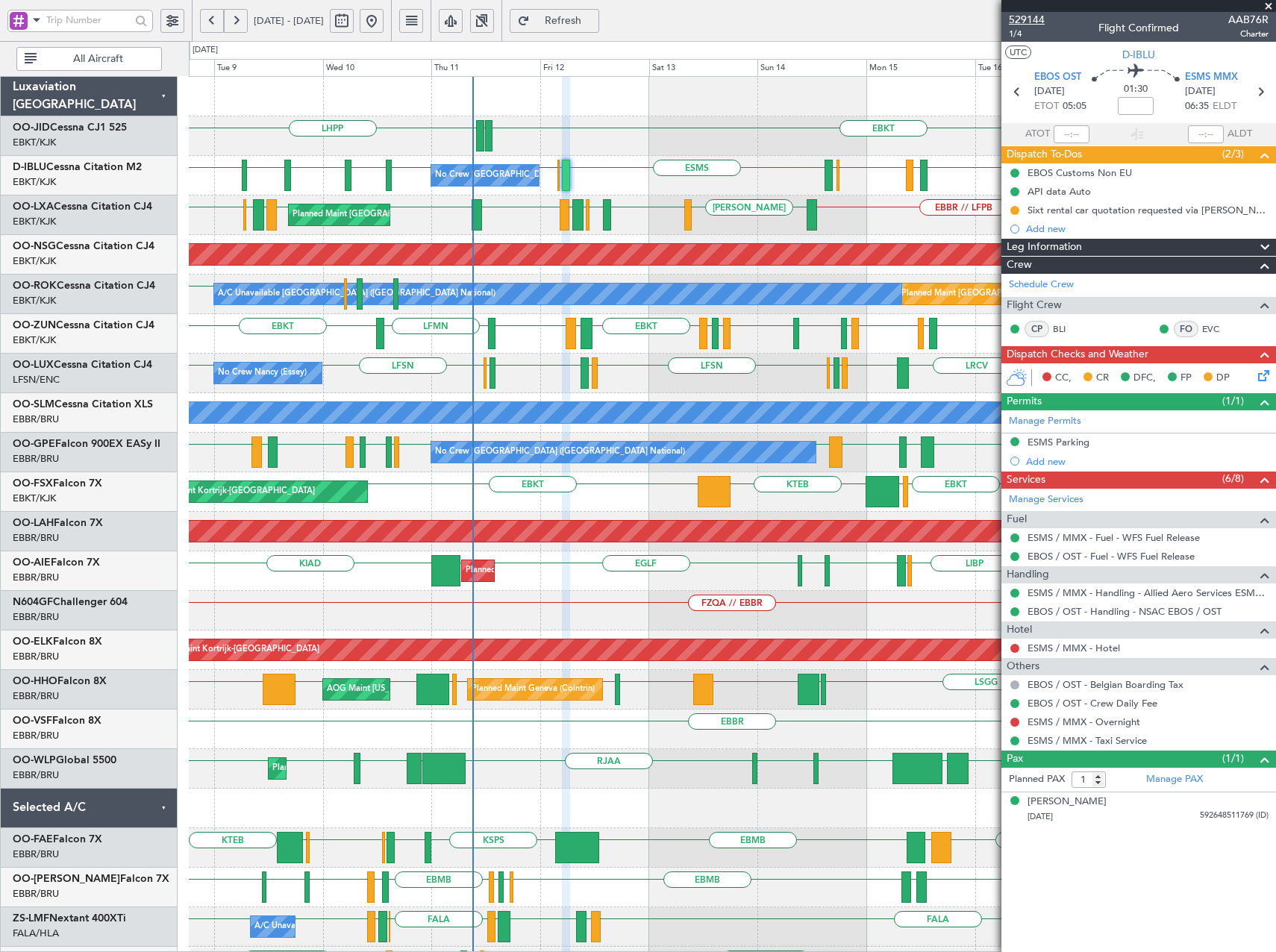
click at [1029, 20] on span "529144" at bounding box center [1027, 20] width 36 height 16
click at [35, 17] on span at bounding box center [36, 19] width 18 height 18
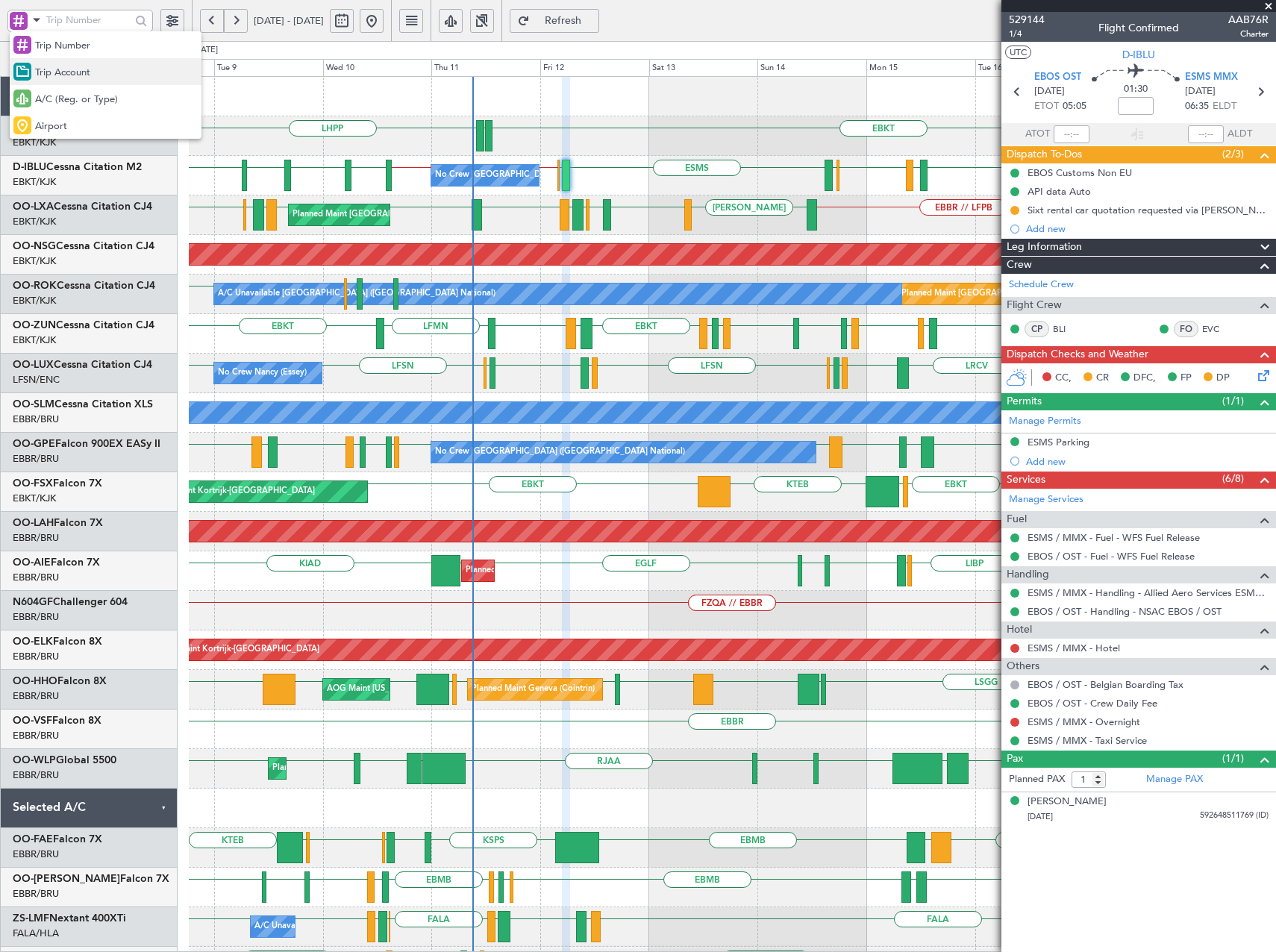
click at [76, 77] on span "Trip Account" at bounding box center [63, 73] width 56 height 15
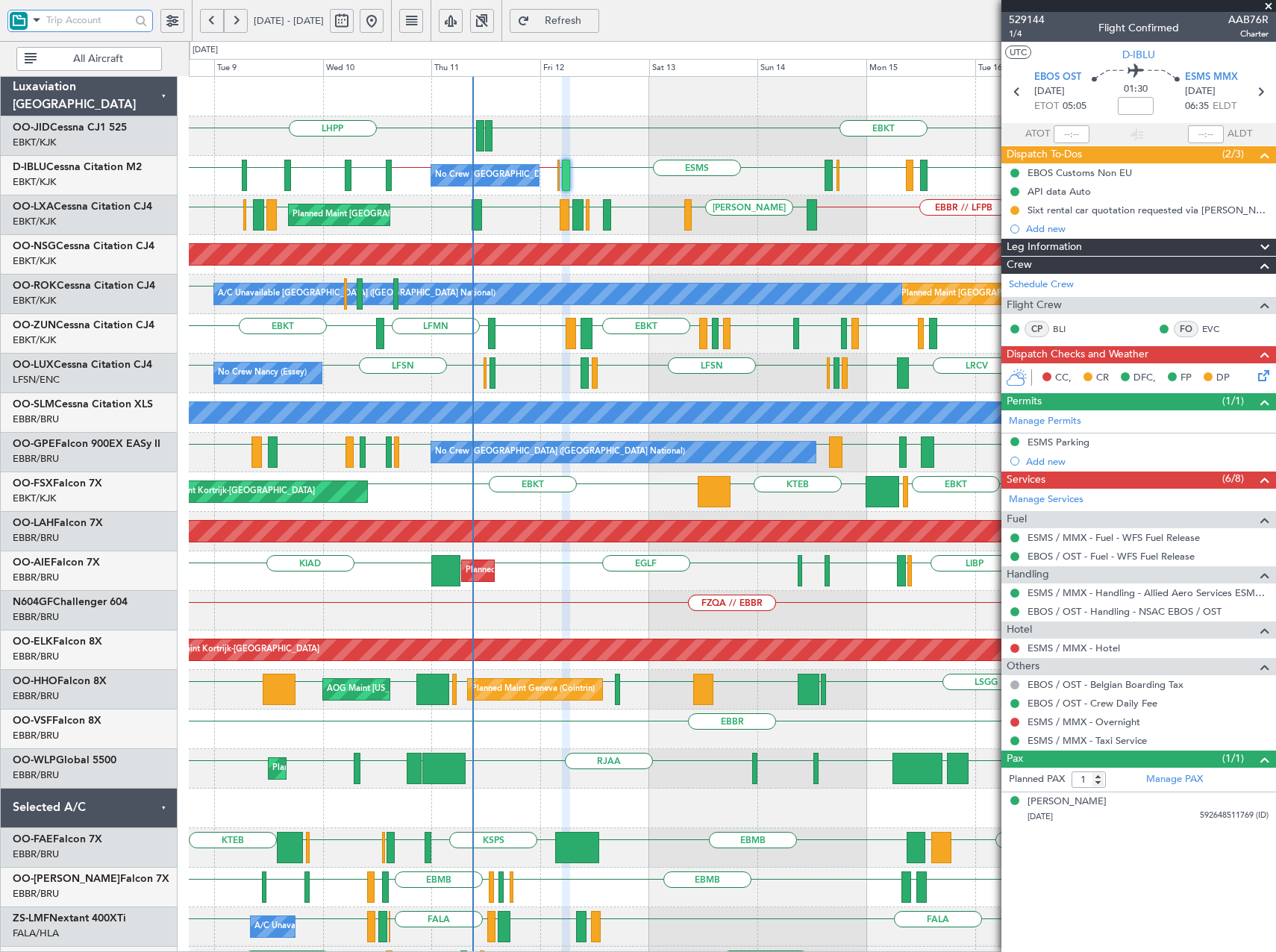
click at [79, 17] on input "text" at bounding box center [88, 20] width 84 height 23
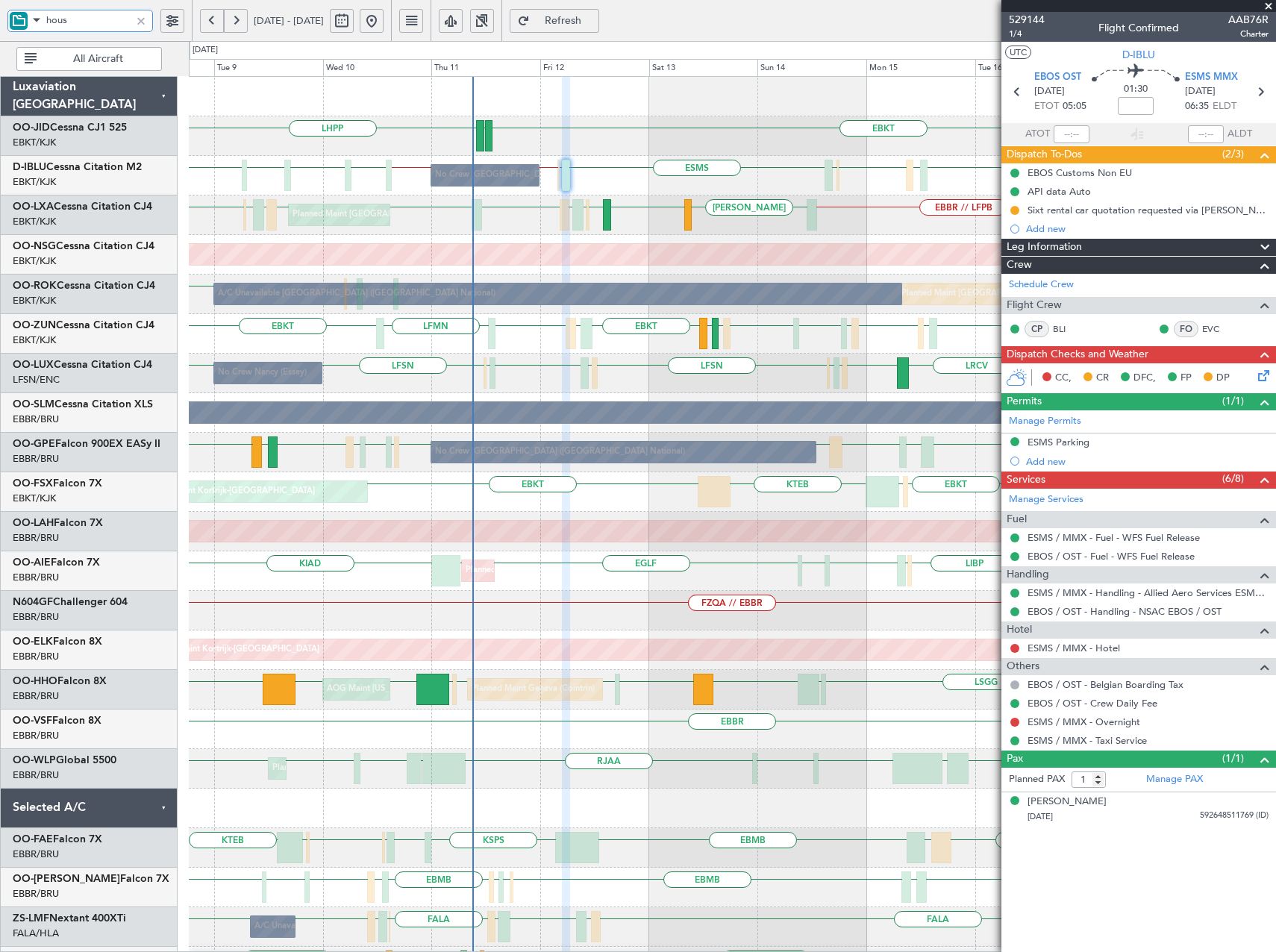
type input "house"
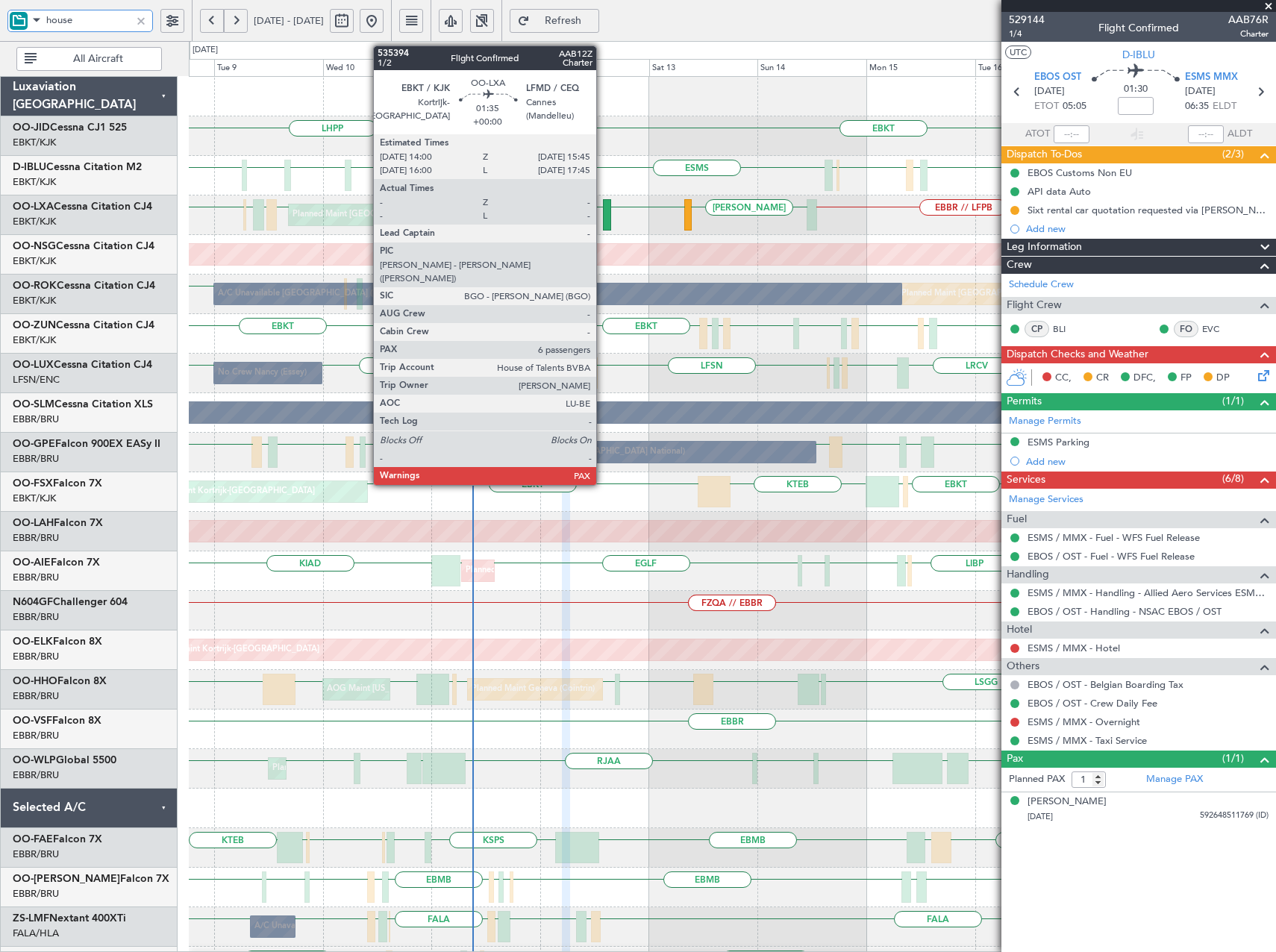
click at [603, 213] on div at bounding box center [606, 215] width 8 height 31
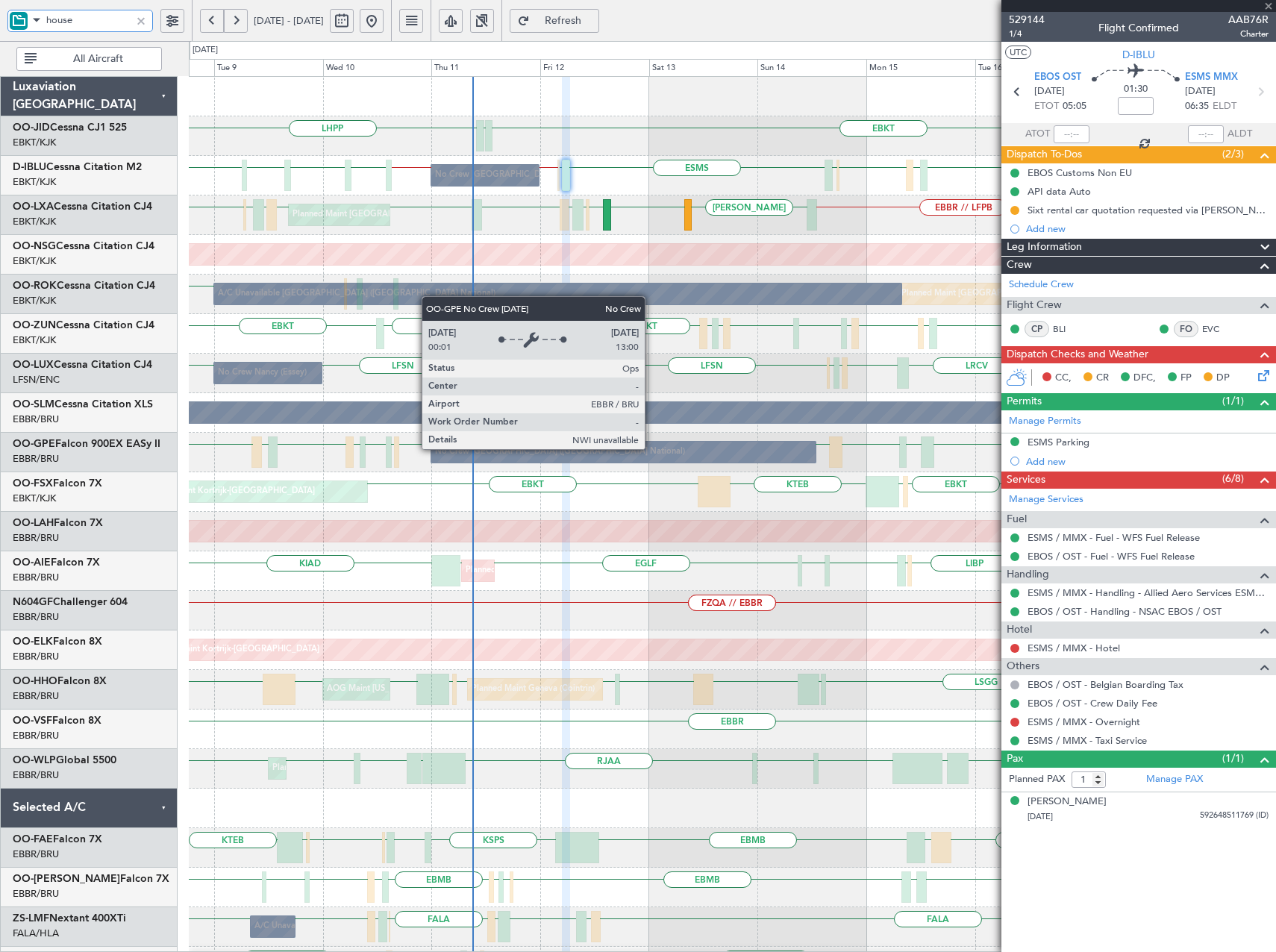
type input "6"
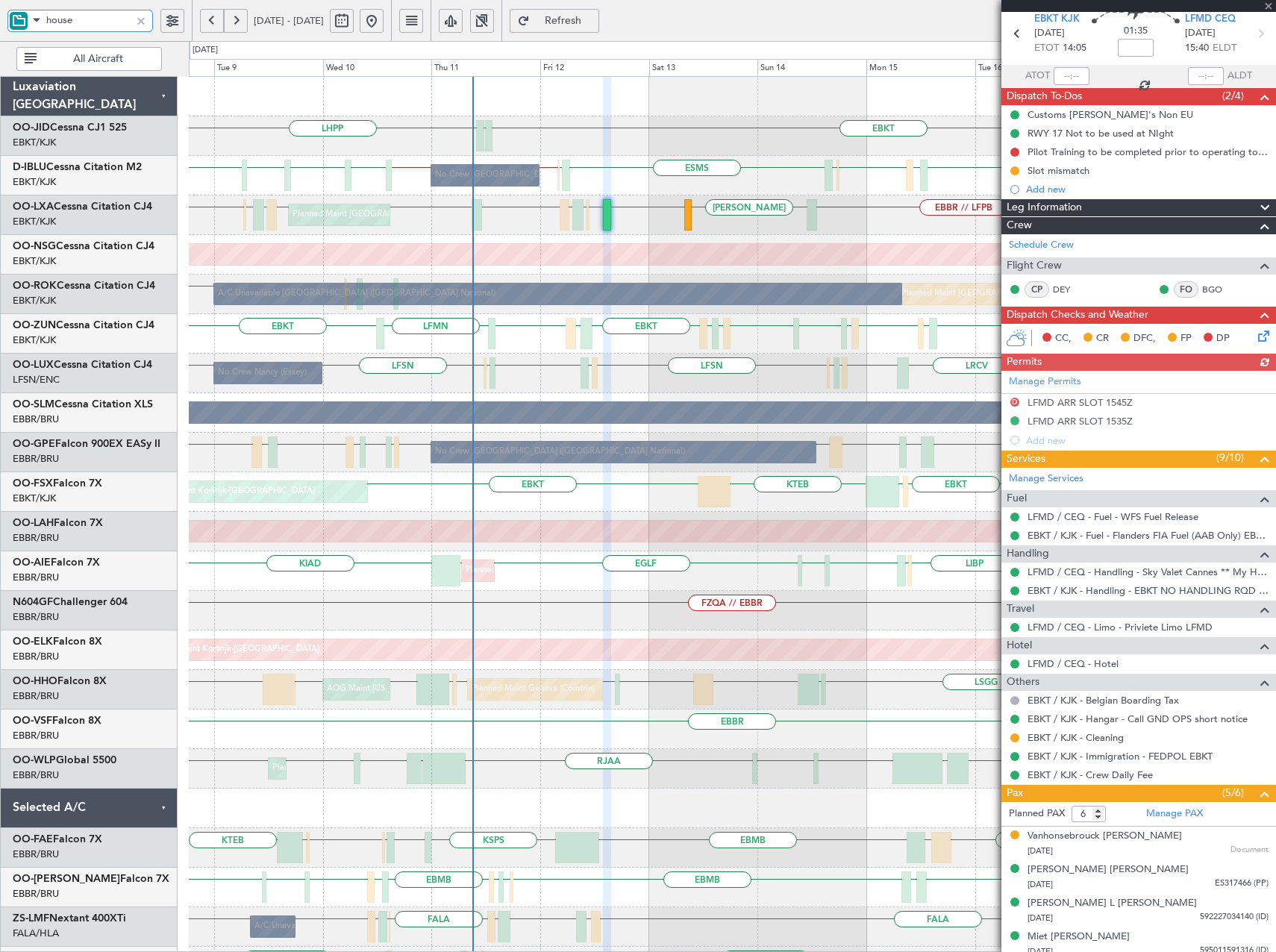
scroll to position [134, 0]
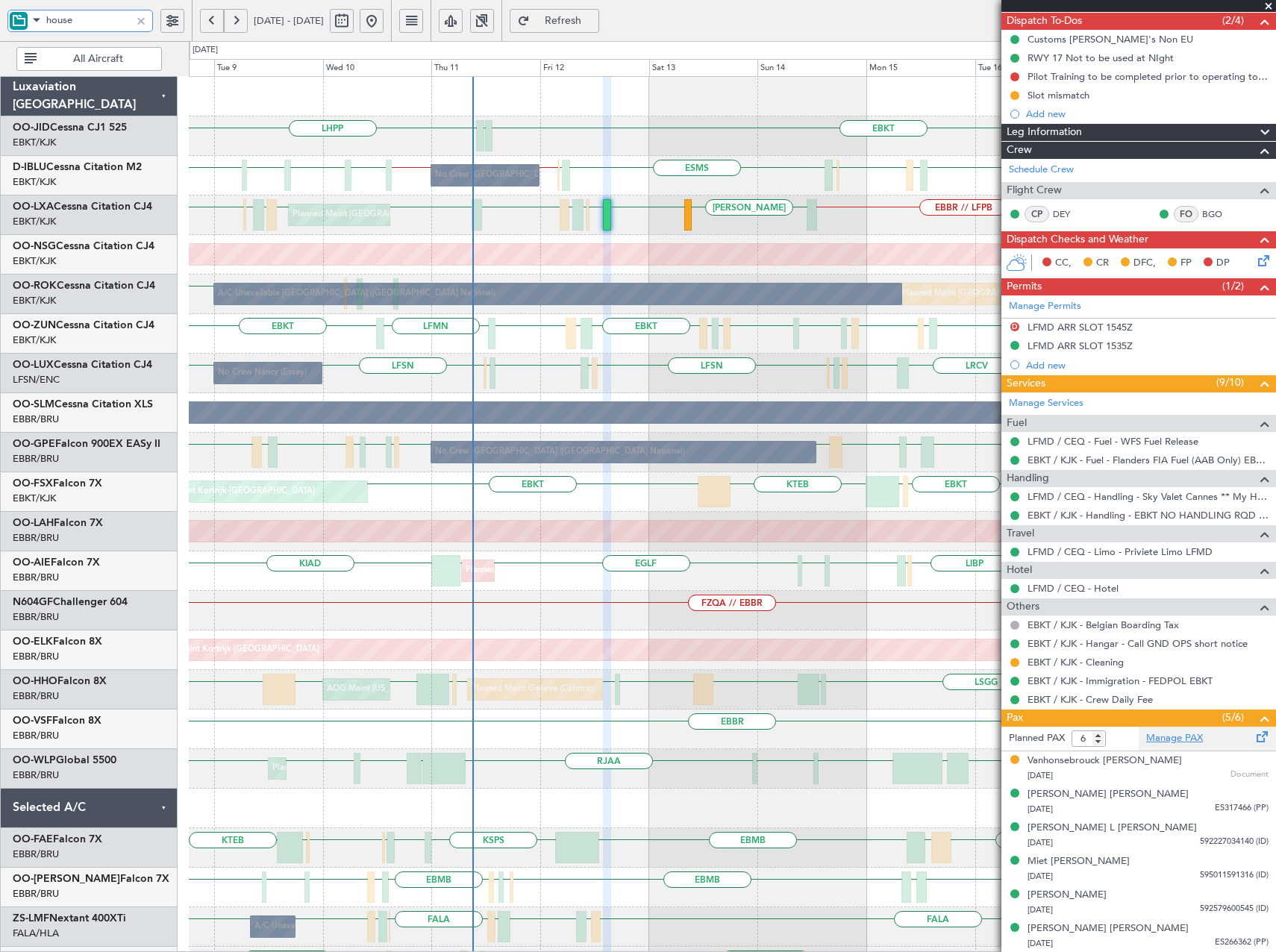
type input "house"
click at [1173, 737] on link "Manage PAX" at bounding box center [1174, 738] width 56 height 15
click at [1168, 741] on div "Planned PAX 6 Manage PAX Vanhonsebrouck Vincent Germaine W 20/11/1970 Document …" at bounding box center [1139, 840] width 274 height 226
click at [1169, 739] on link "Manage PAX" at bounding box center [1174, 738] width 56 height 15
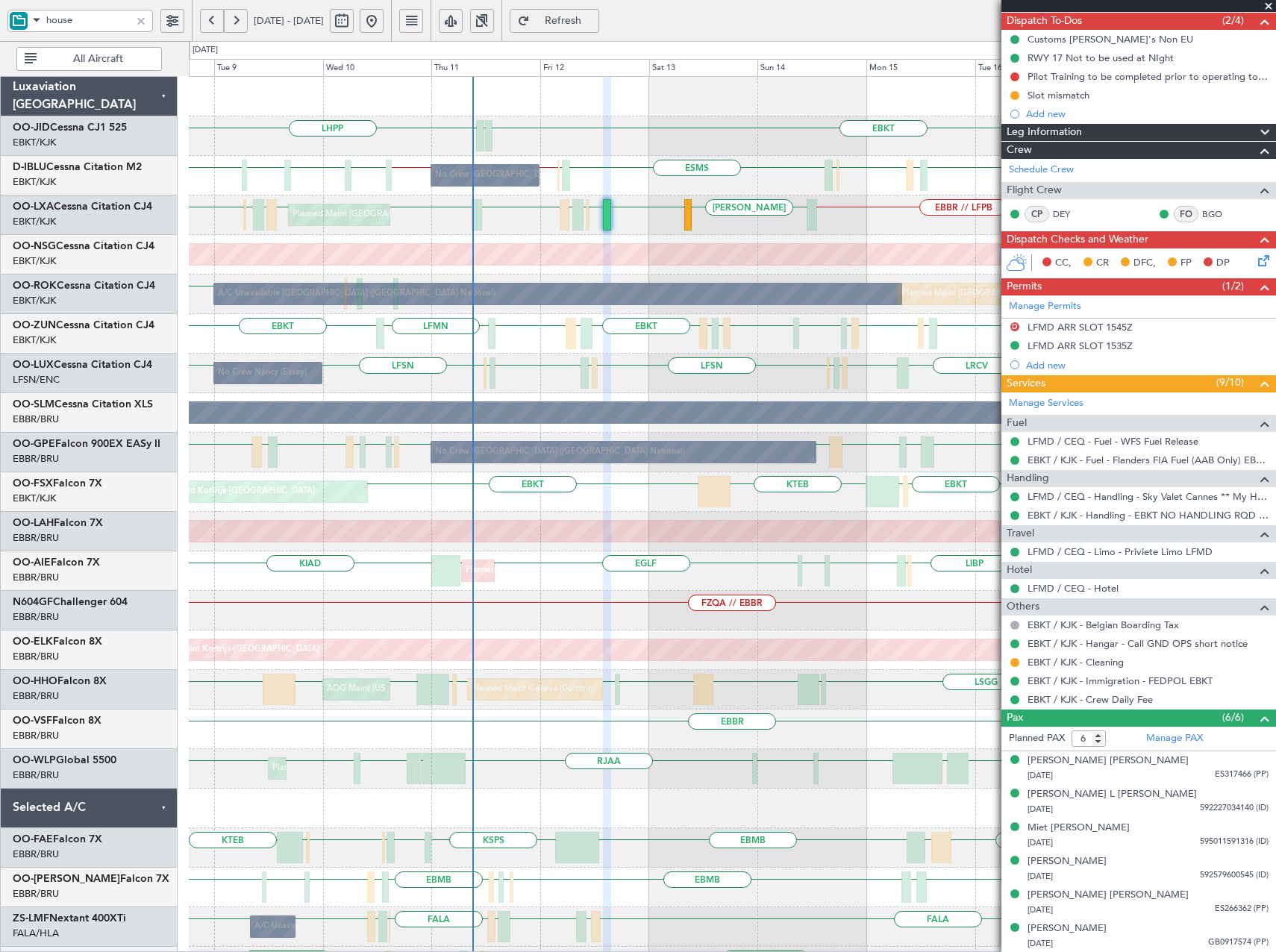
drag, startPoint x: 142, startPoint y: 18, endPoint x: 137, endPoint y: 27, distance: 10.3
click at [142, 18] on div at bounding box center [141, 21] width 17 height 17
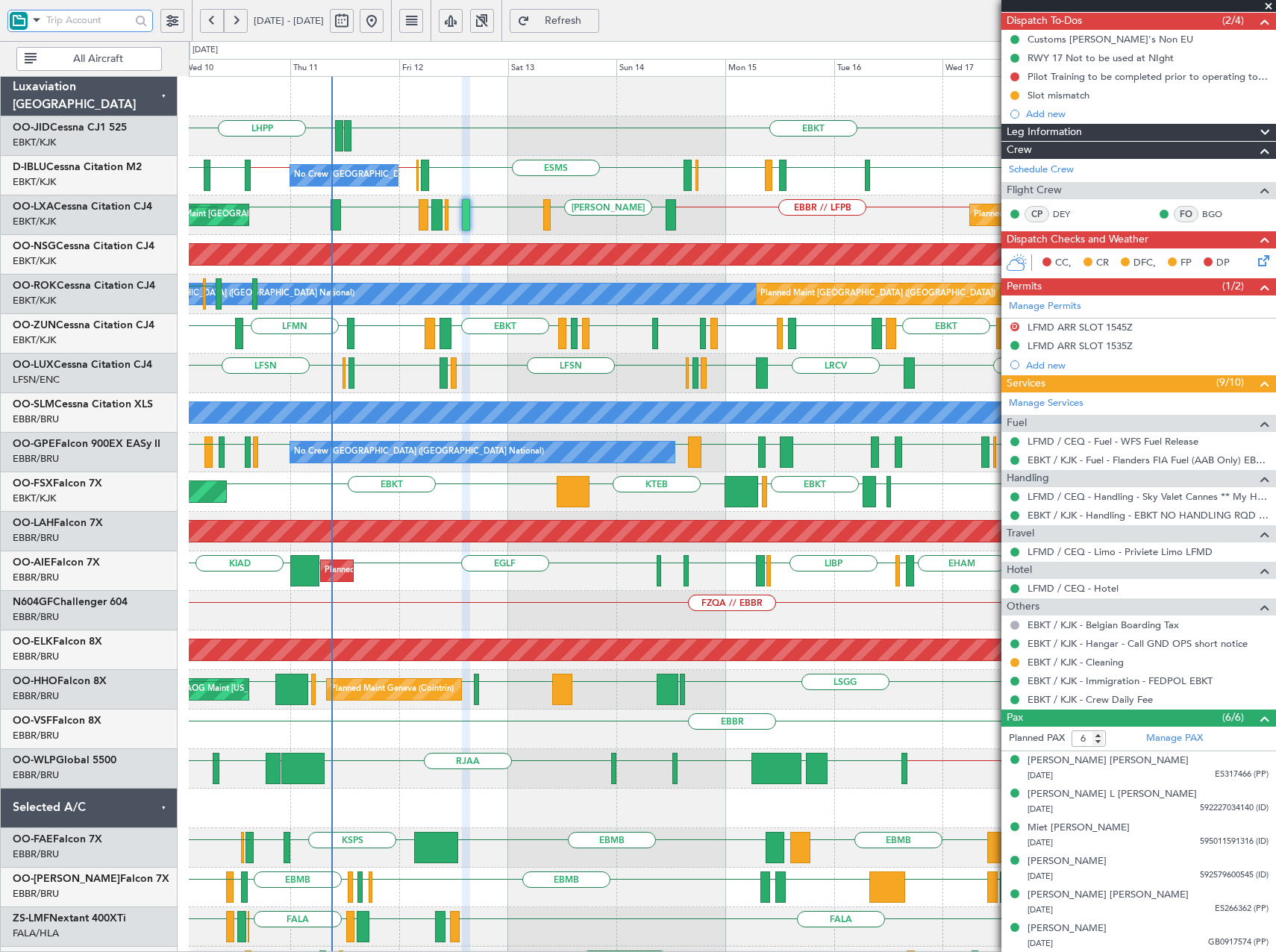
click at [549, 474] on div "EBKT EDDN LHPP ESMS EBOS EBBR // EBKT EBKT // EBBR LSZH EBKT LSGG EBKT LFMD EBK…" at bounding box center [731, 630] width 1087 height 1107
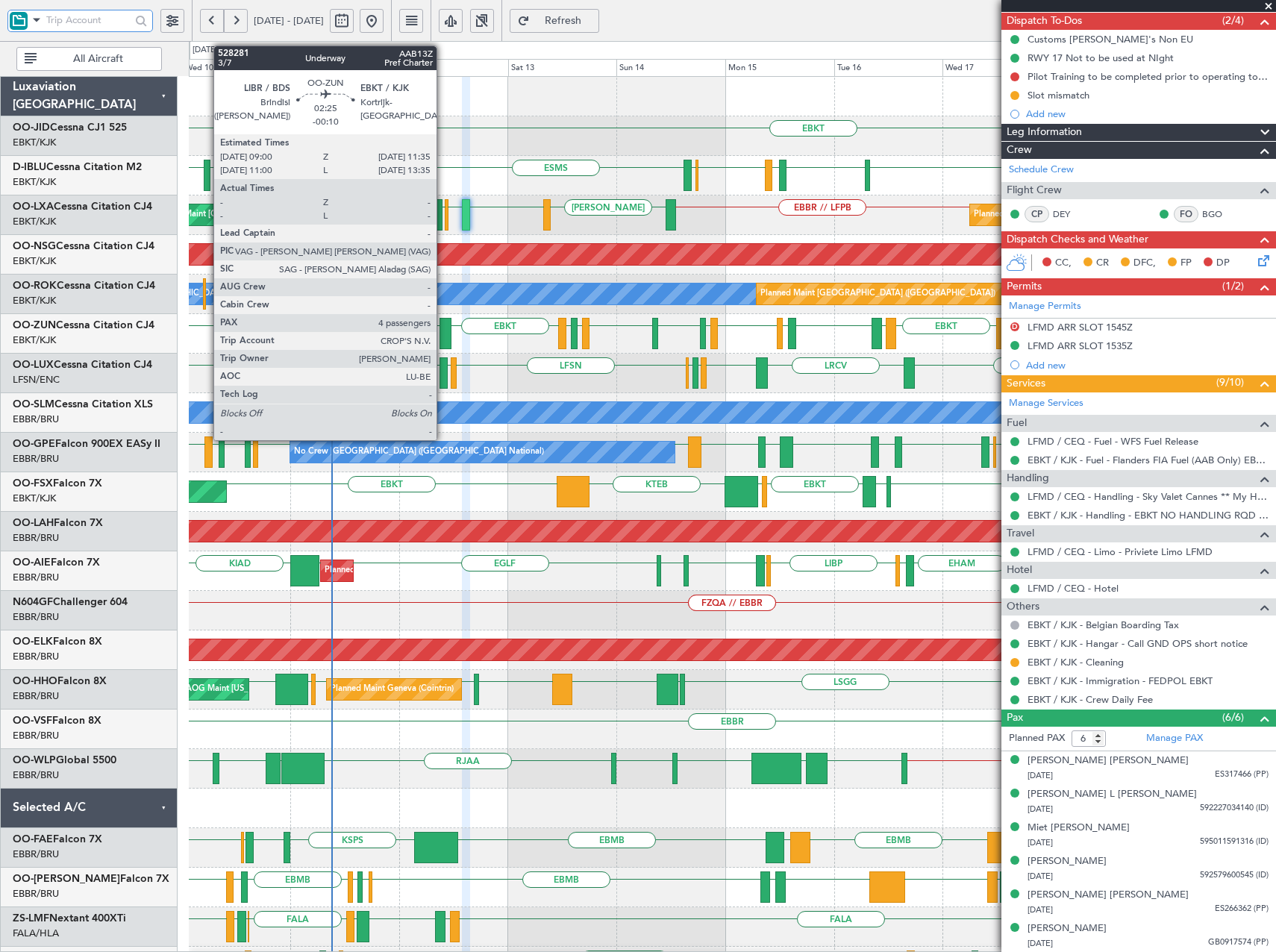
click at [443, 334] on div at bounding box center [446, 334] width 12 height 31
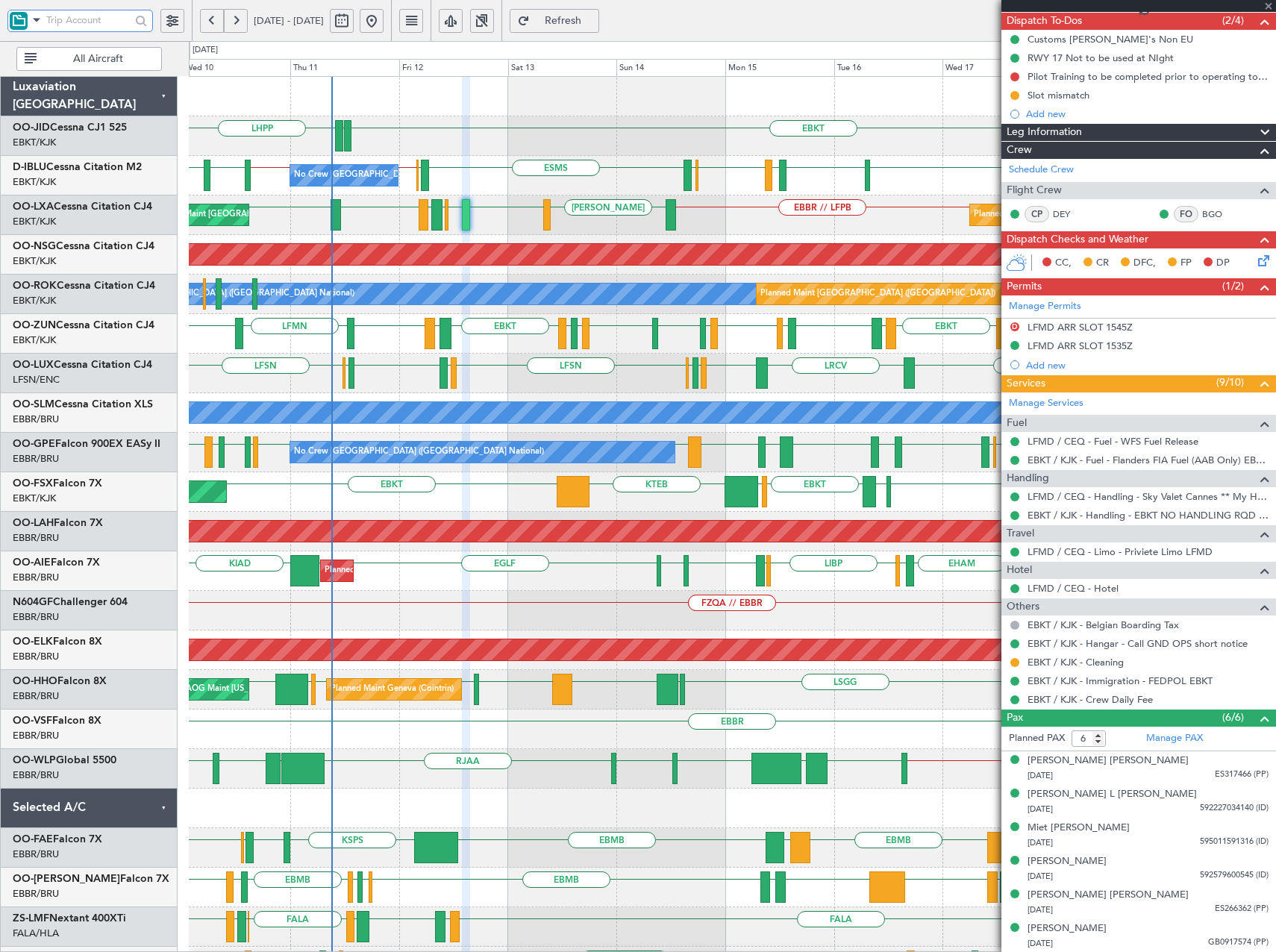
type input "-00:10"
type input "4"
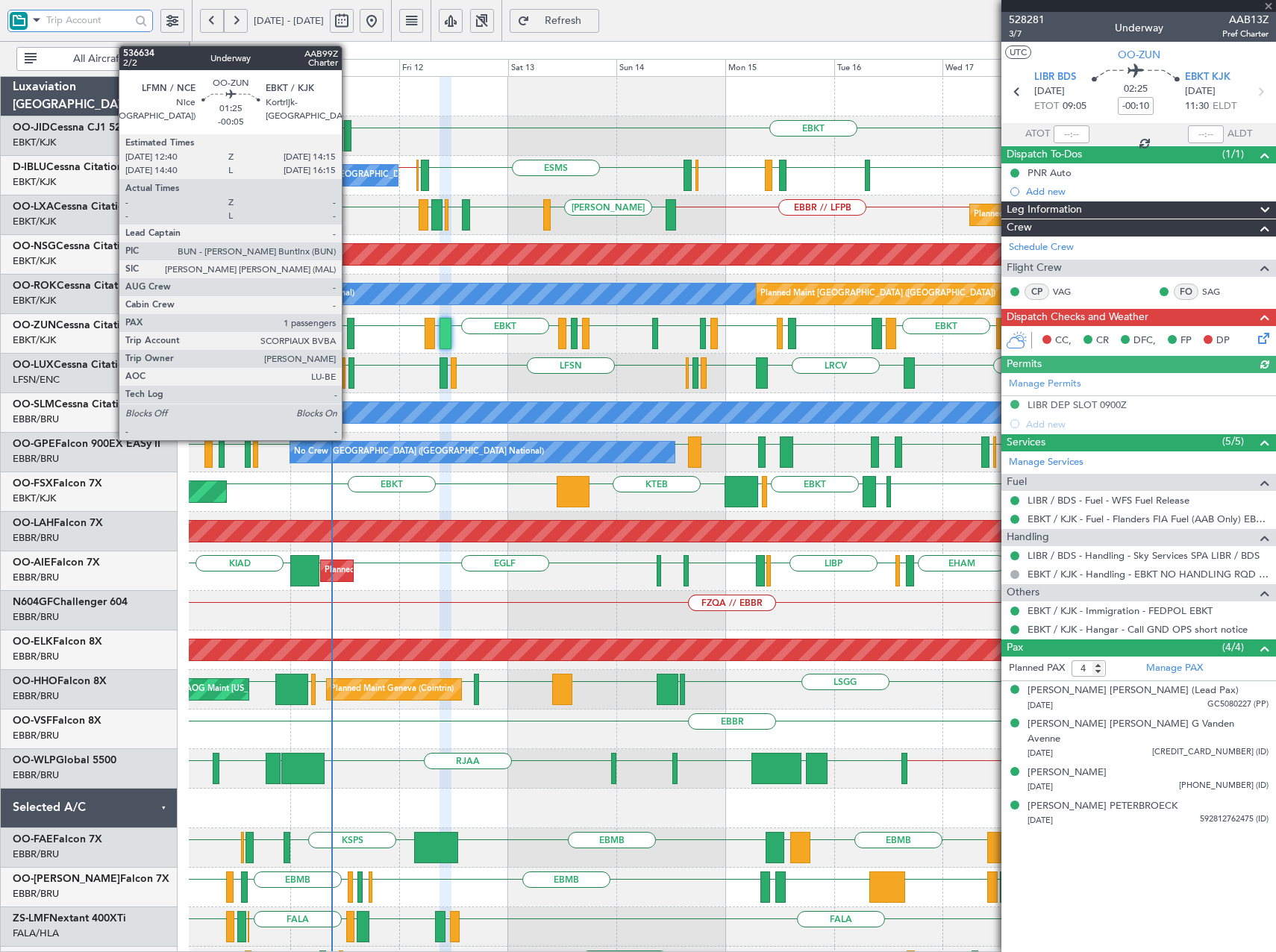
click at [348, 337] on div at bounding box center [351, 334] width 8 height 31
type input "-00:05"
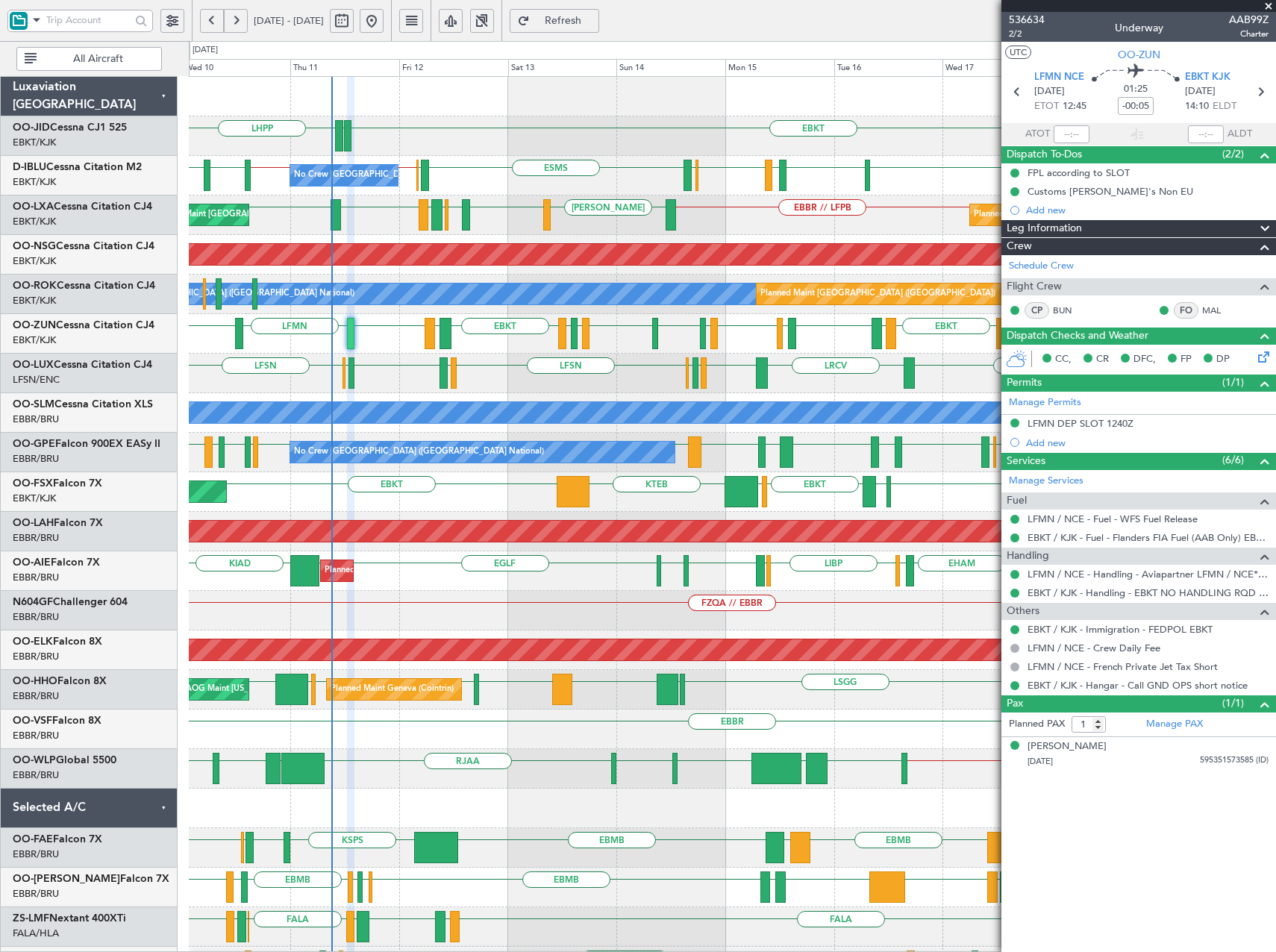
click at [1268, 3] on span at bounding box center [1268, 6] width 15 height 13
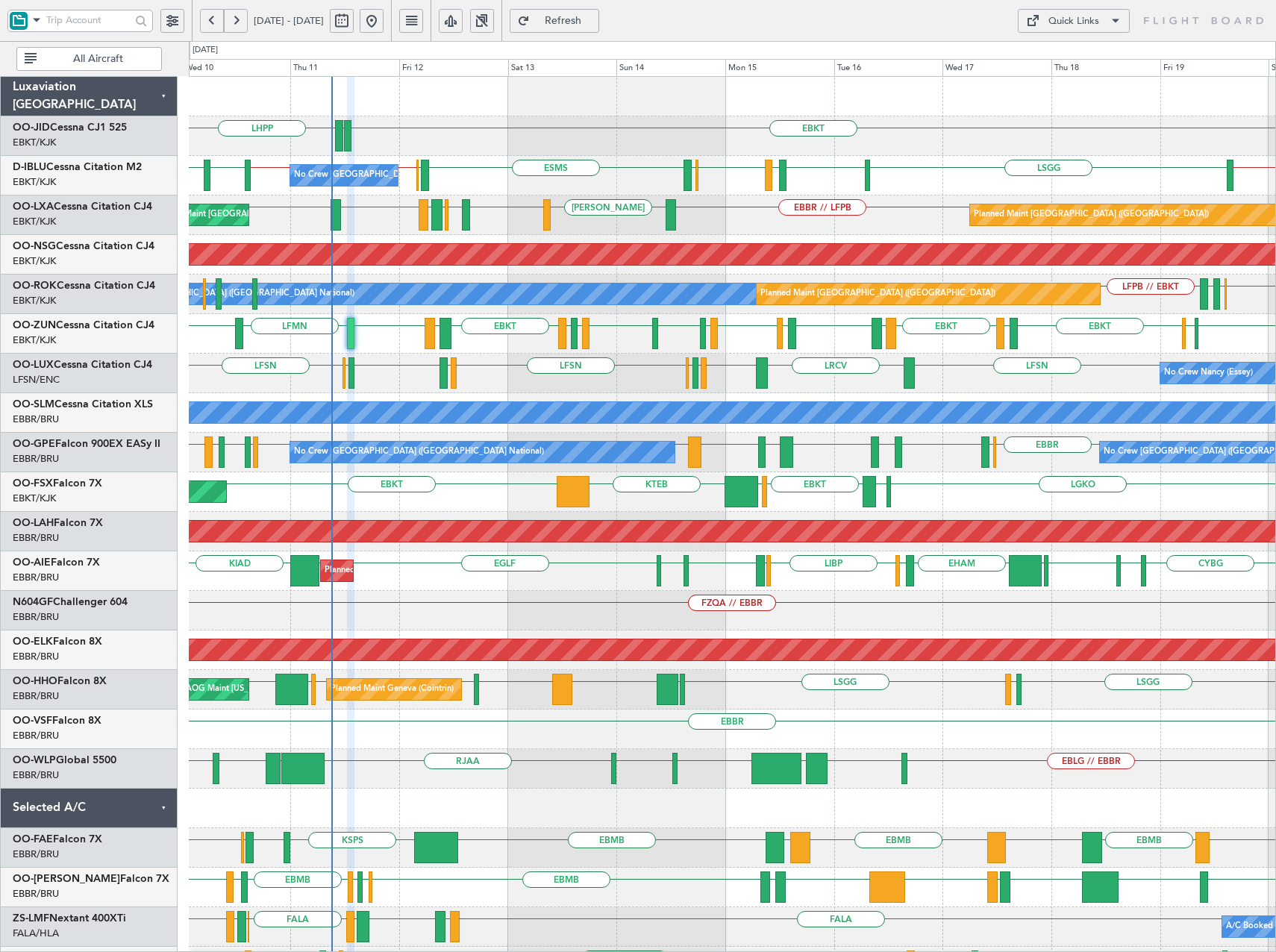
type input "0"
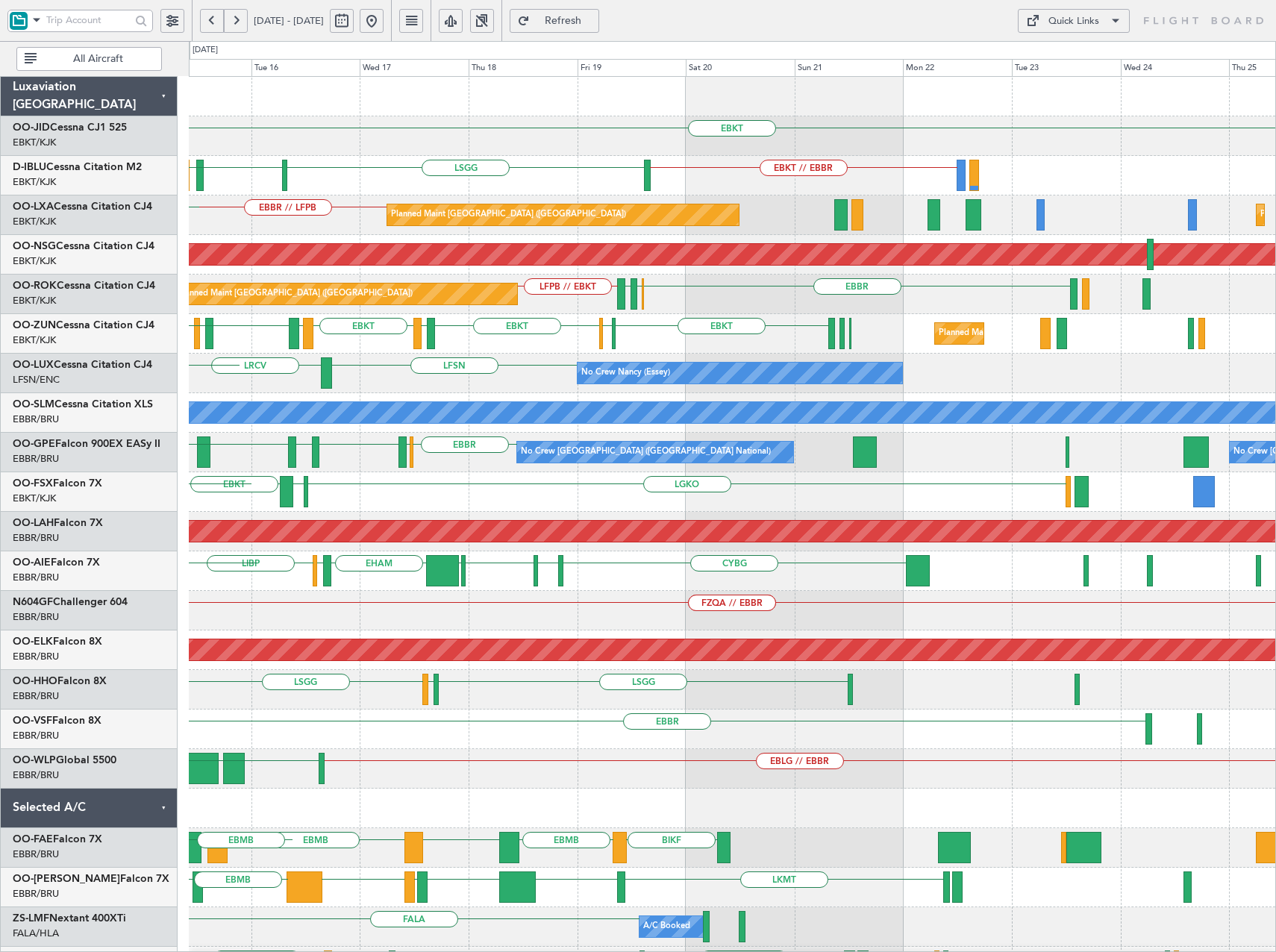
click at [354, 358] on div "EBKT EBKT // EBBR LSGG EBKT LFMD EBKT EBOS A/C Unavailable Brussels (Brussels N…" at bounding box center [731, 630] width 1087 height 1107
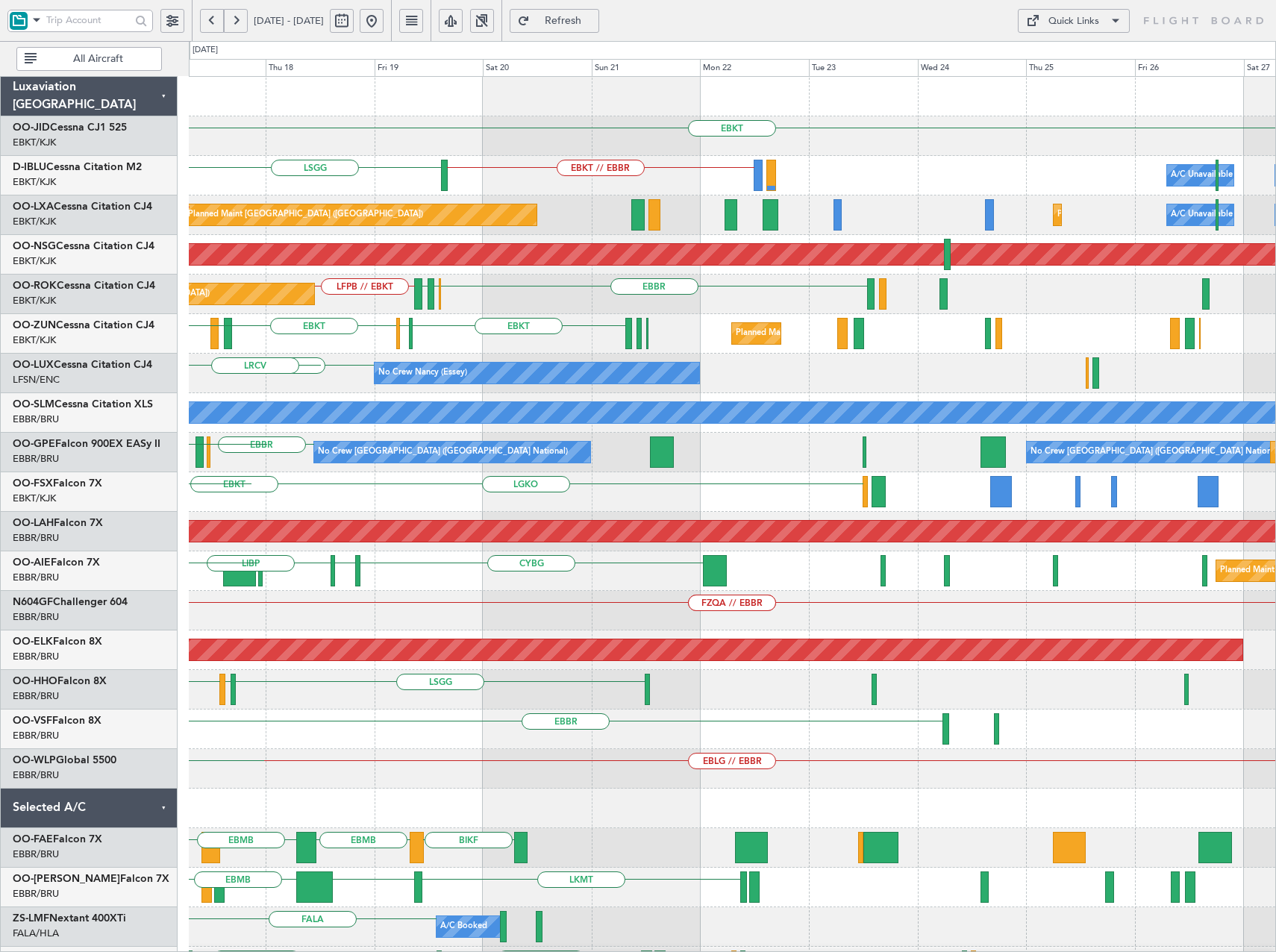
click at [379, 420] on div "EBKT Planned Maint Kortrijk-Wevelgem EBKT // EBBR LSGG A/C Unavailable Brussels…" at bounding box center [731, 630] width 1087 height 1107
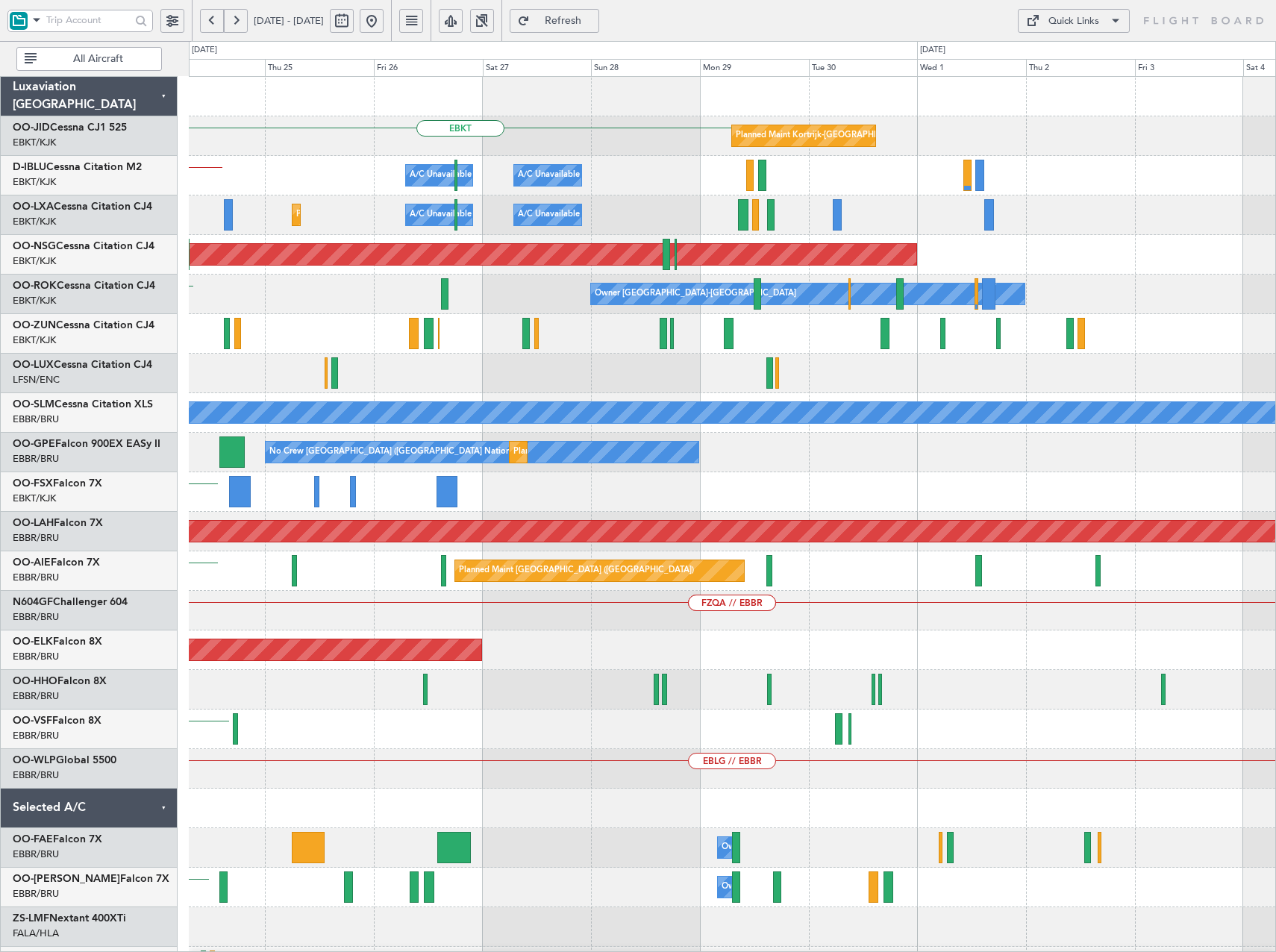
click at [532, 482] on div "EBKT Planned Maint Kortrijk-Wevelgem A/C Unavailable Brussels (Brussels Nationa…" at bounding box center [731, 630] width 1087 height 1107
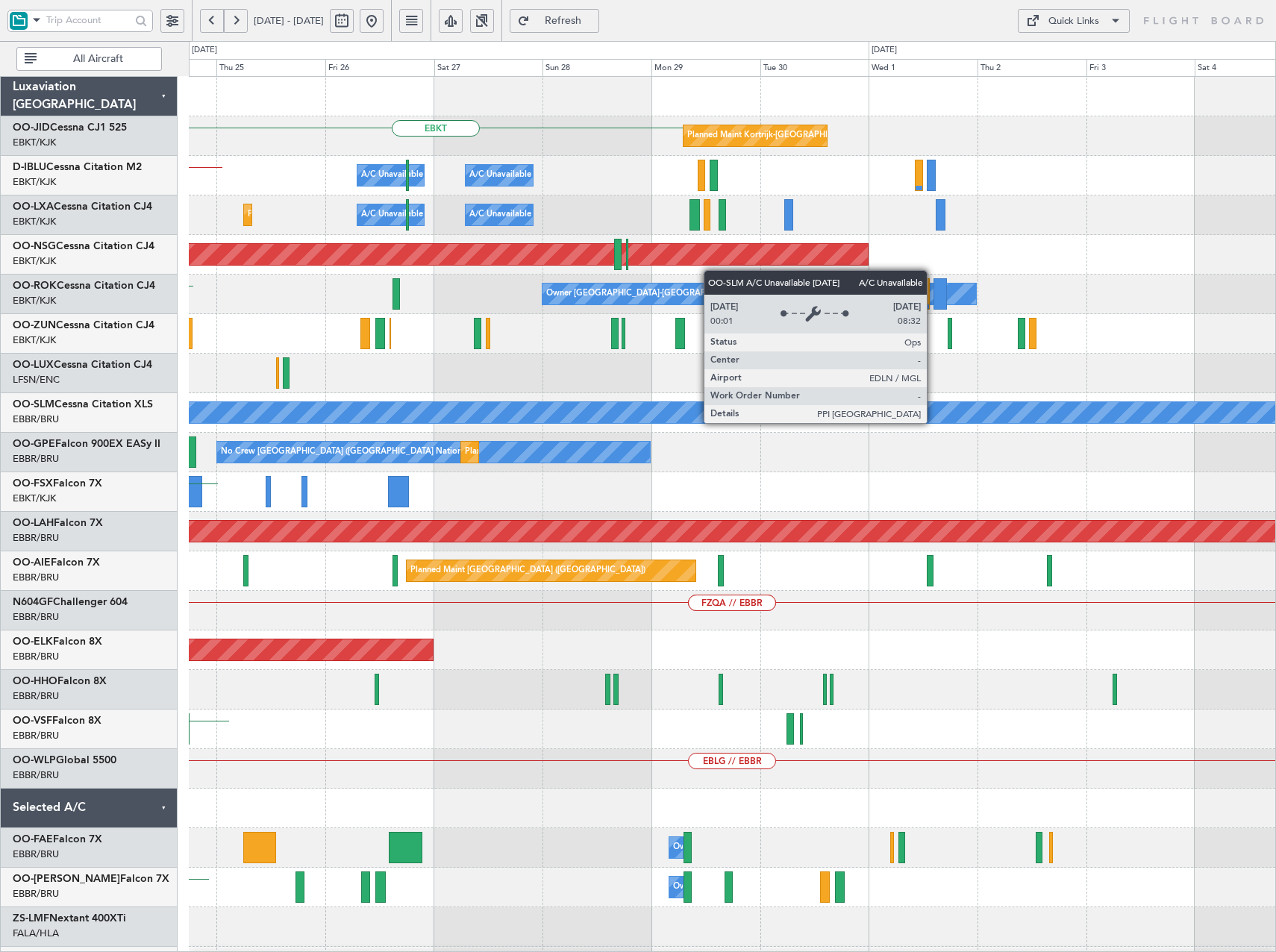
click at [691, 484] on div "EBKT Planned Maint Kortrijk-Wevelgem A/C Unavailable Brussels (Brussels Nationa…" at bounding box center [731, 630] width 1087 height 1107
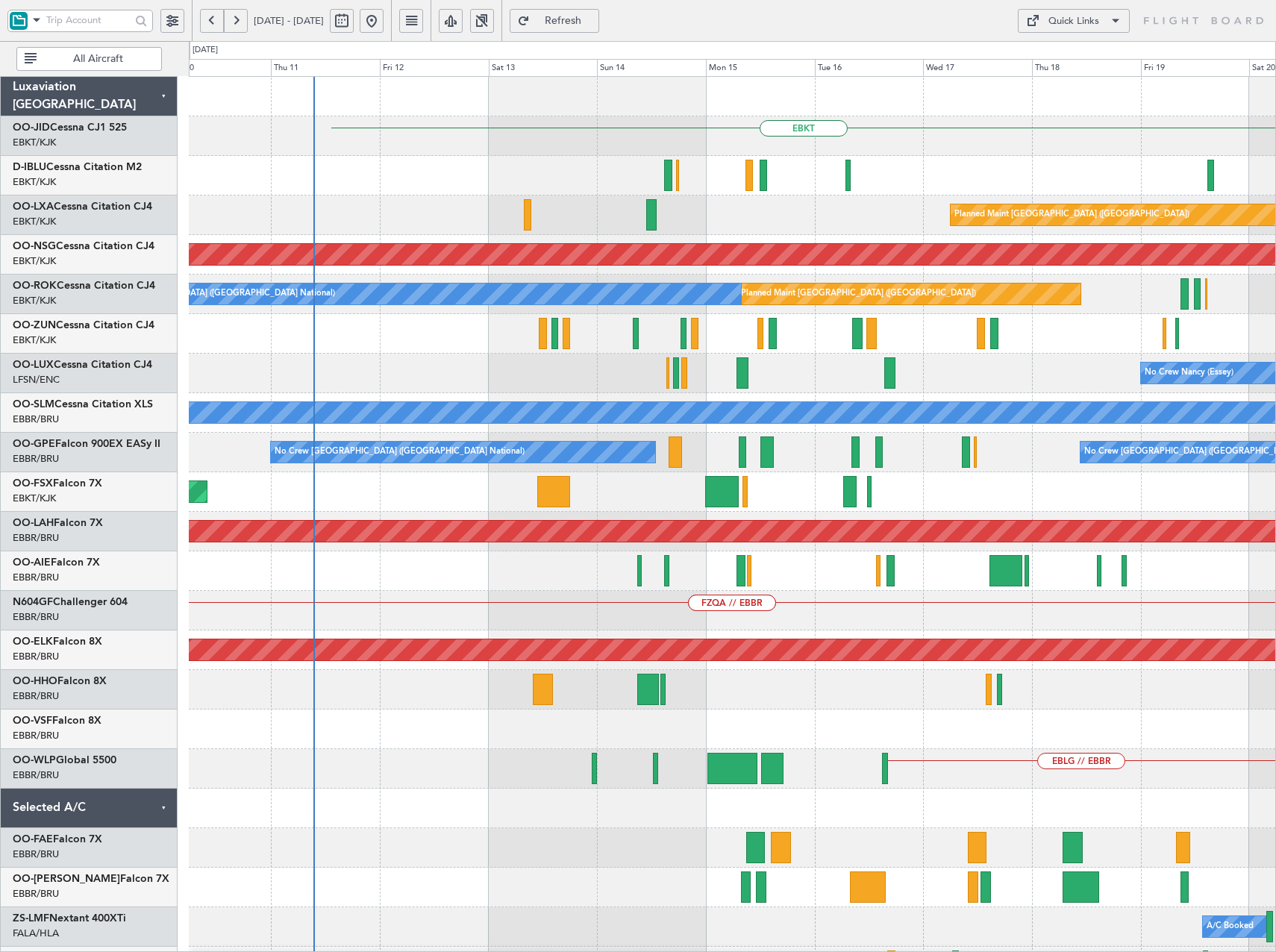
click at [1275, 756] on html "25 Sep 2025 - 05 Oct 2025 Refresh Quick Links All Aircraft EBKT EBKT Planned Ma…" at bounding box center [638, 476] width 1276 height 952
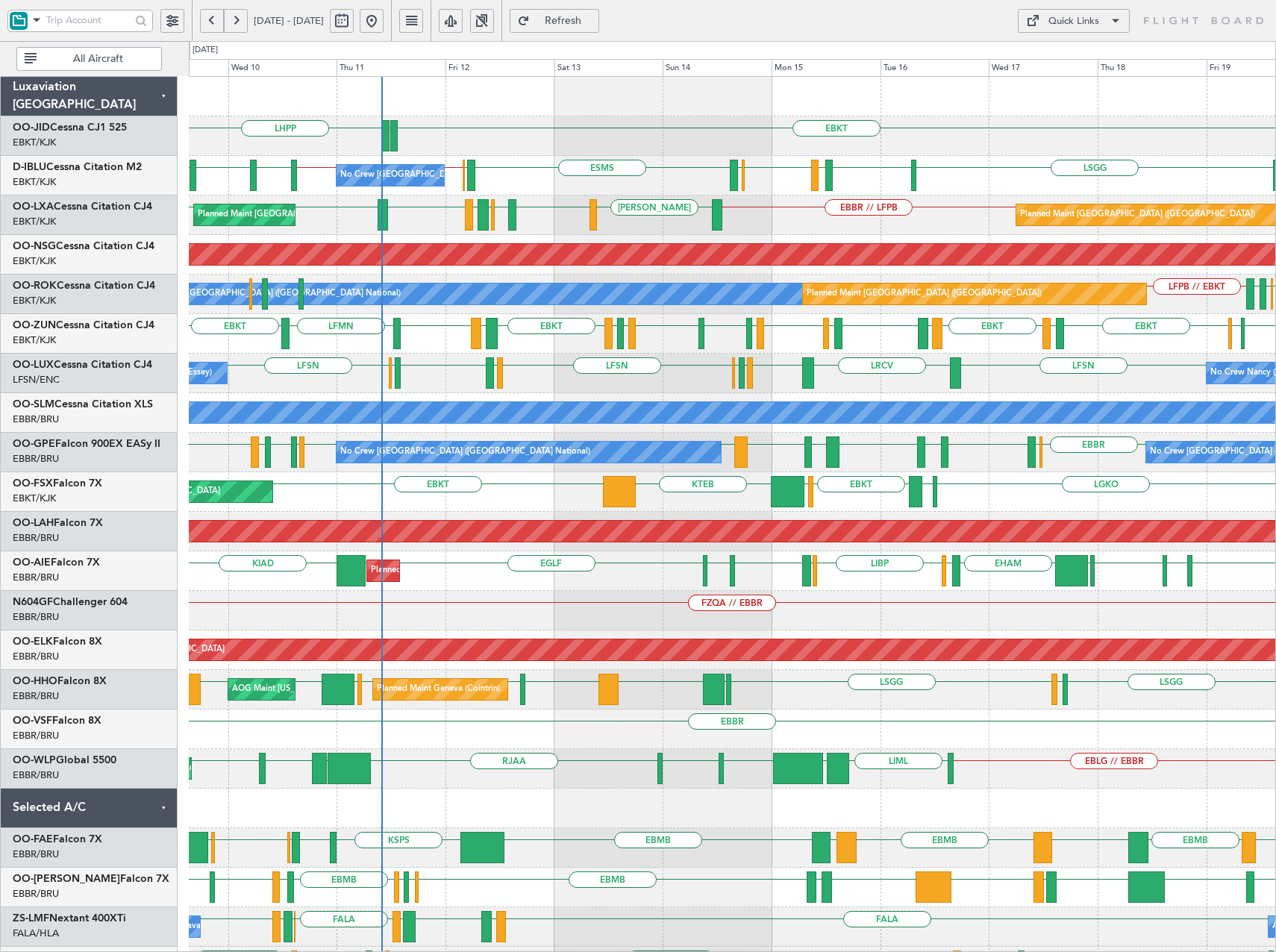
click at [1084, 16] on div "Quick Links" at bounding box center [1074, 21] width 50 height 15
click at [1076, 86] on button "Crew Board" at bounding box center [1074, 92] width 112 height 36
